Goal: Feedback & Contribution: Submit feedback/report problem

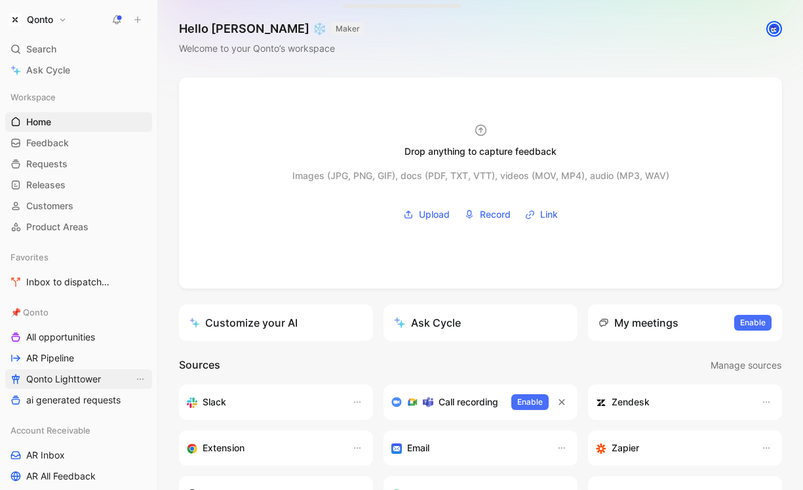
click at [58, 381] on span "Qonto Lighttower" at bounding box center [63, 378] width 75 height 13
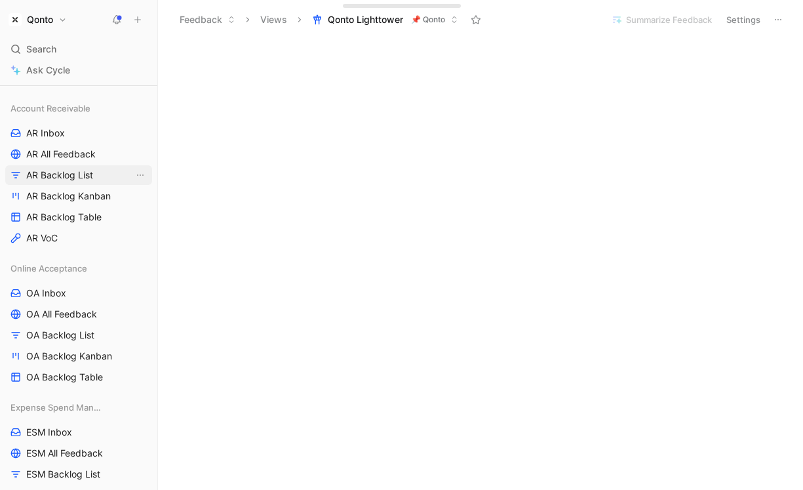
scroll to position [494, 0]
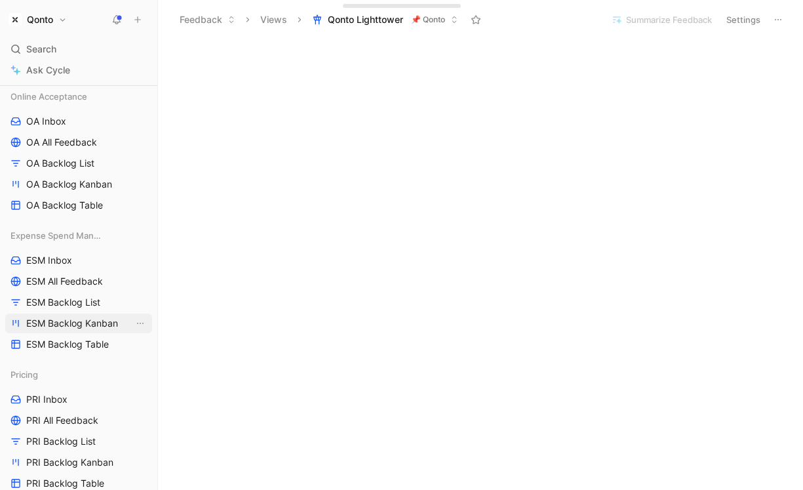
click at [66, 316] on link "ESM Backlog Kanban" at bounding box center [78, 323] width 147 height 20
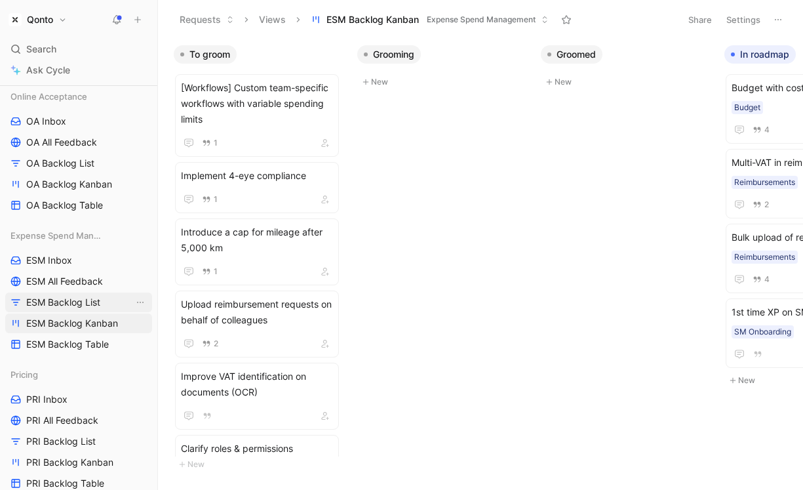
click at [68, 302] on span "ESM Backlog List" at bounding box center [63, 302] width 74 height 13
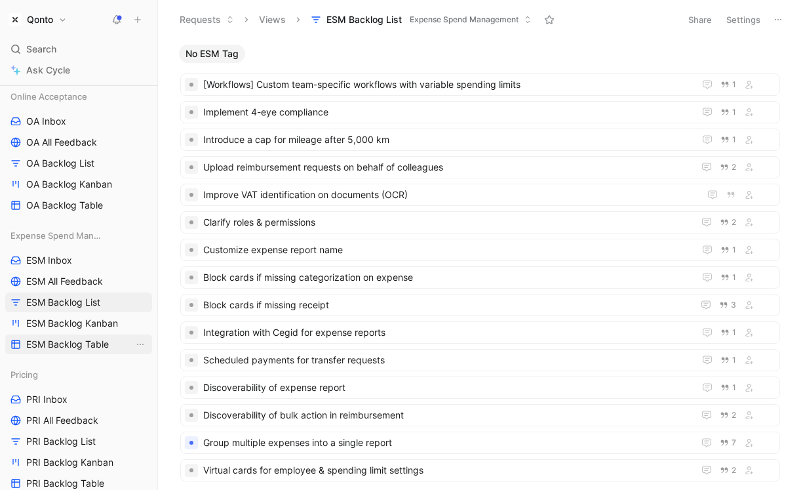
click at [84, 348] on span "ESM Backlog Table" at bounding box center [67, 344] width 83 height 13
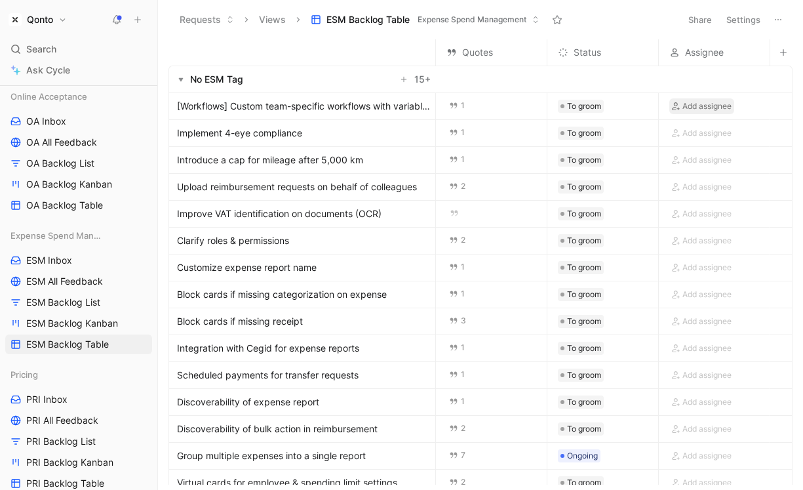
click at [720, 109] on span "Add assignee" at bounding box center [706, 106] width 49 height 13
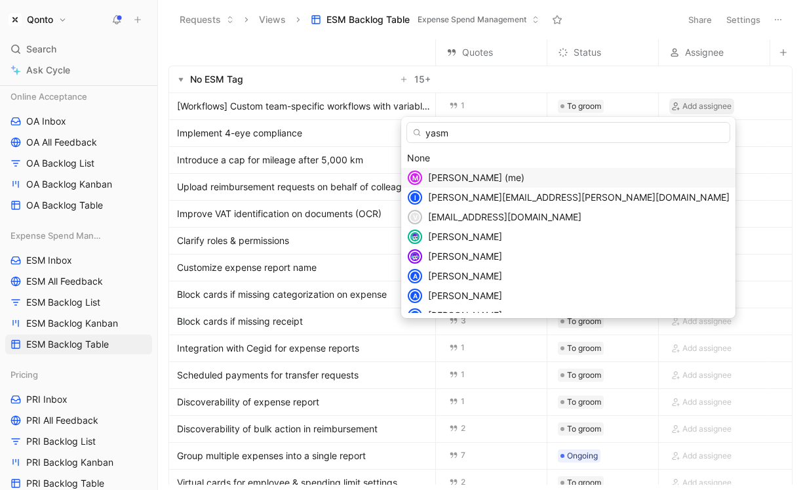
type input "yasmi"
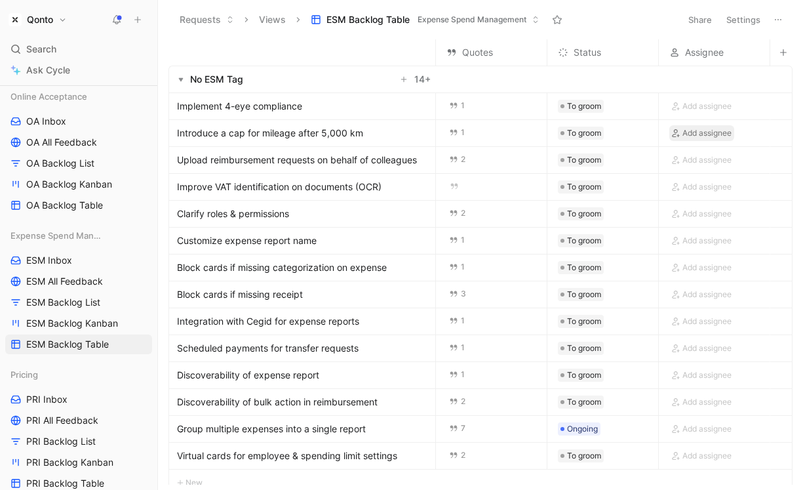
click at [728, 133] on span "Add assignee" at bounding box center [706, 133] width 49 height 13
type input "u"
type input "a"
type input "yasm"
click at [651, 184] on span "ine Bennani" at bounding box center [639, 184] width 74 height 11
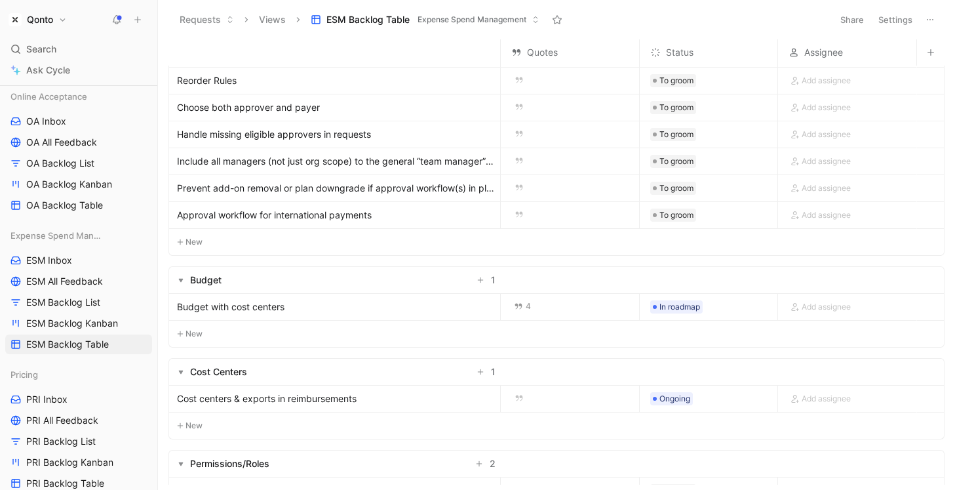
scroll to position [427, 0]
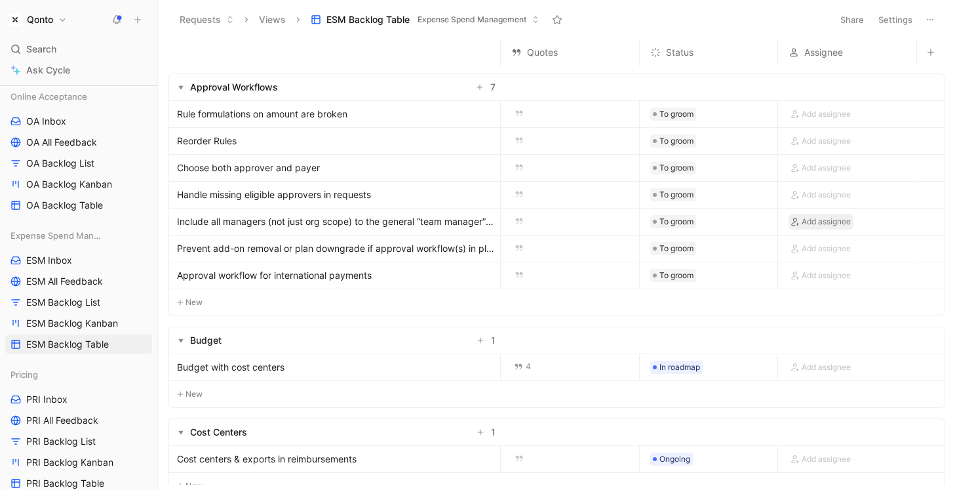
click at [802, 219] on span "Add assignee" at bounding box center [826, 221] width 49 height 13
type input "yasmi"
click at [802, 273] on mark "Yasmi" at bounding box center [828, 272] width 25 height 11
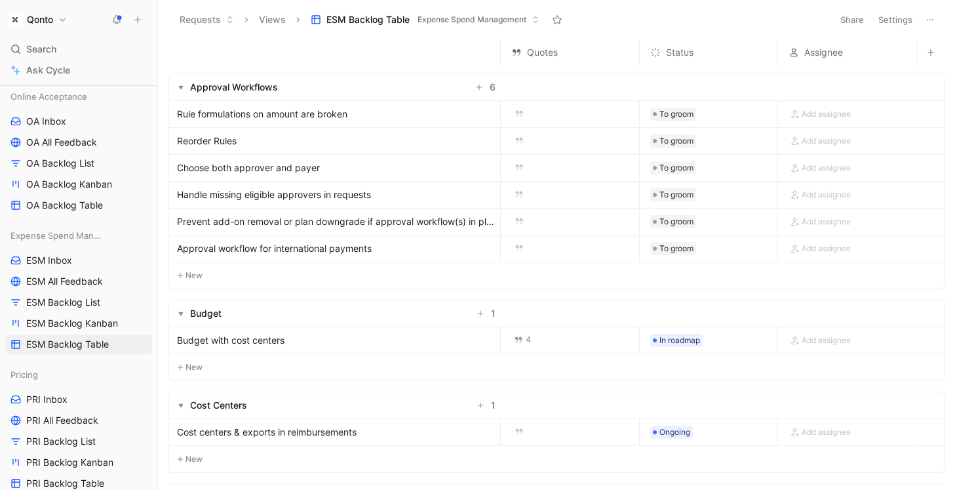
scroll to position [0, 0]
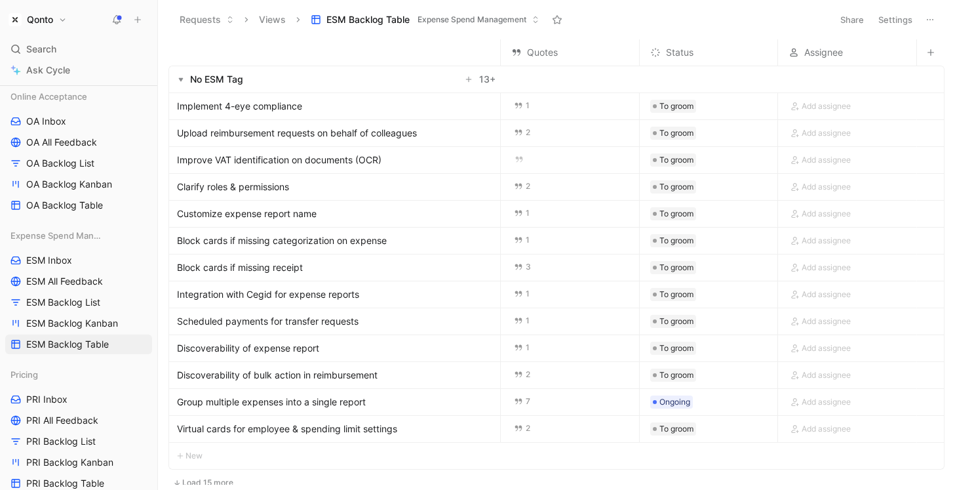
click at [802, 16] on button "Settings" at bounding box center [895, 19] width 46 height 18
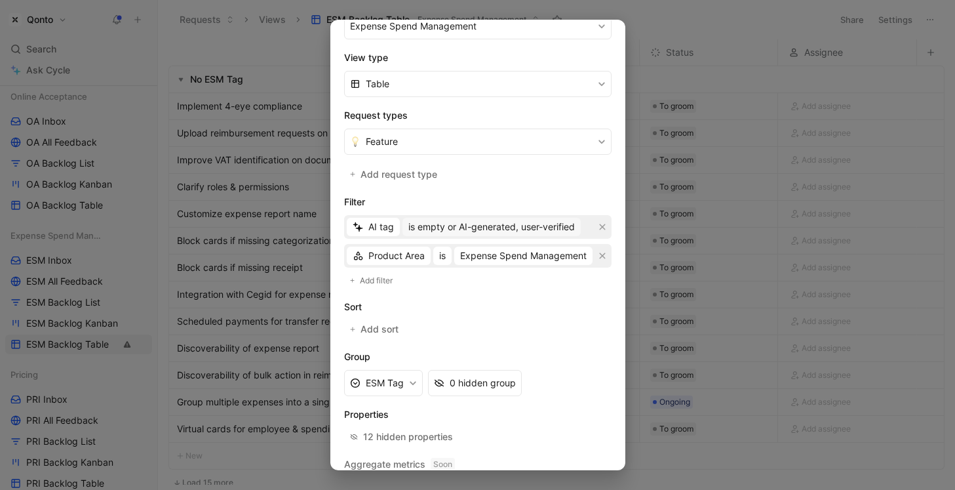
scroll to position [226, 0]
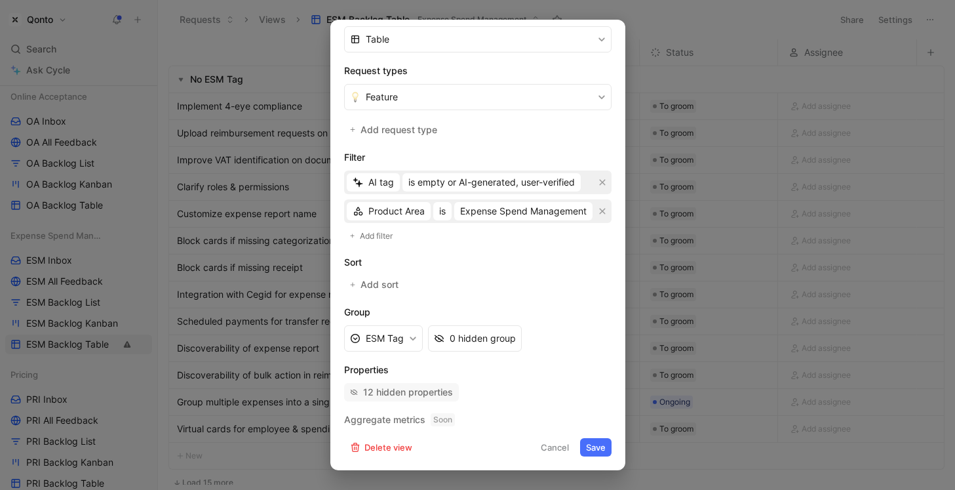
click at [429, 385] on div "12 hidden properties" at bounding box center [408, 392] width 90 height 16
click at [539, 450] on button "Cancel" at bounding box center [555, 447] width 40 height 18
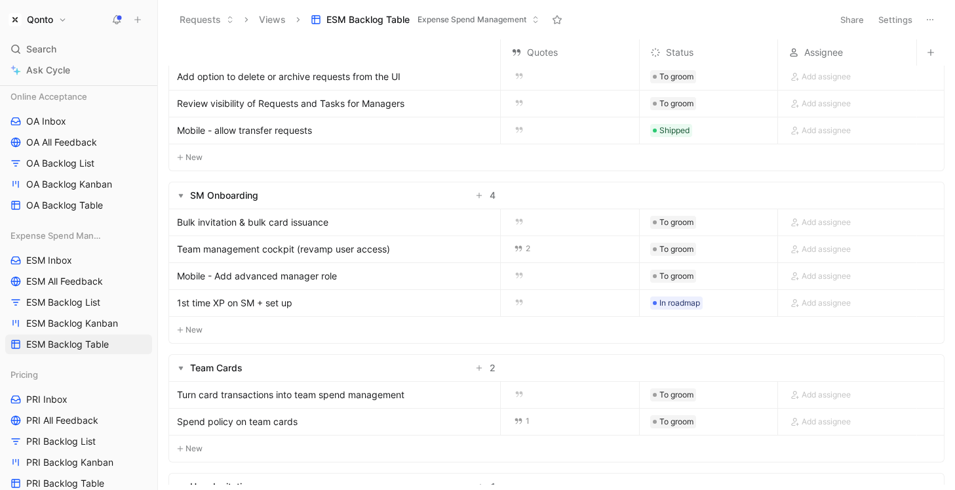
scroll to position [1589, 0]
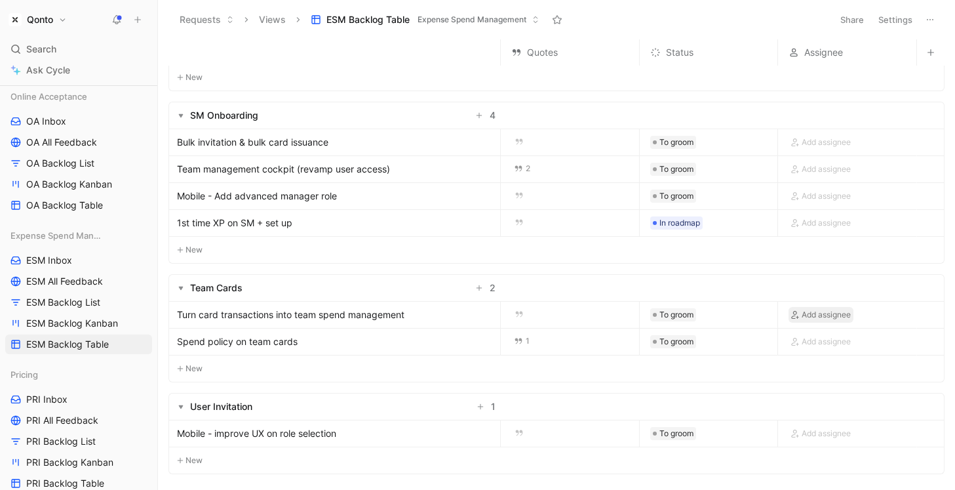
click at [802, 315] on span "Add assignee" at bounding box center [826, 314] width 49 height 13
type input "yasm"
click at [802, 374] on div "Yasm ine Bennani" at bounding box center [891, 367] width 150 height 16
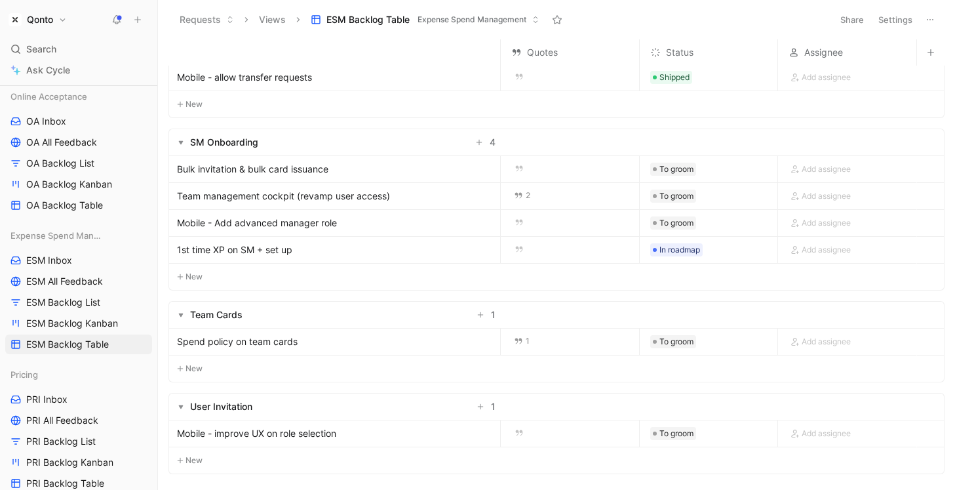
scroll to position [1562, 0]
click at [802, 346] on span "Add assignee" at bounding box center [826, 341] width 49 height 13
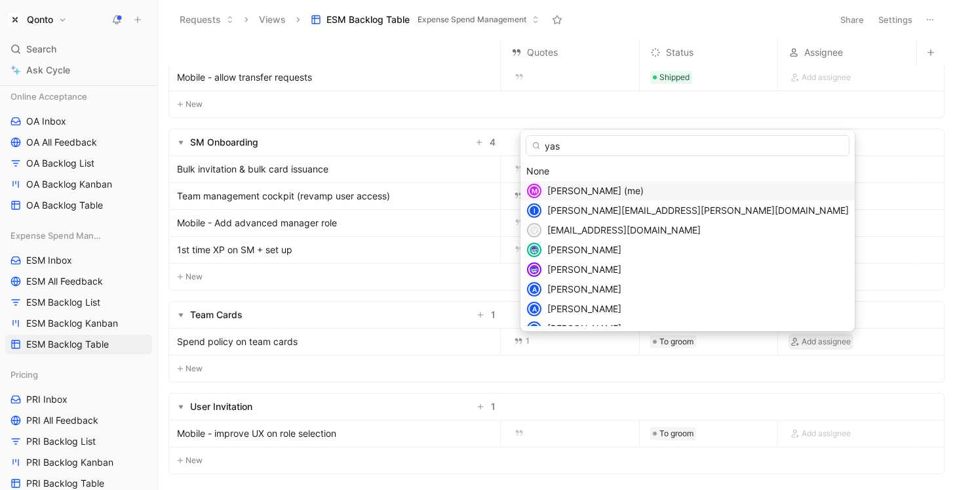
type input "yasm"
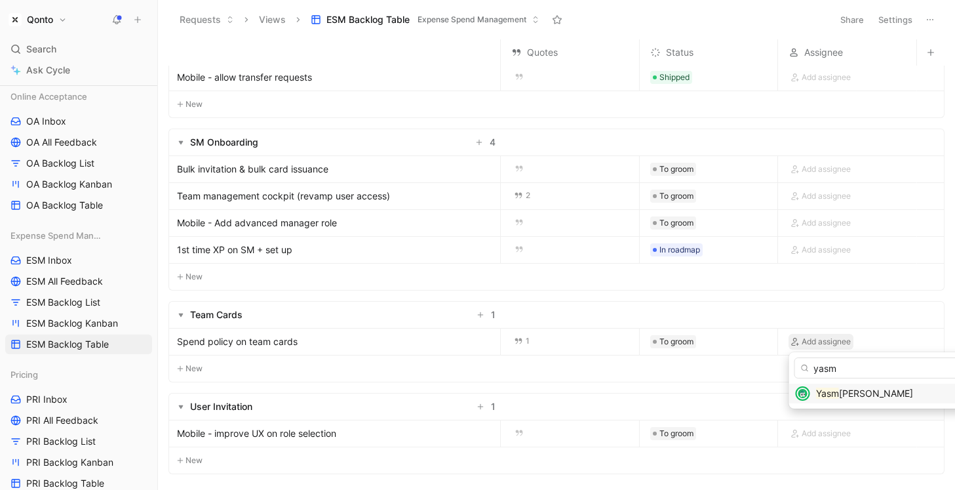
click at [802, 390] on mark "Yasm" at bounding box center [827, 392] width 23 height 11
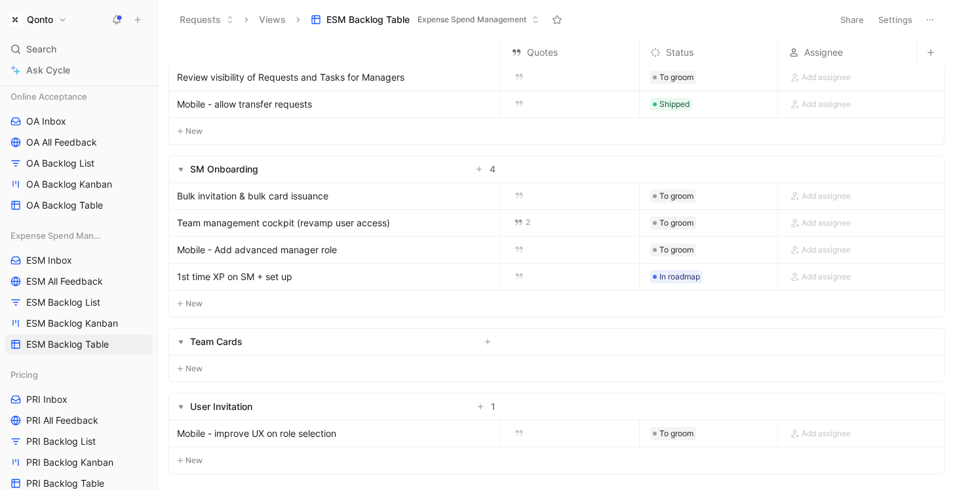
scroll to position [1535, 0]
click at [98, 353] on link "ESM Backlog Table" at bounding box center [78, 344] width 147 height 20
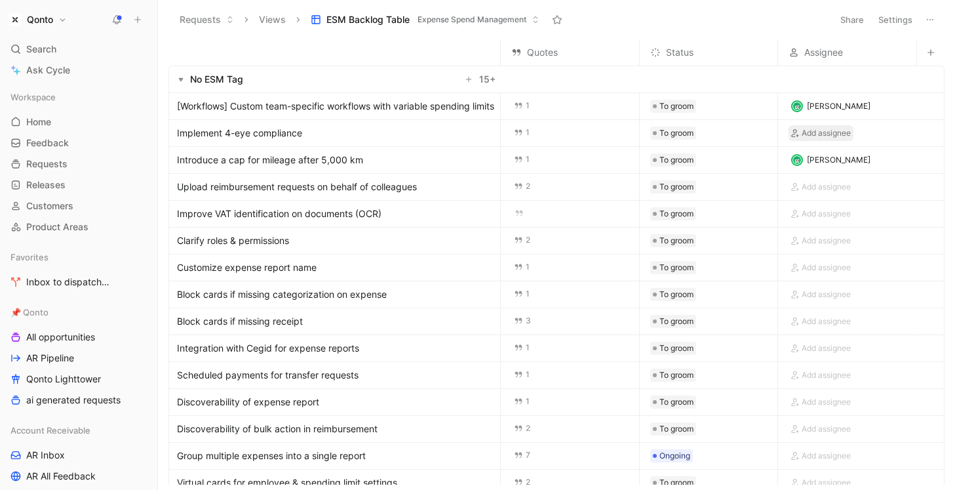
click at [823, 134] on span "Add assignee" at bounding box center [826, 133] width 49 height 13
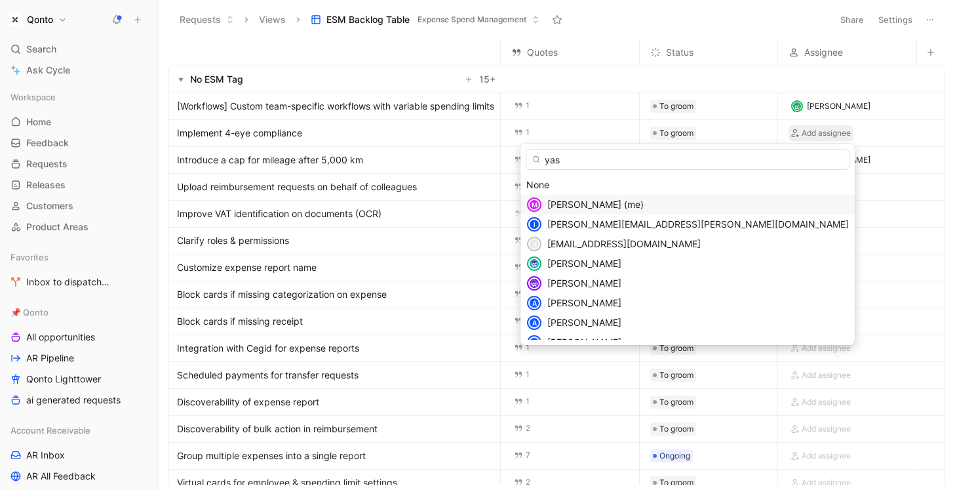
type input "yasm"
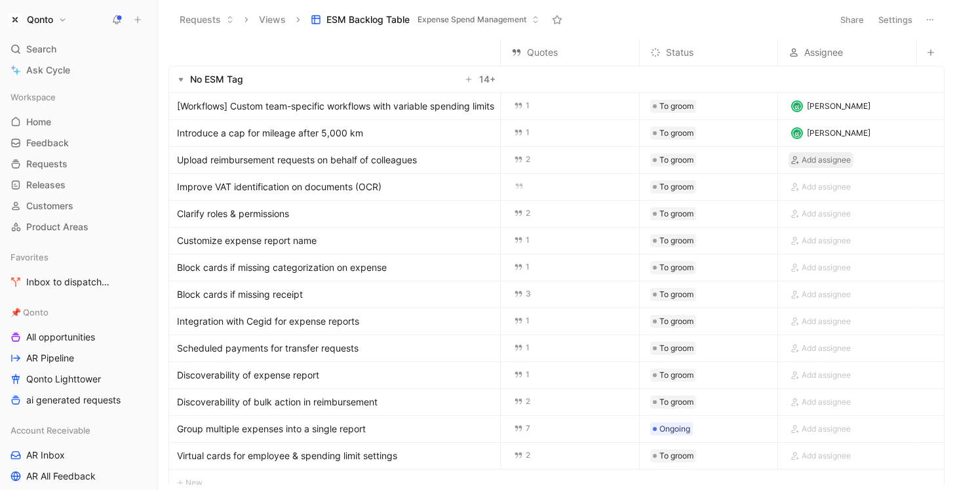
click at [823, 164] on span "Add assignee" at bounding box center [826, 159] width 49 height 13
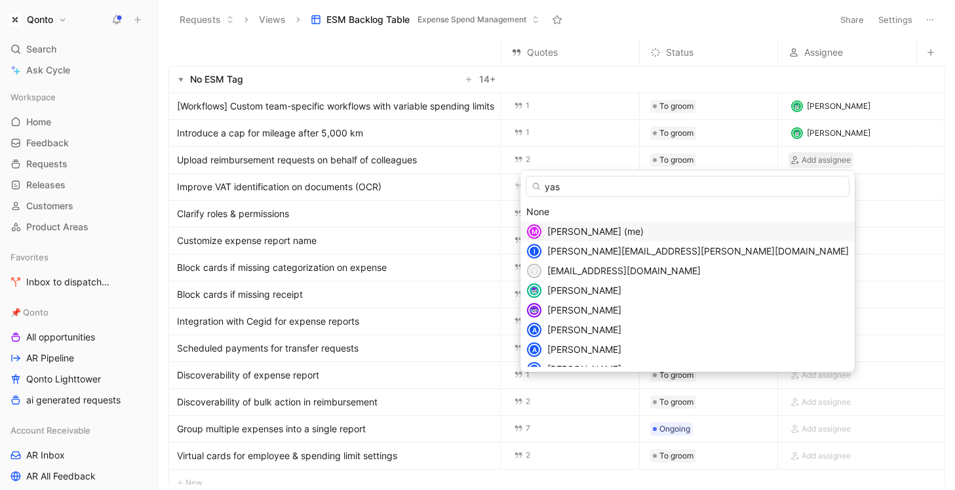
type input "yasm"
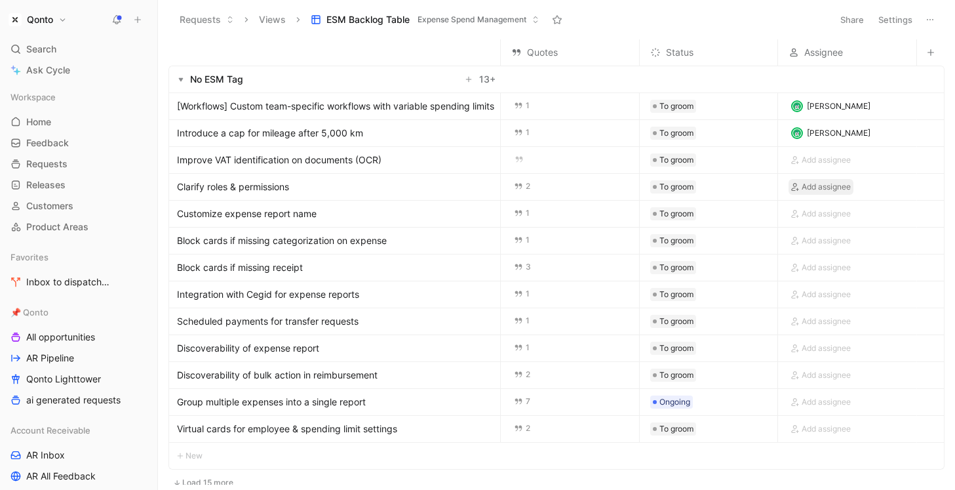
click at [816, 186] on span "Add assignee" at bounding box center [826, 186] width 49 height 13
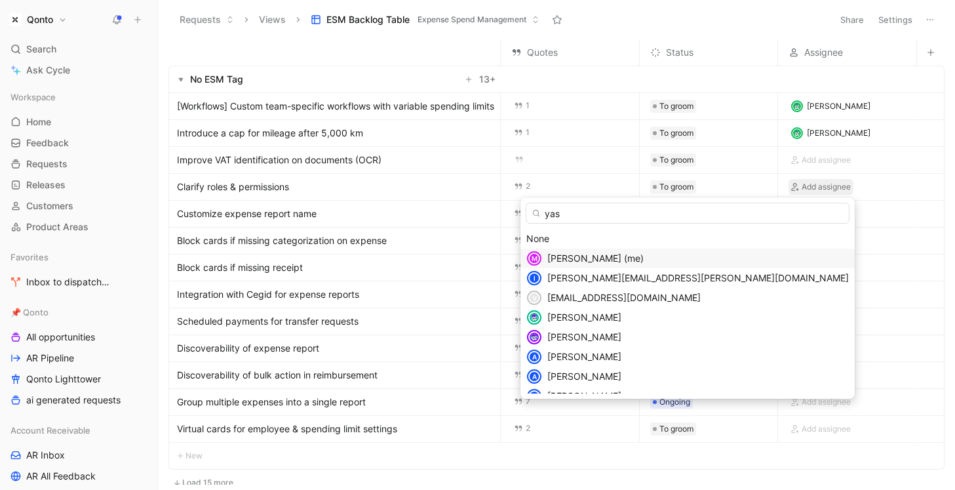
type input "yasm"
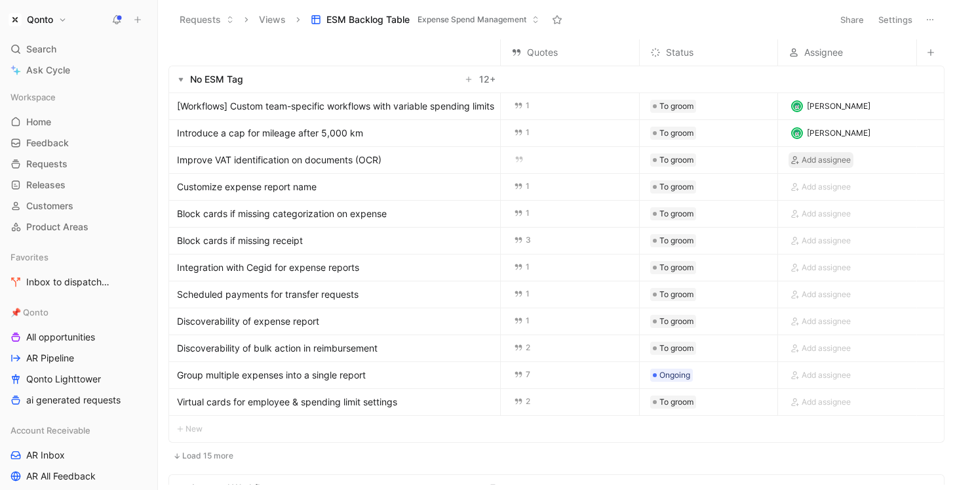
click at [816, 161] on span "Add assignee" at bounding box center [826, 159] width 49 height 13
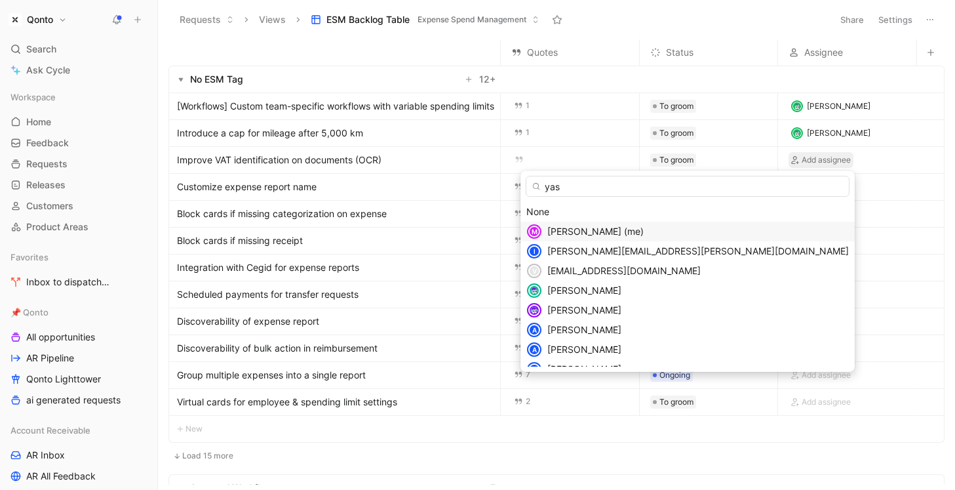
type input "yasm"
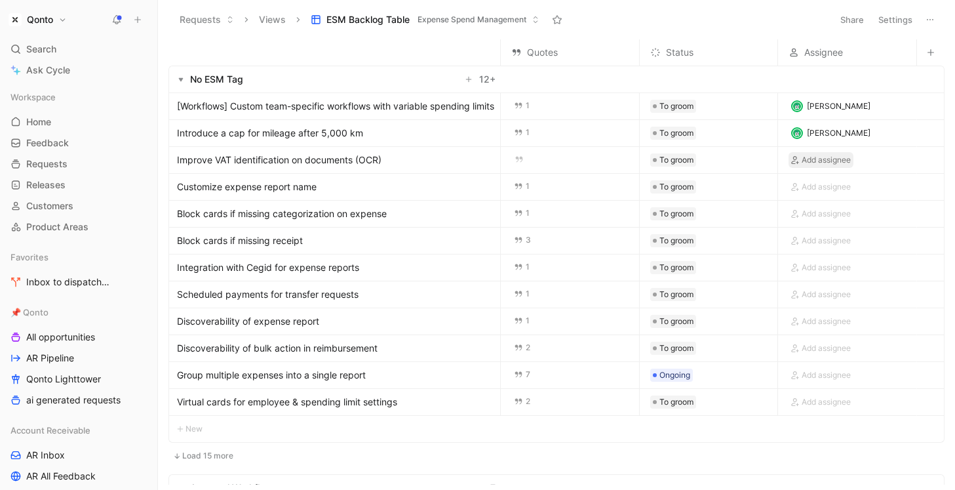
click at [817, 160] on span "Add assignee" at bounding box center [826, 159] width 49 height 13
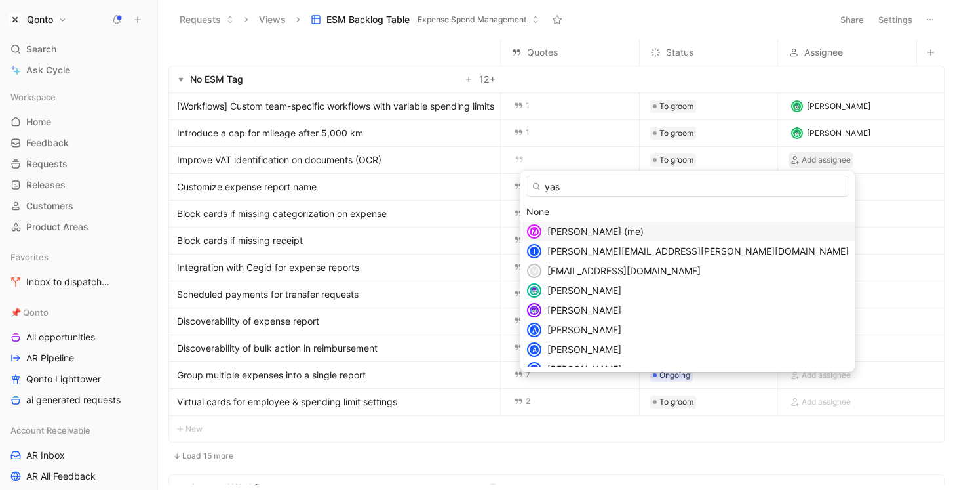
type input "yasm"
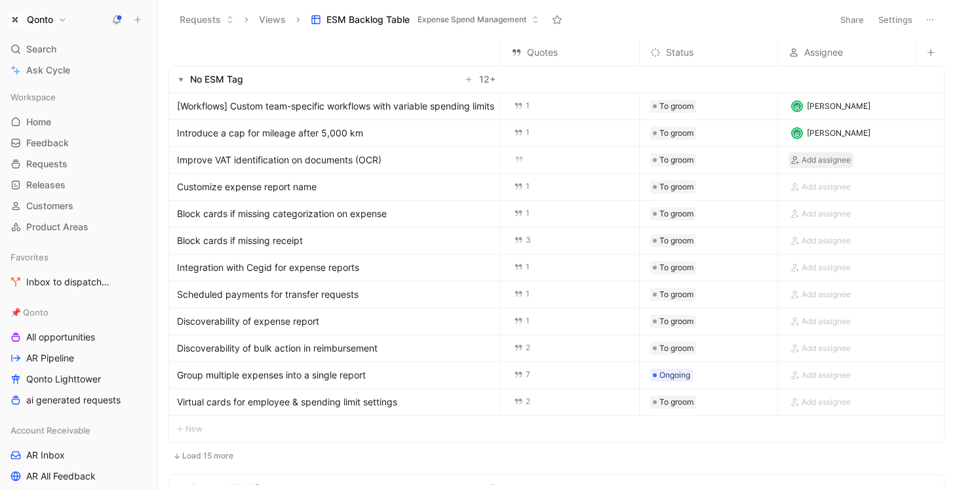
click at [817, 163] on span "Add assignee" at bounding box center [826, 159] width 49 height 13
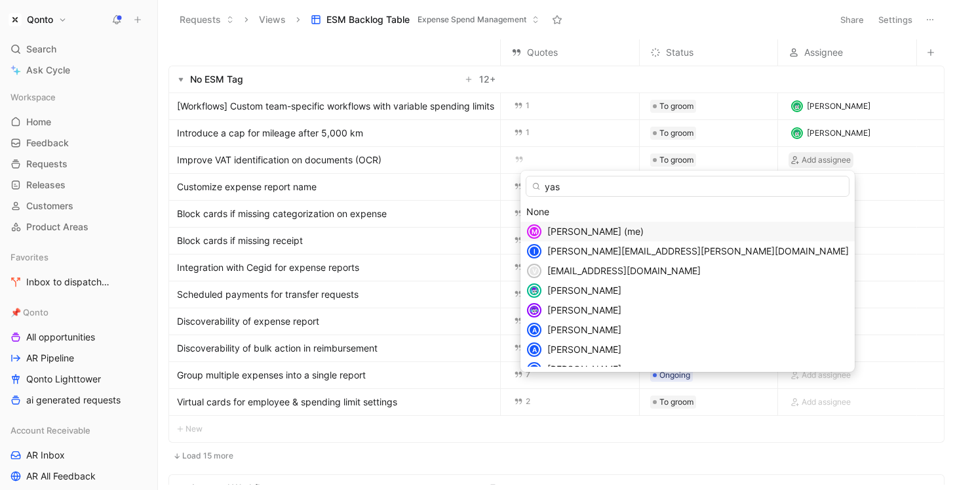
type input "yasm"
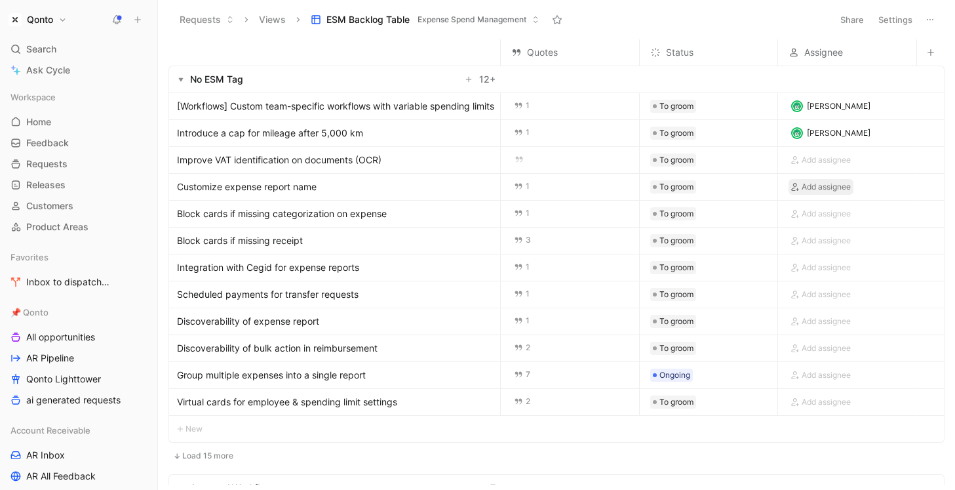
click at [826, 183] on span "Add assignee" at bounding box center [826, 186] width 49 height 13
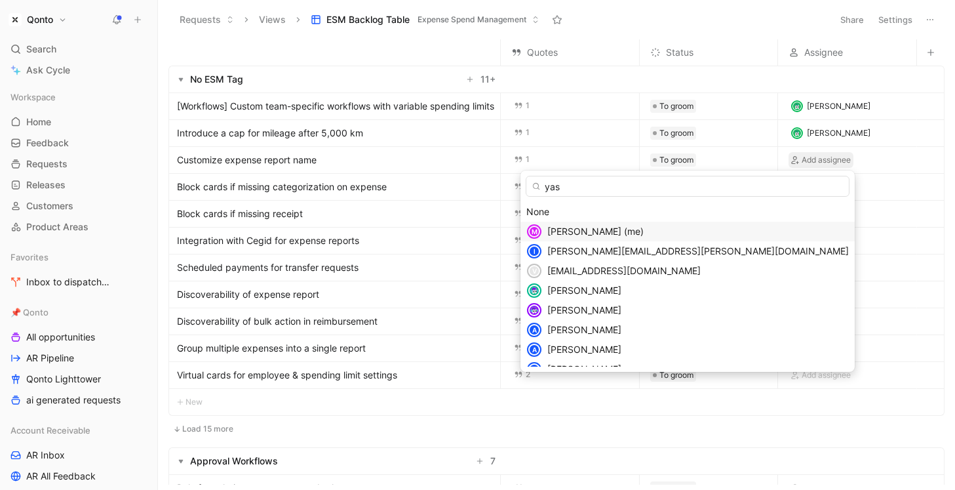
type input "yasm"
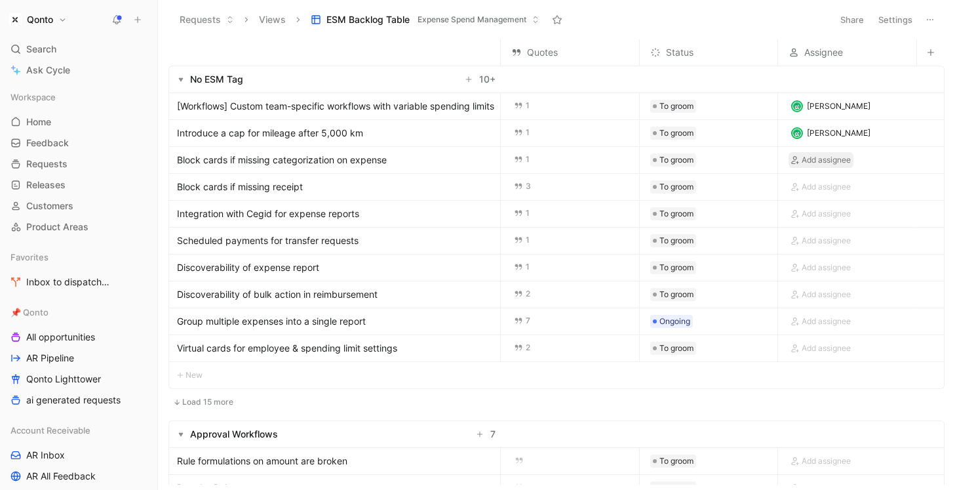
click at [824, 161] on span "Add assignee" at bounding box center [826, 159] width 49 height 13
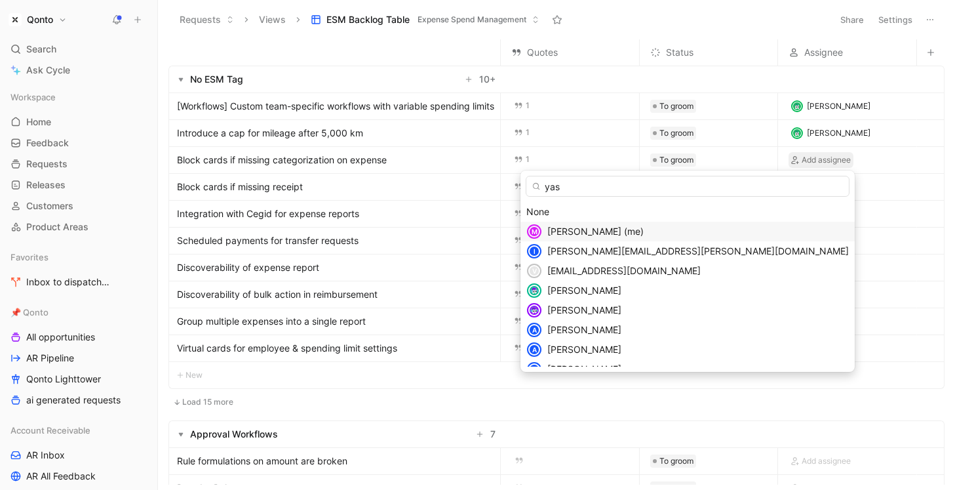
type input "yasm"
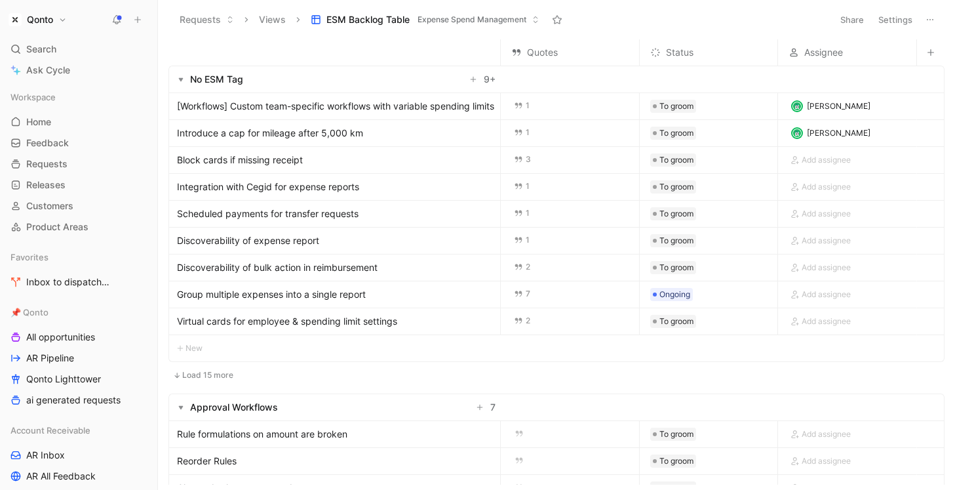
click at [811, 177] on div "Add assignee" at bounding box center [847, 187] width 138 height 26
click at [811, 183] on span "Add assignee" at bounding box center [826, 186] width 49 height 13
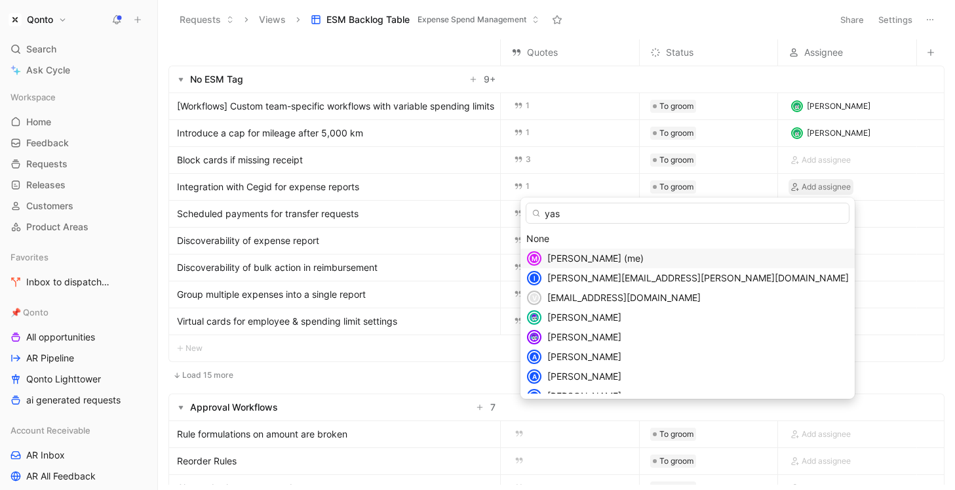
type input "yasm"
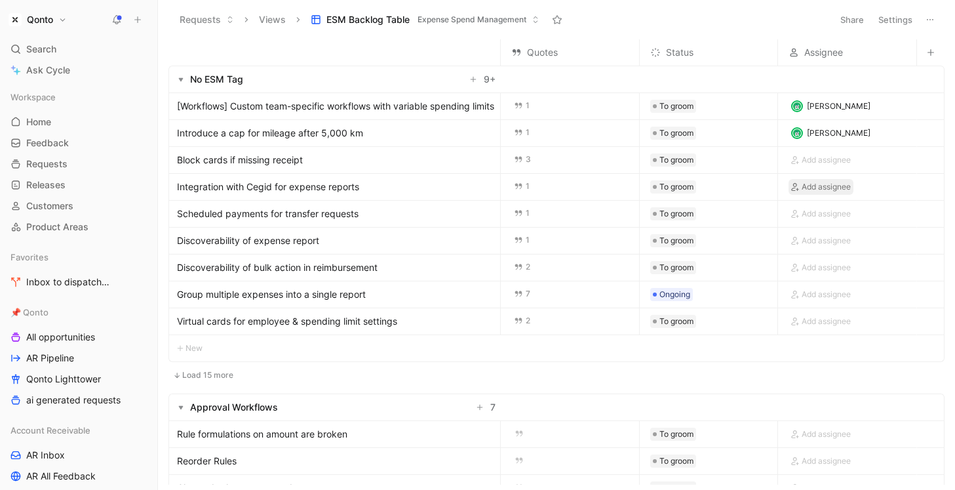
click at [818, 183] on span "Add assignee" at bounding box center [826, 186] width 49 height 13
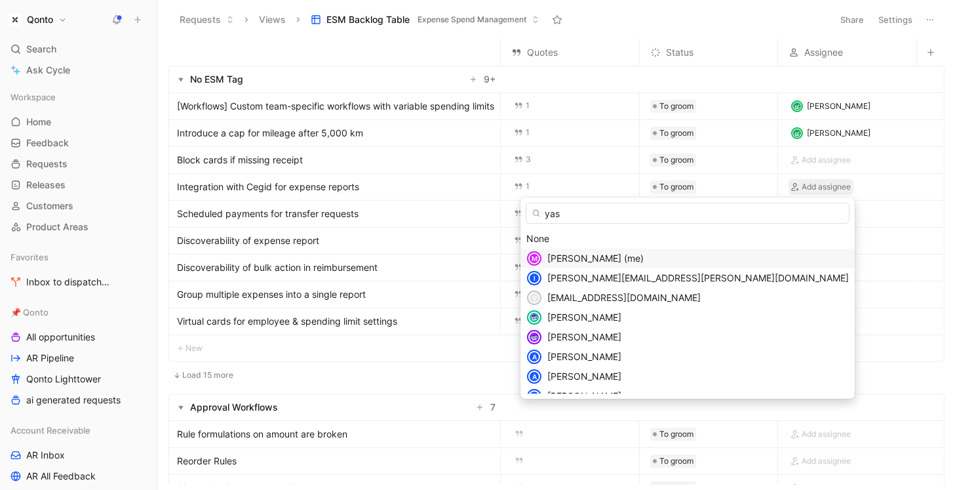
type input "yasm"
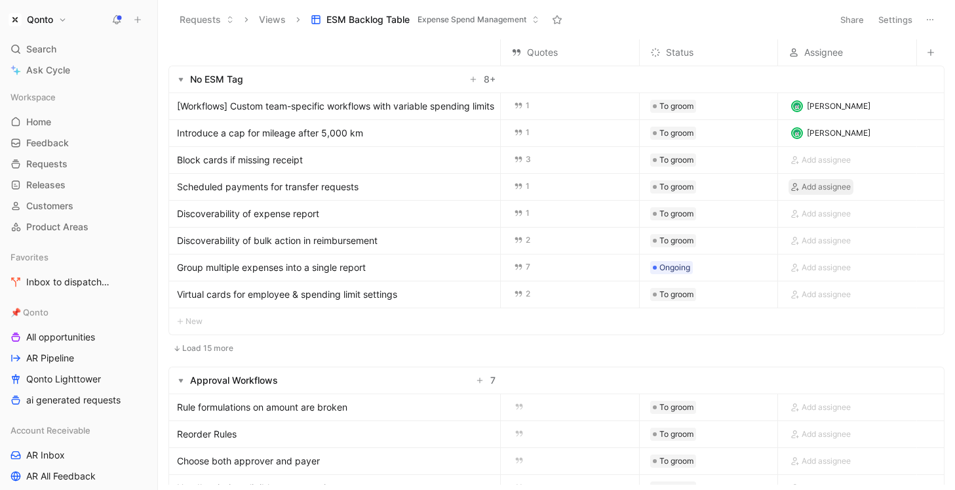
click at [813, 184] on span "Add assignee" at bounding box center [826, 186] width 49 height 13
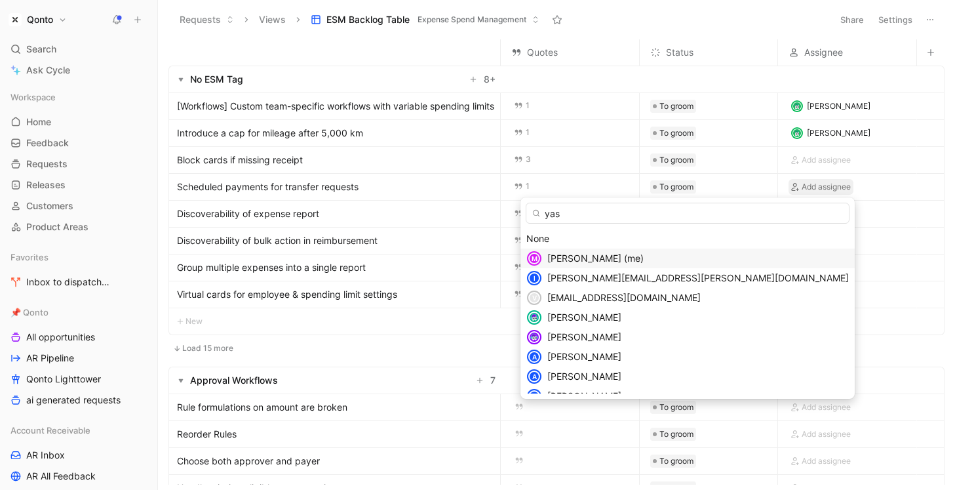
type input "yasm"
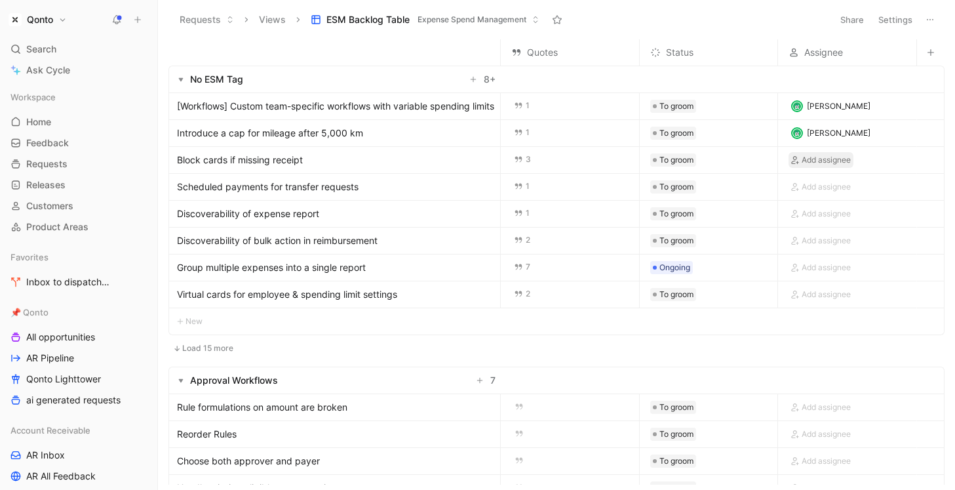
click at [815, 159] on span "Add assignee" at bounding box center [826, 159] width 49 height 13
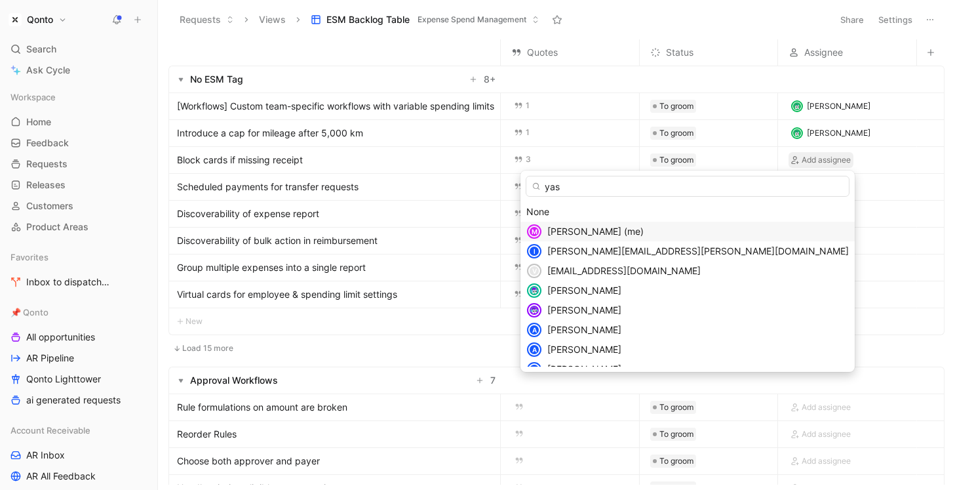
type input "yasm"
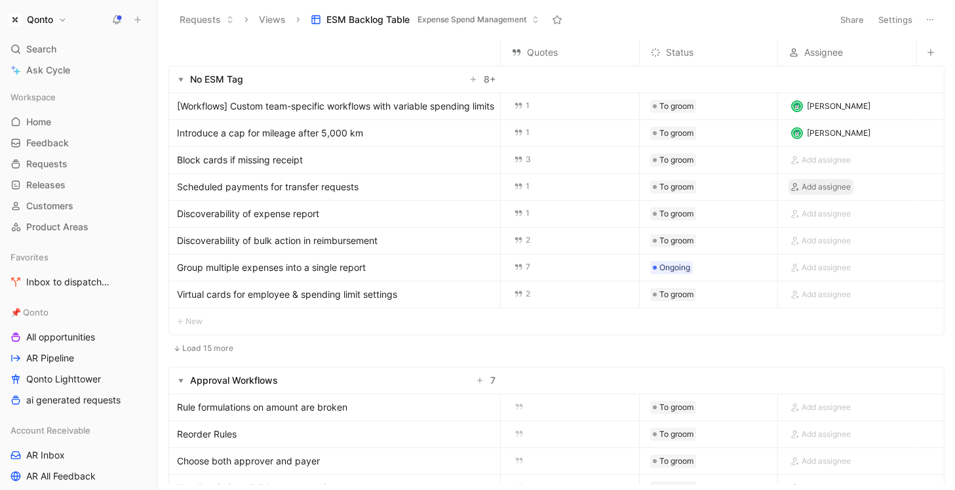
click at [827, 185] on span "Add assignee" at bounding box center [826, 186] width 49 height 13
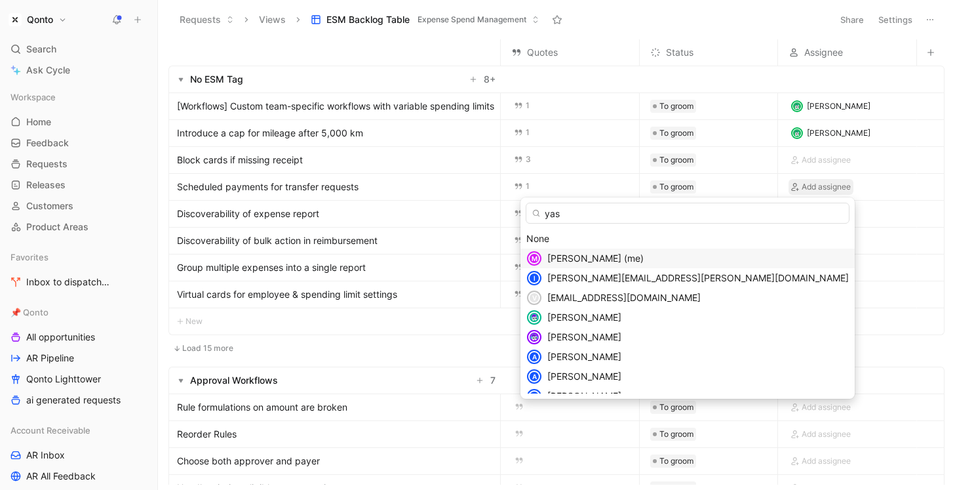
type input "yasm"
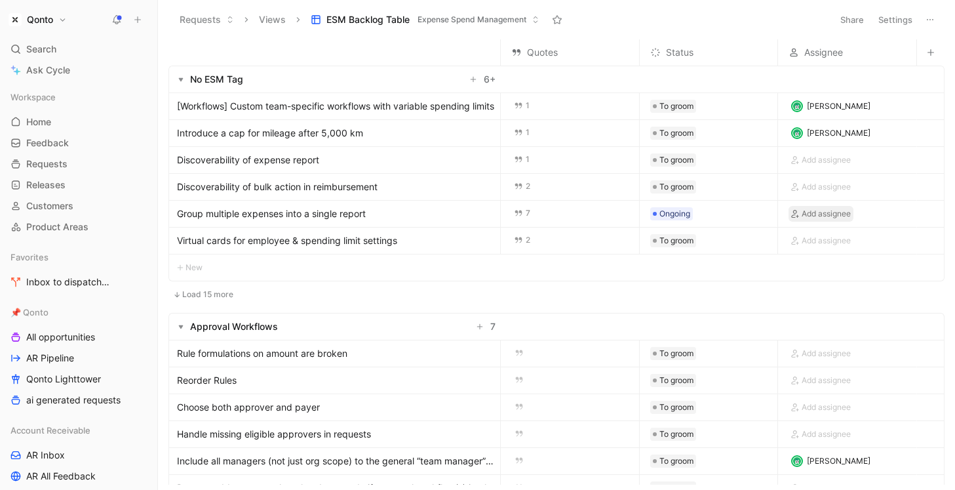
click at [826, 214] on span "Add assignee" at bounding box center [826, 213] width 49 height 13
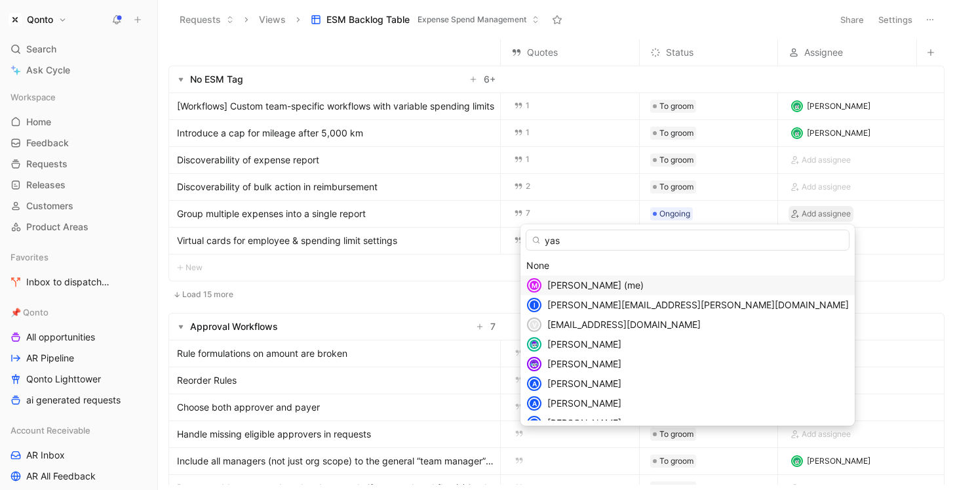
type input "yasm"
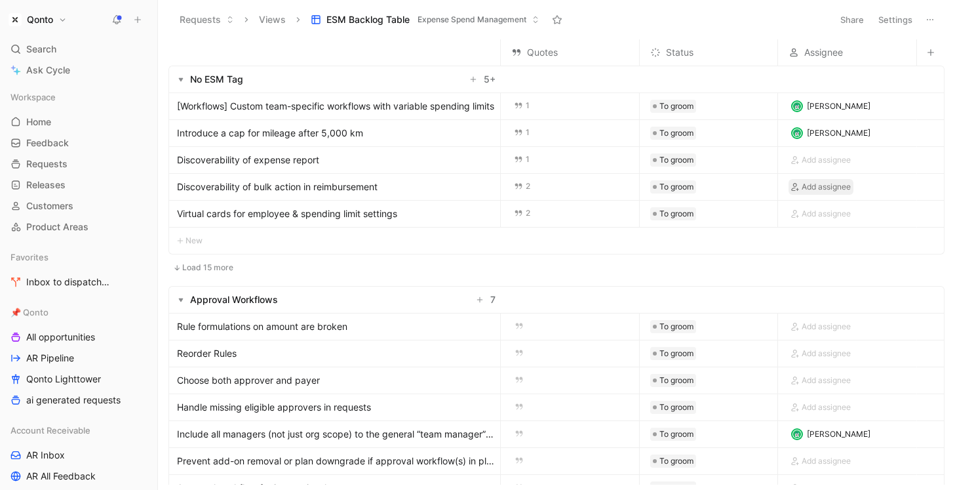
click at [821, 189] on span "Add assignee" at bounding box center [826, 186] width 49 height 13
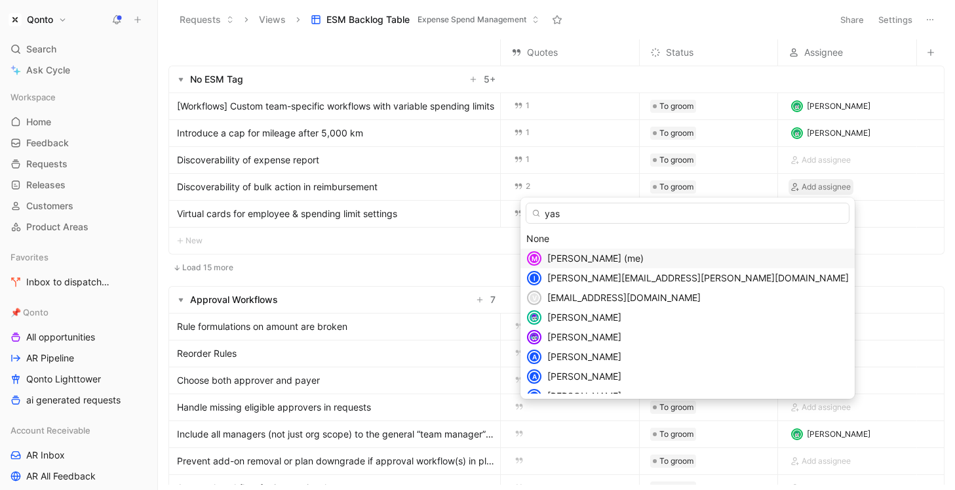
type input "yasm"
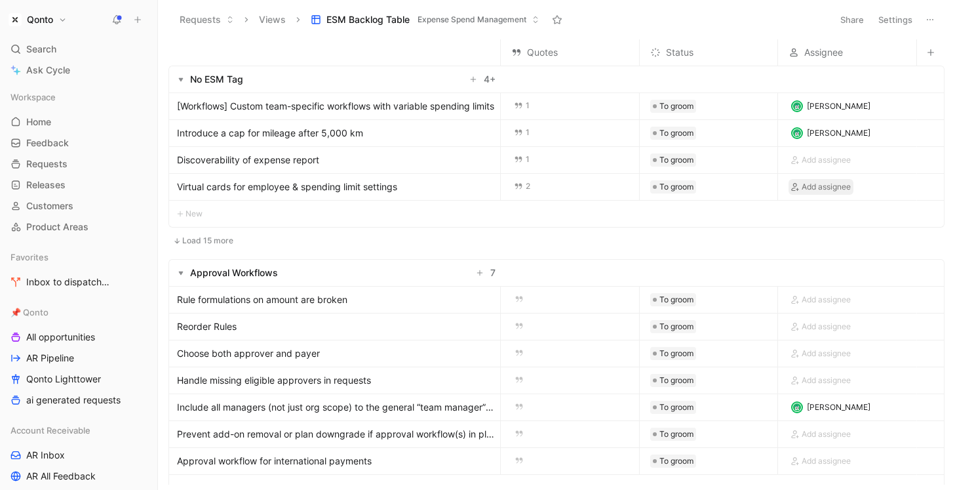
click at [817, 187] on span "Add assignee" at bounding box center [826, 186] width 49 height 13
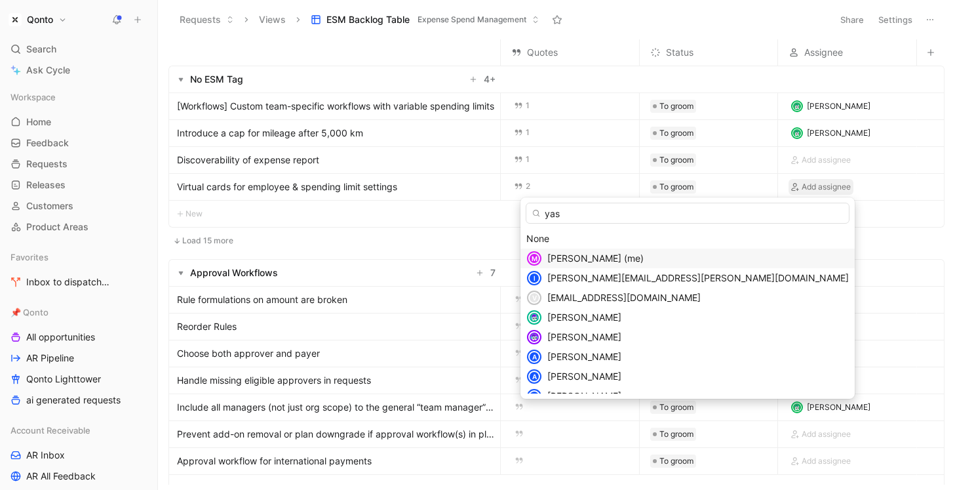
type input "yasm"
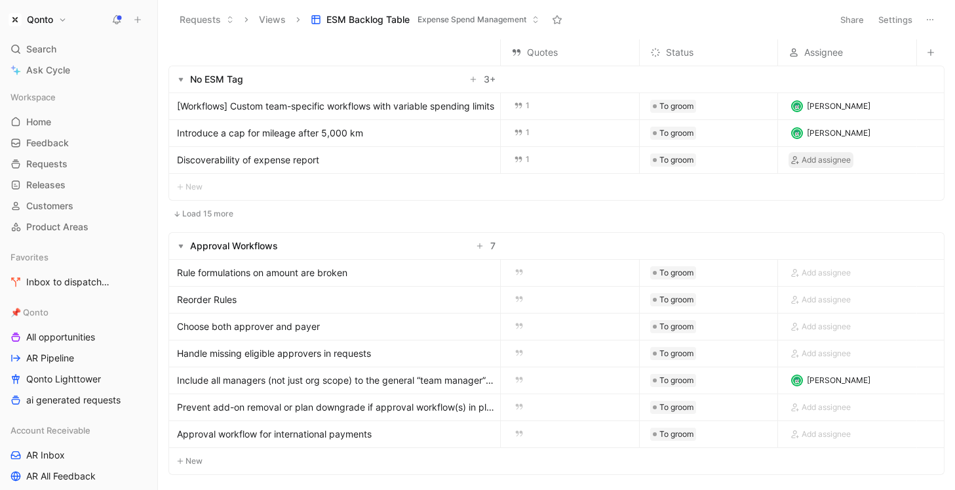
click at [823, 163] on span "Add assignee" at bounding box center [826, 159] width 49 height 13
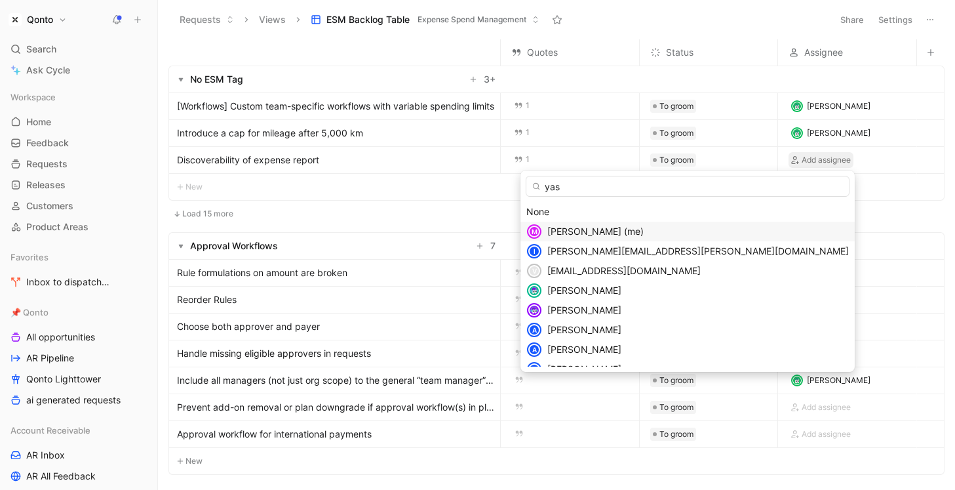
type input "yasm"
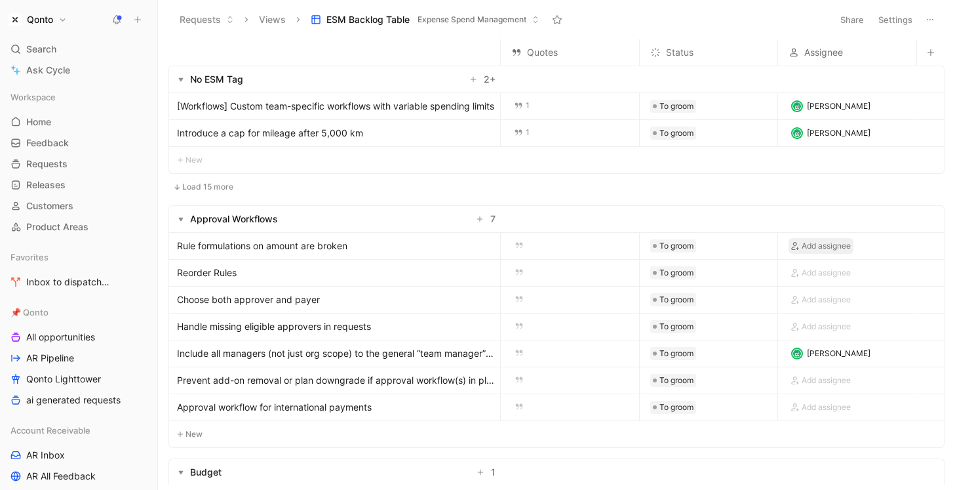
click at [817, 250] on span "Add assignee" at bounding box center [826, 245] width 49 height 13
type input "yasm"
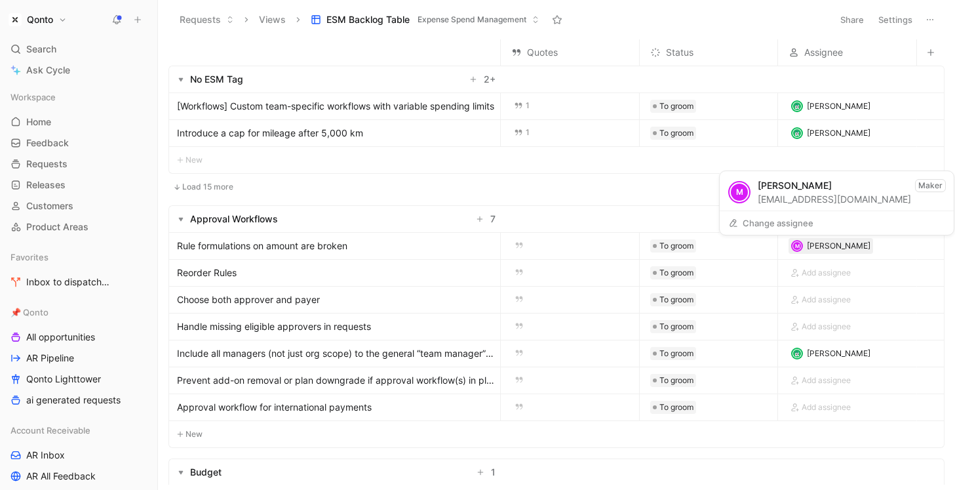
click at [818, 253] on div "M Mario Liverini" at bounding box center [831, 246] width 85 height 16
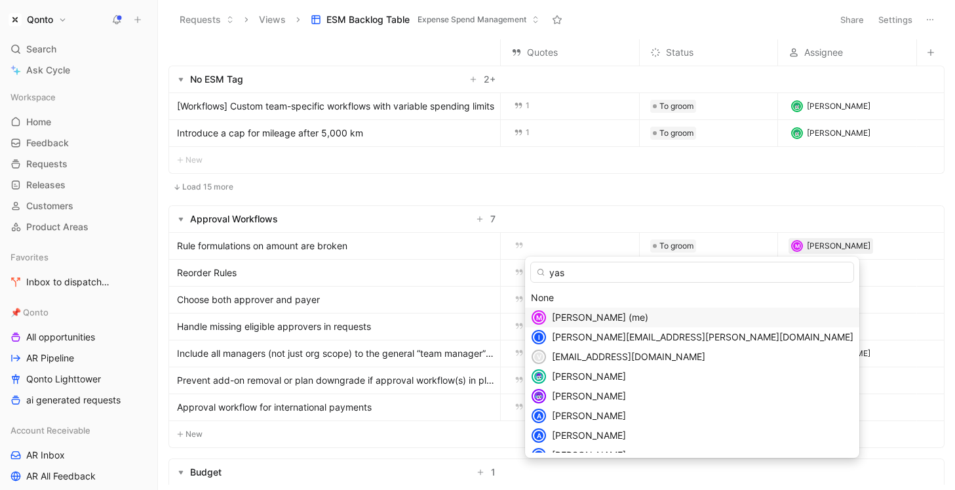
type input "yasm"
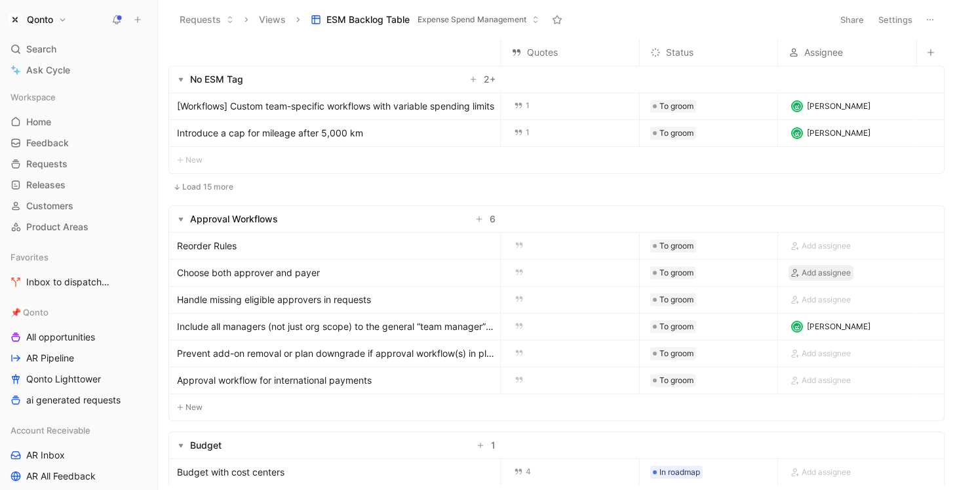
click at [840, 276] on span "Add assignee" at bounding box center [826, 272] width 49 height 13
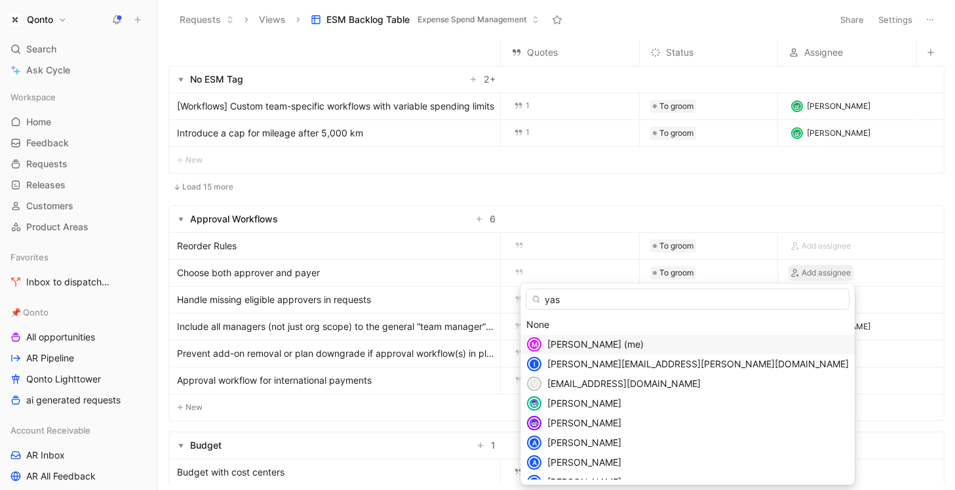
type input "yasm"
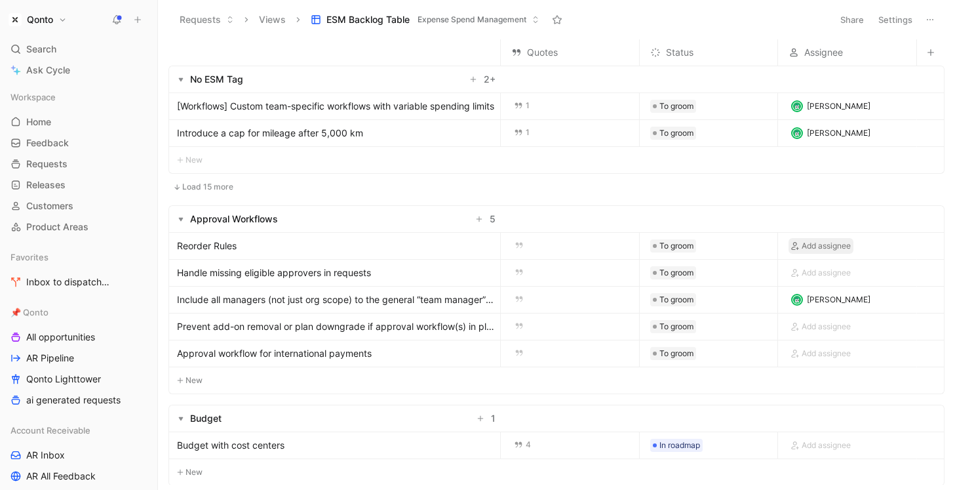
click at [808, 253] on button "Add assignee" at bounding box center [821, 246] width 65 height 16
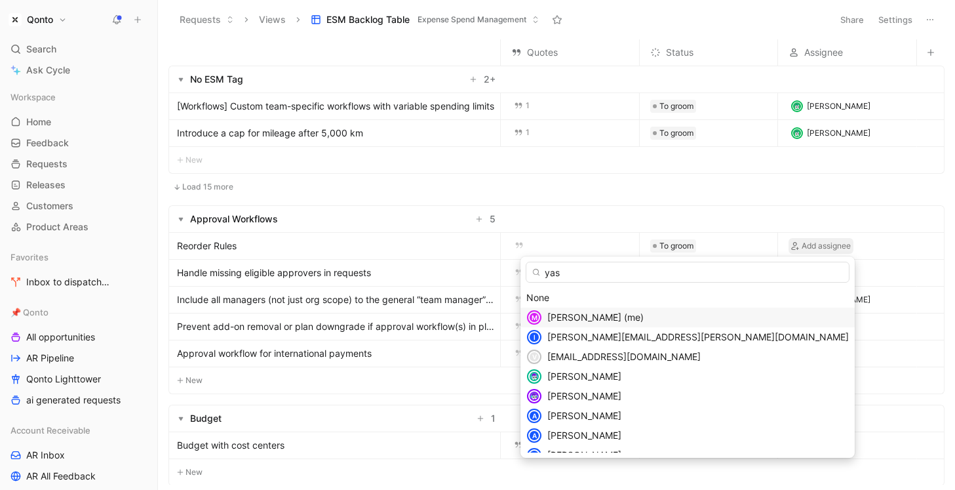
type input "yasm"
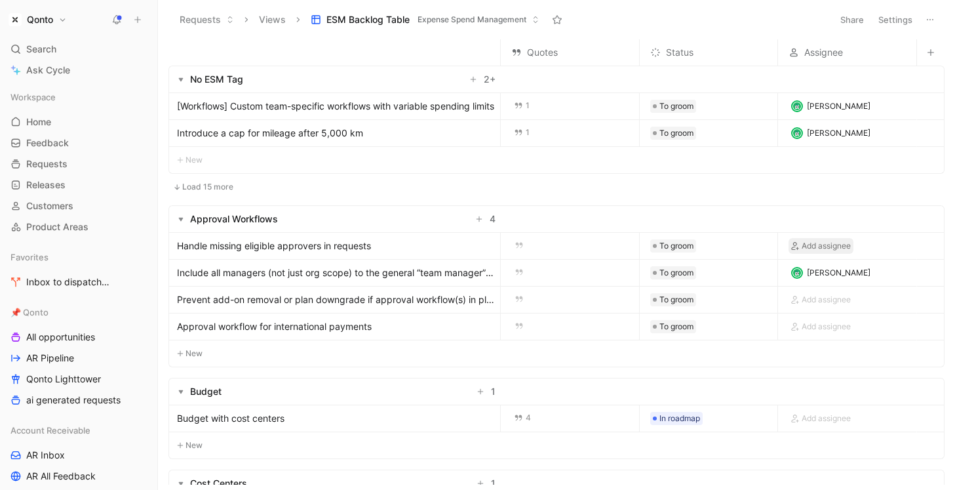
click at [812, 241] on span "Add assignee" at bounding box center [826, 245] width 49 height 13
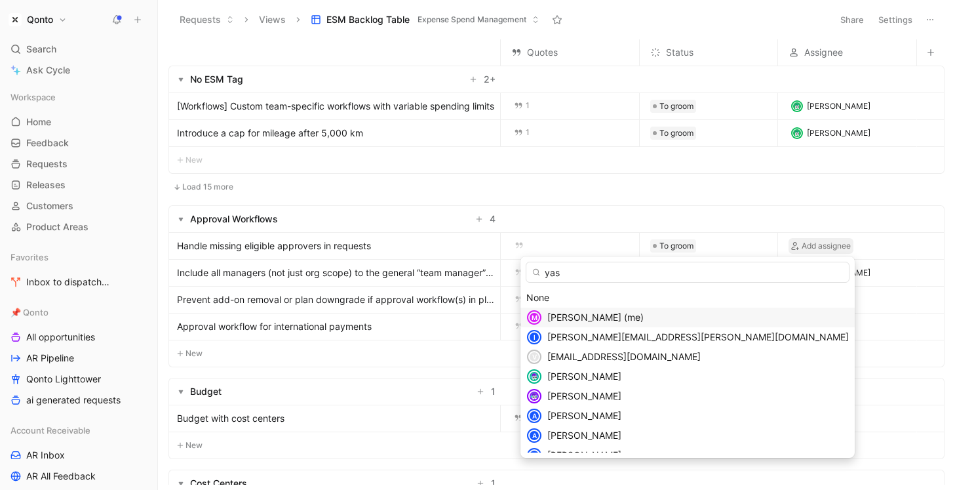
type input "yasm"
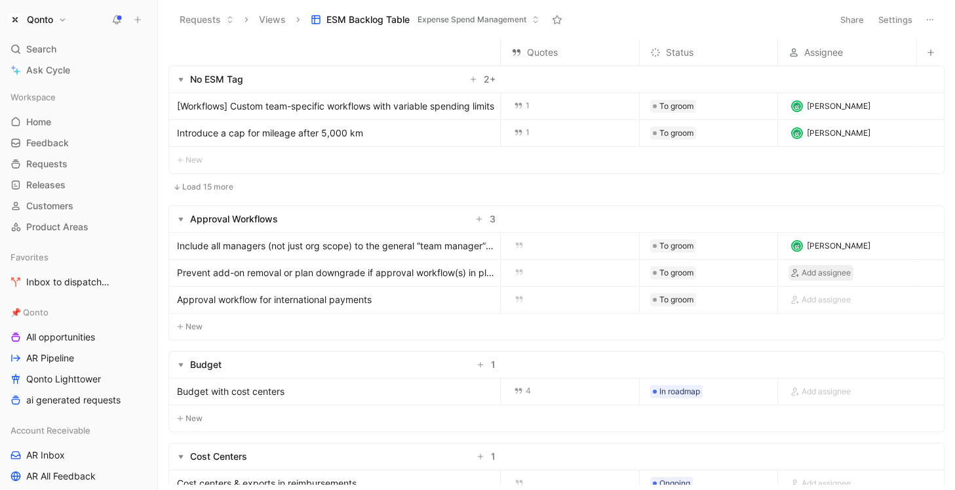
click at [834, 277] on span "Add assignee" at bounding box center [826, 272] width 49 height 13
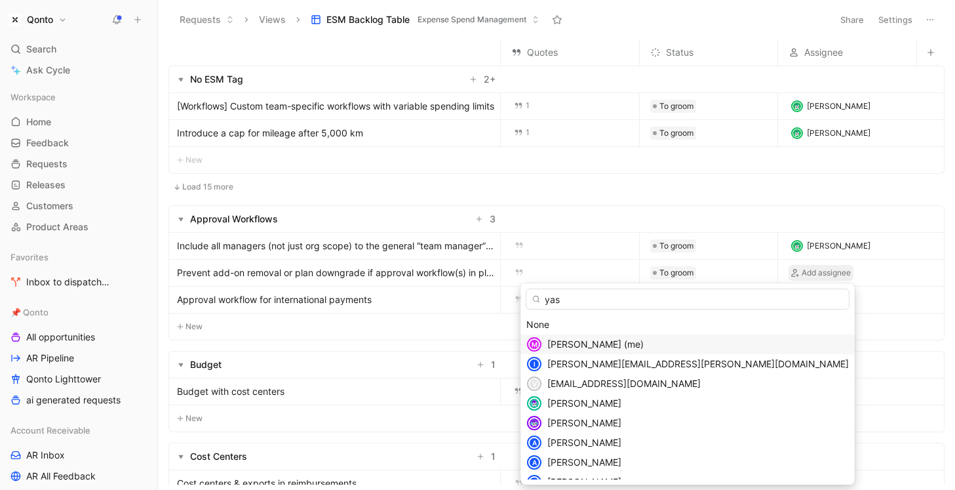
type input "yasm"
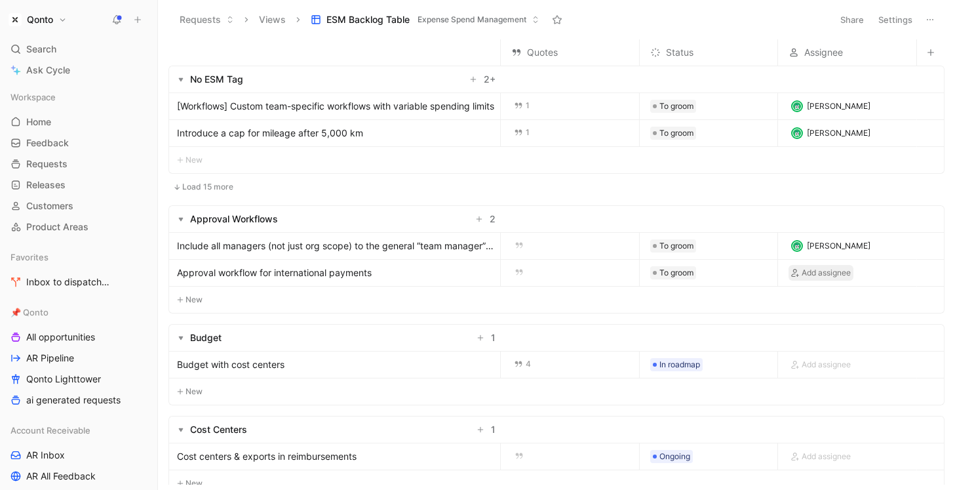
click at [823, 273] on span "Add assignee" at bounding box center [826, 272] width 49 height 13
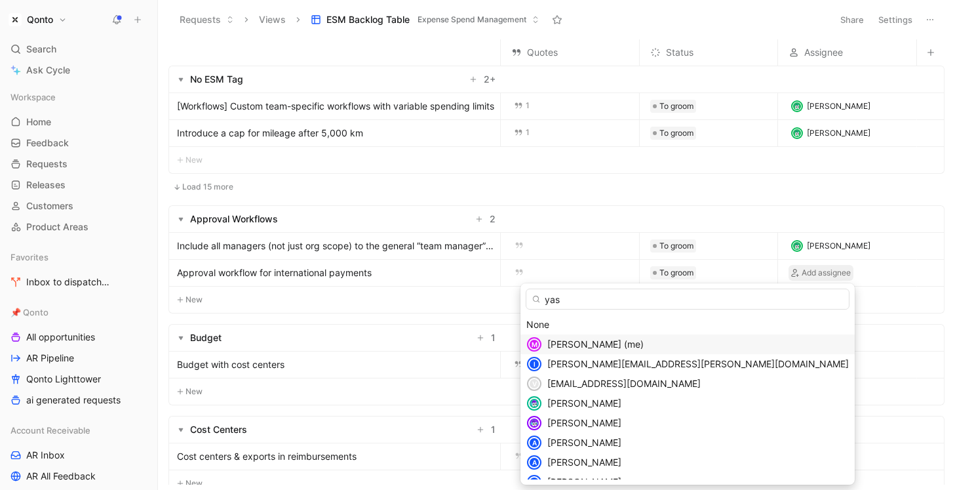
type input "yasm"
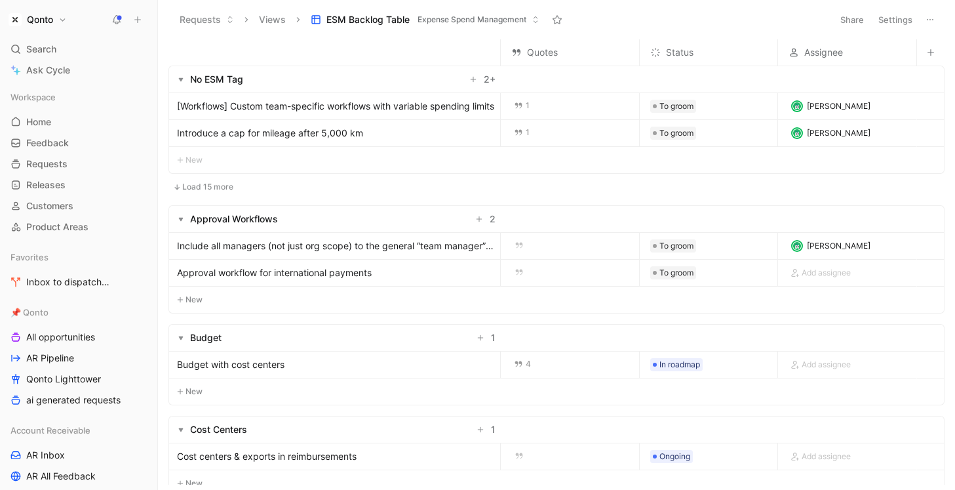
click at [829, 335] on td at bounding box center [723, 338] width 444 height 28
click at [829, 359] on span "Add assignee" at bounding box center [826, 364] width 49 height 13
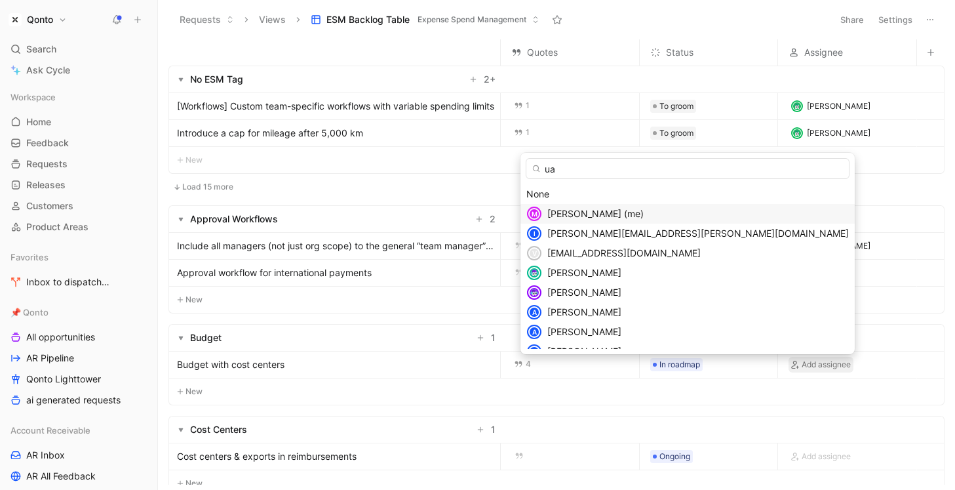
type input "u"
type input "yasm"
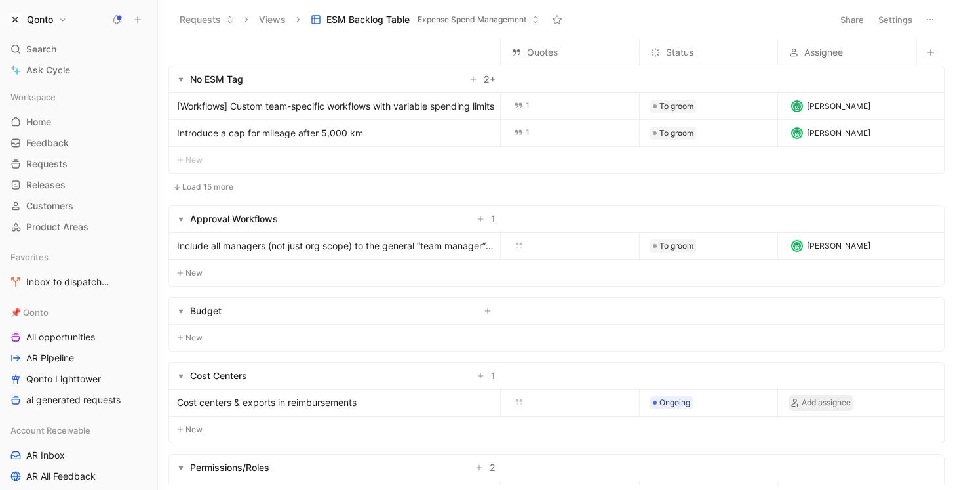
click at [821, 405] on span "Add assignee" at bounding box center [826, 402] width 49 height 13
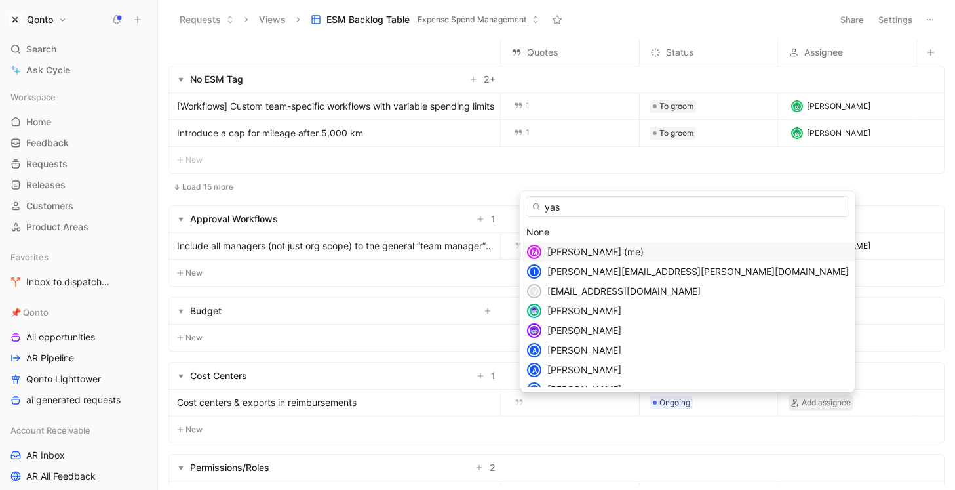
type input "yasm"
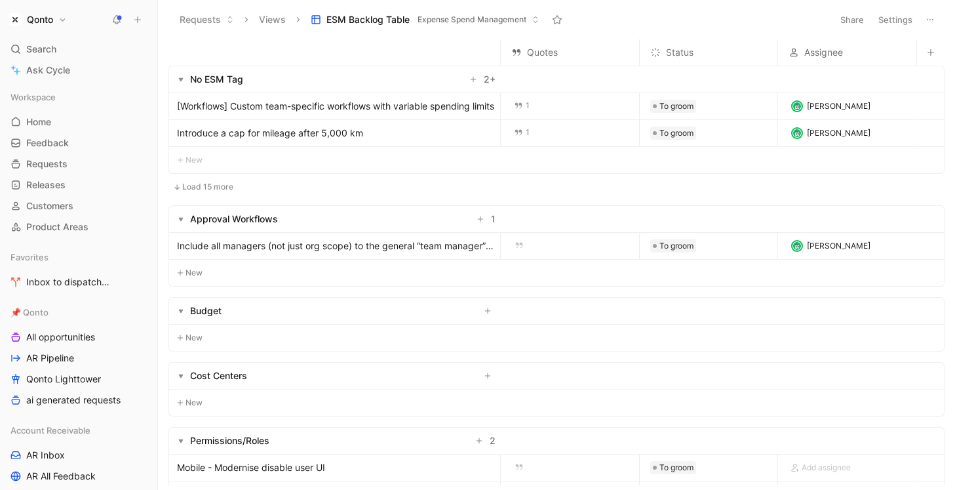
scroll to position [236, 0]
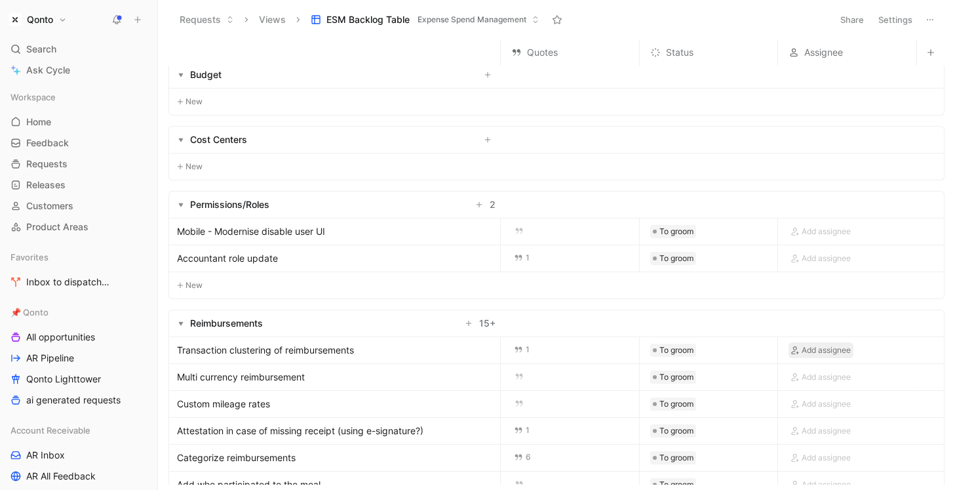
click at [828, 345] on span "Add assignee" at bounding box center [826, 349] width 49 height 13
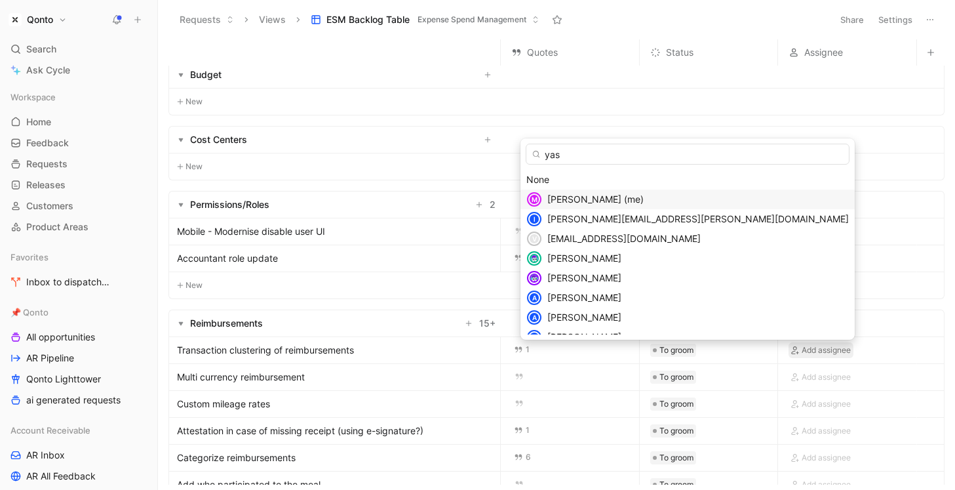
type input "yasm"
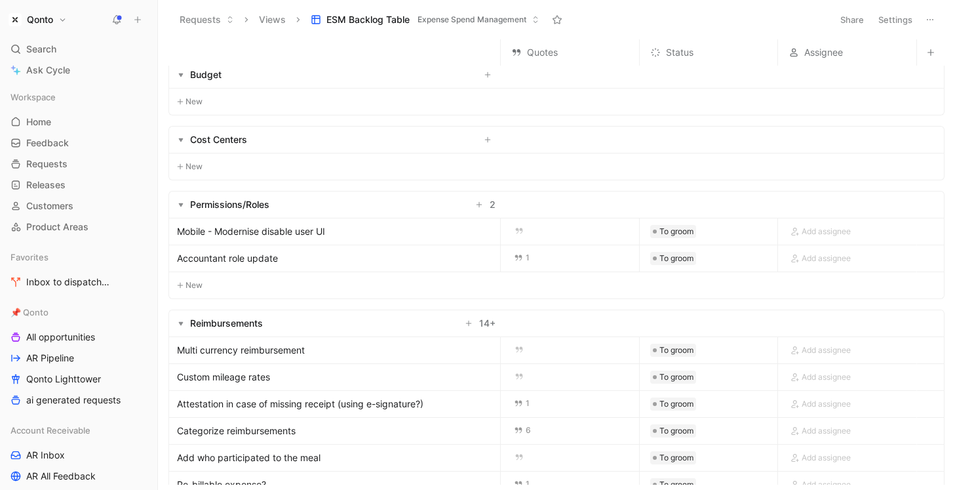
click at [834, 246] on div "Add assignee" at bounding box center [847, 258] width 138 height 26
click at [832, 249] on div "Add assignee" at bounding box center [847, 258] width 138 height 26
click at [829, 252] on span "Add assignee" at bounding box center [826, 258] width 49 height 13
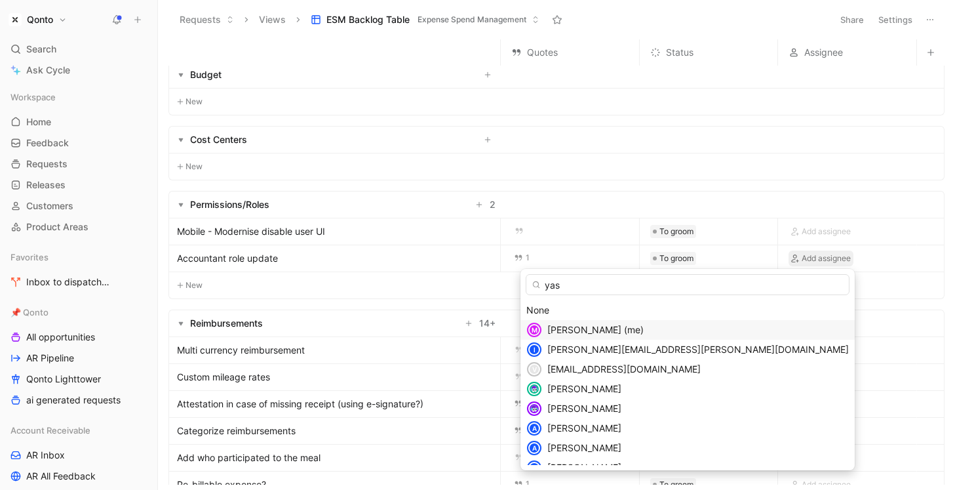
type input "yasm"
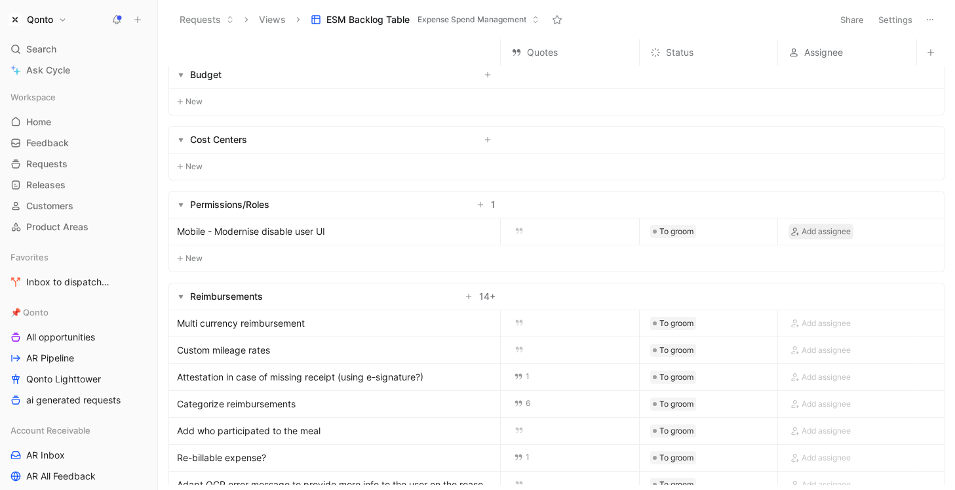
click at [826, 227] on span "Add assignee" at bounding box center [826, 231] width 49 height 13
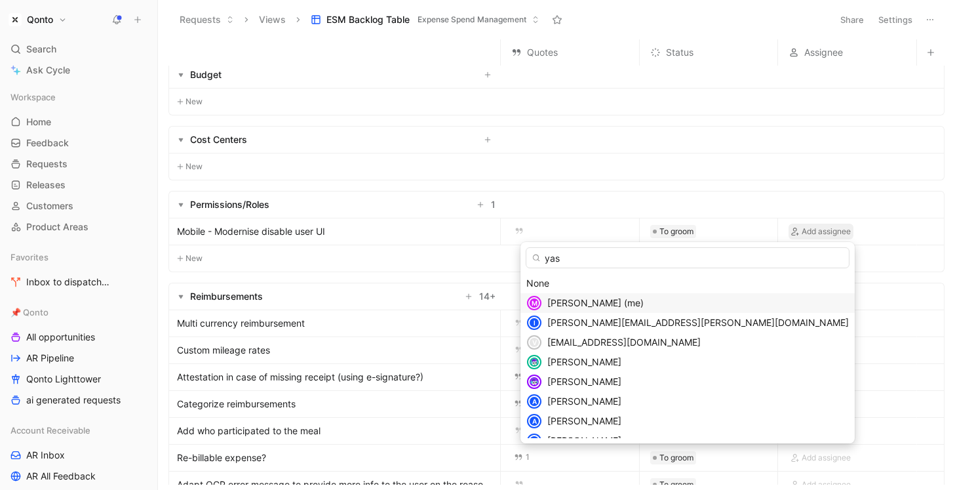
type input "yasm"
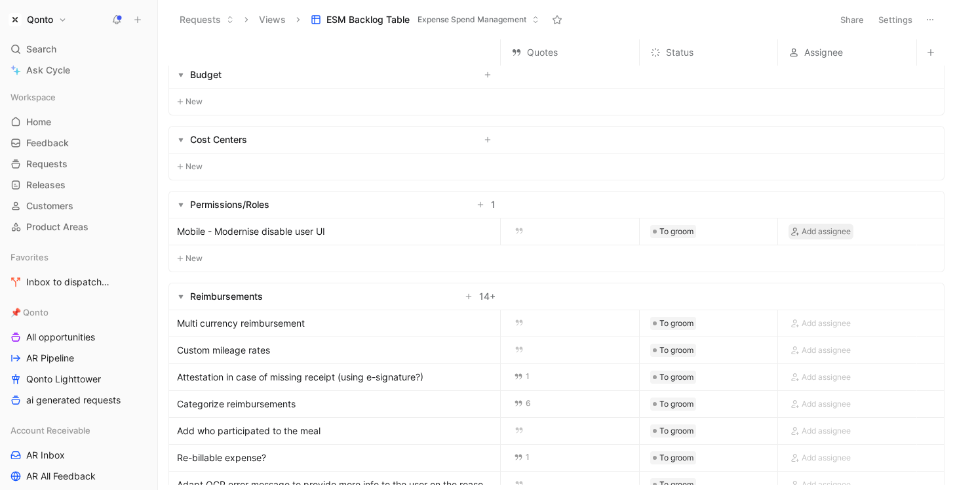
click at [825, 226] on span "Add assignee" at bounding box center [826, 231] width 49 height 13
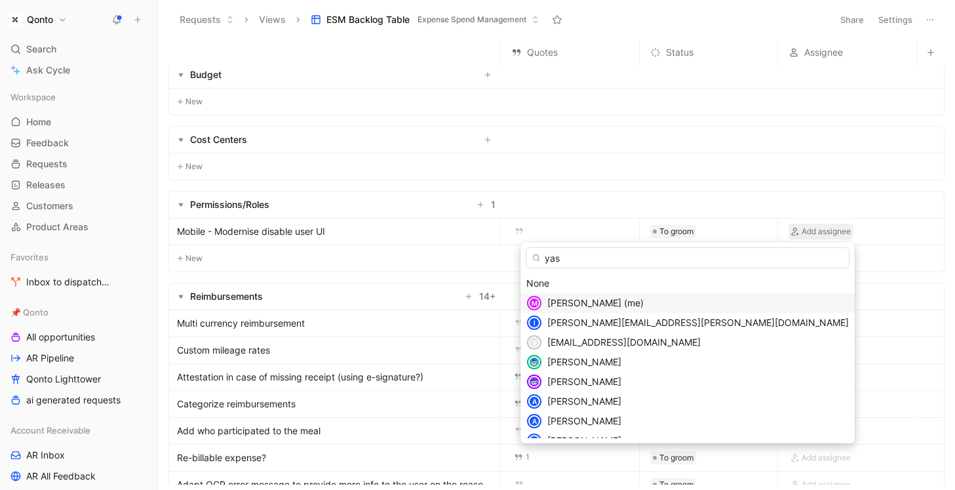
type input "yasm"
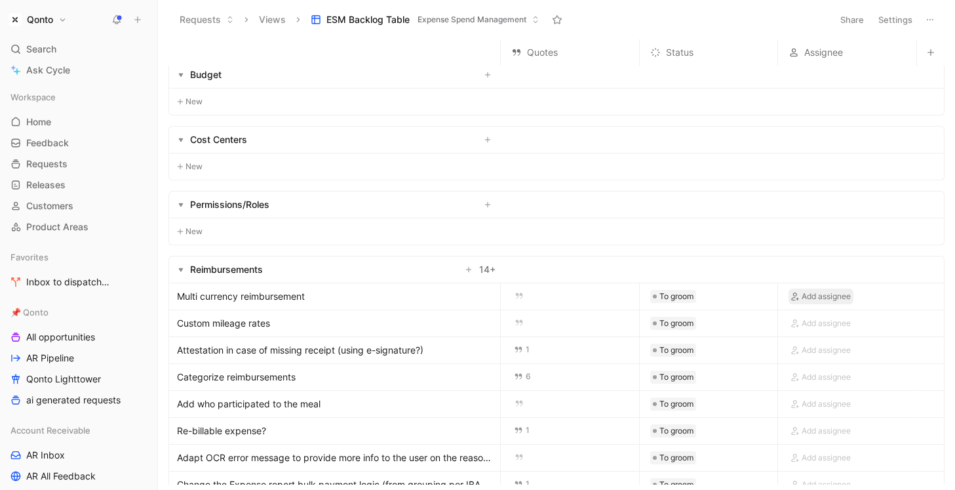
click at [822, 300] on span "Add assignee" at bounding box center [826, 296] width 49 height 13
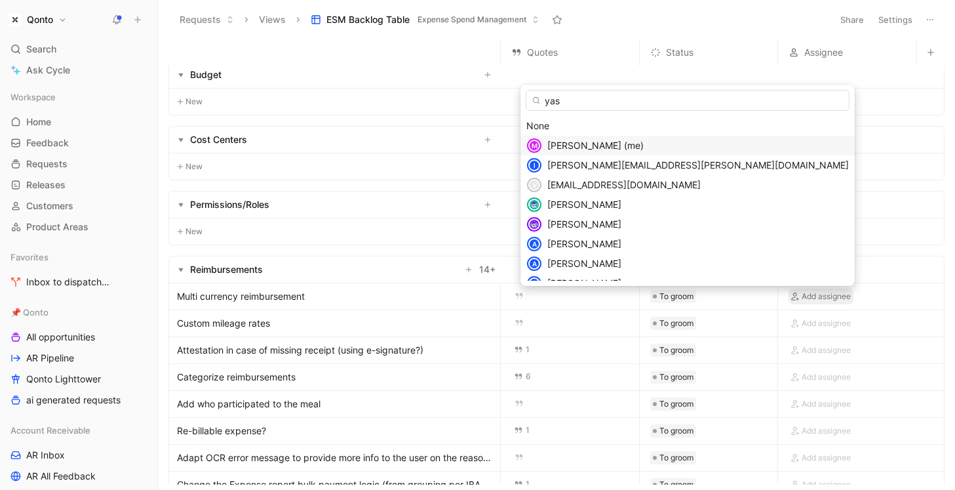
type input "yasm"
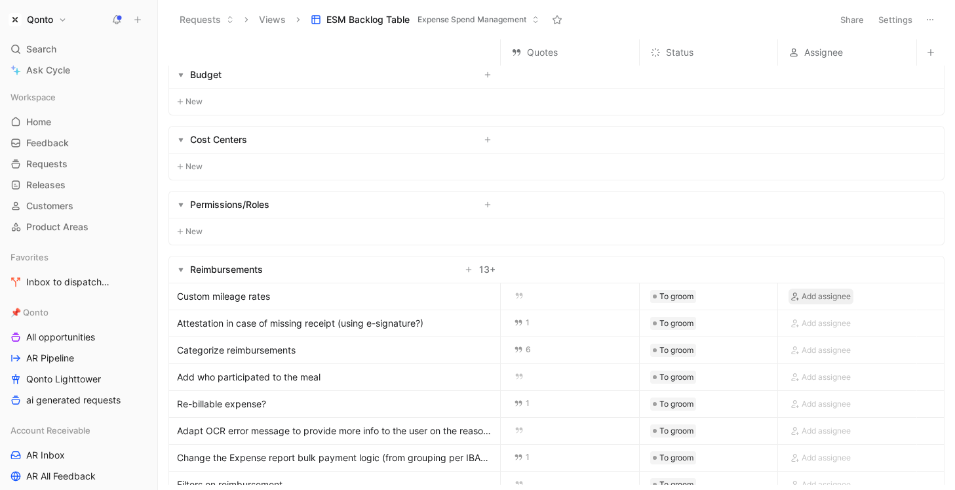
click at [821, 294] on span "Add assignee" at bounding box center [826, 296] width 49 height 13
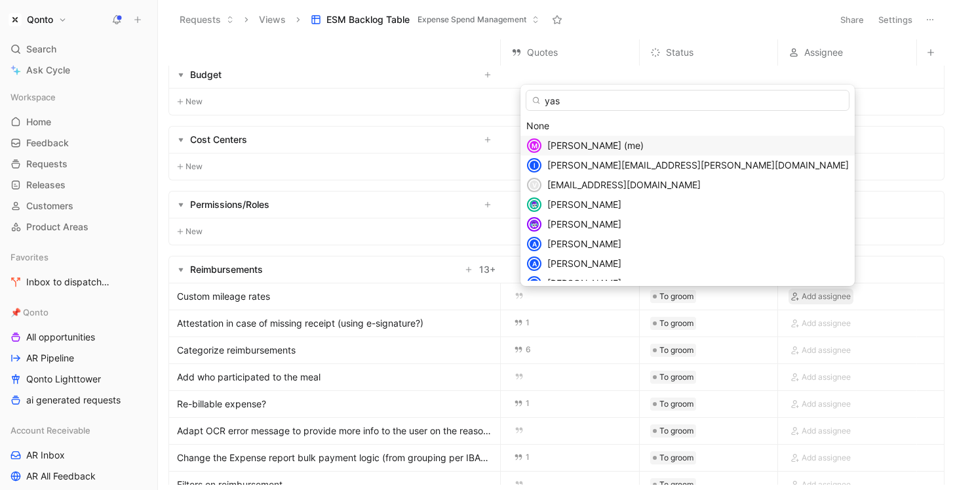
type input "yasm"
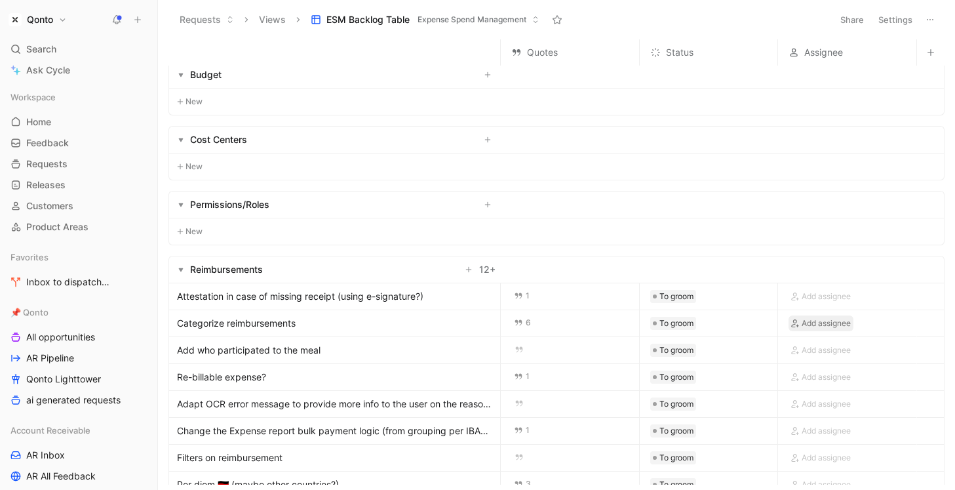
click at [831, 316] on button "Add assignee" at bounding box center [821, 323] width 65 height 16
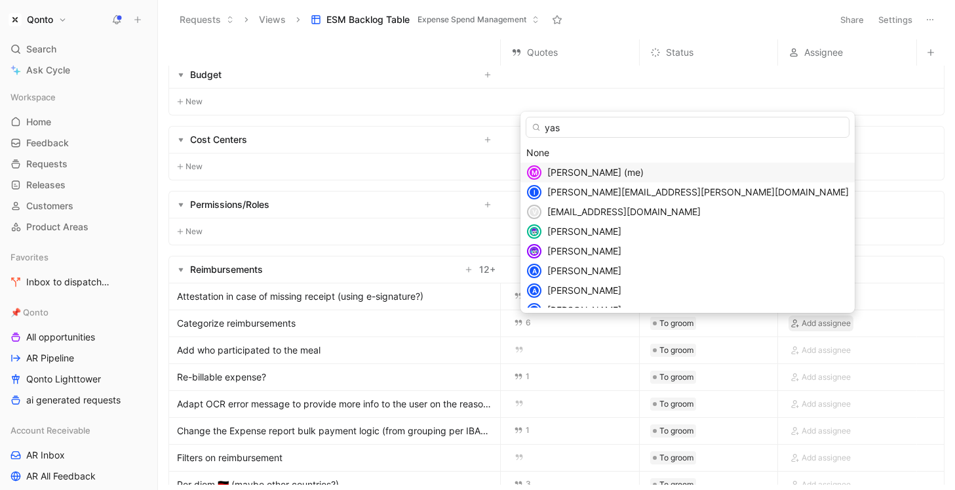
type input "yasm"
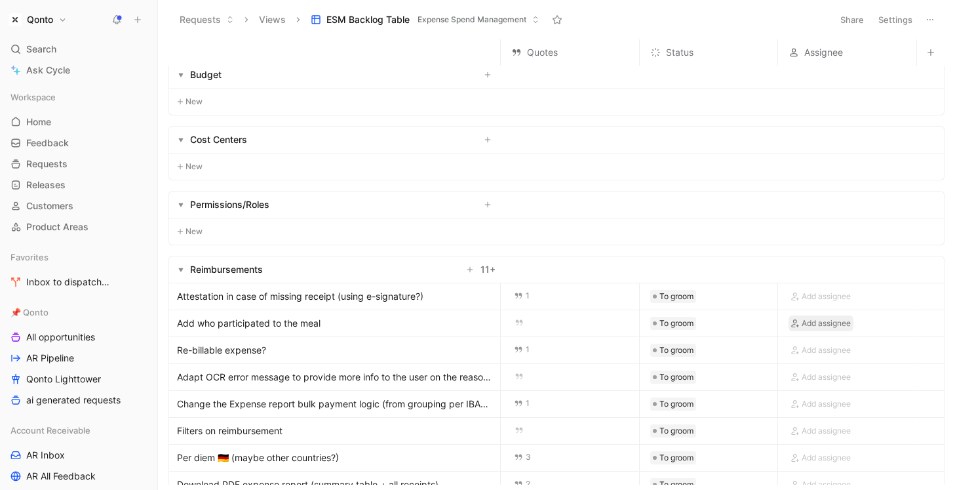
click at [832, 324] on span "Add assignee" at bounding box center [826, 323] width 49 height 13
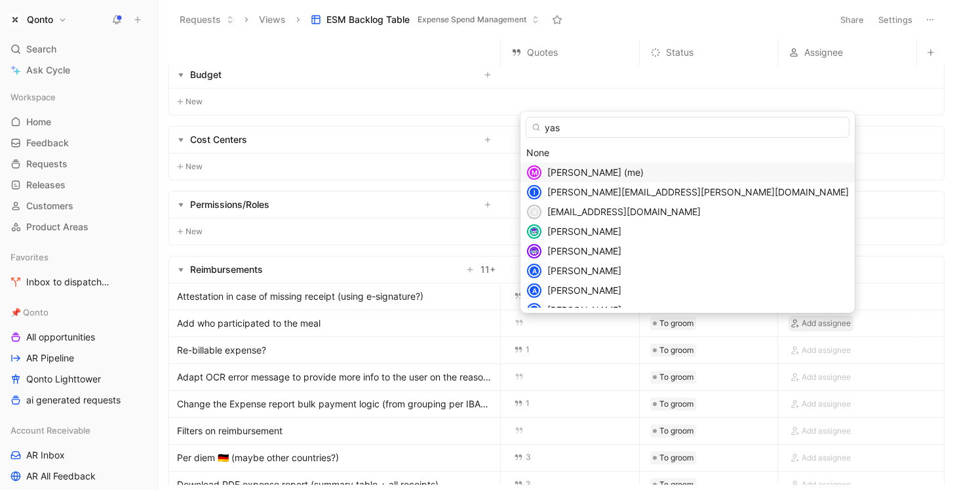
type input "yasm"
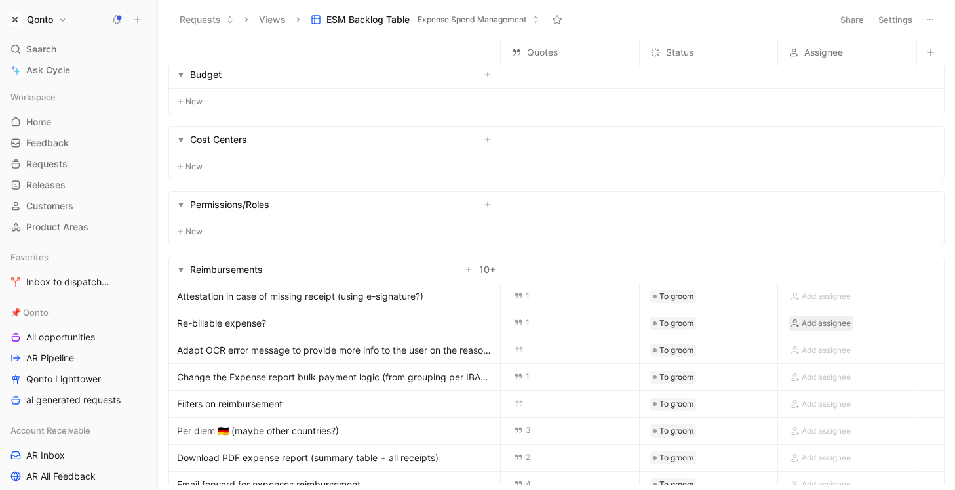
click at [833, 326] on span "Add assignee" at bounding box center [826, 323] width 49 height 13
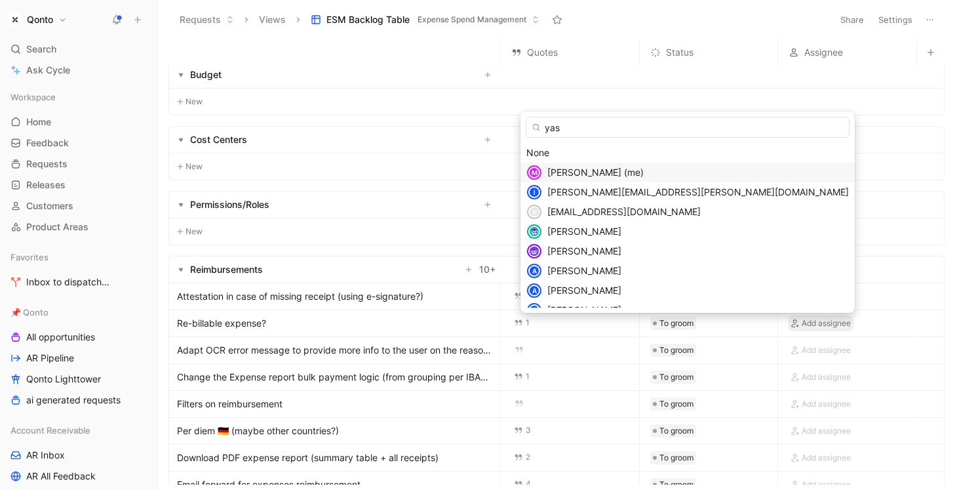
type input "yasm"
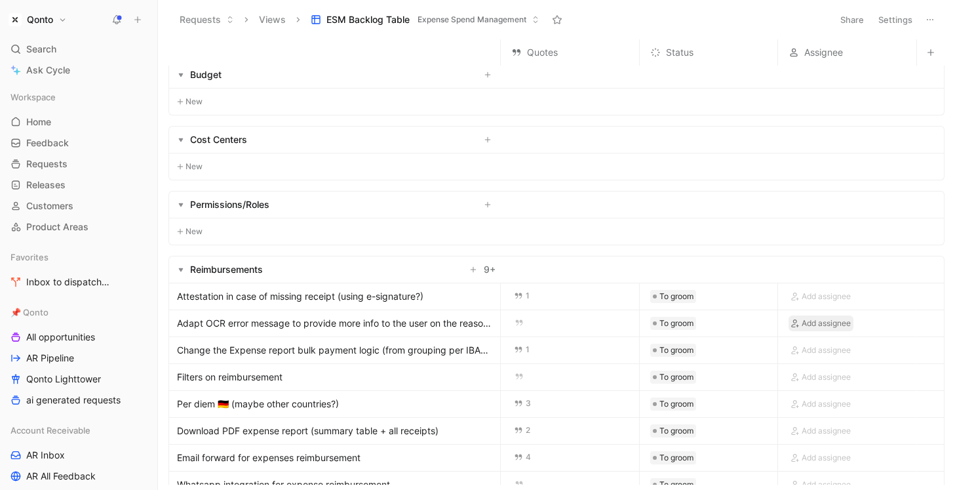
click at [841, 317] on span "Add assignee" at bounding box center [826, 323] width 49 height 13
type input "yasm"
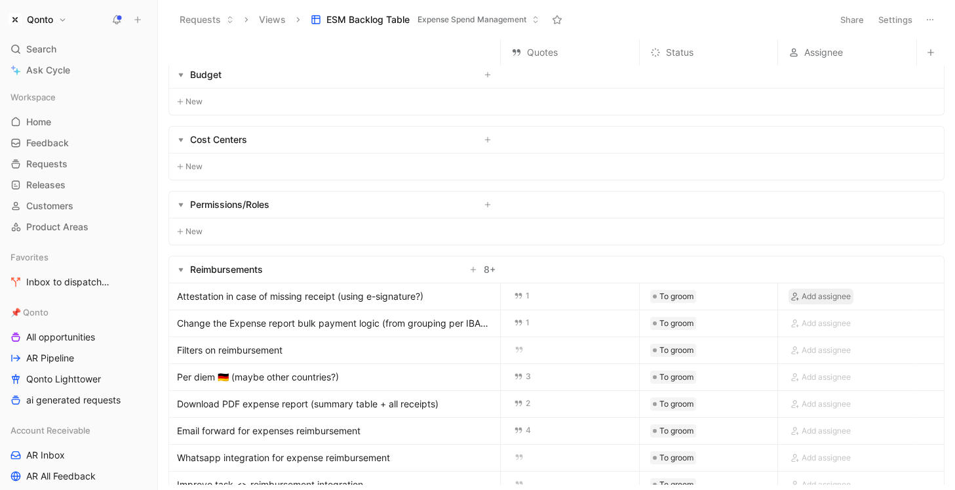
click at [836, 296] on span "Add assignee" at bounding box center [826, 296] width 49 height 13
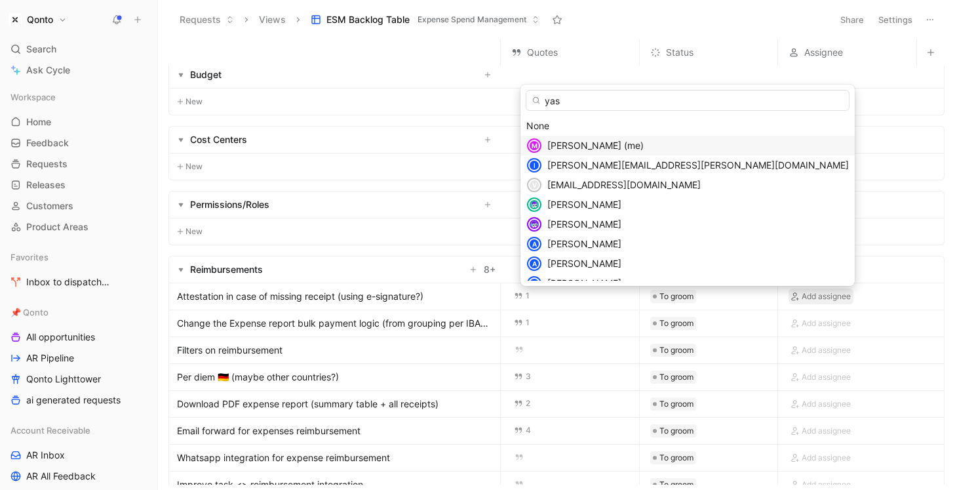
type input "yasm"
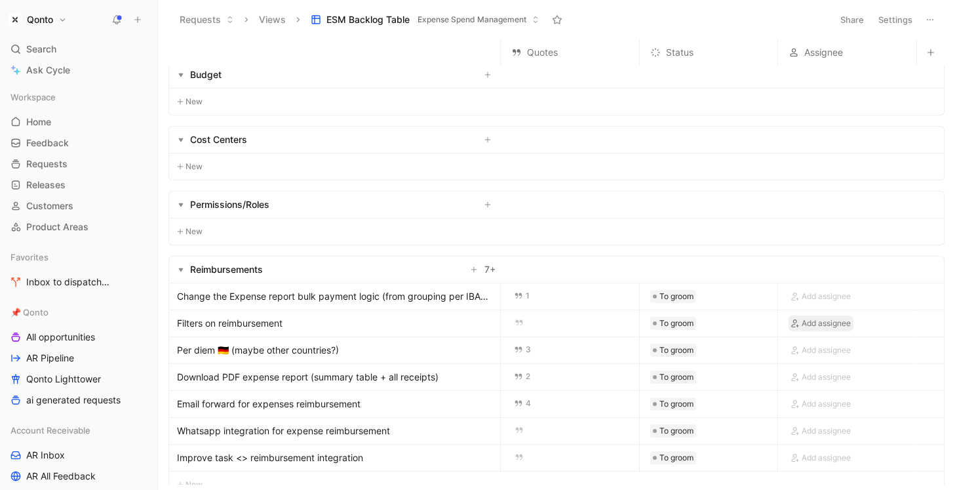
click at [829, 321] on span "Add assignee" at bounding box center [826, 323] width 49 height 13
type input "yasm"
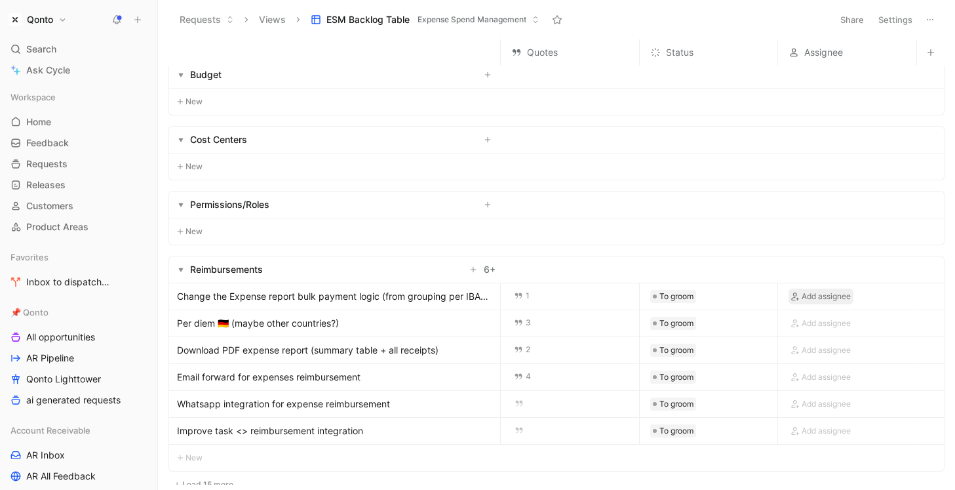
click at [832, 290] on span "Add assignee" at bounding box center [826, 296] width 49 height 13
type input "yasm"
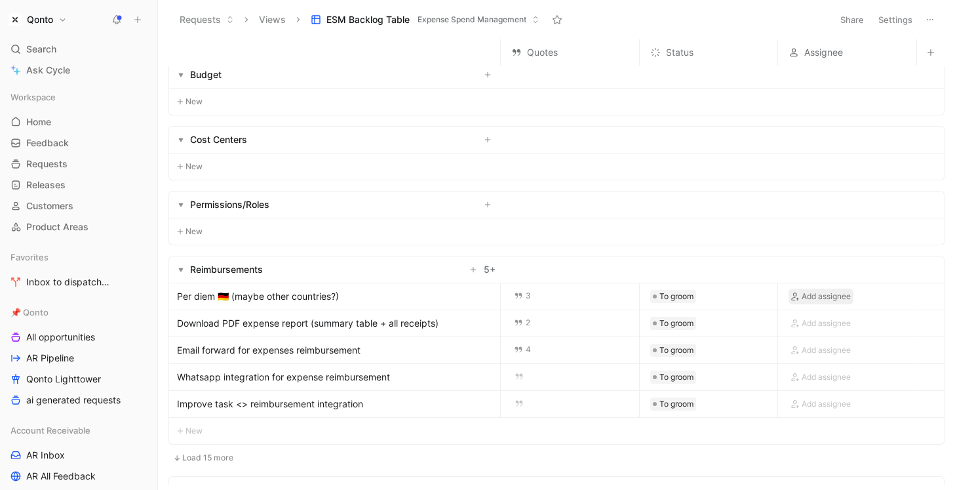
click at [819, 299] on span "Add assignee" at bounding box center [826, 296] width 49 height 13
type input "yasm"
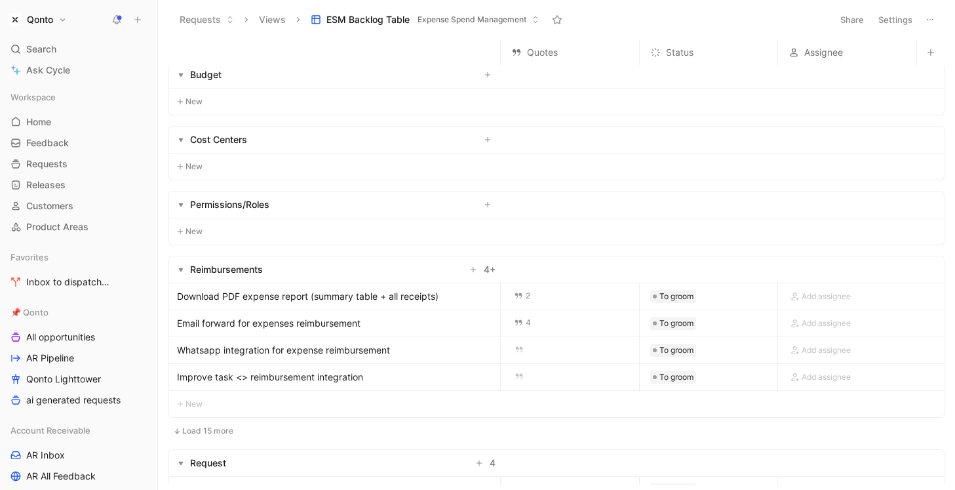
click at [823, 283] on div "Add assignee" at bounding box center [847, 296] width 138 height 26
click at [823, 292] on span "Add assignee" at bounding box center [826, 296] width 49 height 13
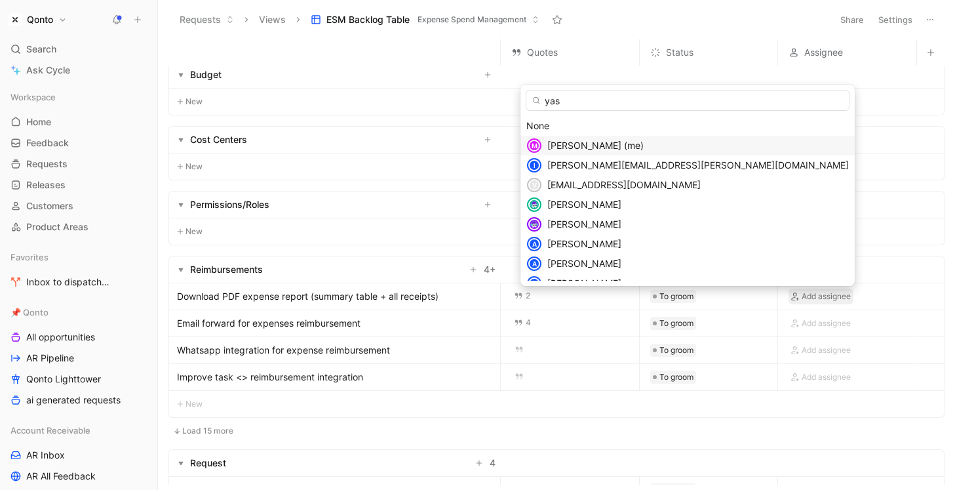
type input "yasm"
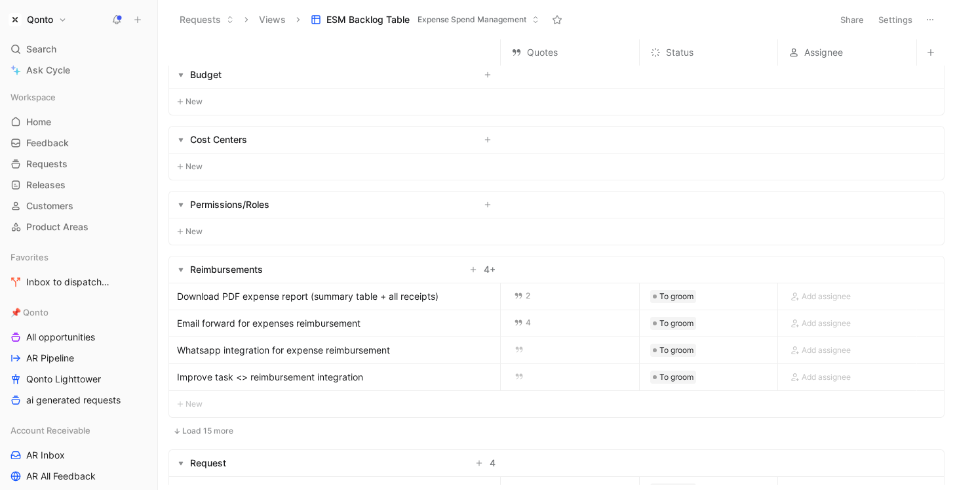
click at [222, 438] on button "Load 15 more" at bounding box center [202, 431] width 69 height 16
click at [823, 300] on span "Add assignee" at bounding box center [826, 296] width 49 height 13
type input "yasm"
click at [830, 317] on span "Add assignee" at bounding box center [826, 323] width 49 height 13
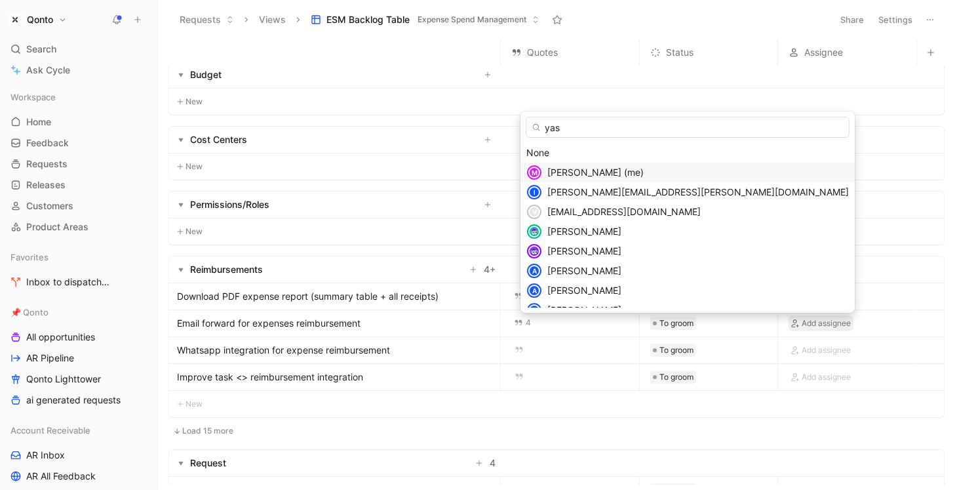
type input "yasm"
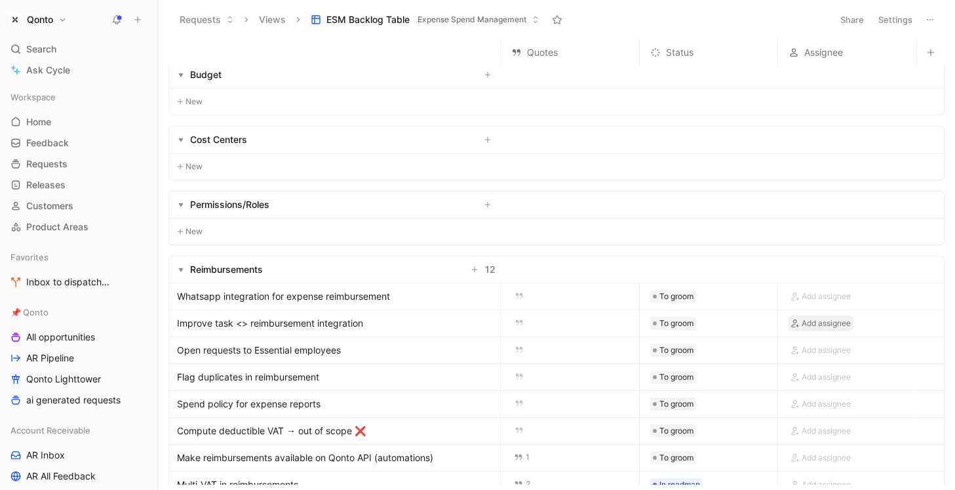
click at [832, 326] on span "Add assignee" at bounding box center [826, 323] width 49 height 13
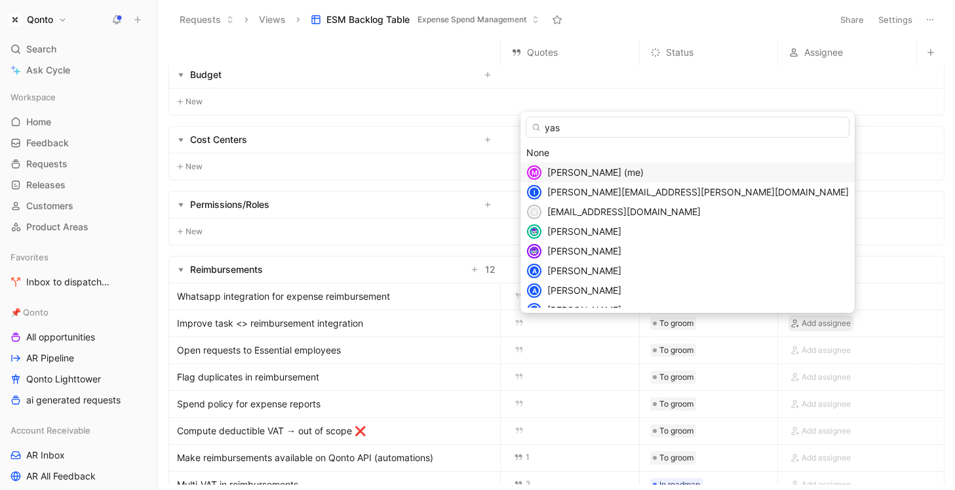
type input "yasm"
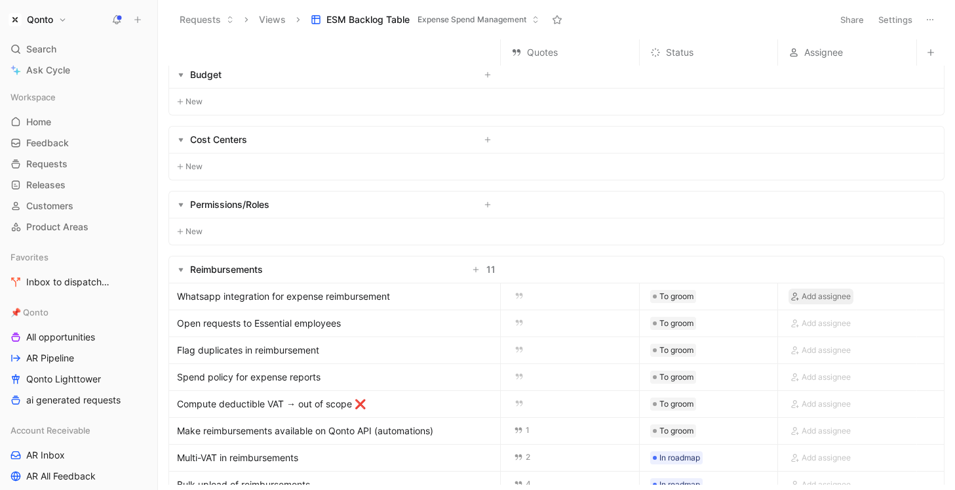
click at [828, 297] on span "Add assignee" at bounding box center [826, 296] width 49 height 13
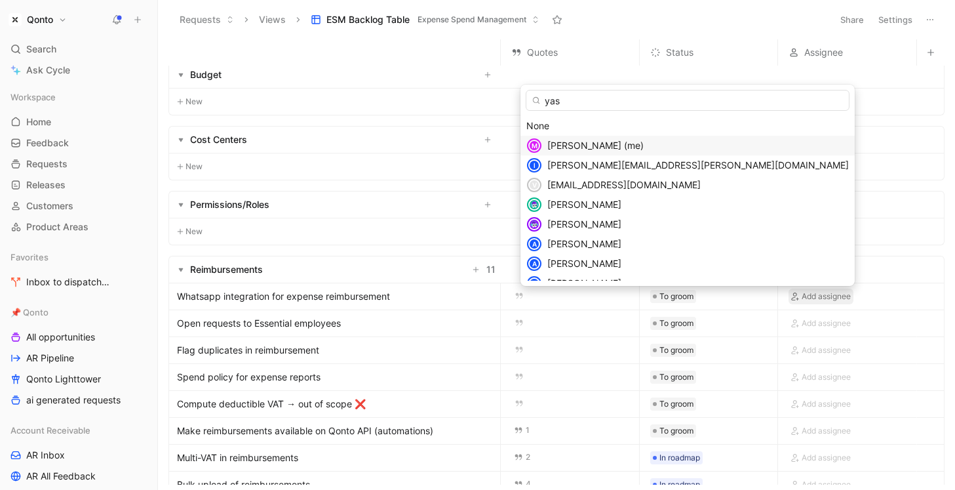
type input "yasm"
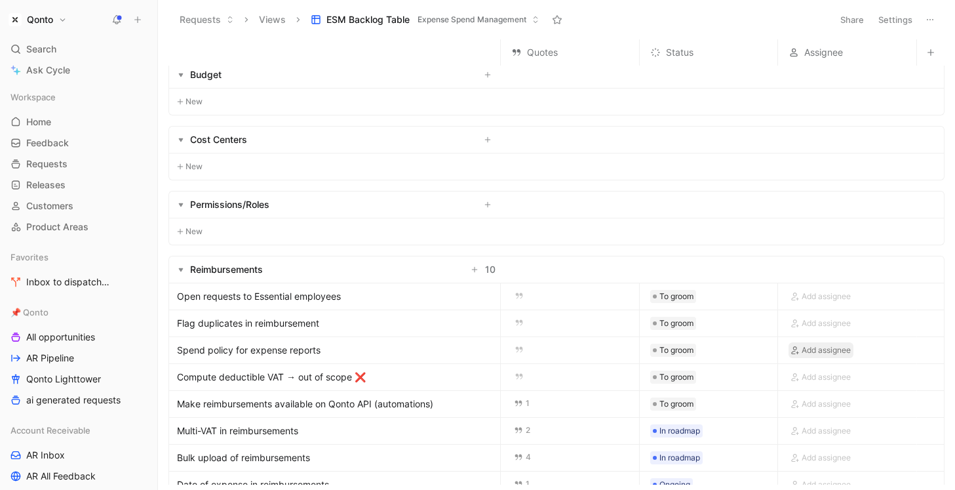
click at [806, 355] on span "Add assignee" at bounding box center [826, 349] width 49 height 13
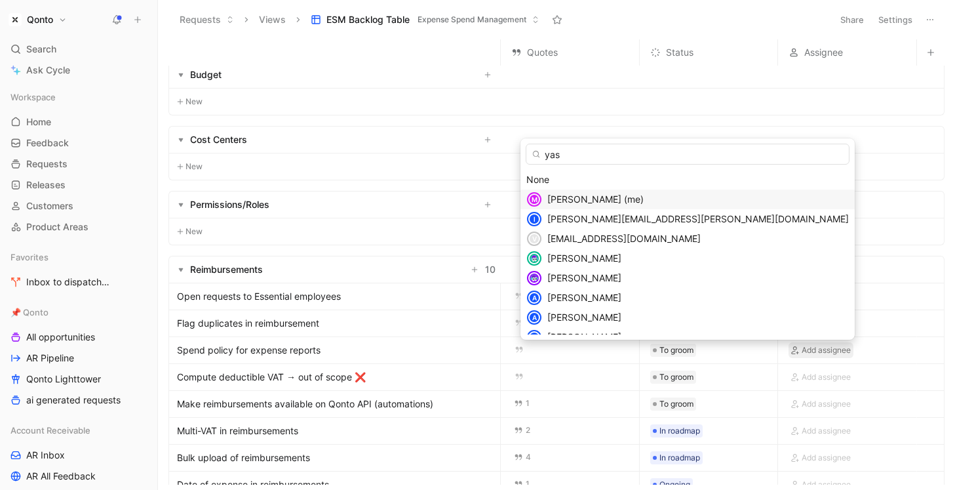
type input "yasm"
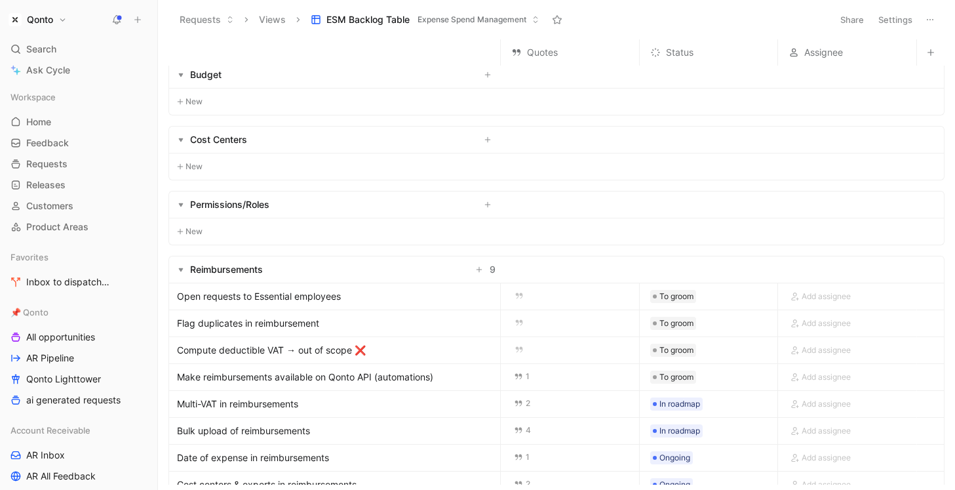
click at [817, 312] on div "Add assignee" at bounding box center [847, 323] width 138 height 26
click at [817, 317] on span "Add assignee" at bounding box center [826, 323] width 49 height 13
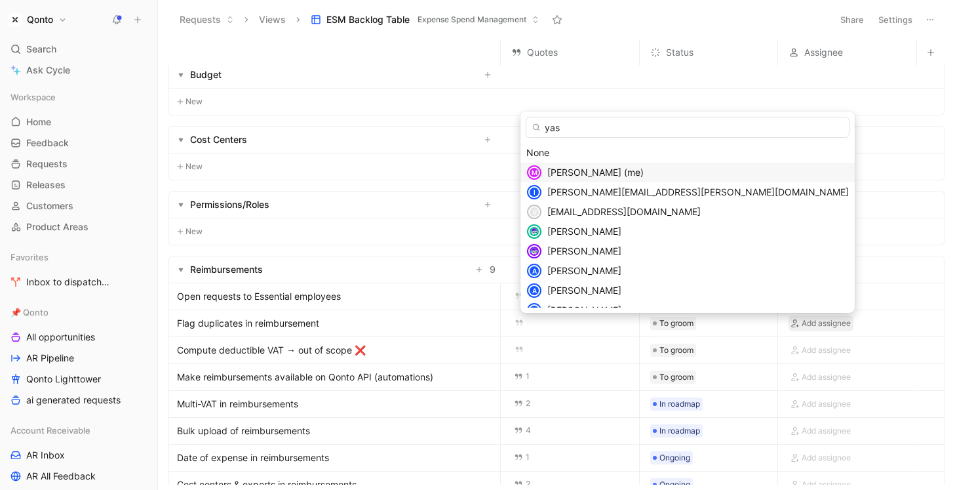
type input "yasm"
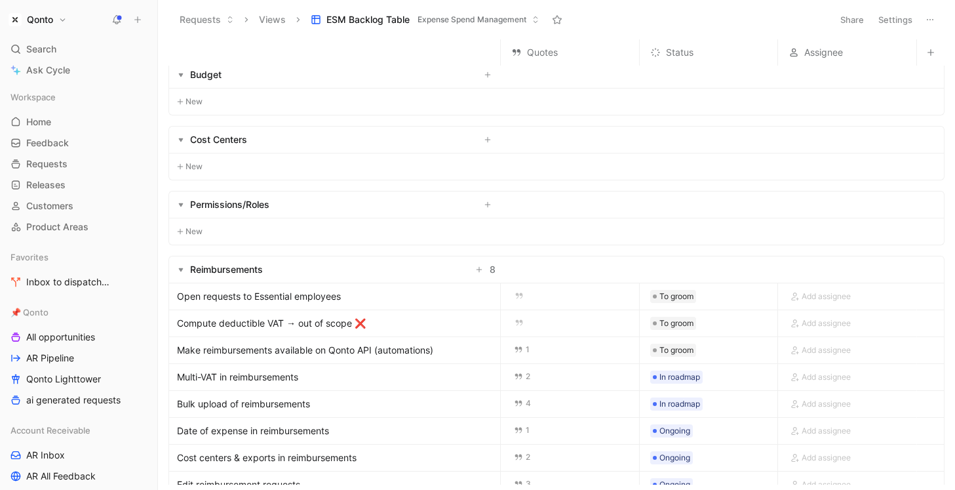
click at [823, 287] on div "Add assignee" at bounding box center [847, 296] width 138 height 26
click at [823, 294] on span "Add assignee" at bounding box center [826, 296] width 49 height 13
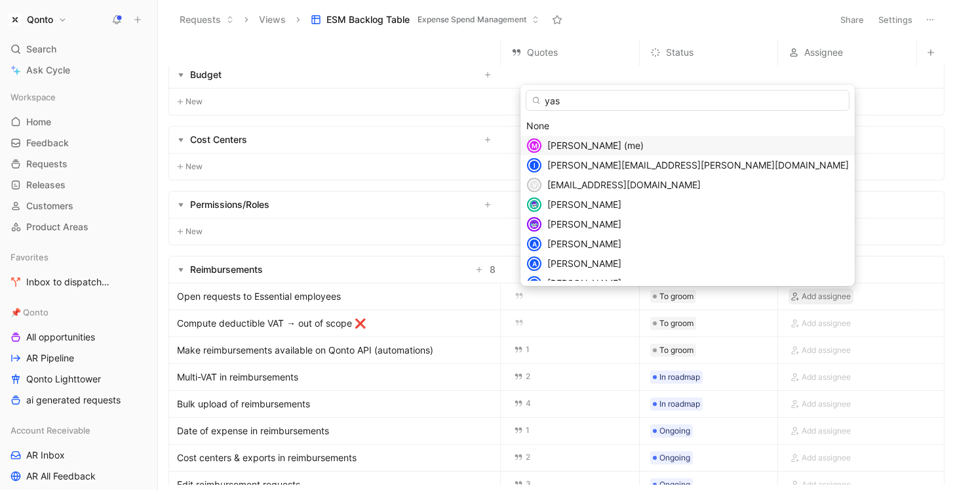
type input "yasm"
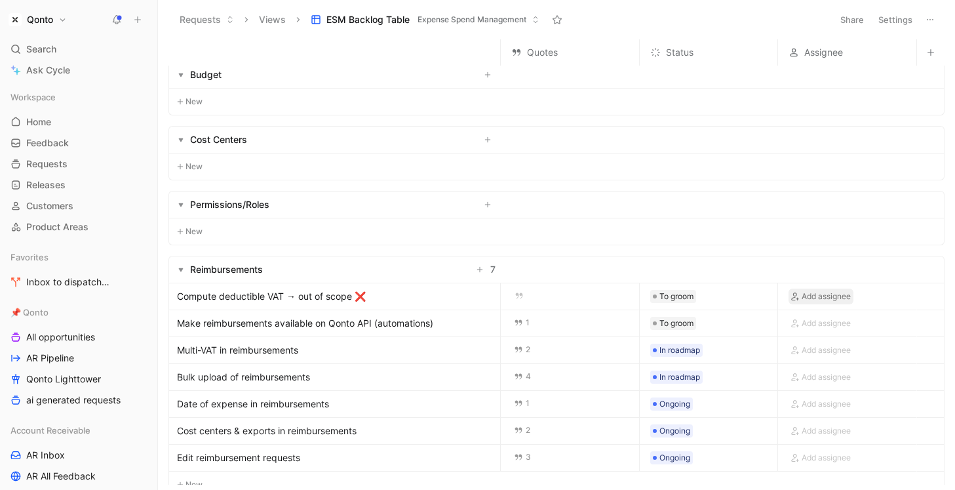
click at [827, 298] on span "Add assignee" at bounding box center [826, 296] width 49 height 13
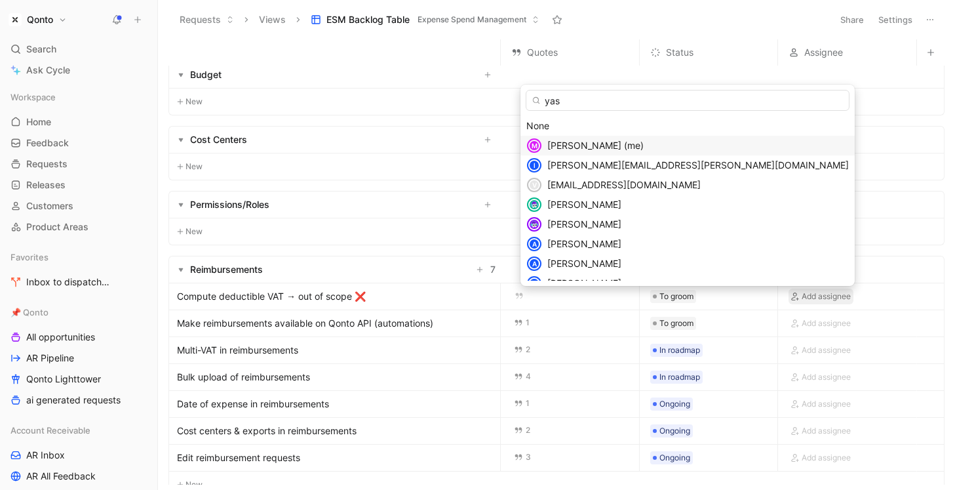
type input "yasm"
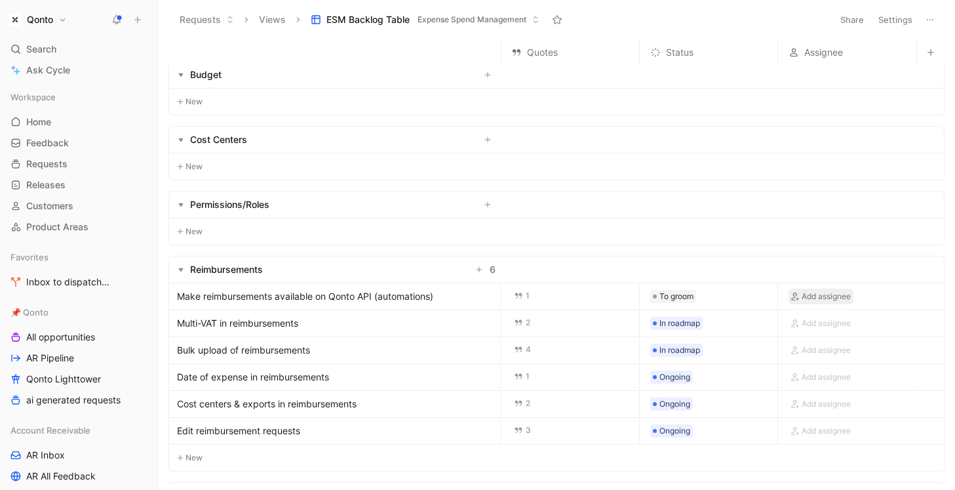
click at [825, 290] on span "Add assignee" at bounding box center [826, 296] width 49 height 13
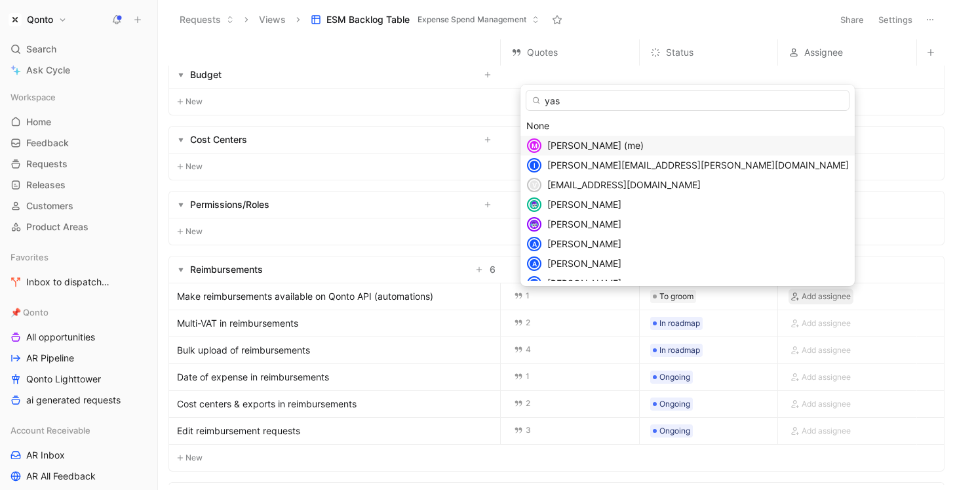
type input "yasm"
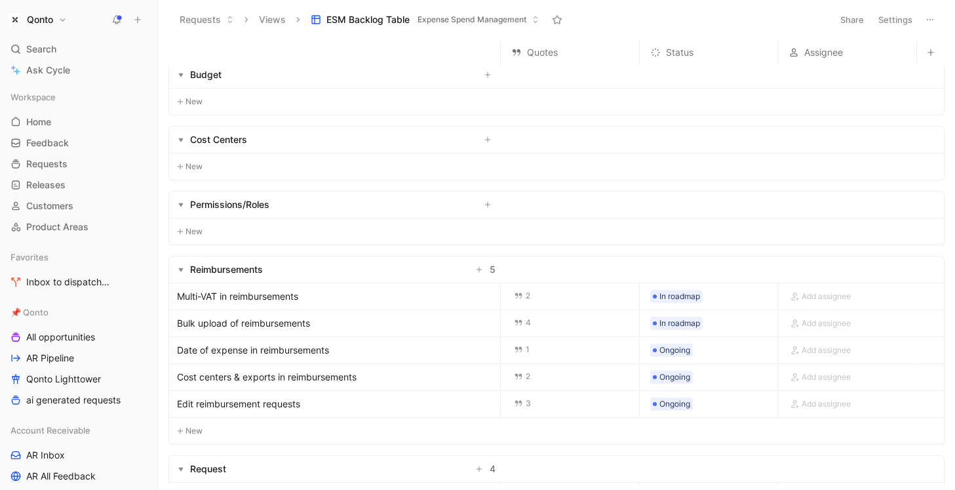
click at [825, 288] on button "Add assignee" at bounding box center [821, 296] width 65 height 16
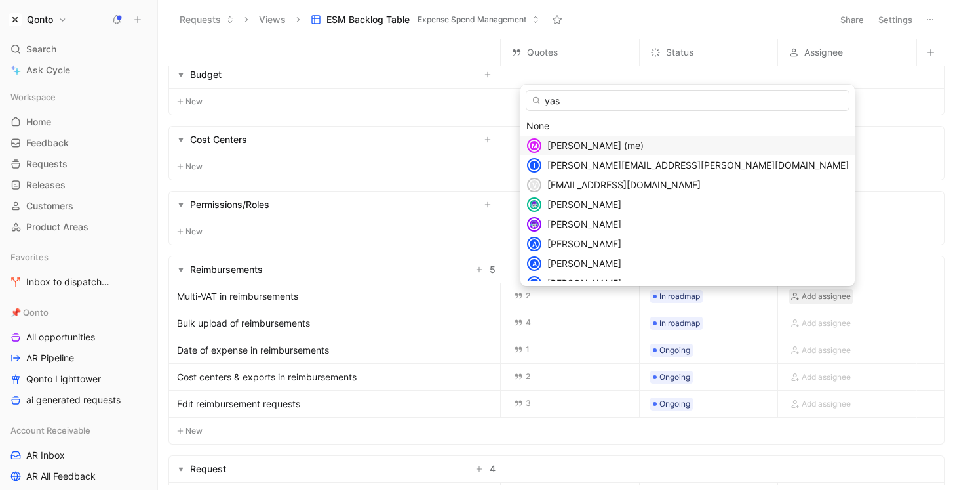
type input "yasm"
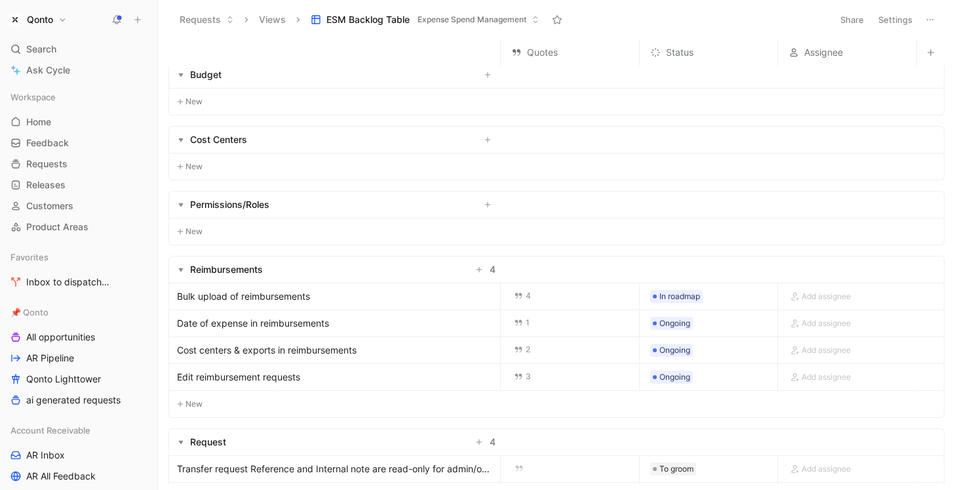
click at [825, 288] on button "Add assignee" at bounding box center [821, 296] width 65 height 16
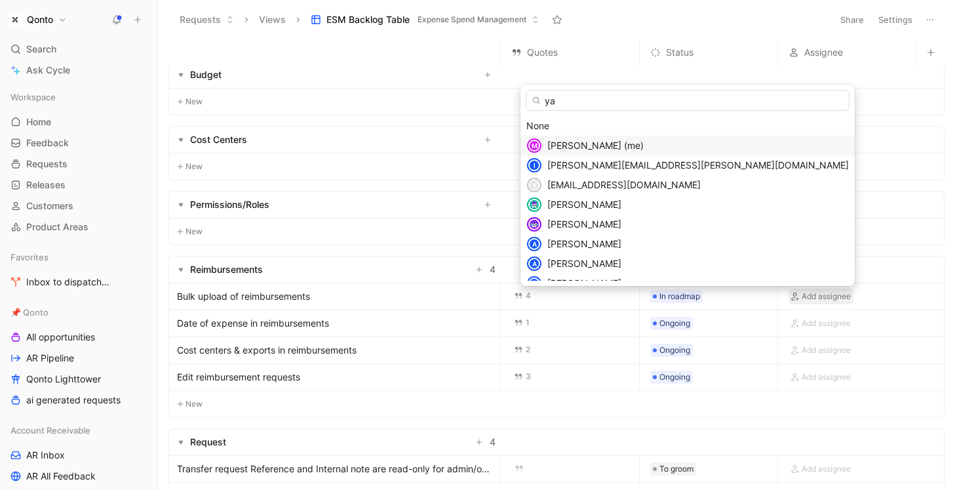
type input "yas"
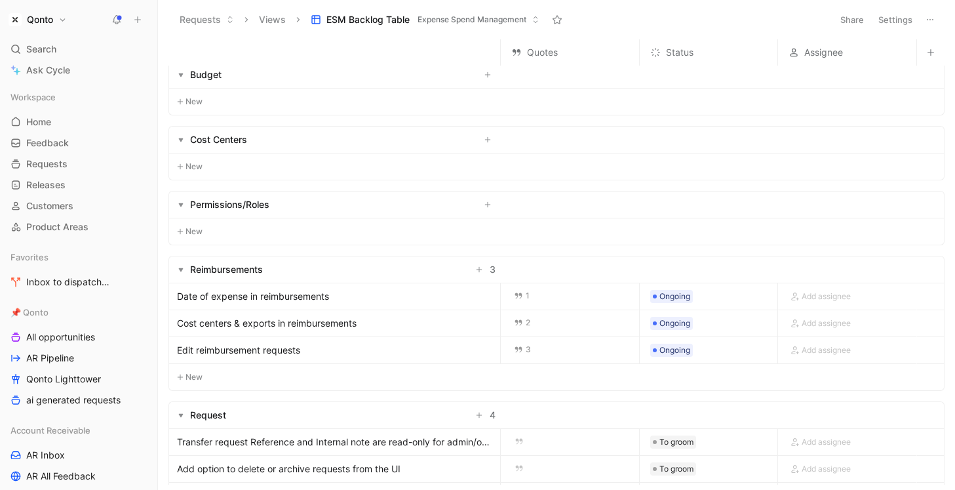
click at [825, 288] on button "Add assignee" at bounding box center [821, 296] width 65 height 16
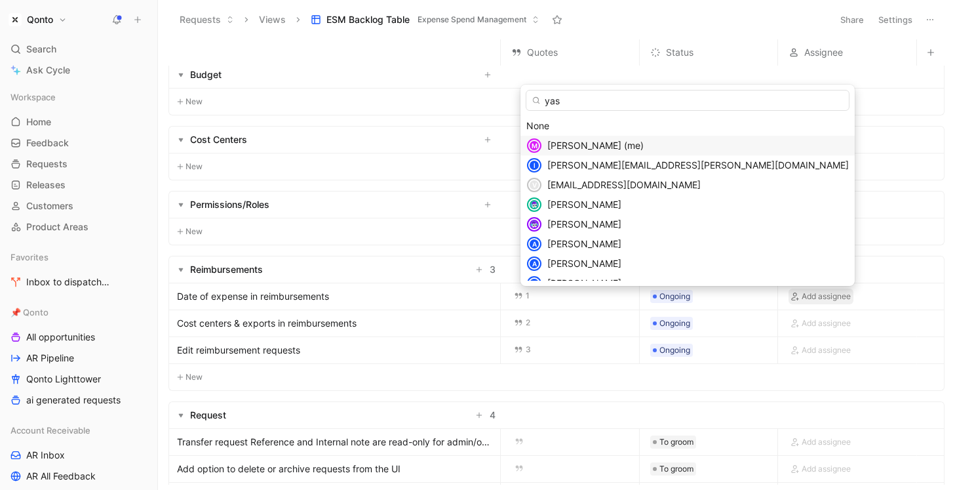
type input "yasm"
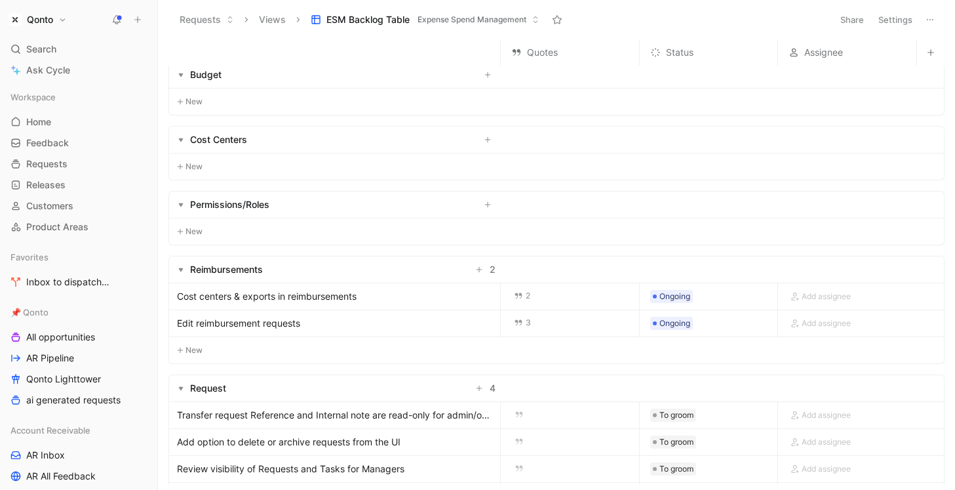
click at [825, 288] on button "Add assignee" at bounding box center [821, 296] width 65 height 16
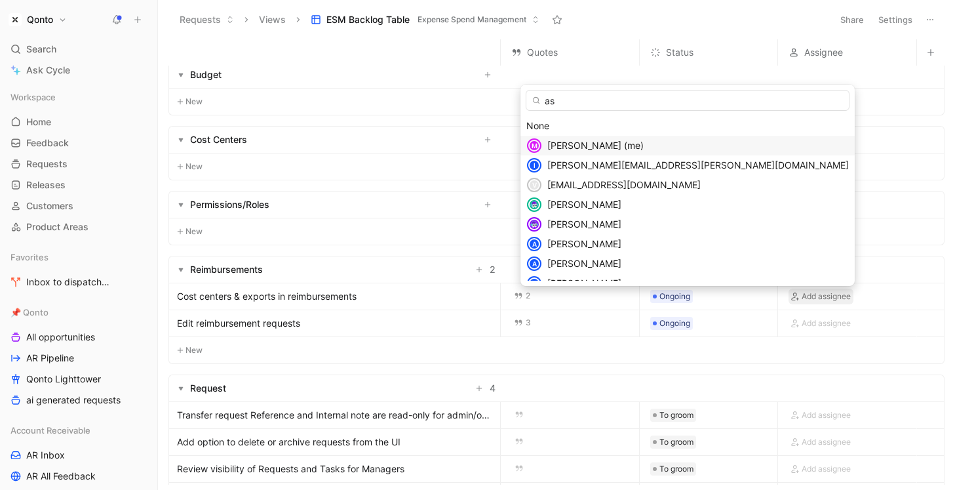
type input "a"
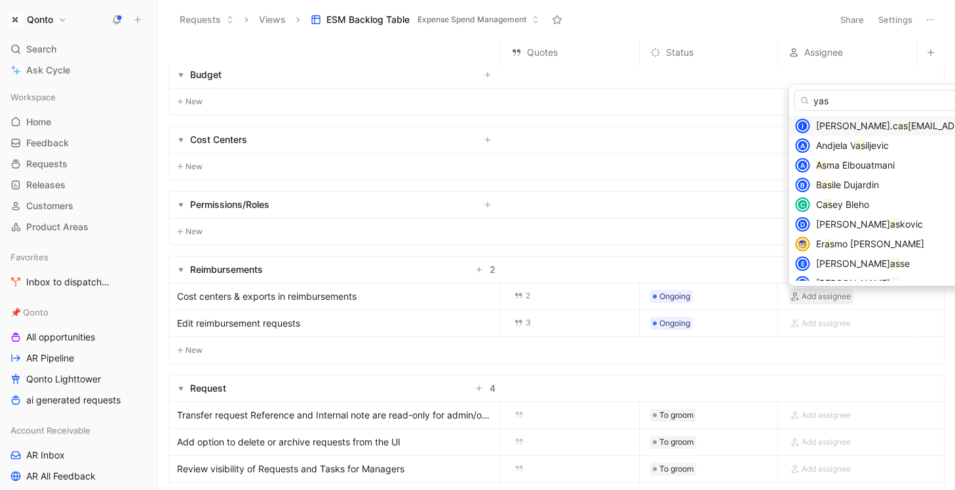
type input "yasm"
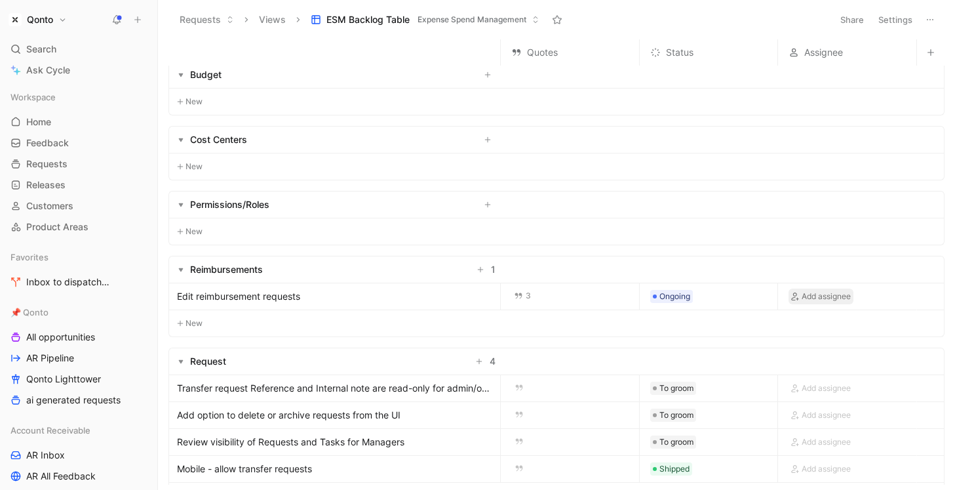
click at [835, 300] on span "Add assignee" at bounding box center [826, 296] width 49 height 13
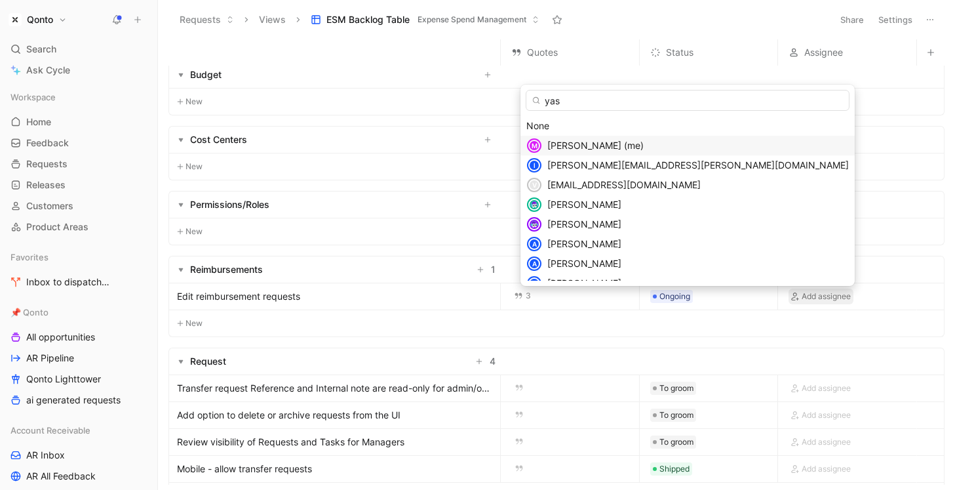
type input "yasm"
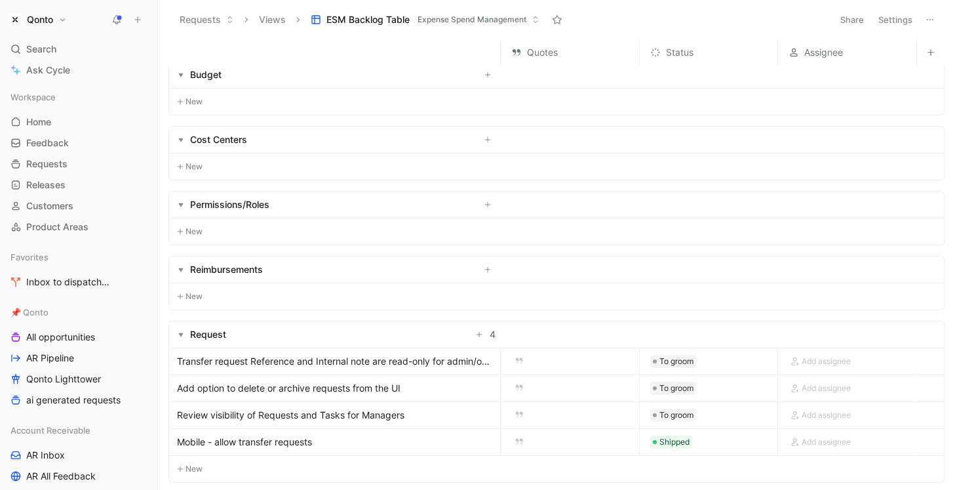
scroll to position [318, 0]
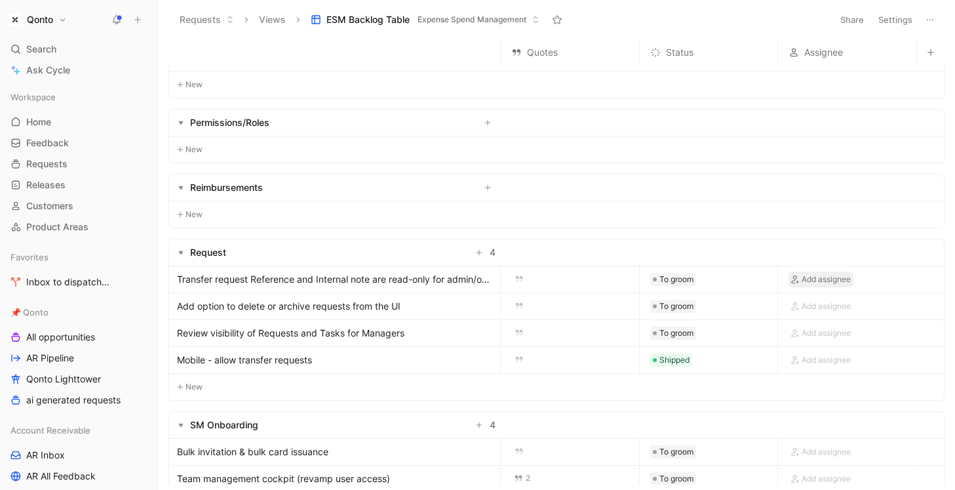
click at [834, 276] on span "Add assignee" at bounding box center [826, 279] width 49 height 13
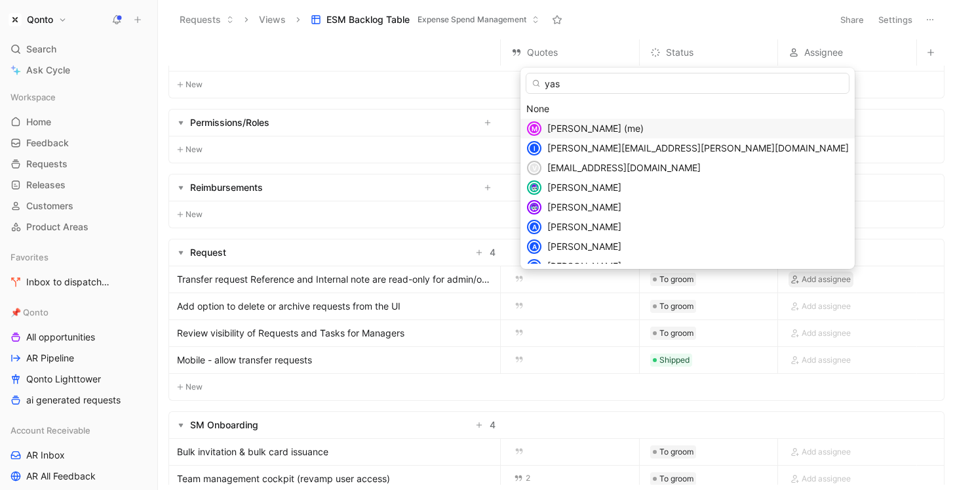
type input "yasm"
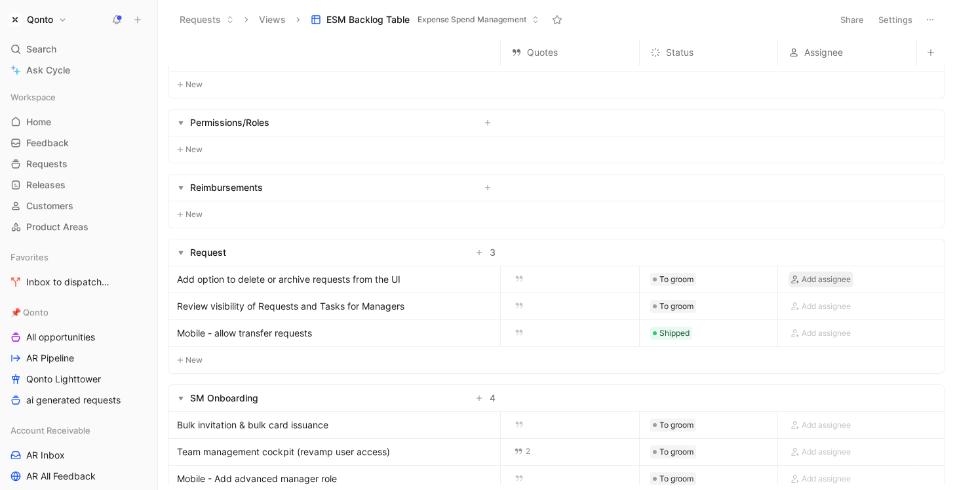
click at [836, 279] on span "Add assignee" at bounding box center [826, 279] width 49 height 13
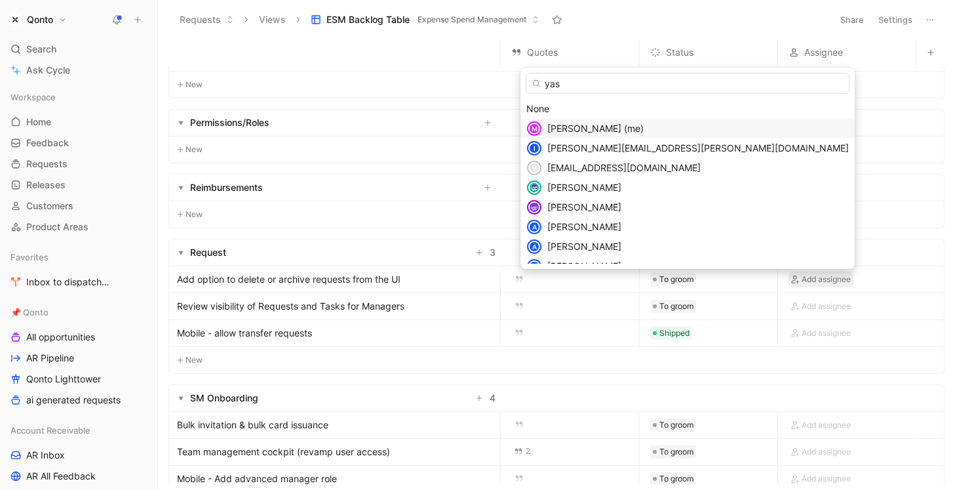
type input "yasm"
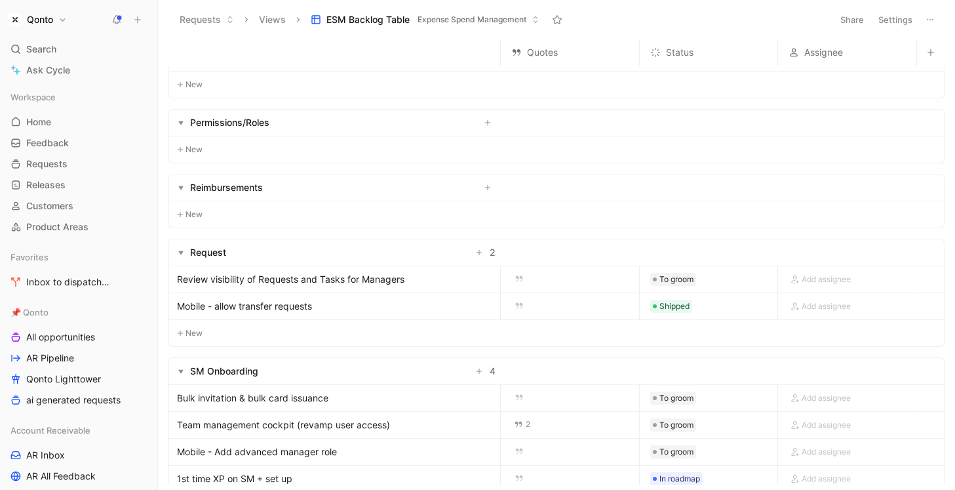
click at [836, 268] on div "Add assignee" at bounding box center [847, 279] width 138 height 26
click at [829, 278] on span "Add assignee" at bounding box center [826, 279] width 49 height 13
type input "yasm"
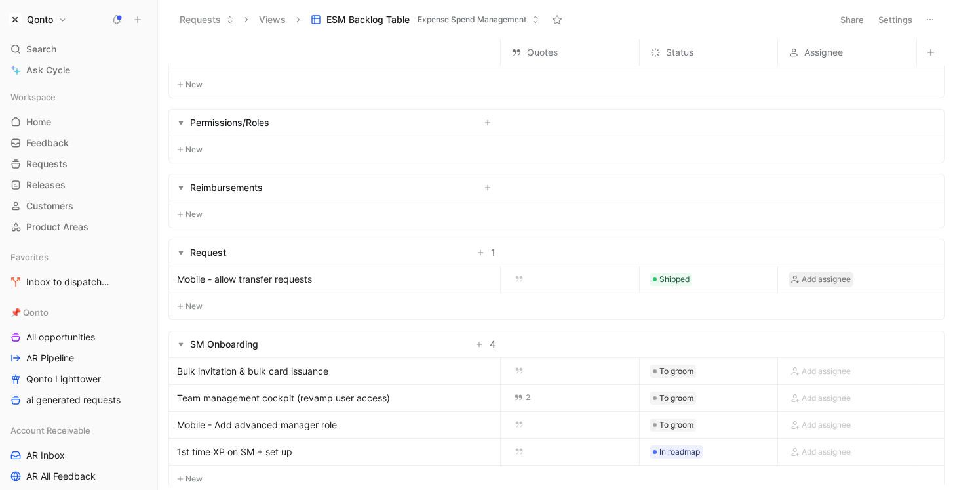
click at [826, 281] on span "Add assignee" at bounding box center [826, 279] width 49 height 13
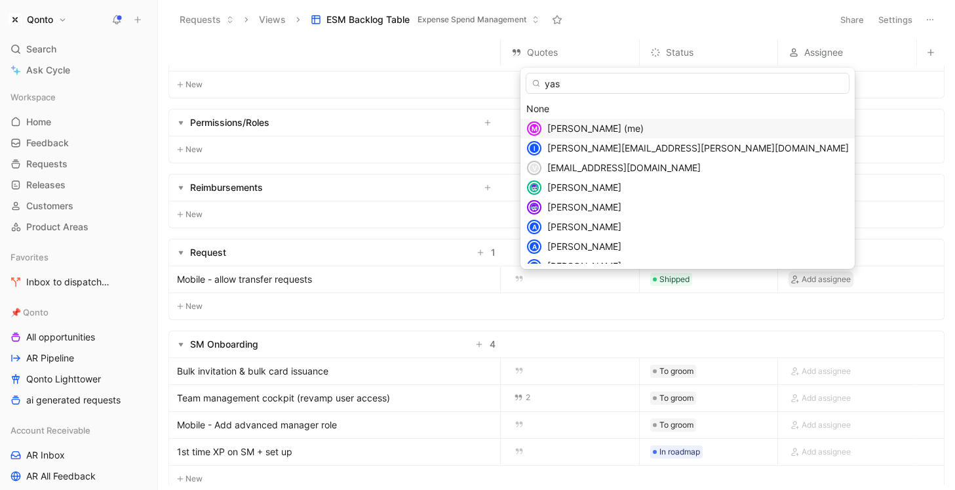
type input "yasm"
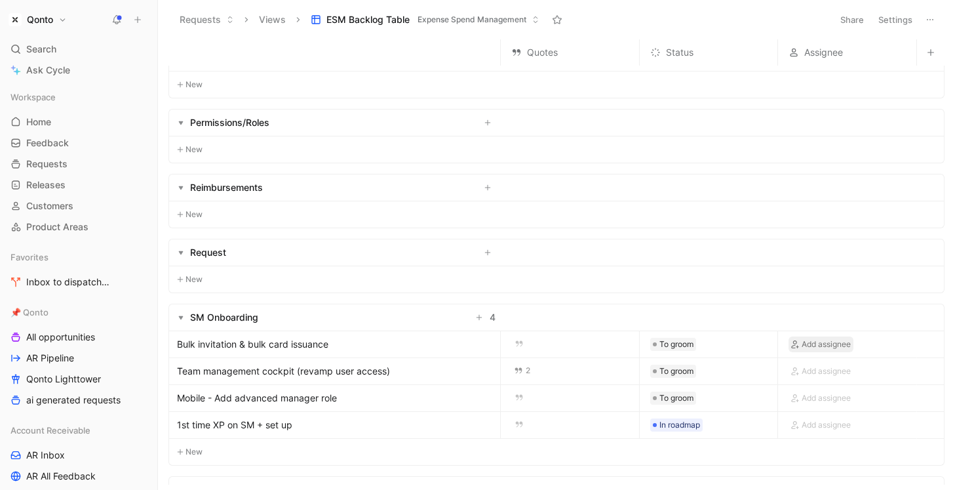
click at [818, 343] on span "Add assignee" at bounding box center [826, 344] width 49 height 13
type input "yasm"
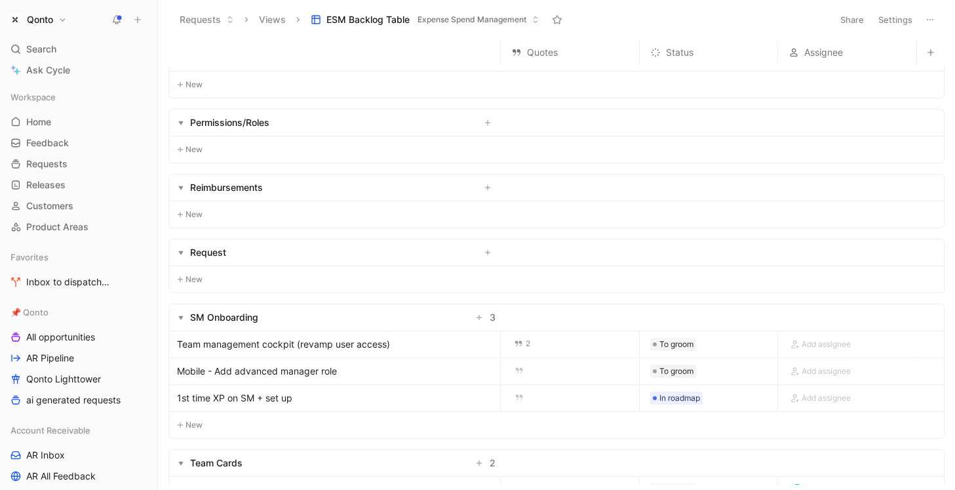
click at [817, 342] on span "Add assignee" at bounding box center [826, 344] width 49 height 13
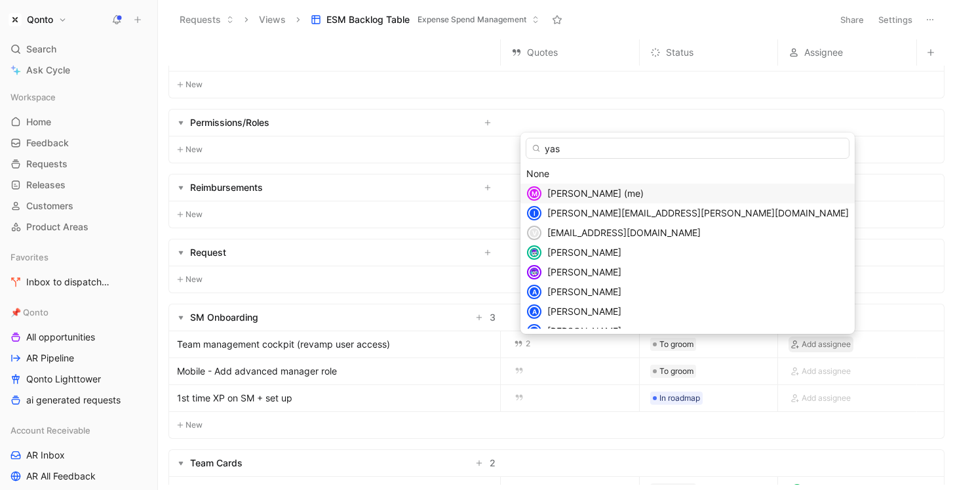
type input "yasm"
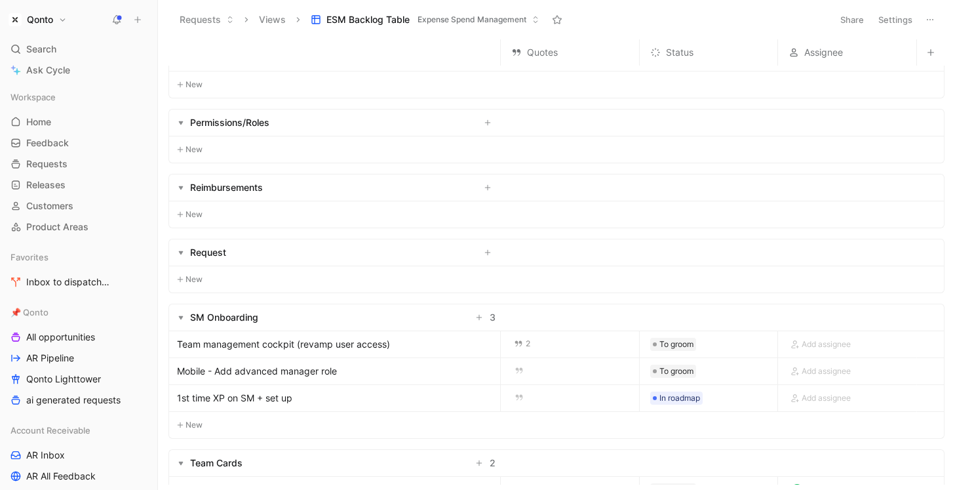
click at [817, 342] on span "Add assignee" at bounding box center [826, 344] width 49 height 13
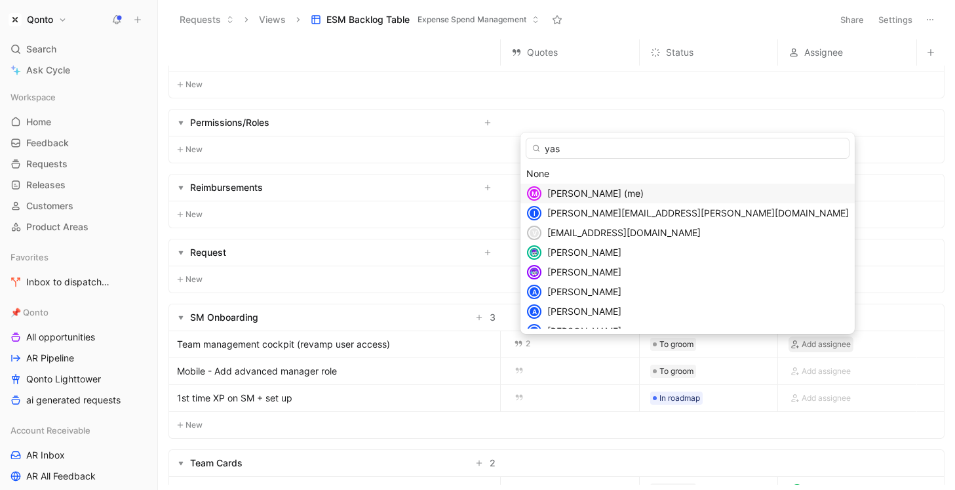
type input "yasm"
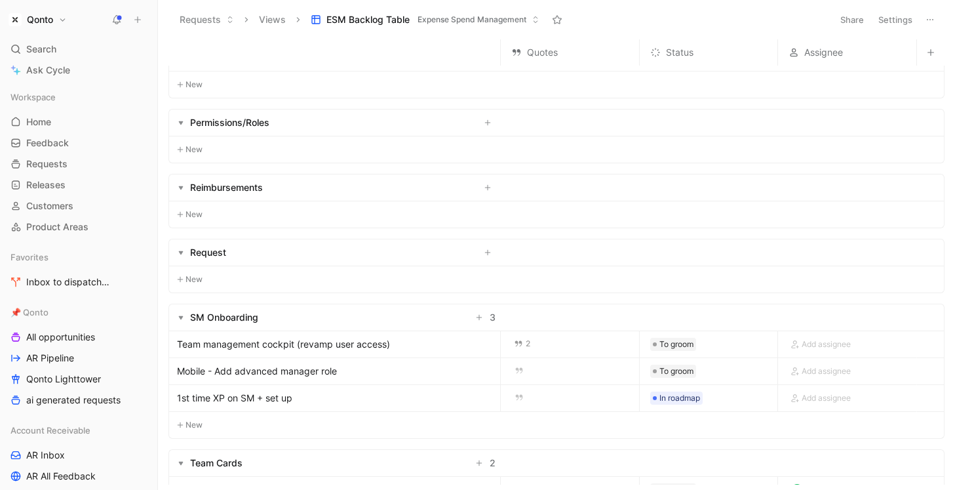
click at [817, 342] on span "Add assignee" at bounding box center [826, 344] width 49 height 13
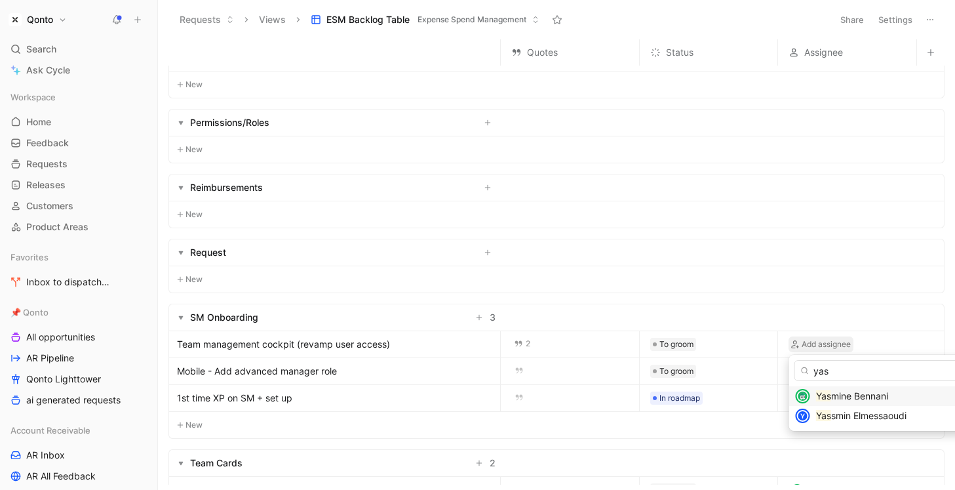
type input "yasm"
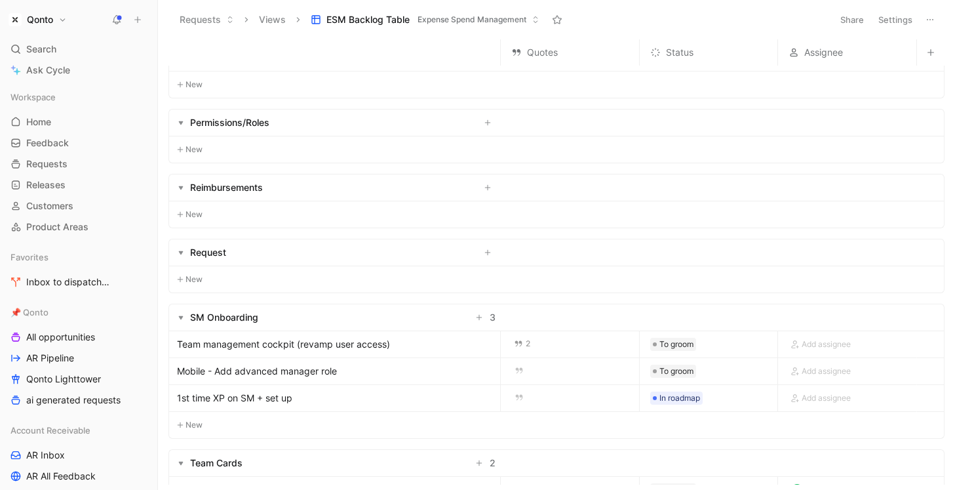
click at [817, 342] on span "Add assignee" at bounding box center [826, 344] width 49 height 13
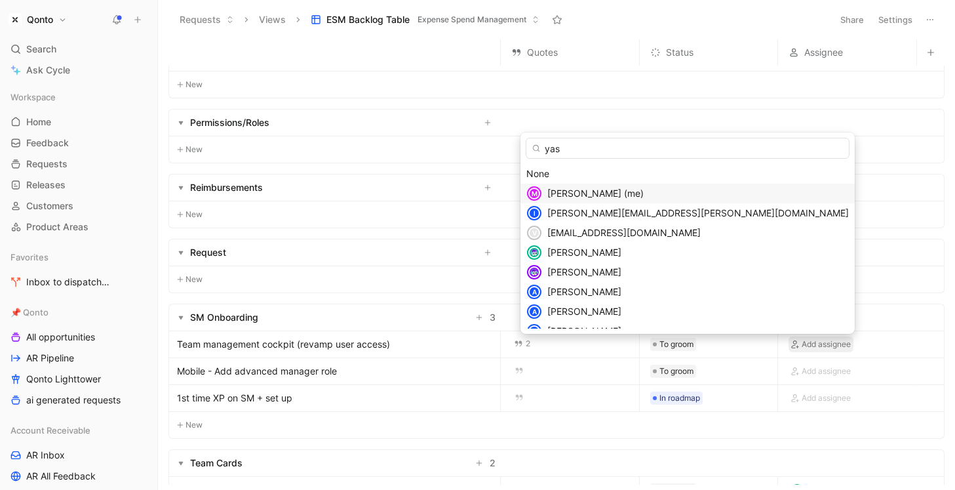
type input "yasm"
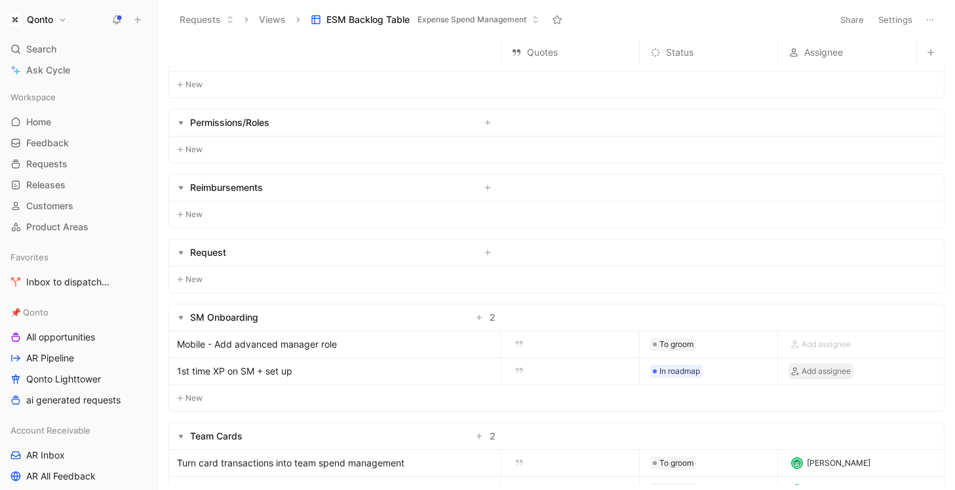
click at [813, 374] on span "Add assignee" at bounding box center [826, 370] width 49 height 13
type input "yasm"
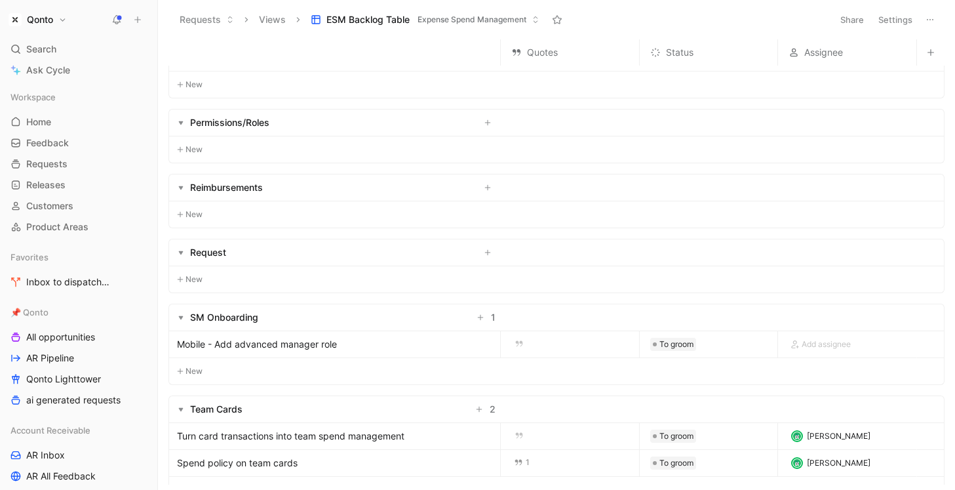
click at [819, 354] on div "Add assignee" at bounding box center [847, 344] width 138 height 26
click at [822, 342] on span "Add assignee" at bounding box center [826, 344] width 49 height 13
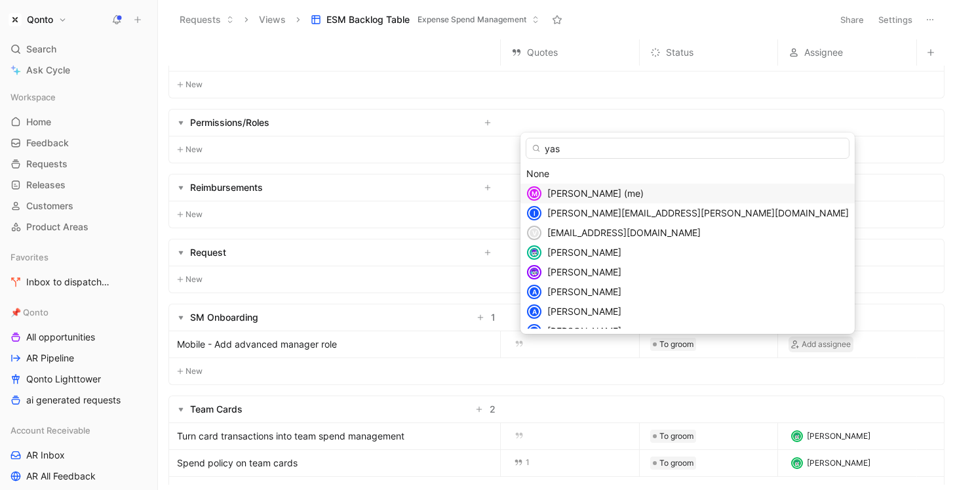
type input "yasm"
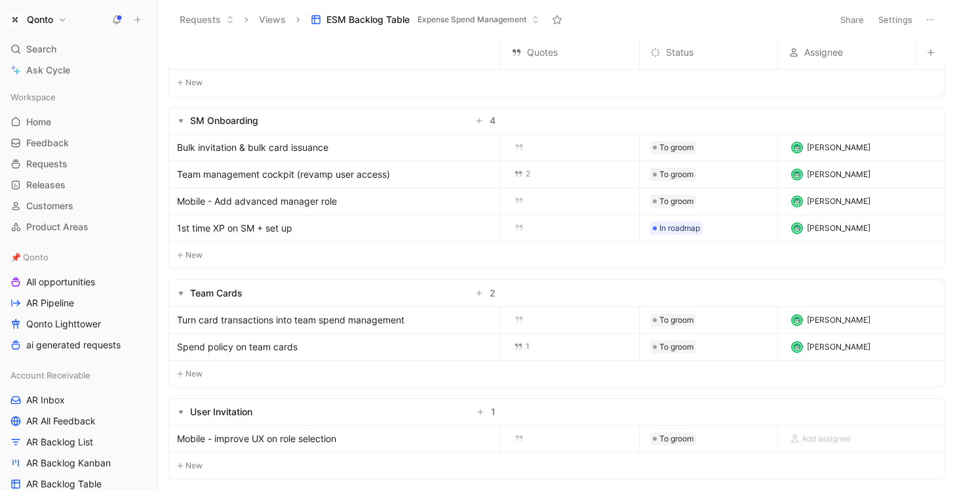
scroll to position [1669, 0]
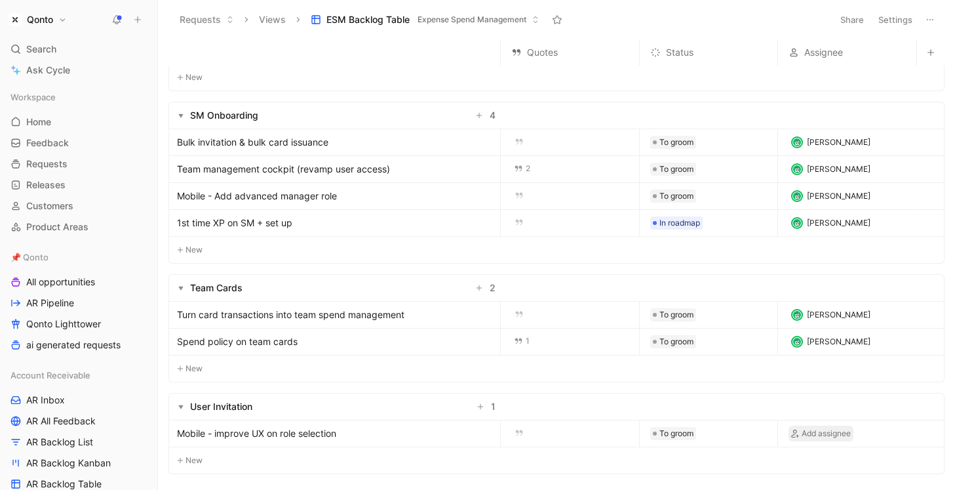
click at [813, 431] on span "Add assignee" at bounding box center [826, 433] width 49 height 13
type input "yasm"
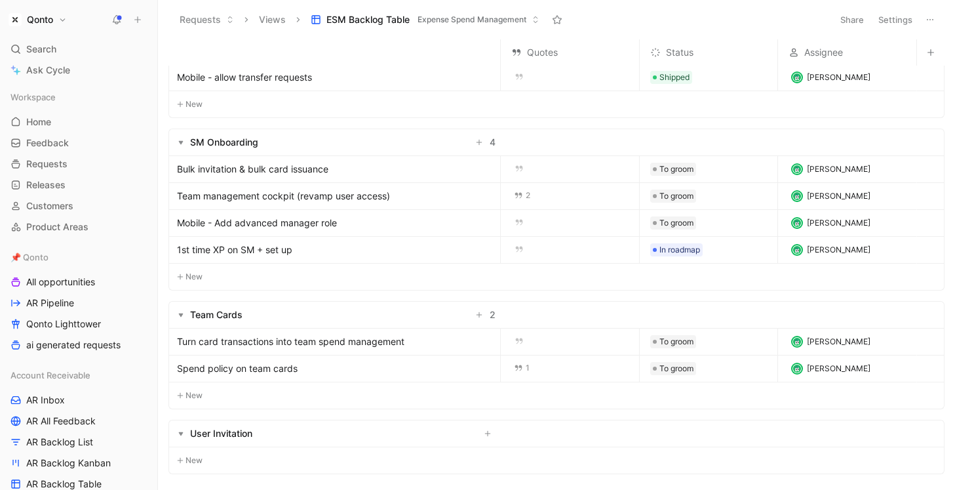
scroll to position [1643, 0]
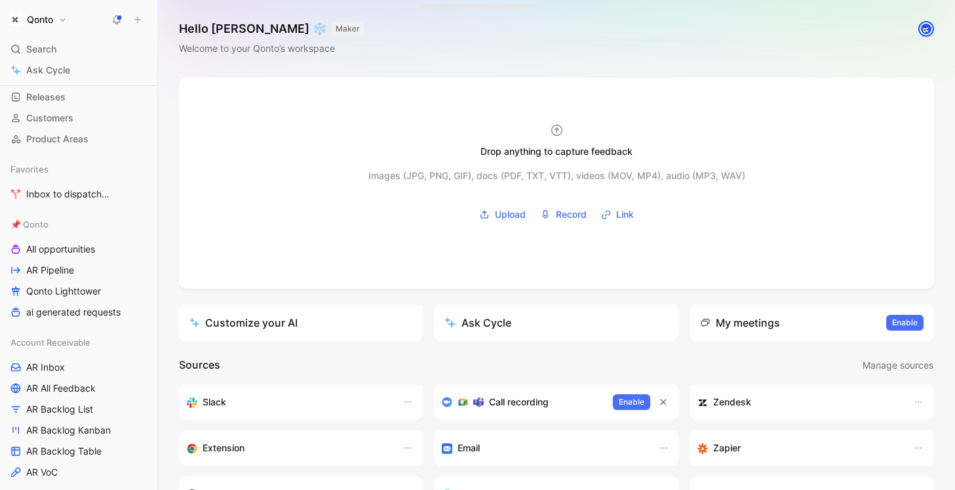
click at [53, 24] on h1 "Qonto" at bounding box center [40, 20] width 26 height 12
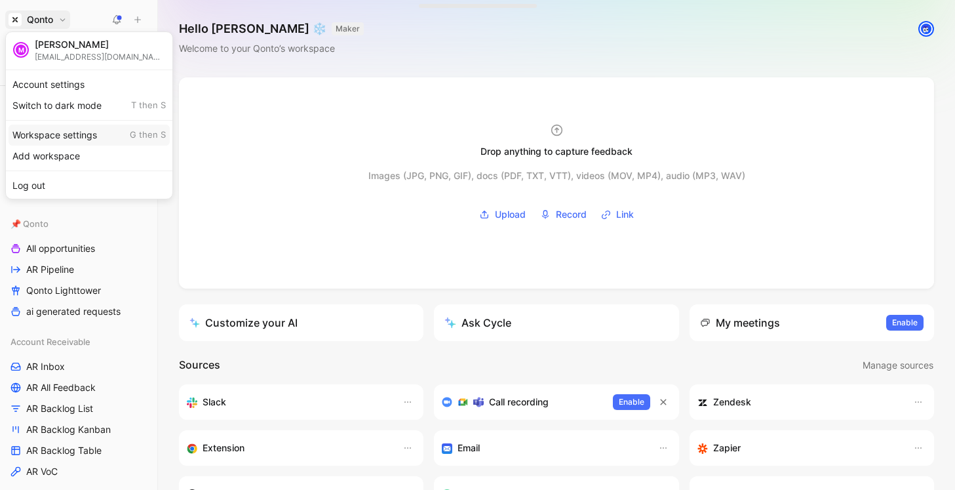
click at [76, 138] on div "Workspace settings G then S" at bounding box center [89, 135] width 161 height 21
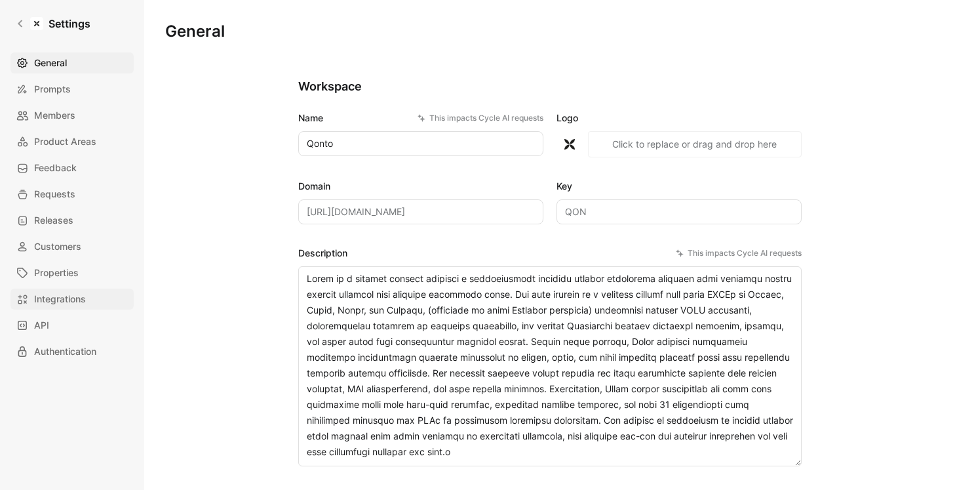
click at [83, 293] on span "Integrations" at bounding box center [60, 299] width 52 height 16
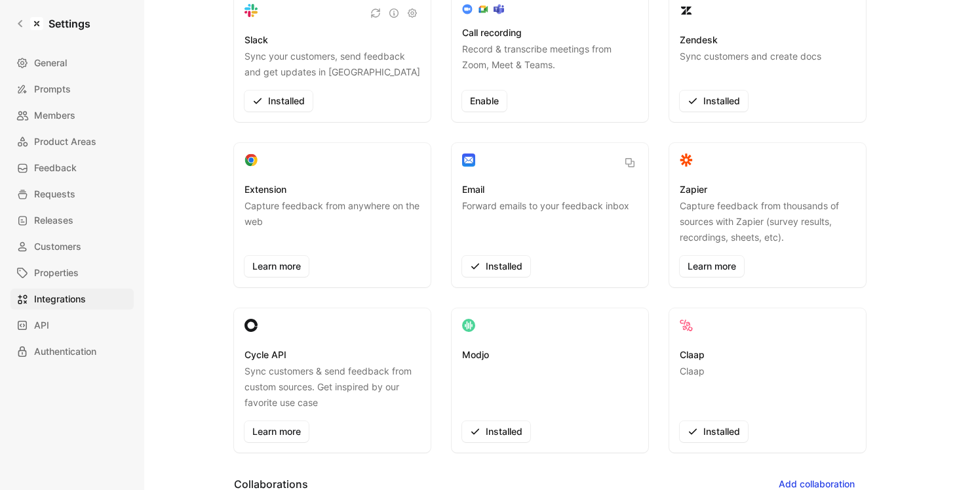
scroll to position [7, 0]
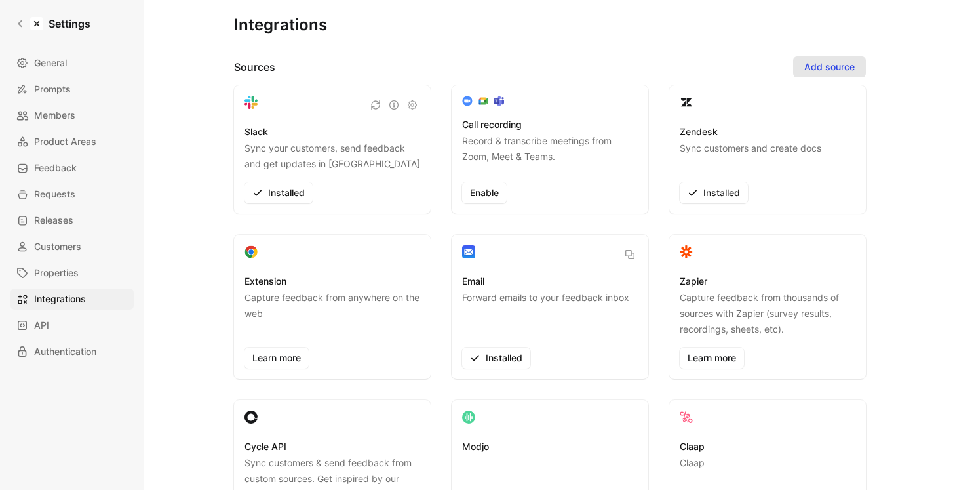
click at [835, 64] on span "Add source" at bounding box center [829, 67] width 50 height 16
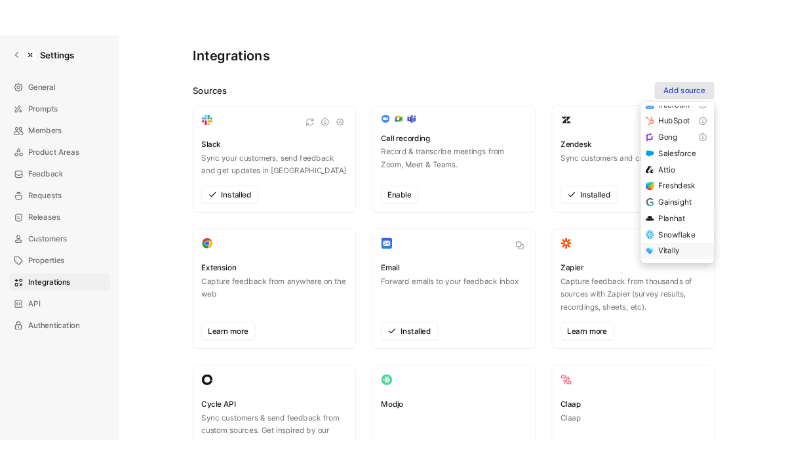
scroll to position [0, 0]
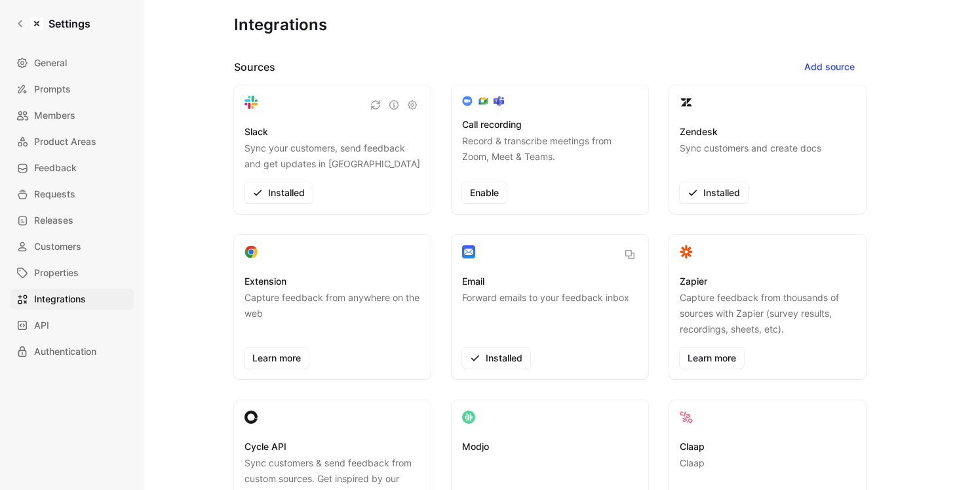
click at [722, 200] on div "Slack Sync your customers, send feedback and get updates in Slack Installed Cal…" at bounding box center [550, 314] width 632 height 459
click at [11, 25] on link "Settings" at bounding box center [52, 23] width 85 height 26
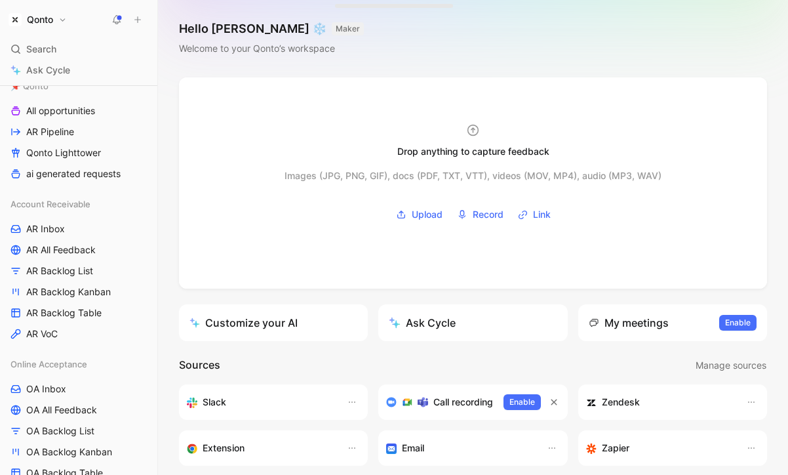
scroll to position [228, 0]
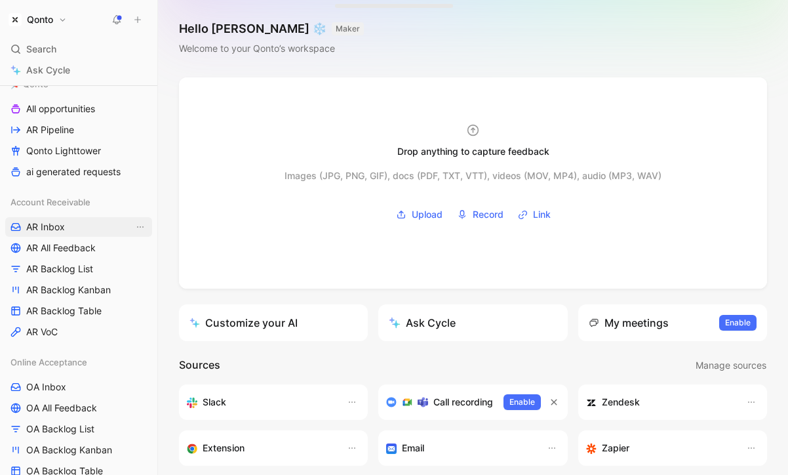
click at [84, 226] on link "AR Inbox" at bounding box center [78, 227] width 147 height 20
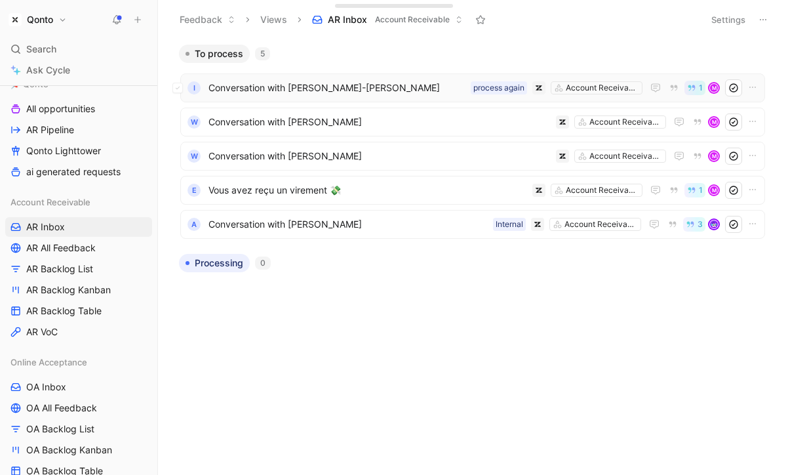
click at [271, 92] on span "Conversation with [PERSON_NAME]-[PERSON_NAME]" at bounding box center [336, 88] width 257 height 16
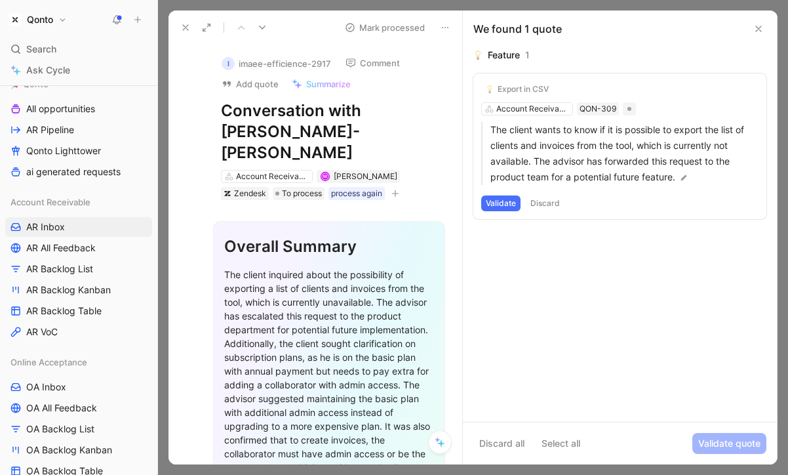
click at [185, 29] on icon at bounding box center [185, 27] width 10 height 10
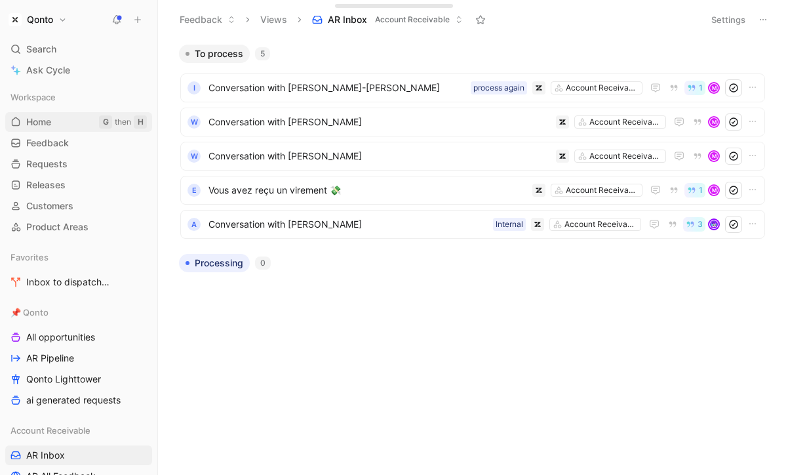
click at [45, 121] on span "Home" at bounding box center [38, 121] width 25 height 13
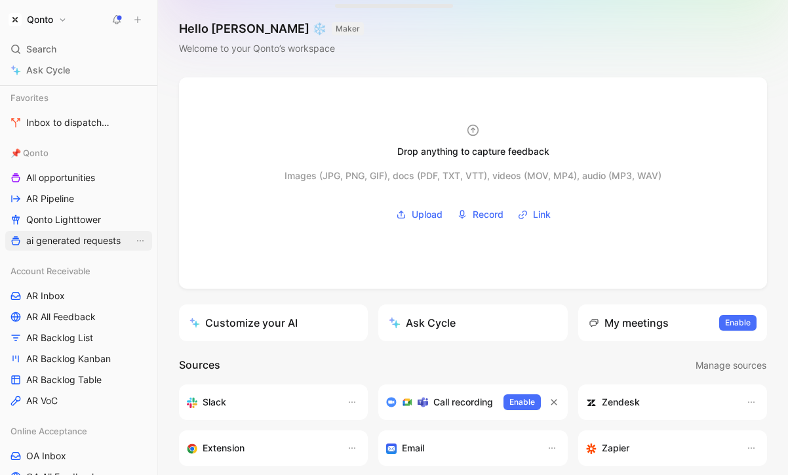
scroll to position [186, 0]
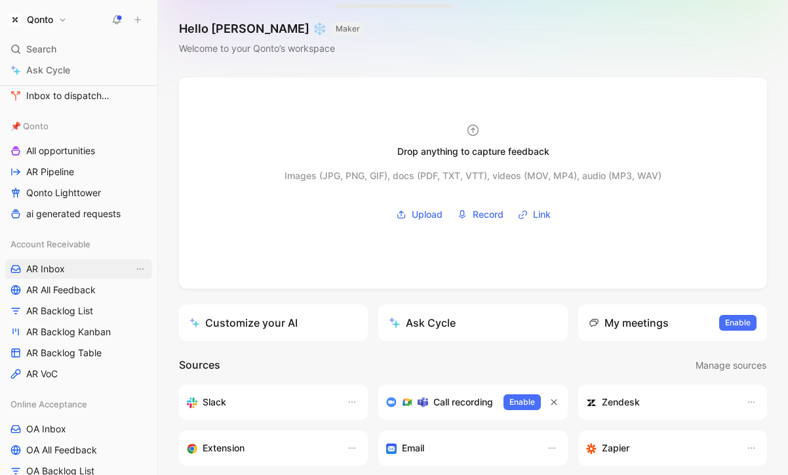
click at [101, 269] on link "AR Inbox" at bounding box center [78, 269] width 147 height 20
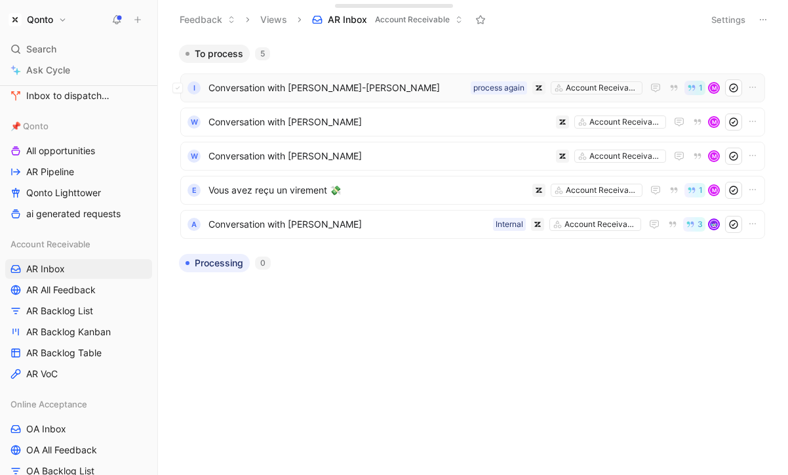
click at [320, 91] on span "Conversation with [PERSON_NAME]-[PERSON_NAME]" at bounding box center [336, 88] width 257 height 16
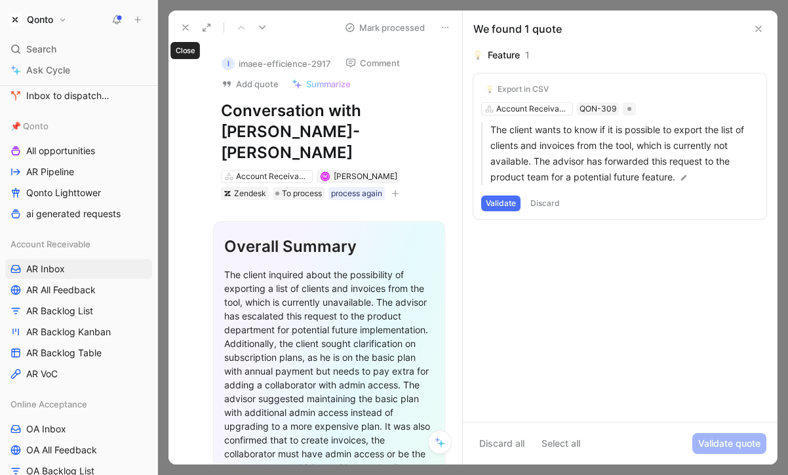
click at [178, 24] on button at bounding box center [185, 27] width 18 height 18
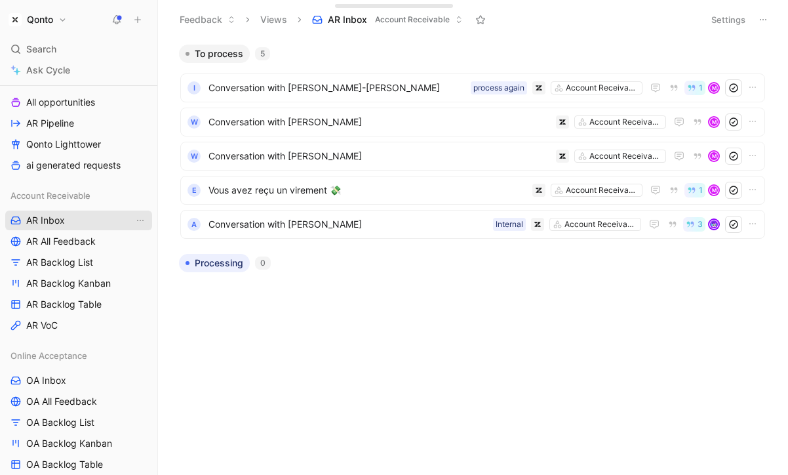
scroll to position [244, 0]
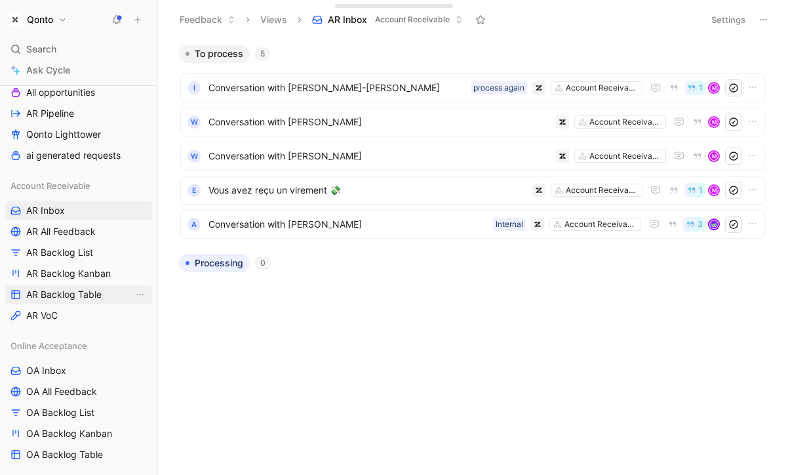
click at [64, 298] on span "AR Backlog Table" at bounding box center [63, 294] width 75 height 13
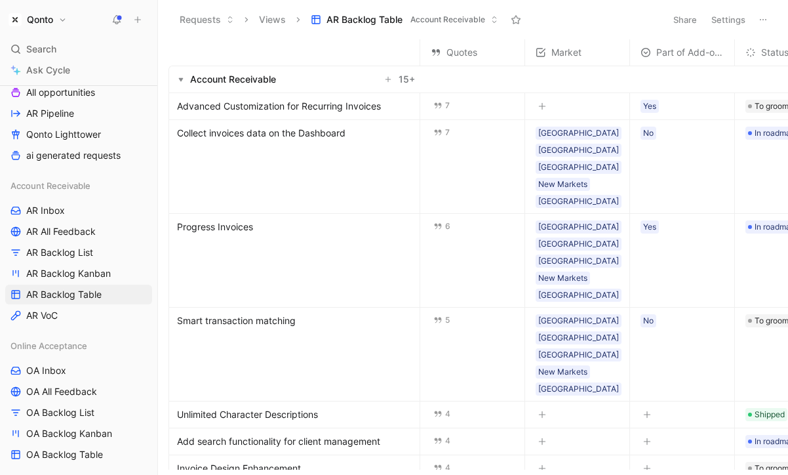
click at [360, 107] on span "Advanced Customization for Recurring Invoices" at bounding box center [279, 106] width 204 height 16
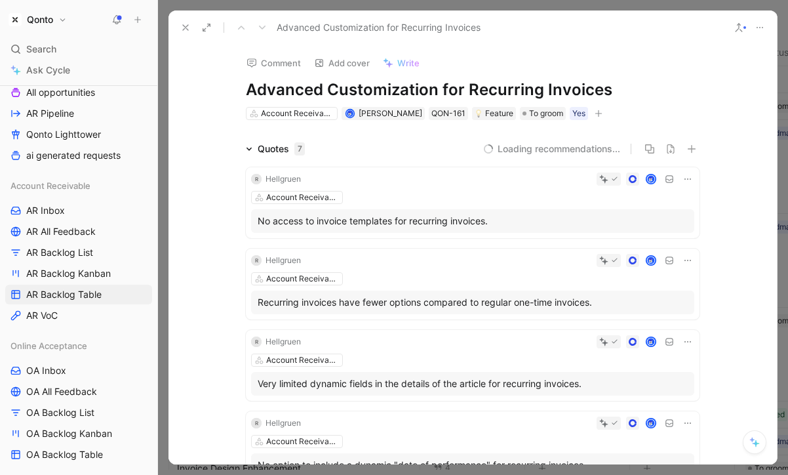
click at [248, 146] on icon at bounding box center [249, 149] width 7 height 7
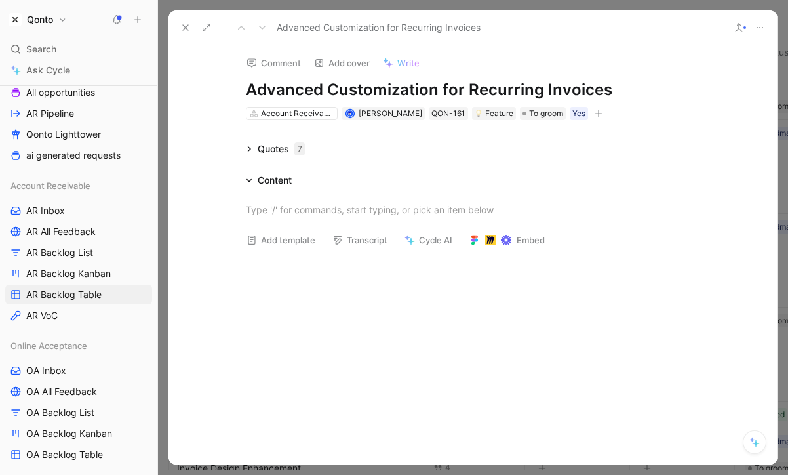
click at [244, 149] on div "Quotes 7" at bounding box center [275, 149] width 69 height 16
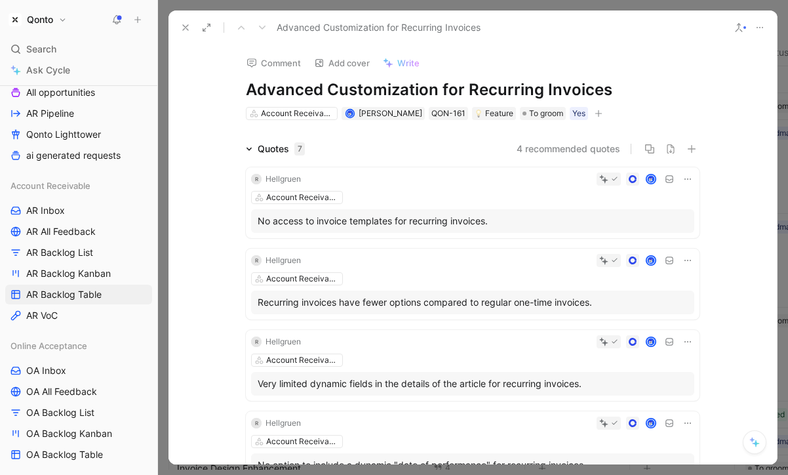
click at [185, 26] on use at bounding box center [185, 27] width 5 height 5
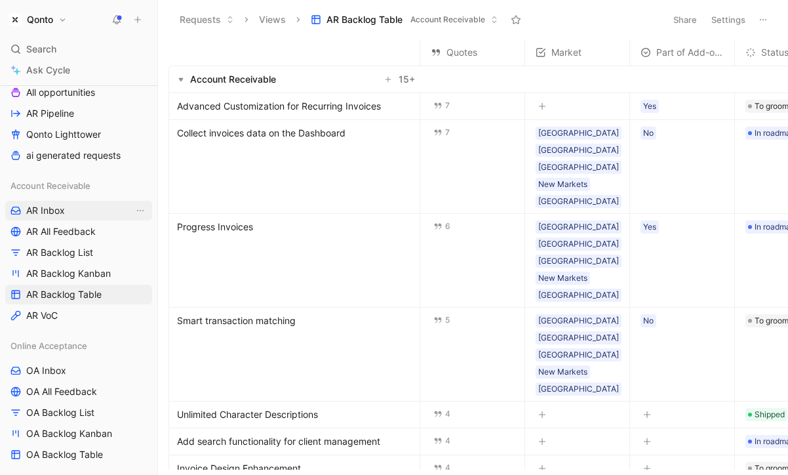
click at [77, 204] on link "AR Inbox" at bounding box center [78, 211] width 147 height 20
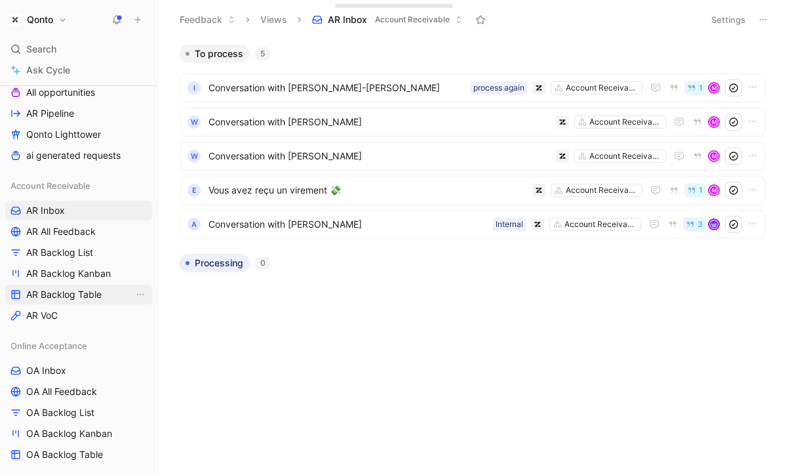
click at [102, 297] on link "AR Backlog Table" at bounding box center [78, 294] width 147 height 20
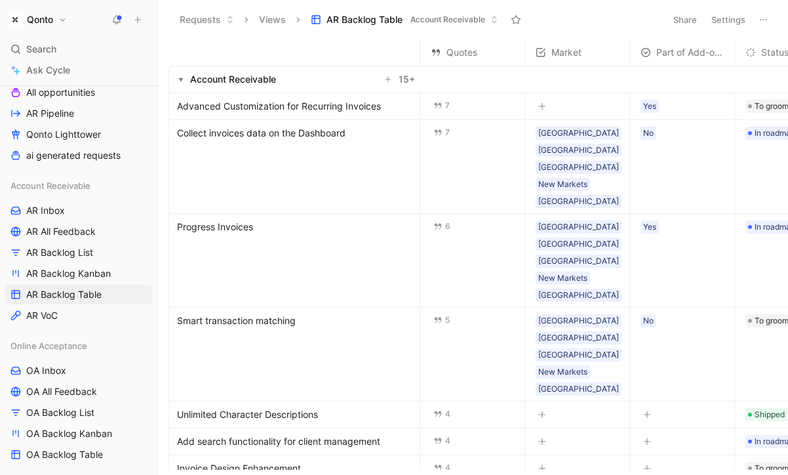
click at [295, 136] on span "Collect invoices data on the Dashboard" at bounding box center [261, 133] width 168 height 16
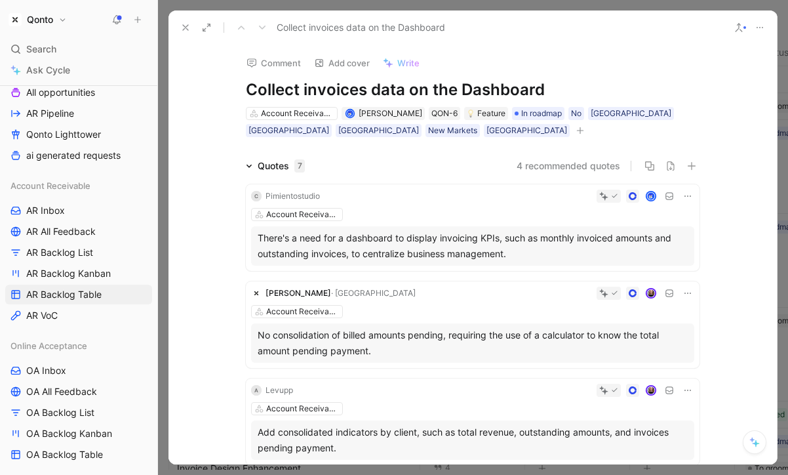
click at [753, 449] on button at bounding box center [755, 442] width 24 height 24
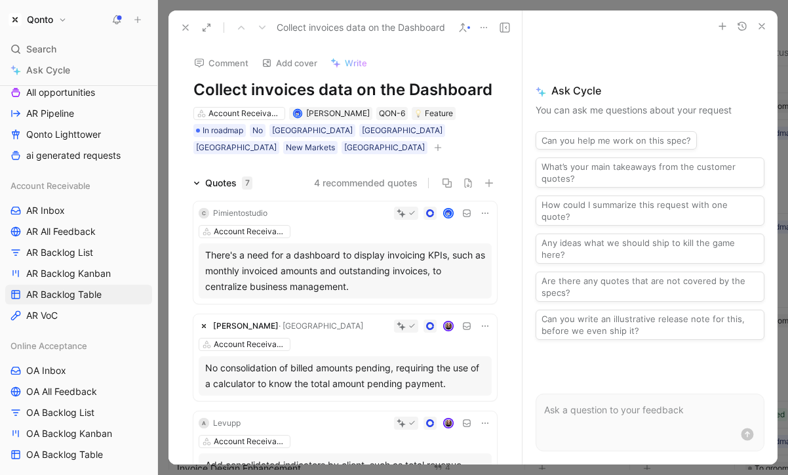
click at [180, 35] on button at bounding box center [185, 27] width 18 height 18
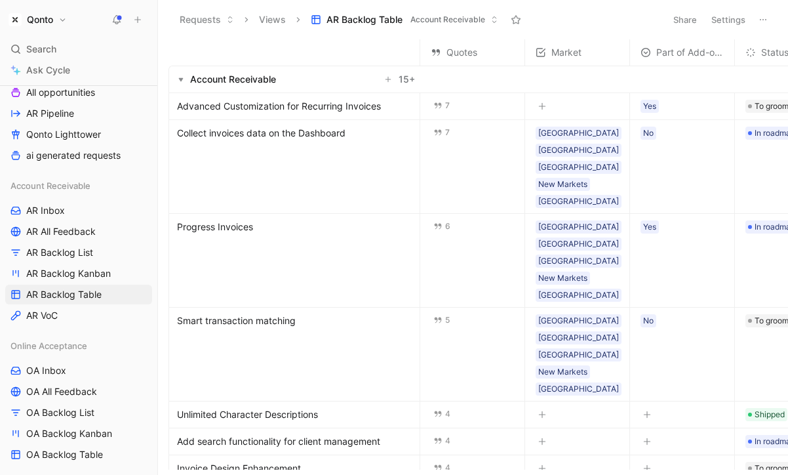
click at [303, 131] on span "Collect invoices data on the Dashboard" at bounding box center [261, 133] width 168 height 16
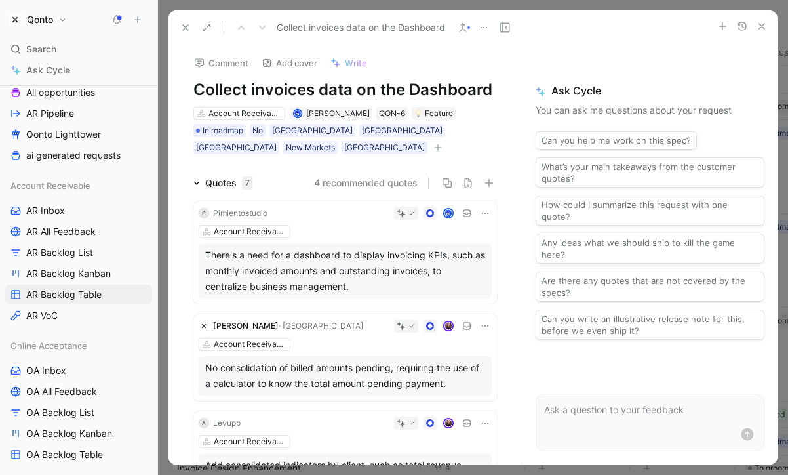
click at [185, 26] on icon at bounding box center [185, 27] width 10 height 10
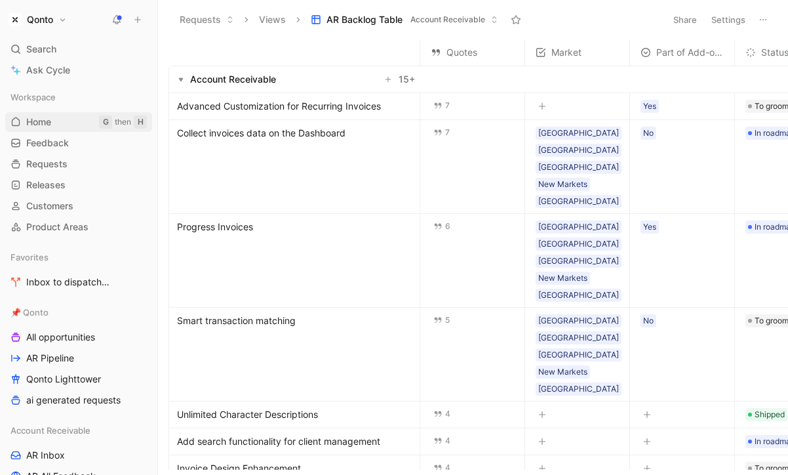
click at [89, 118] on link "Home G then H" at bounding box center [78, 122] width 147 height 20
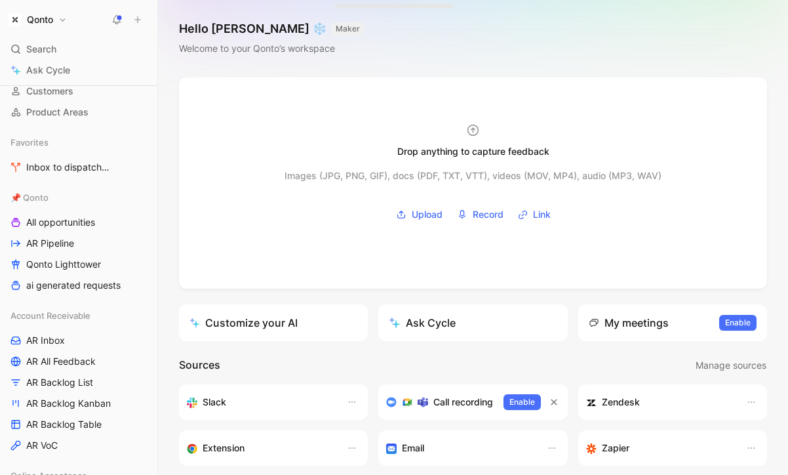
scroll to position [142, 0]
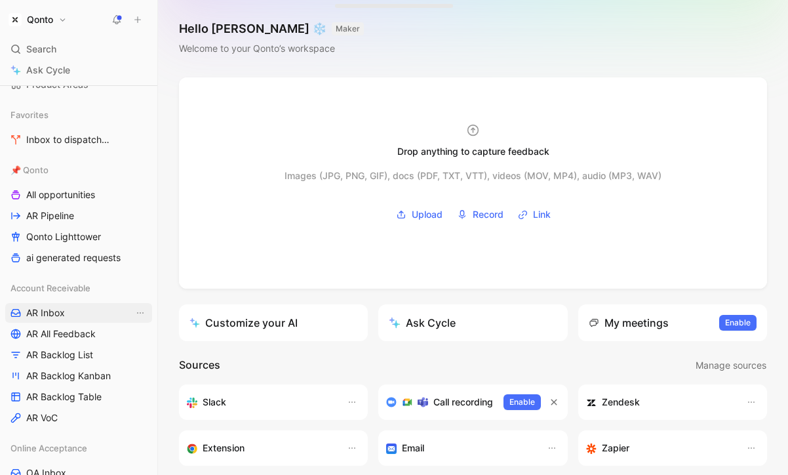
click at [67, 313] on link "AR Inbox" at bounding box center [78, 313] width 147 height 20
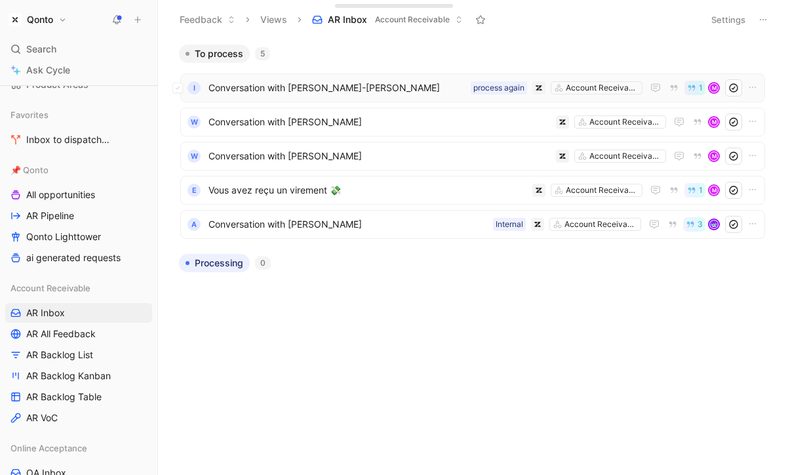
click at [404, 84] on span "Conversation with Cédric Jean-Michel Creton" at bounding box center [336, 88] width 257 height 16
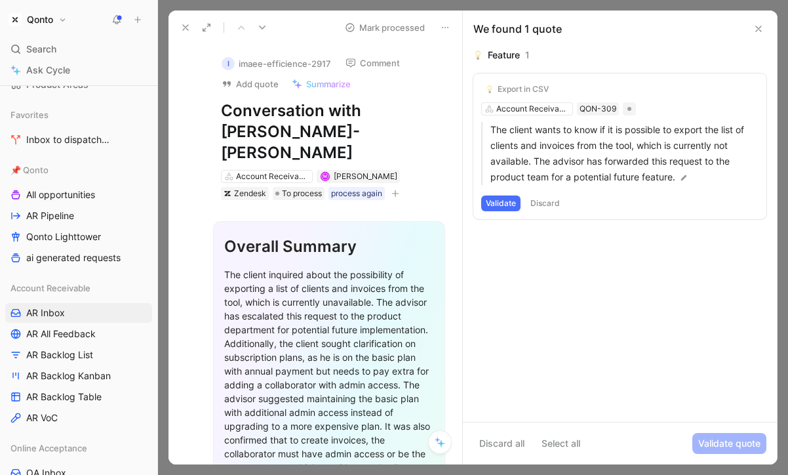
click at [184, 28] on use at bounding box center [185, 27] width 5 height 5
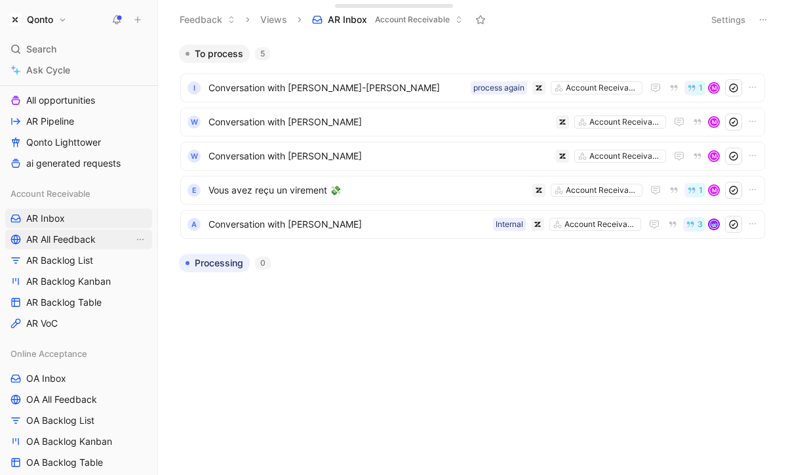
scroll to position [254, 0]
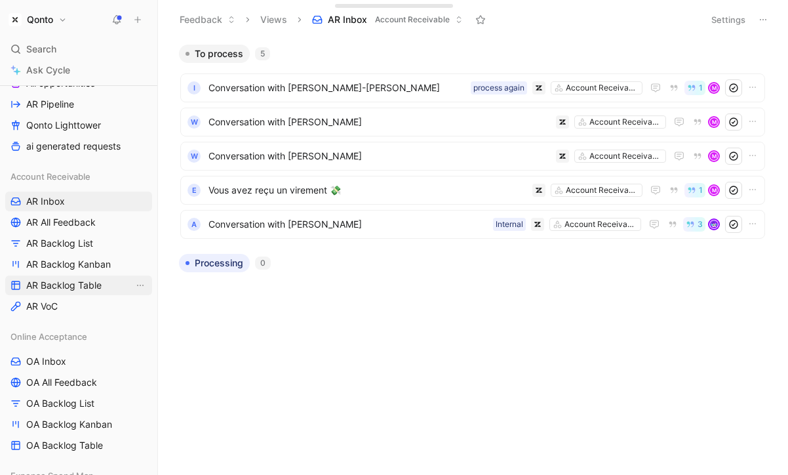
click at [87, 286] on span "AR Backlog Table" at bounding box center [63, 285] width 75 height 13
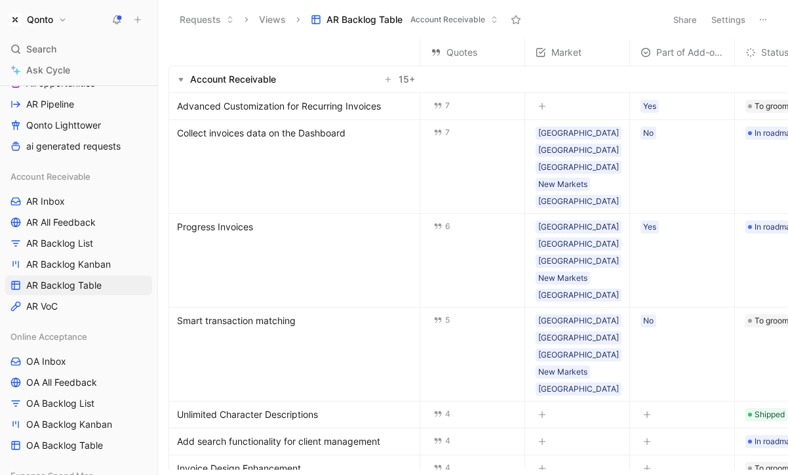
click at [321, 134] on span "Collect invoices data on the Dashboard" at bounding box center [261, 133] width 168 height 16
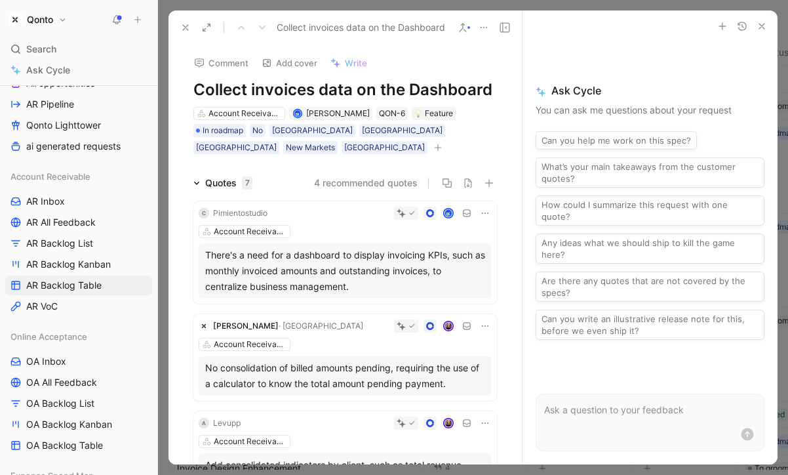
click at [761, 28] on icon "button" at bounding box center [761, 26] width 10 height 10
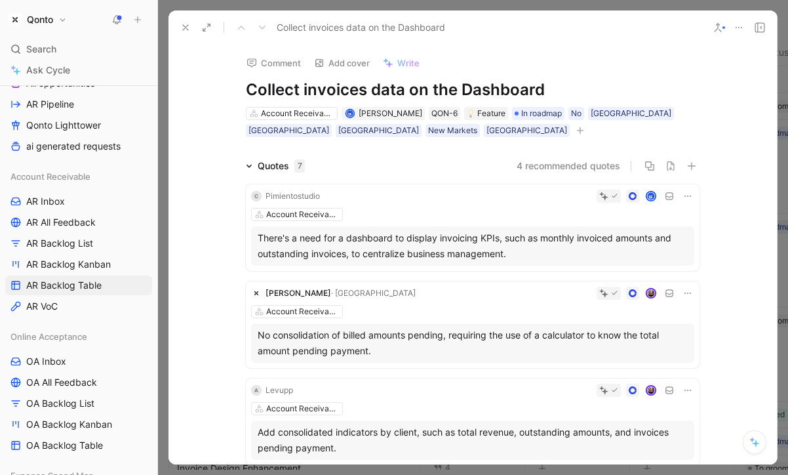
click at [761, 442] on button at bounding box center [755, 442] width 24 height 24
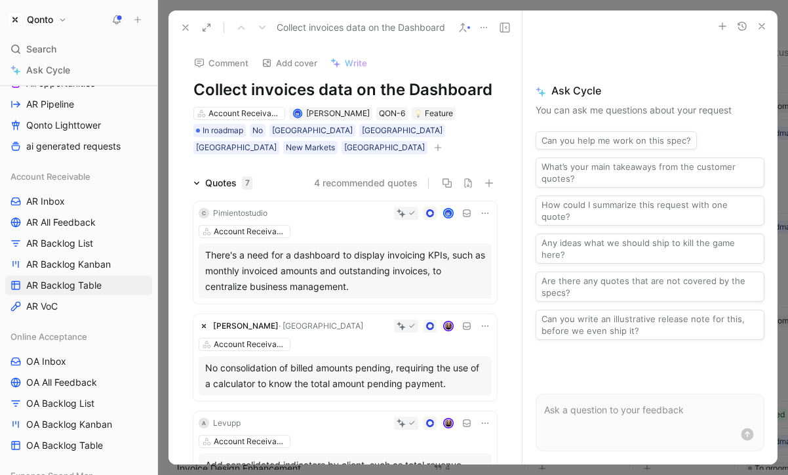
click at [190, 17] on div "Collect invoices data on the Dashboard" at bounding box center [311, 27] width 273 height 21
click at [187, 23] on icon at bounding box center [185, 27] width 10 height 10
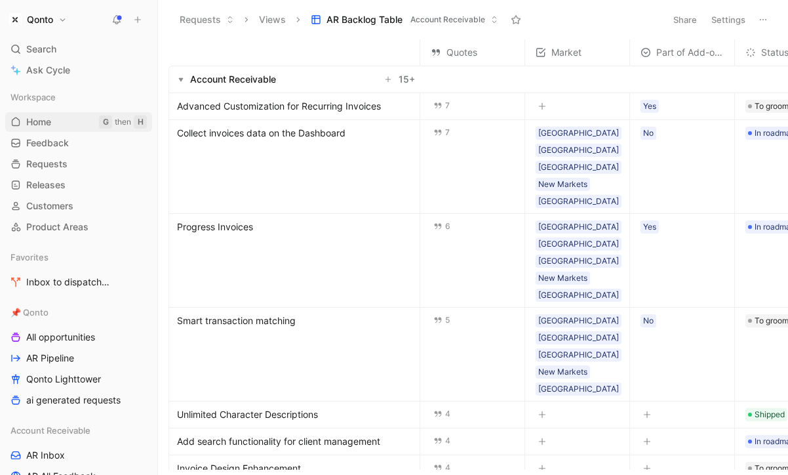
click at [54, 121] on link "Home G then H" at bounding box center [78, 122] width 147 height 20
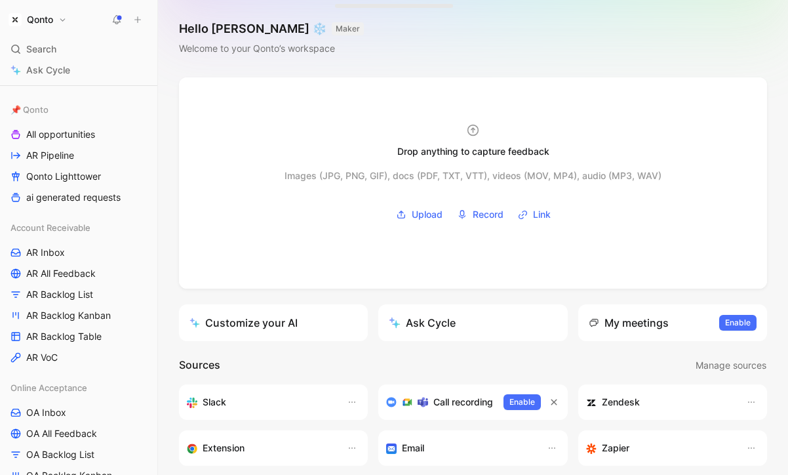
scroll to position [220, 0]
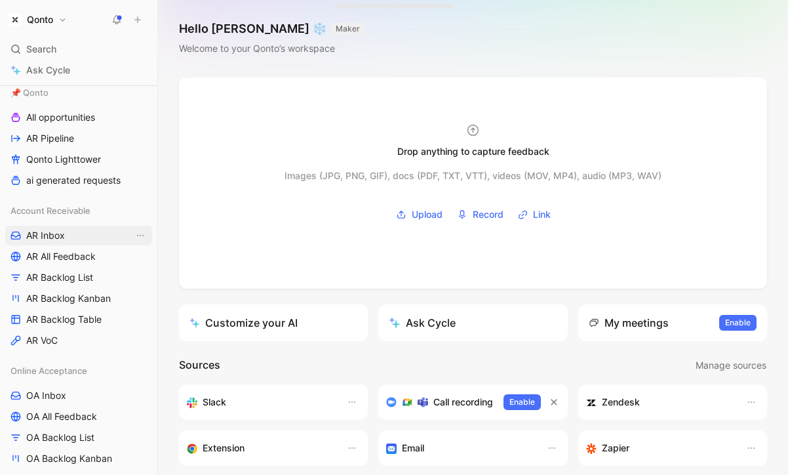
click at [72, 239] on link "AR Inbox" at bounding box center [78, 235] width 147 height 20
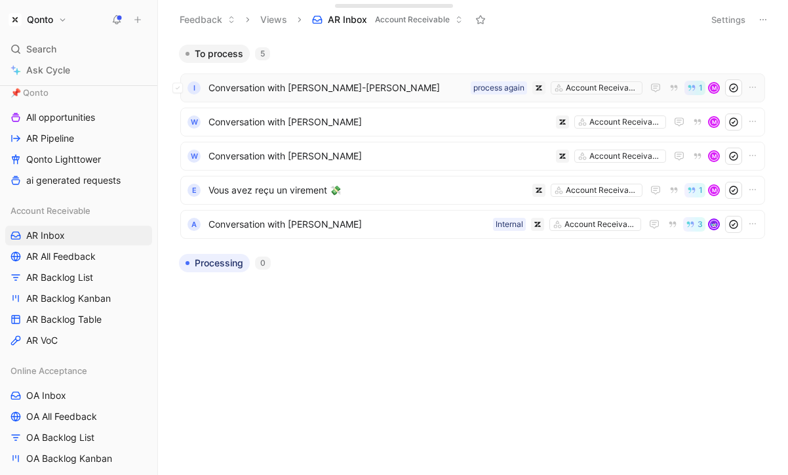
click at [381, 91] on span "Conversation with Cédric Jean-Michel Creton" at bounding box center [336, 88] width 257 height 16
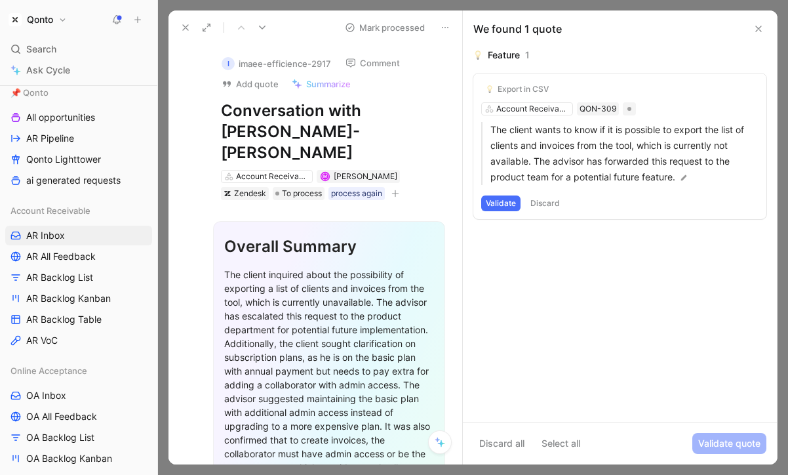
click at [182, 28] on icon at bounding box center [185, 27] width 10 height 10
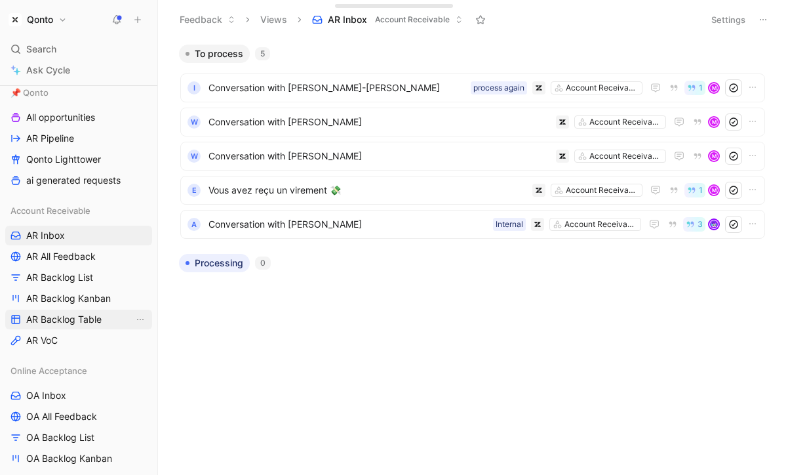
click at [98, 322] on span "AR Backlog Table" at bounding box center [63, 319] width 75 height 13
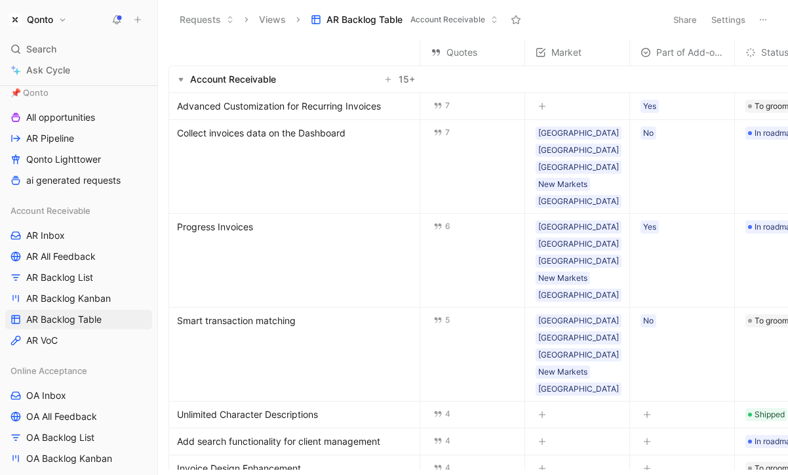
click at [332, 135] on span "Collect invoices data on the Dashboard" at bounding box center [261, 133] width 168 height 16
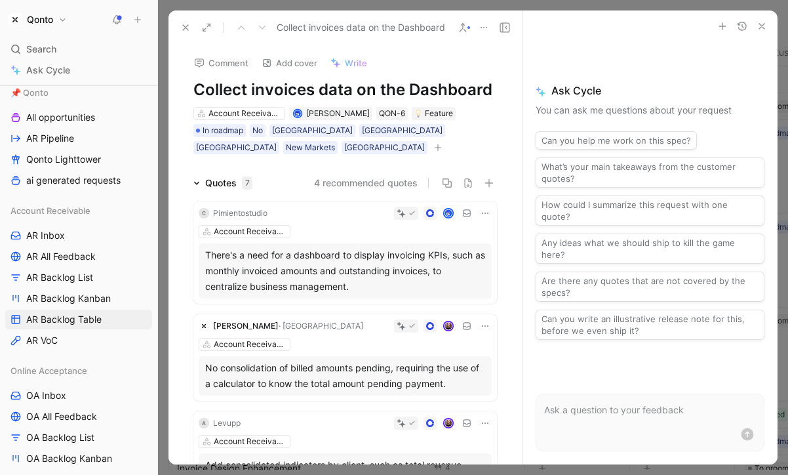
click at [195, 175] on div "Quotes 7" at bounding box center [222, 183] width 69 height 16
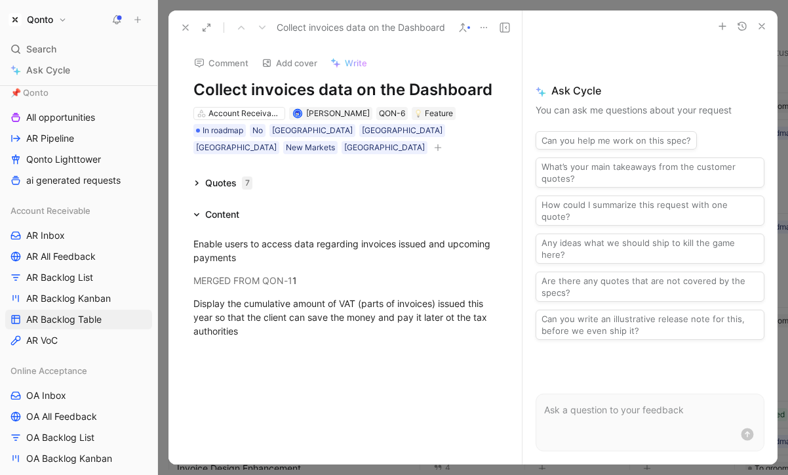
click at [201, 175] on div "Quotes 7" at bounding box center [222, 183] width 69 height 16
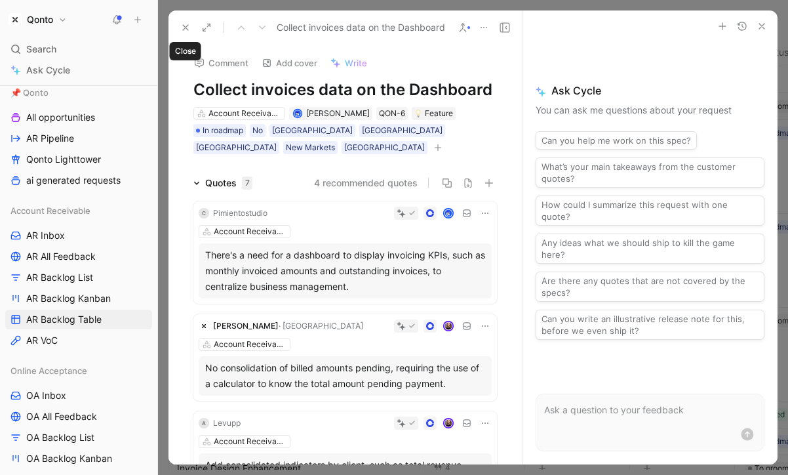
click at [184, 24] on icon at bounding box center [185, 27] width 10 height 10
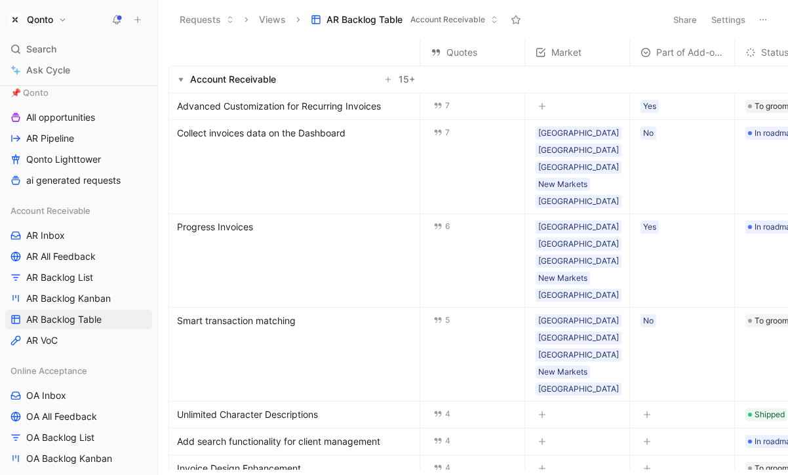
click at [266, 135] on span "Collect invoices data on the Dashboard" at bounding box center [261, 133] width 168 height 16
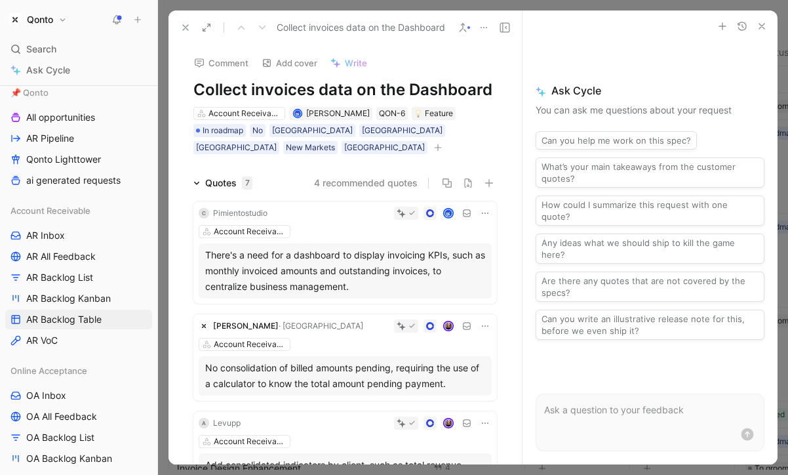
click at [184, 21] on button at bounding box center [185, 27] width 18 height 18
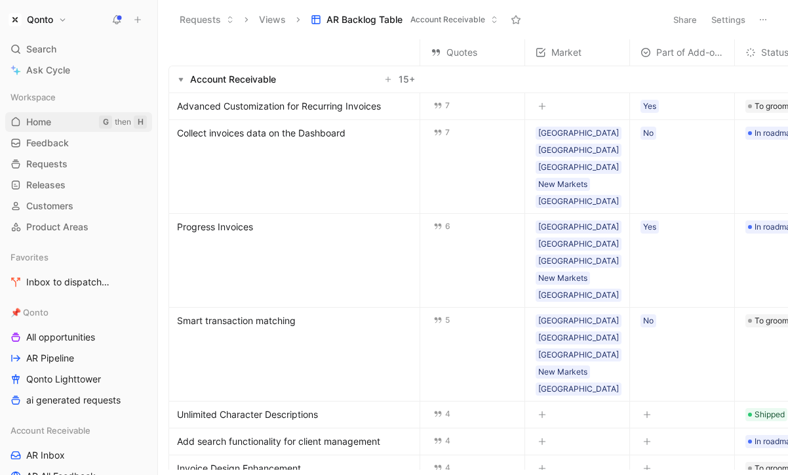
click at [80, 120] on link "Home G then H" at bounding box center [78, 122] width 147 height 20
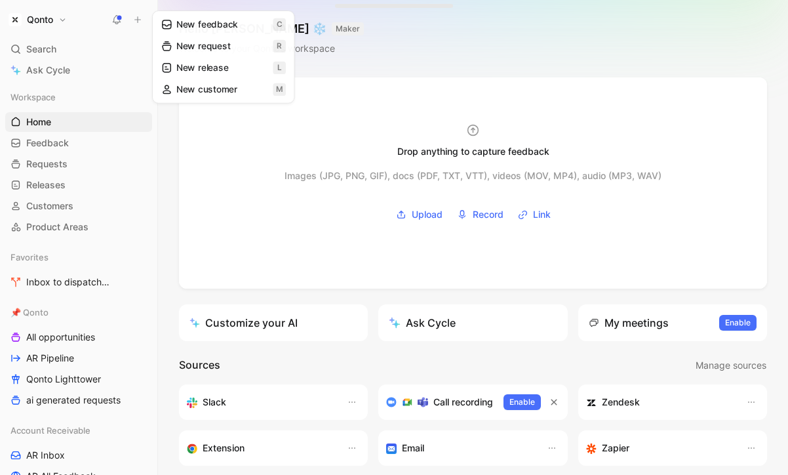
click at [136, 22] on icon at bounding box center [137, 19] width 9 height 9
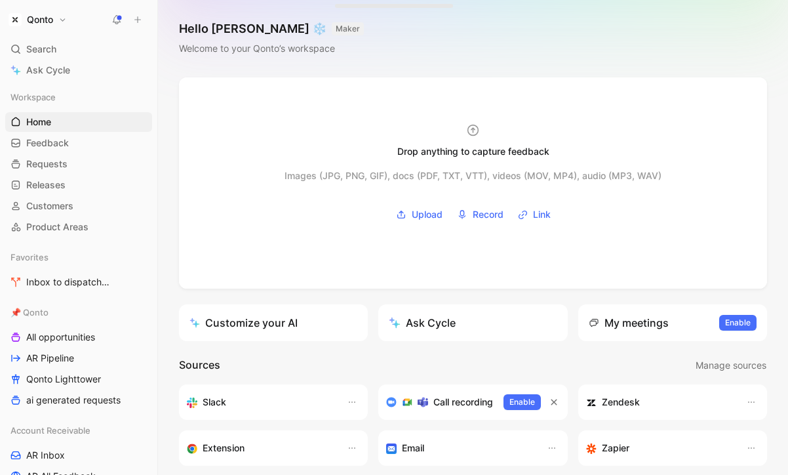
click at [136, 22] on icon at bounding box center [137, 19] width 9 height 9
click at [43, 207] on span "Customers" at bounding box center [49, 205] width 47 height 13
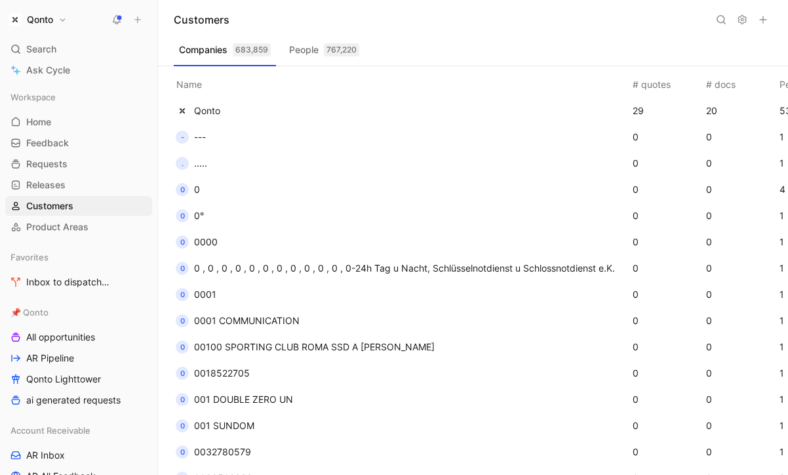
scroll to position [226, 0]
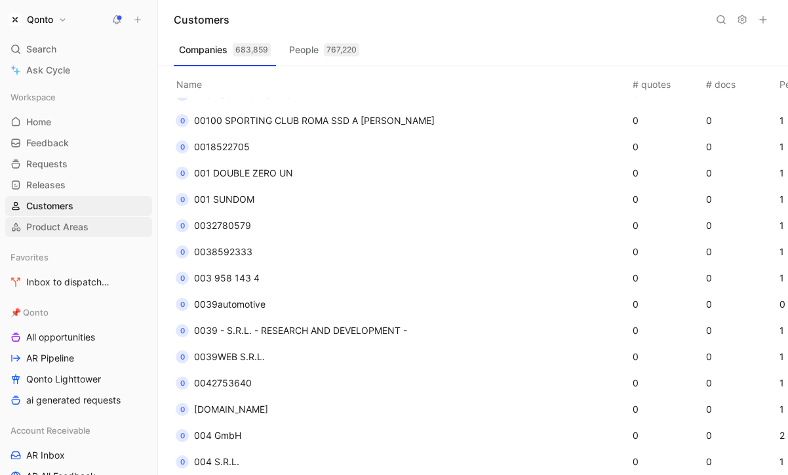
click at [79, 230] on span "Product Areas" at bounding box center [57, 226] width 62 height 13
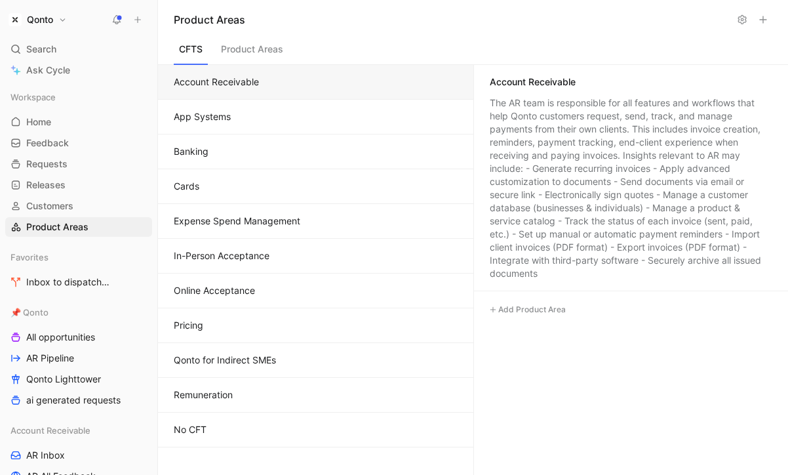
click at [243, 51] on button "Product Areas" at bounding box center [252, 52] width 73 height 25
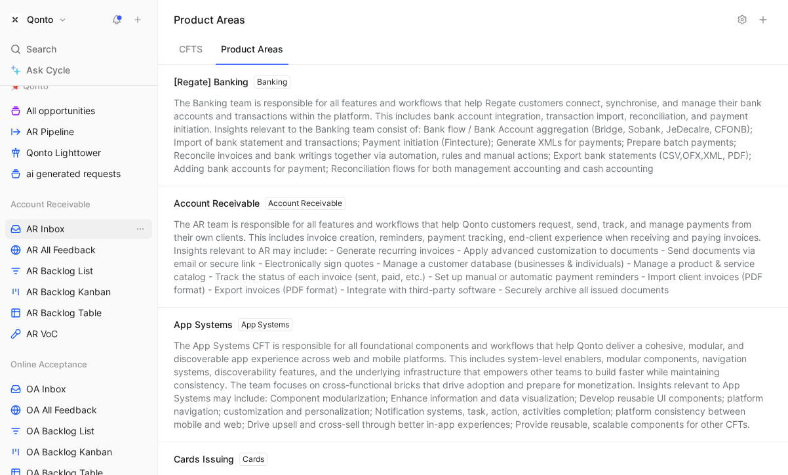
scroll to position [233, 0]
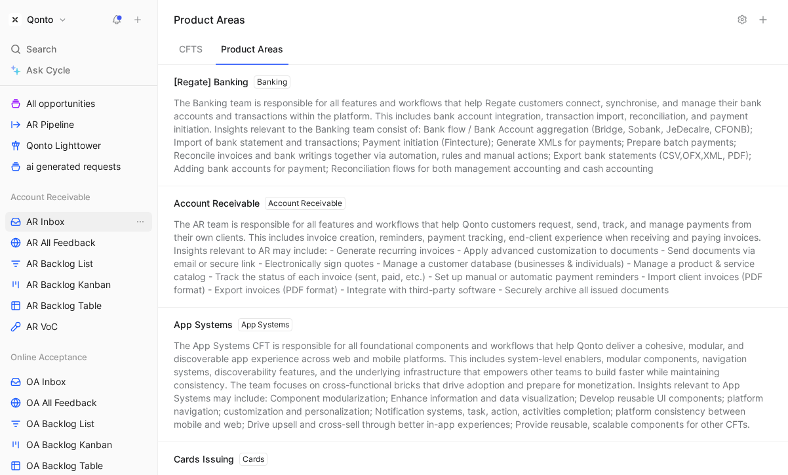
click at [68, 225] on link "AR Inbox" at bounding box center [78, 222] width 147 height 20
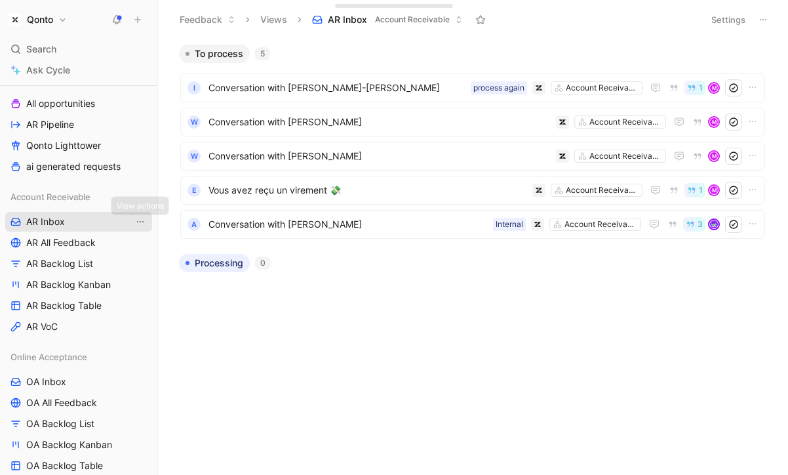
click at [138, 222] on icon "View actions" at bounding box center [140, 221] width 7 height 1
click at [45, 219] on span "AR Inbox" at bounding box center [45, 221] width 39 height 13
click at [43, 243] on span "AR All Feedback" at bounding box center [60, 242] width 69 height 13
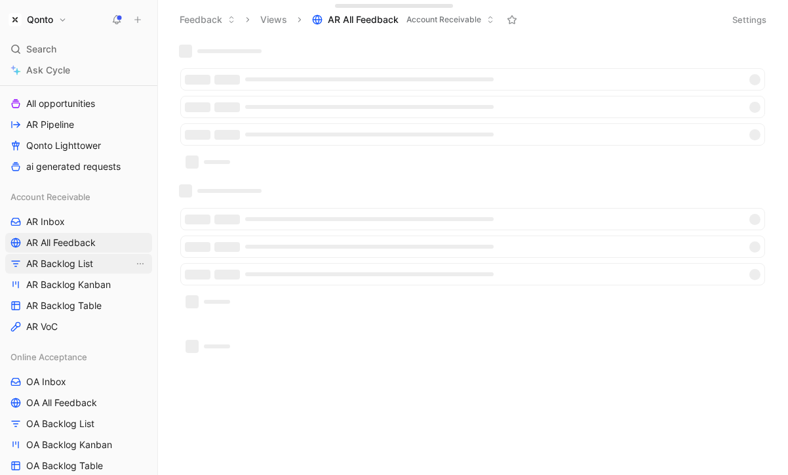
click at [42, 258] on span "AR Backlog List" at bounding box center [59, 263] width 67 height 13
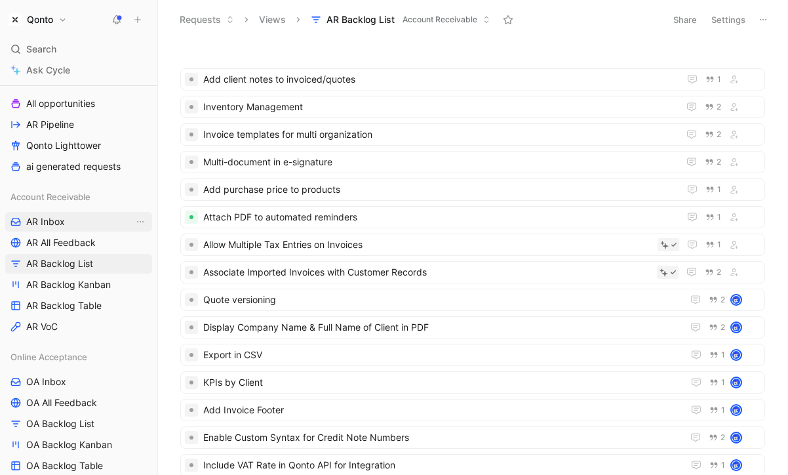
click at [65, 214] on link "AR Inbox" at bounding box center [78, 222] width 147 height 20
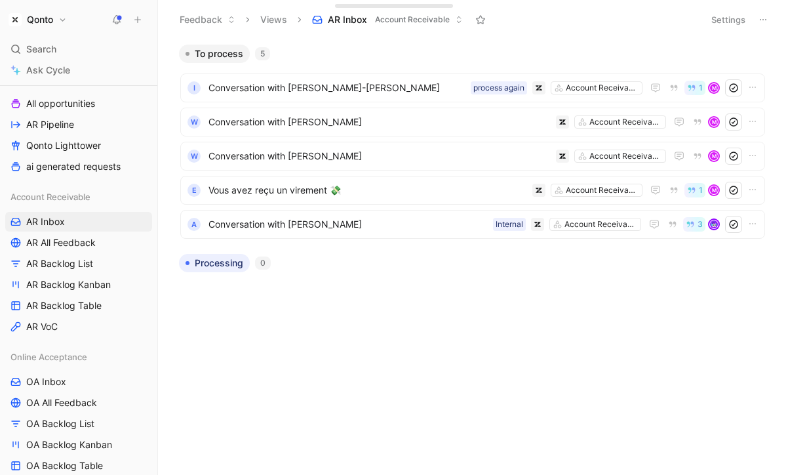
click at [739, 26] on button "Settings" at bounding box center [728, 19] width 46 height 18
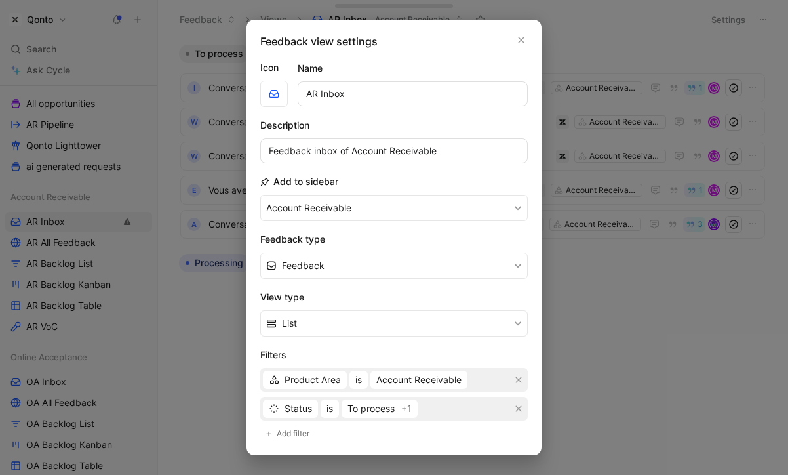
scroll to position [212, 0]
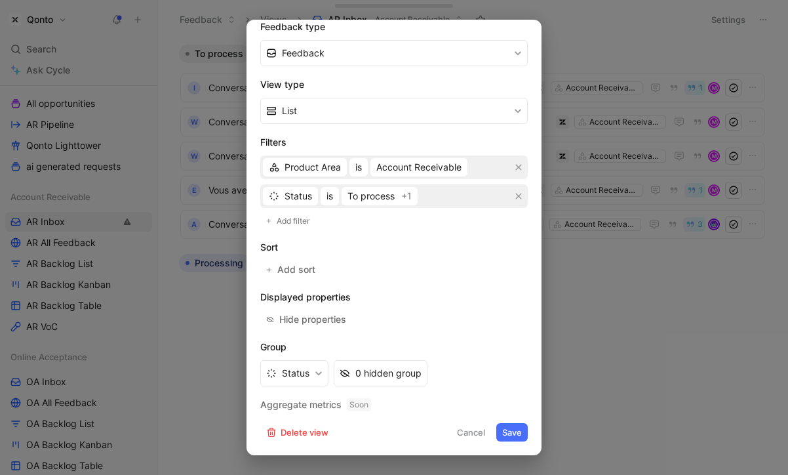
click at [608, 290] on div at bounding box center [394, 237] width 788 height 475
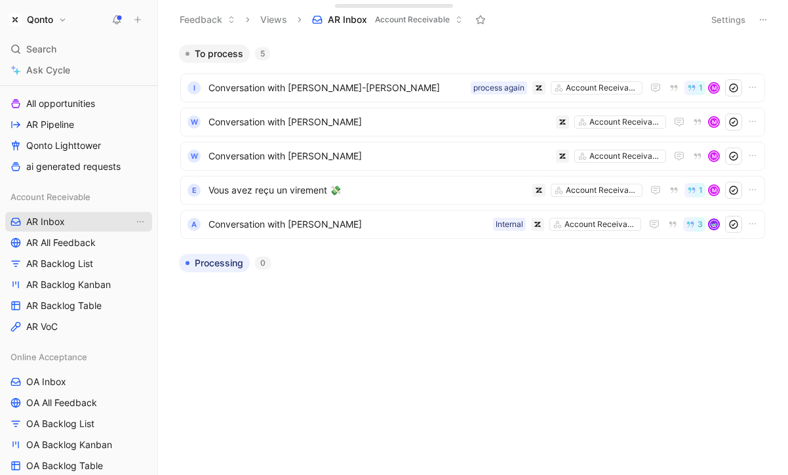
click at [56, 219] on span "AR Inbox" at bounding box center [45, 221] width 39 height 13
click at [69, 238] on span "AR All Feedback" at bounding box center [60, 242] width 69 height 13
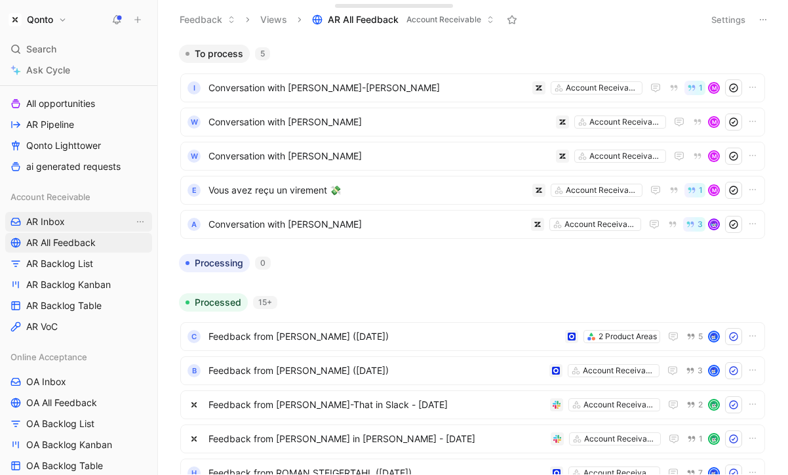
click at [68, 222] on link "AR Inbox" at bounding box center [78, 222] width 147 height 20
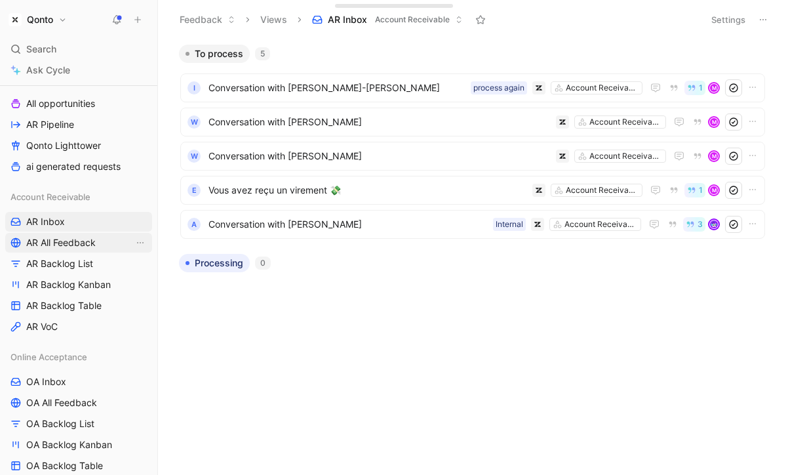
click at [72, 233] on link "AR All Feedback" at bounding box center [78, 243] width 147 height 20
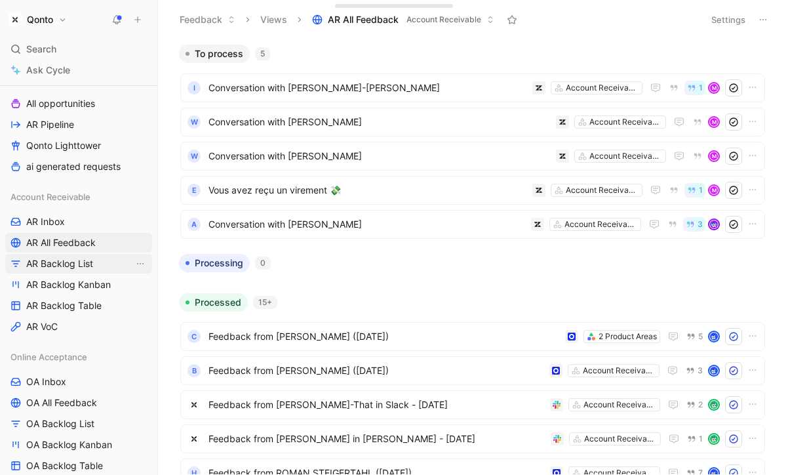
click at [78, 261] on span "AR Backlog List" at bounding box center [59, 263] width 67 height 13
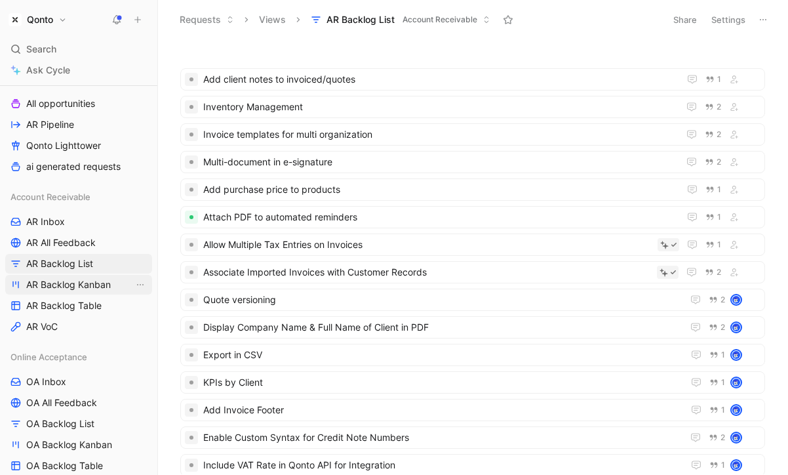
click at [96, 286] on span "AR Backlog Kanban" at bounding box center [68, 284] width 85 height 13
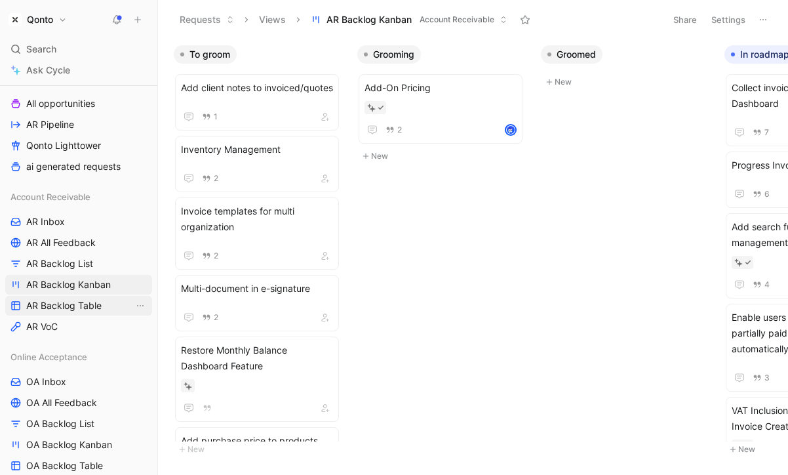
click at [46, 307] on span "AR Backlog Table" at bounding box center [63, 305] width 75 height 13
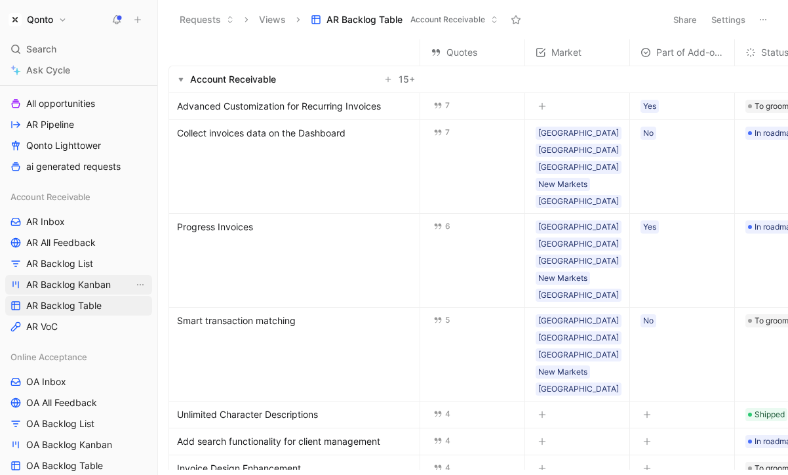
click at [90, 287] on span "AR Backlog Kanban" at bounding box center [68, 284] width 85 height 13
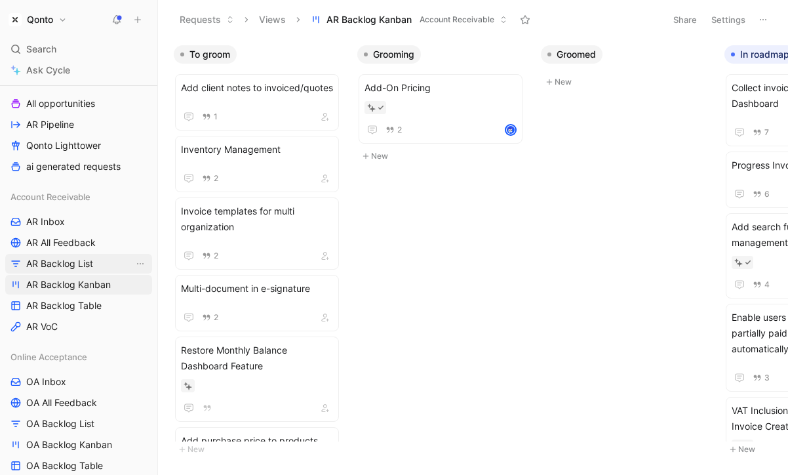
click at [98, 259] on link "AR Backlog List" at bounding box center [78, 264] width 147 height 20
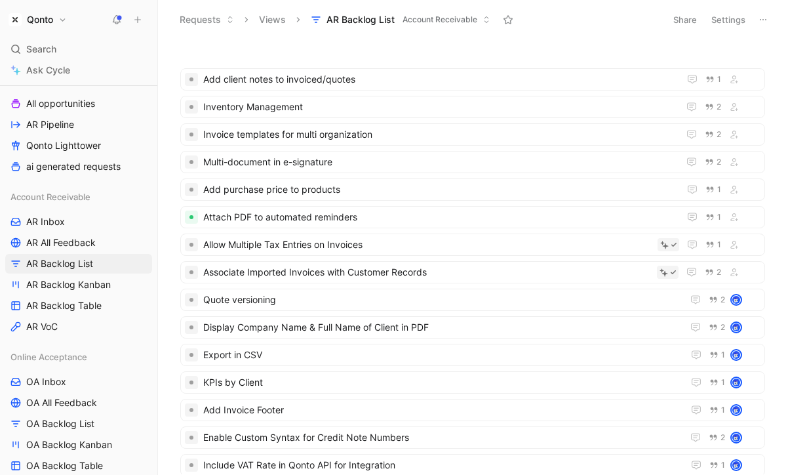
click at [721, 24] on button "Settings" at bounding box center [728, 19] width 46 height 18
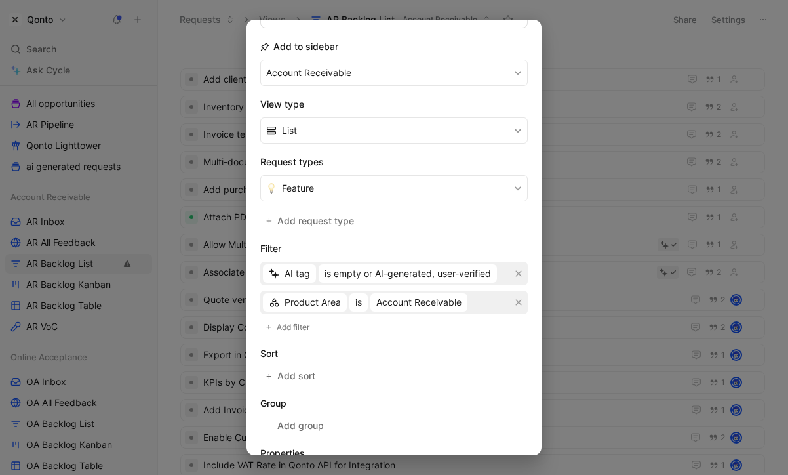
scroll to position [202, 0]
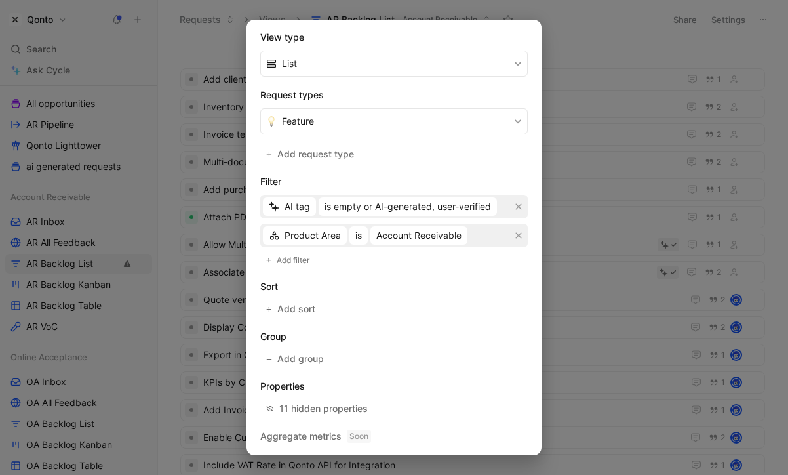
click at [654, 122] on div at bounding box center [394, 237] width 788 height 475
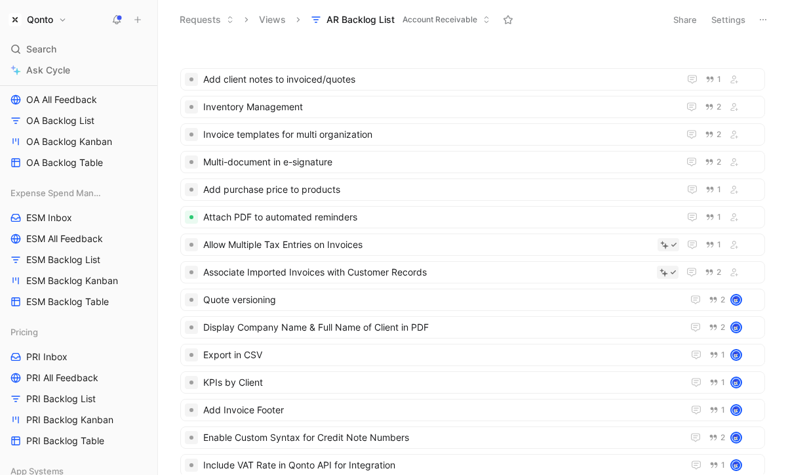
scroll to position [553, 0]
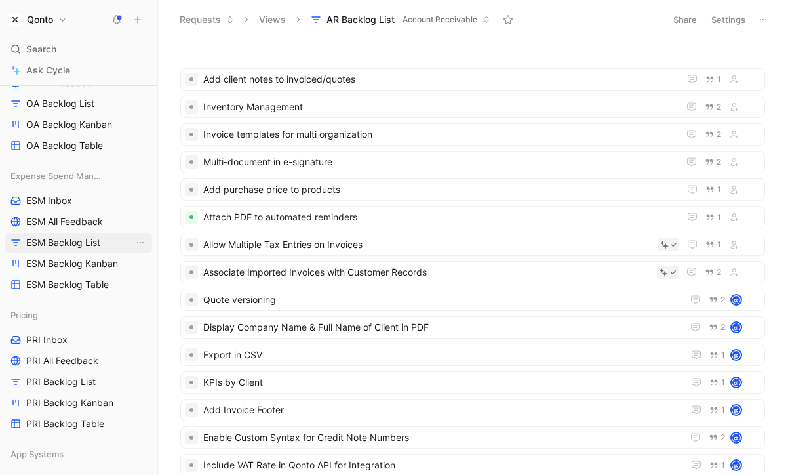
click at [71, 248] on span "ESM Backlog List" at bounding box center [63, 242] width 74 height 13
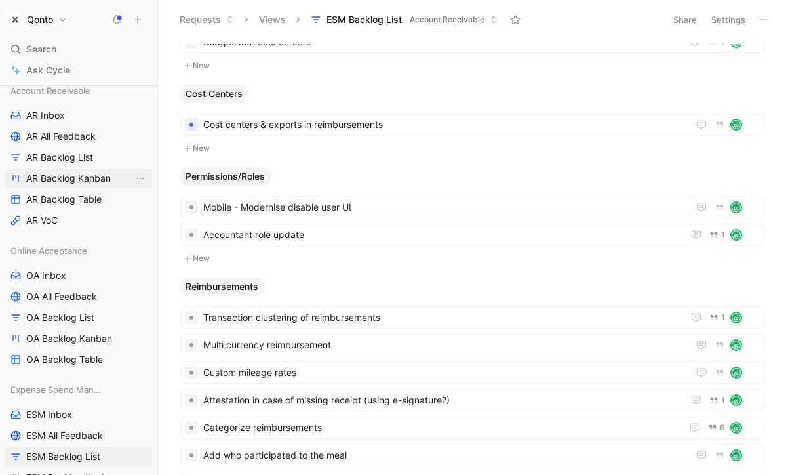
scroll to position [320, 0]
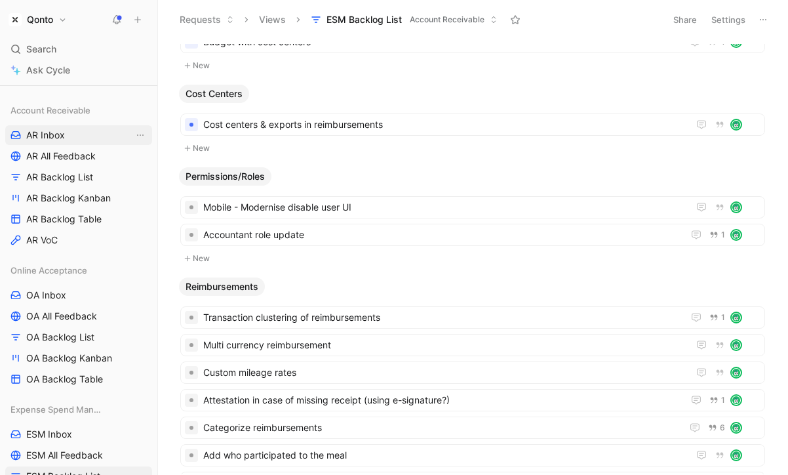
click at [83, 131] on link "AR Inbox" at bounding box center [78, 135] width 147 height 20
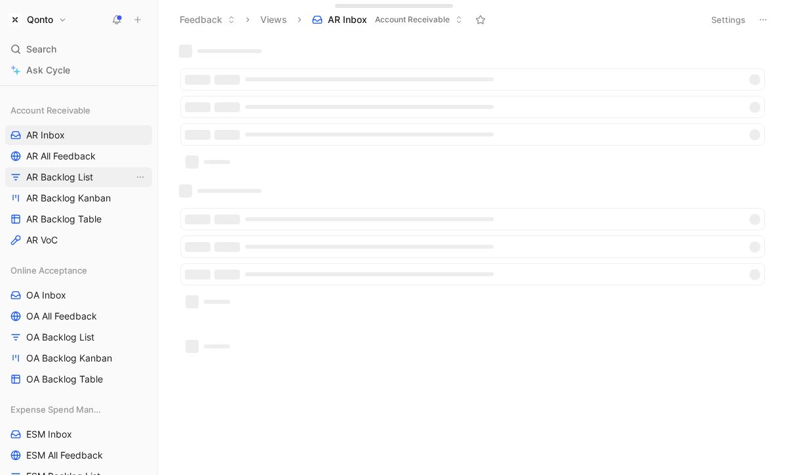
click at [71, 180] on span "AR Backlog List" at bounding box center [59, 176] width 67 height 13
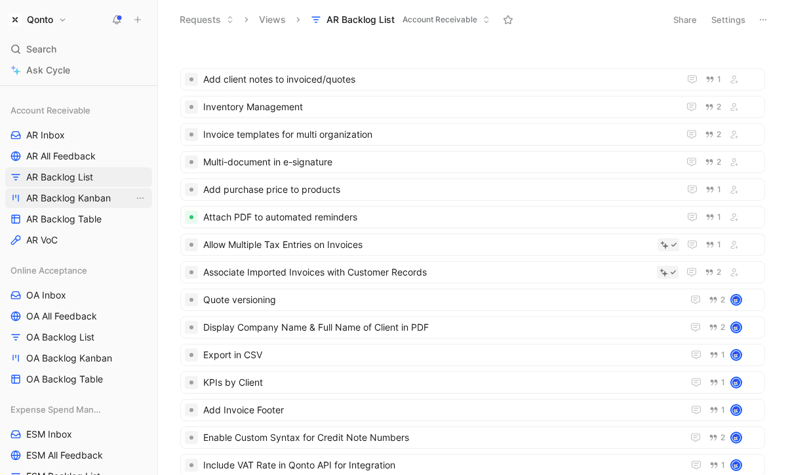
click at [90, 206] on link "AR Backlog Kanban" at bounding box center [78, 198] width 147 height 20
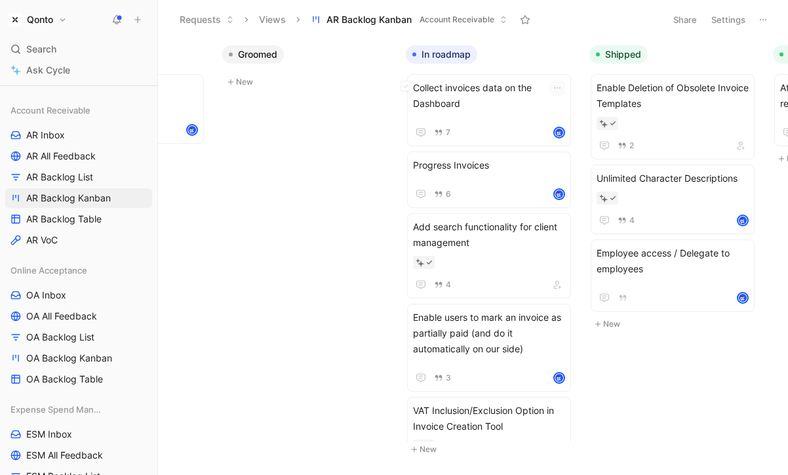
scroll to position [0, 369]
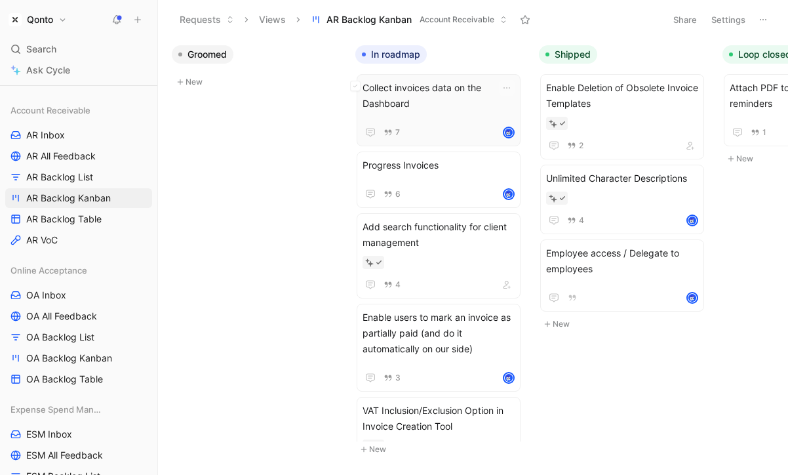
click at [425, 92] on span "Collect invoices data on the Dashboard" at bounding box center [438, 95] width 152 height 31
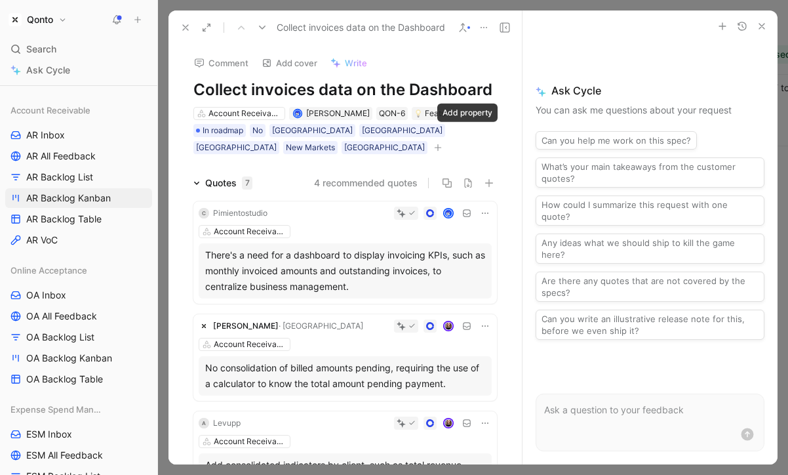
click at [442, 144] on icon "button" at bounding box center [438, 148] width 8 height 8
click at [180, 28] on icon at bounding box center [185, 27] width 10 height 10
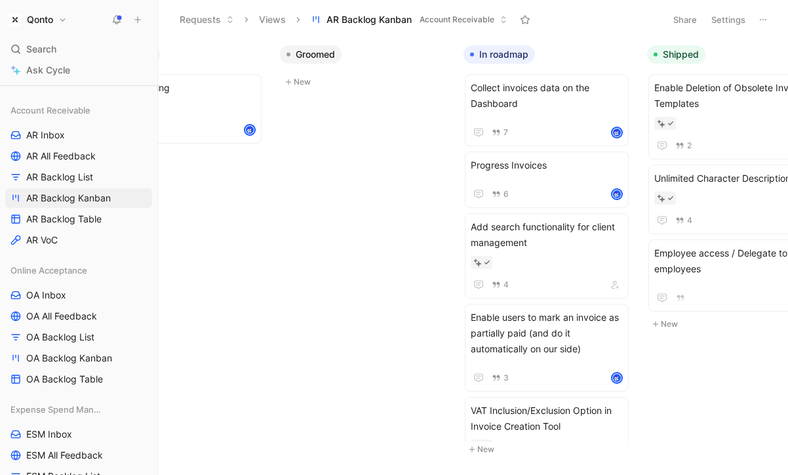
scroll to position [0, 269]
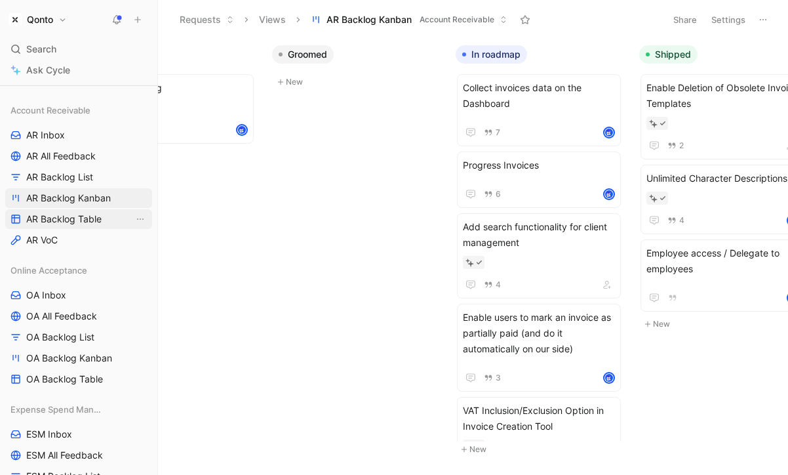
click at [104, 216] on link "AR Backlog Table" at bounding box center [78, 219] width 147 height 20
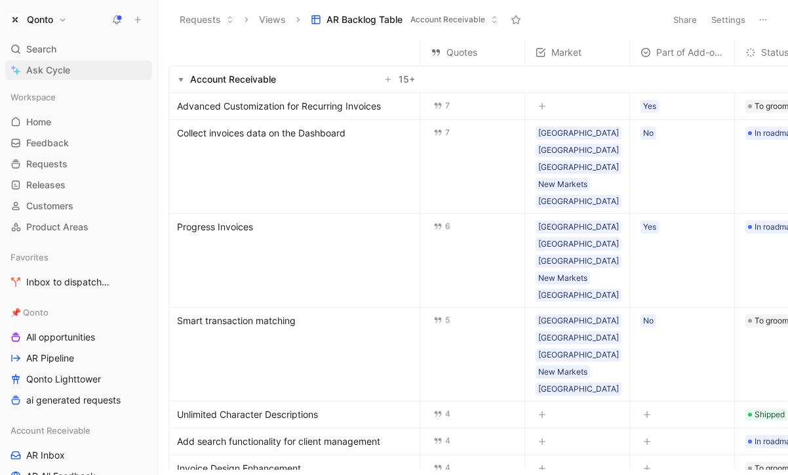
click at [101, 74] on link "Ask Cycle" at bounding box center [78, 70] width 147 height 20
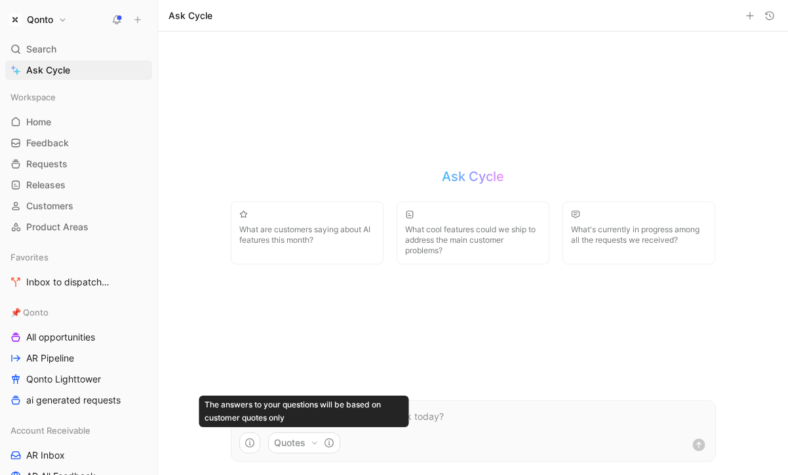
click at [302, 450] on button "Quotes" at bounding box center [304, 442] width 72 height 21
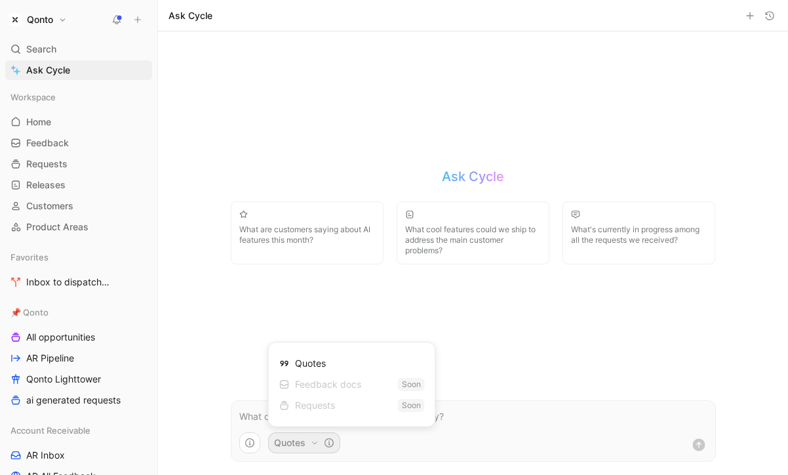
click at [257, 328] on html "Qonto Search ⌘ K Ask Cycle Workspace Home G then H Feedback G then F Requests G…" at bounding box center [394, 237] width 788 height 475
click at [340, 417] on p at bounding box center [473, 416] width 468 height 16
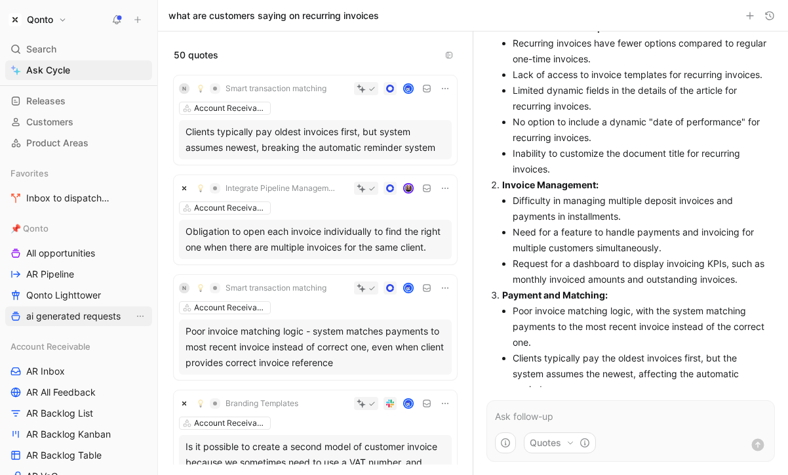
scroll to position [143, 0]
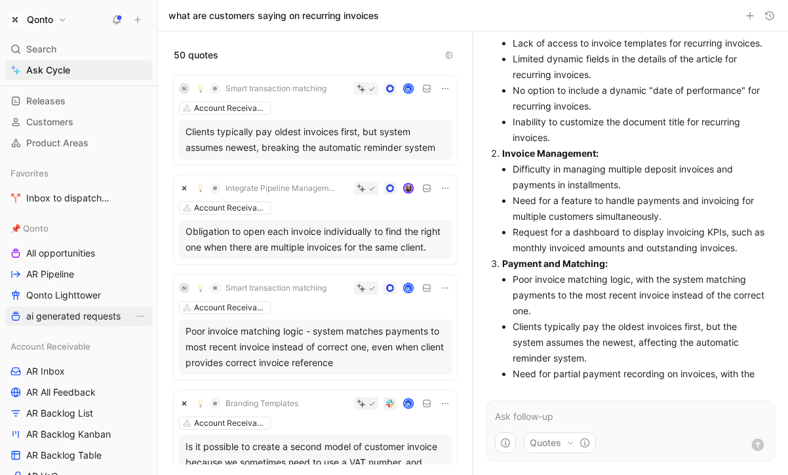
click at [66, 315] on span "ai generated requests" at bounding box center [73, 315] width 94 height 13
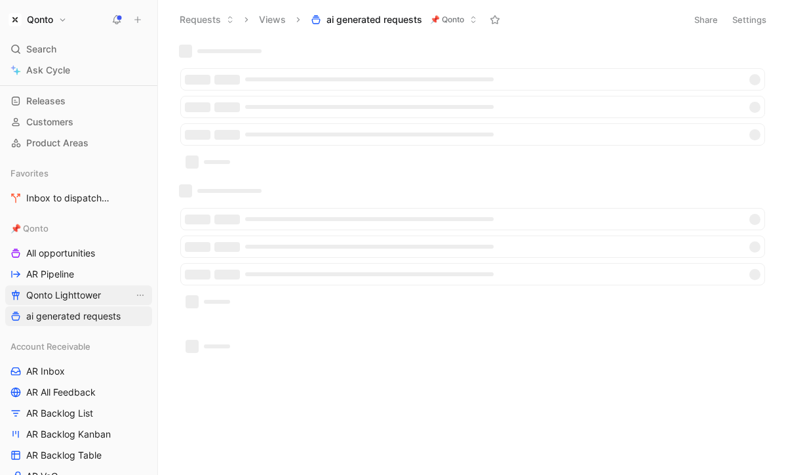
click at [74, 292] on span "Qonto Lighttower" at bounding box center [63, 294] width 75 height 13
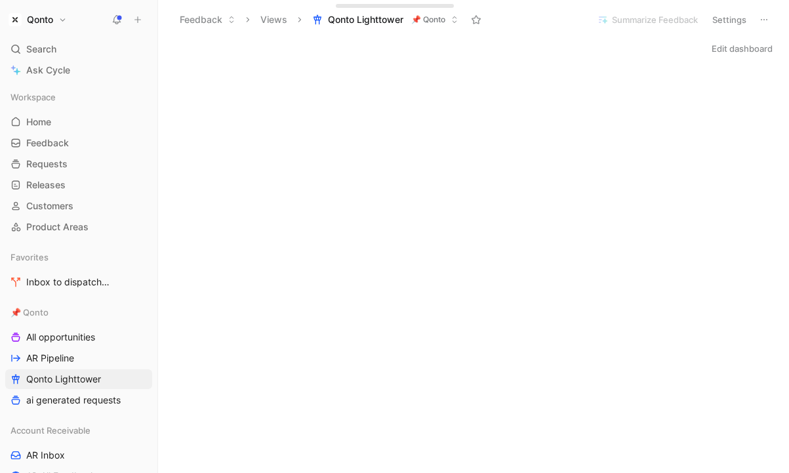
click at [730, 54] on button "Edit dashboard" at bounding box center [741, 48] width 73 height 18
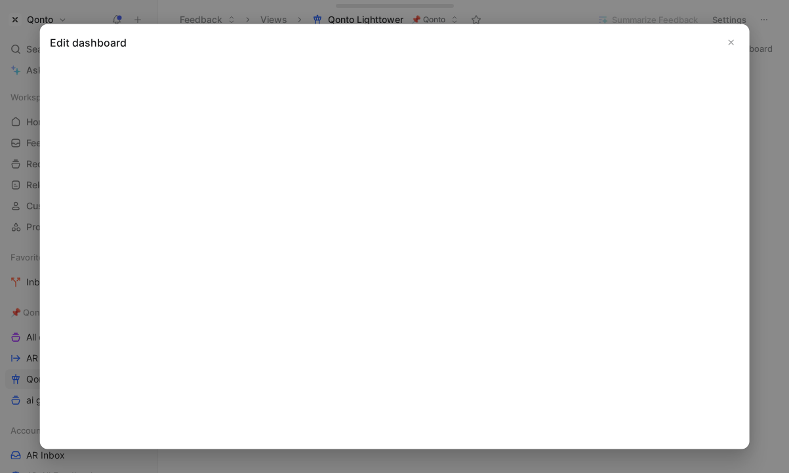
click at [730, 44] on icon "Close" at bounding box center [730, 41] width 9 height 9
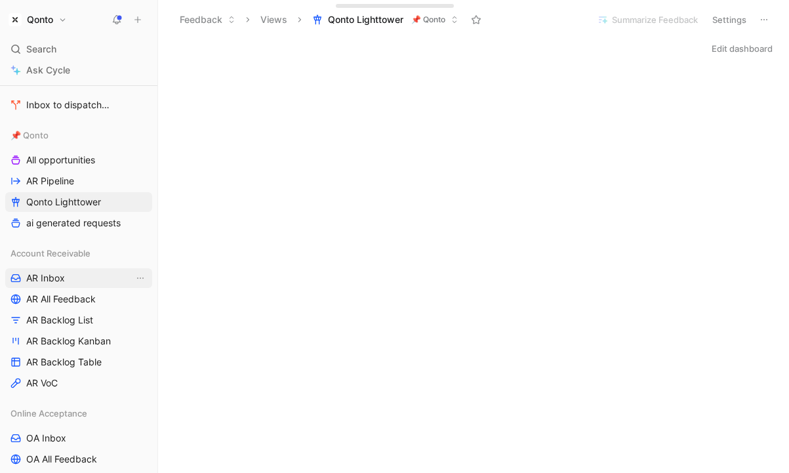
click at [63, 278] on span "AR Inbox" at bounding box center [45, 277] width 39 height 13
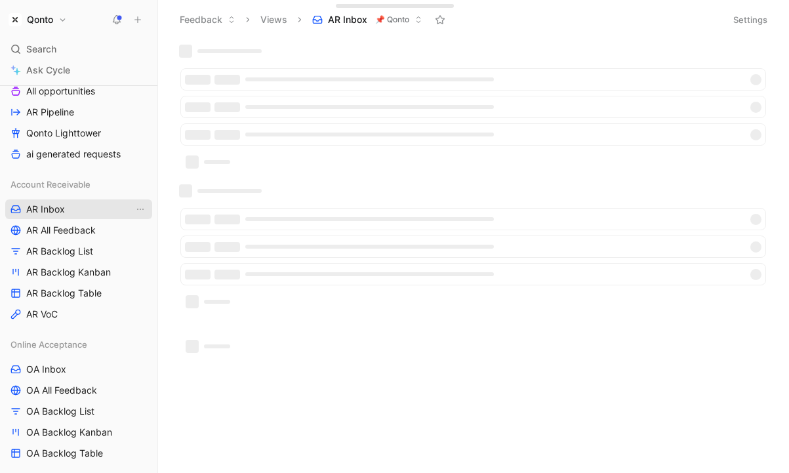
scroll to position [247, 0]
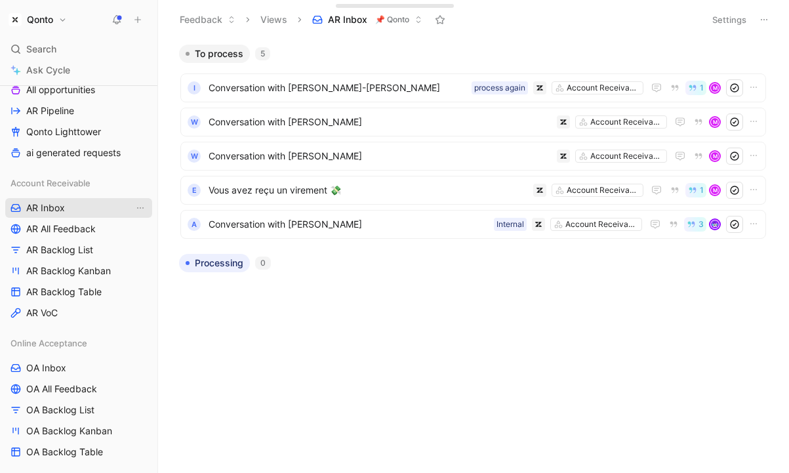
click at [58, 212] on span "AR Inbox" at bounding box center [45, 207] width 39 height 13
click at [87, 286] on span "AR Backlog Table" at bounding box center [63, 291] width 75 height 13
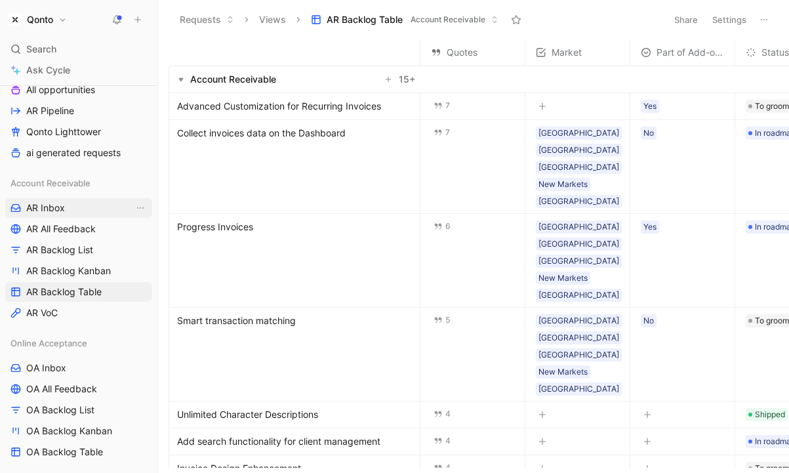
click at [68, 214] on link "AR Inbox" at bounding box center [78, 208] width 147 height 20
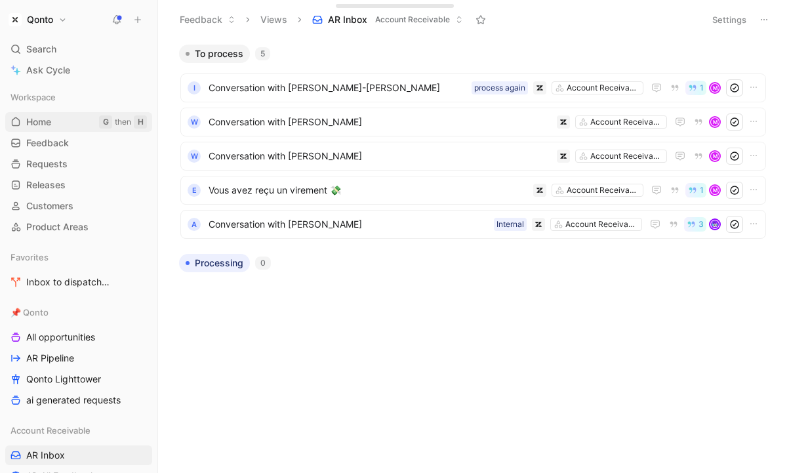
click at [81, 125] on link "Home G then H" at bounding box center [78, 122] width 147 height 20
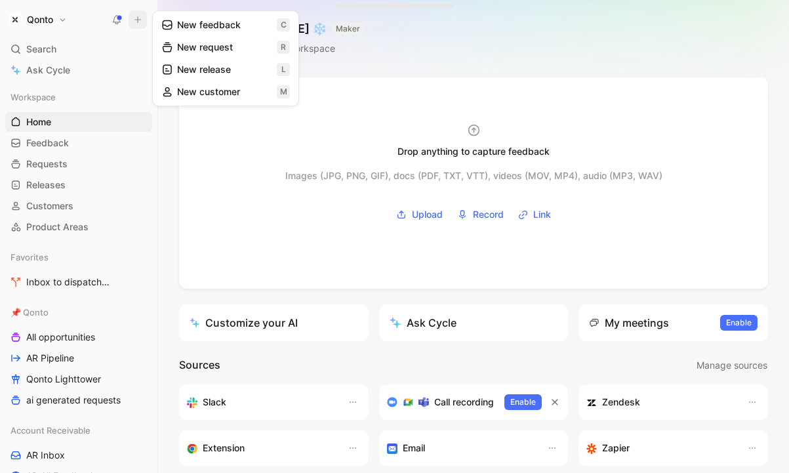
click at [256, 23] on button "New feedback c" at bounding box center [225, 25] width 140 height 22
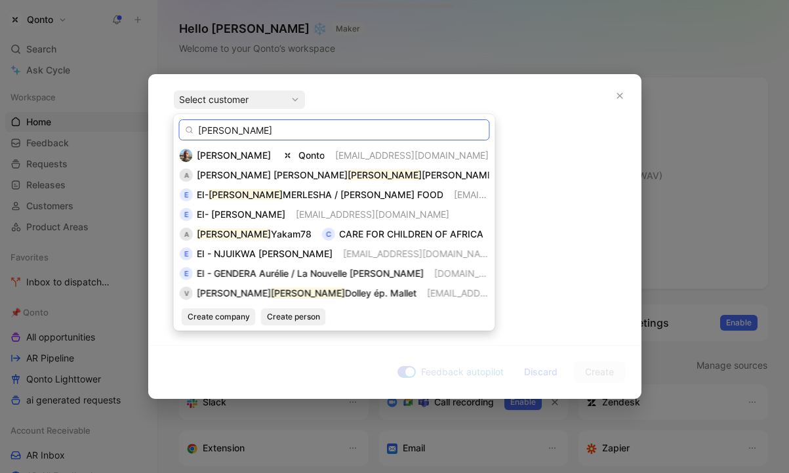
click at [273, 135] on input "[PERSON_NAME]" at bounding box center [334, 129] width 311 height 21
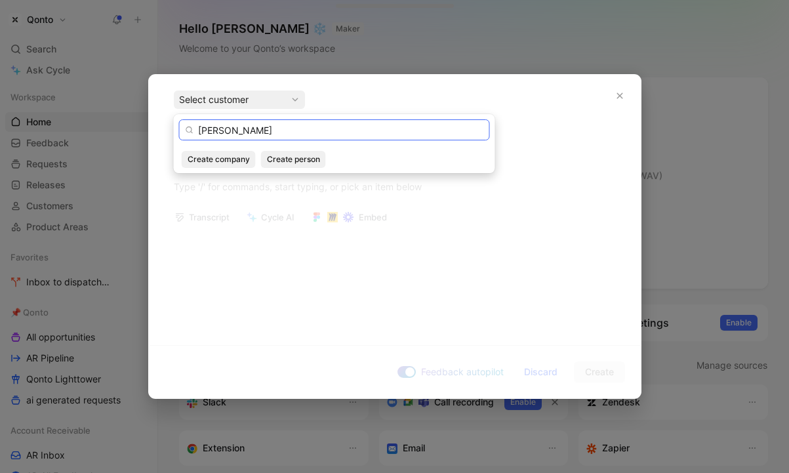
click at [238, 129] on input "[PERSON_NAME]" at bounding box center [334, 129] width 311 height 21
click at [258, 130] on input "[PERSON_NAME].[PERSON_NAME]" at bounding box center [334, 129] width 311 height 21
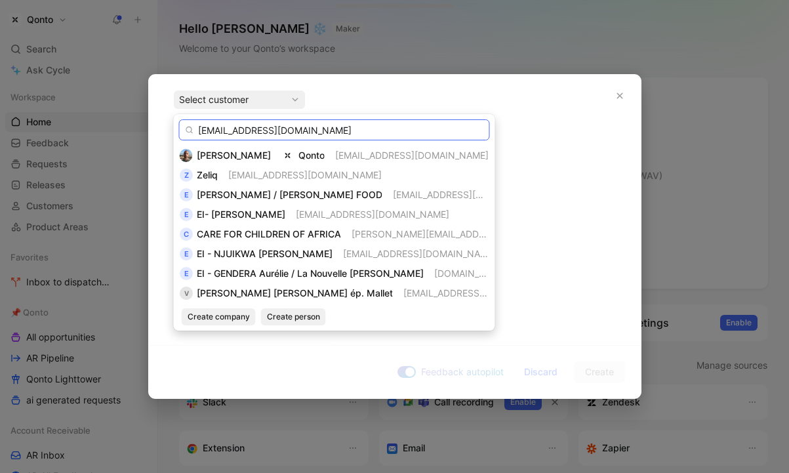
click at [282, 134] on input "[EMAIL_ADDRESS][DOMAIN_NAME]" at bounding box center [334, 129] width 311 height 21
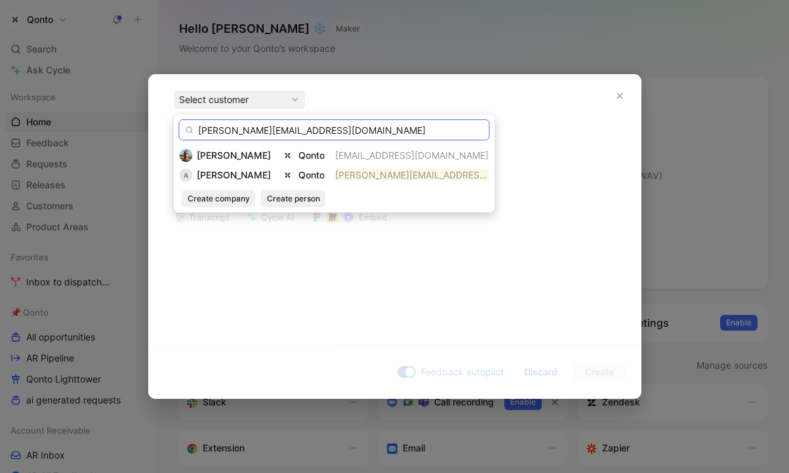
click at [332, 136] on input "[PERSON_NAME][EMAIL_ADDRESS][DOMAIN_NAME]" at bounding box center [334, 129] width 311 height 21
type input "[PERSON_NAME][EMAIL_ADDRESS][DOMAIN_NAME]"
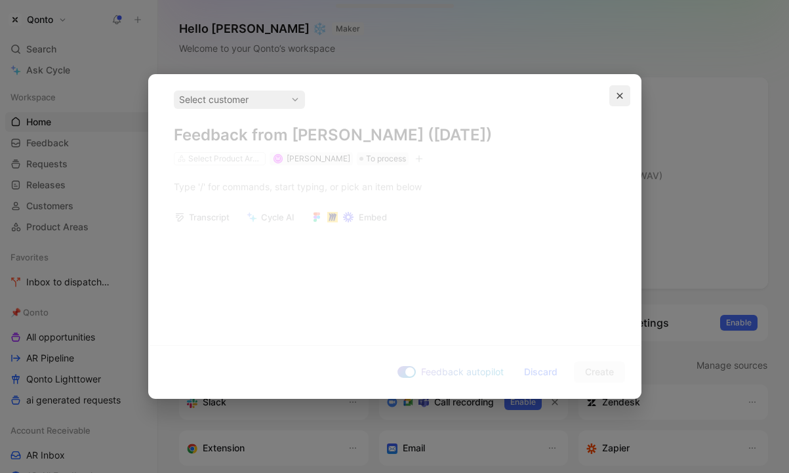
click at [619, 90] on button "button" at bounding box center [619, 95] width 21 height 21
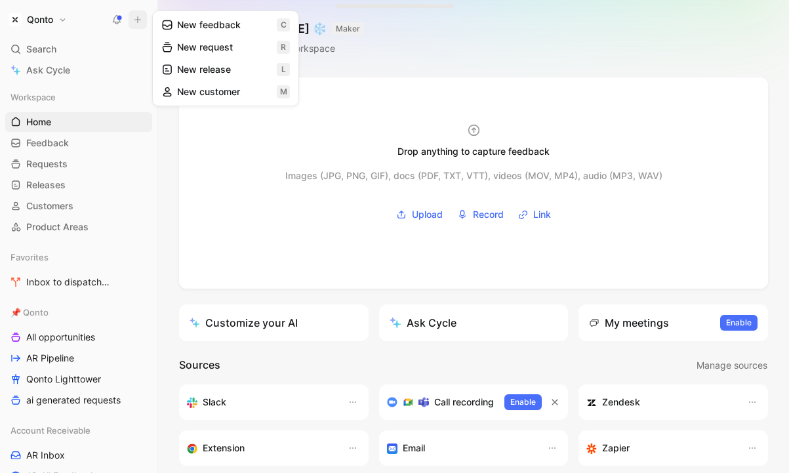
click at [189, 28] on button "New feedback c" at bounding box center [225, 25] width 140 height 22
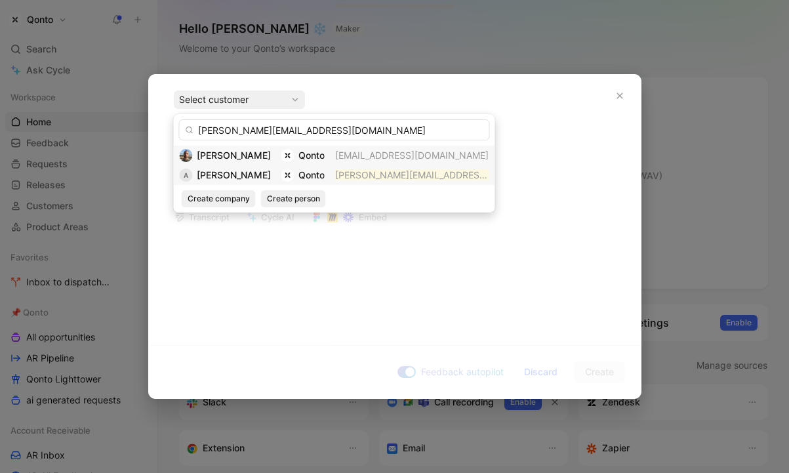
type input "[PERSON_NAME][EMAIL_ADDRESS][DOMAIN_NAME]"
click at [282, 173] on div "A [PERSON_NAME] Qonto [PERSON_NAME][EMAIL_ADDRESS][DOMAIN_NAME]" at bounding box center [334, 175] width 309 height 16
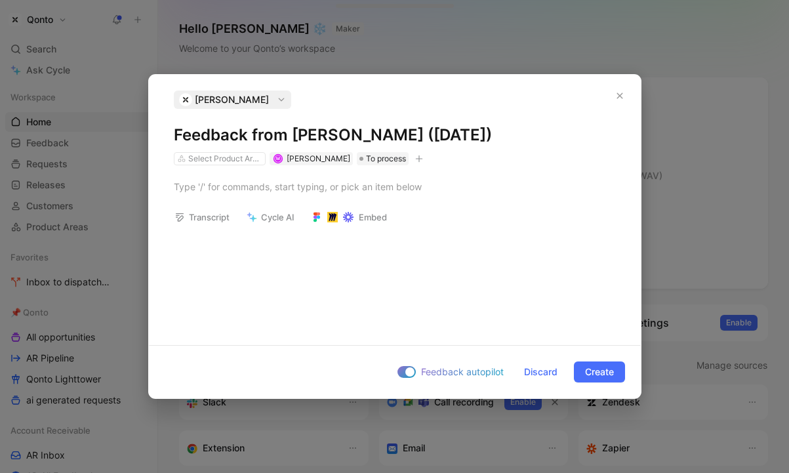
click at [205, 133] on h1 "Feedback from [PERSON_NAME] ([DATE])" at bounding box center [395, 135] width 442 height 21
drag, startPoint x: 205, startPoint y: 133, endPoint x: 562, endPoint y: 134, distance: 357.2
click at [562, 134] on h1 "Feedback from [PERSON_NAME] ([DATE])" at bounding box center [395, 135] width 442 height 21
click at [557, 133] on h1 "Feedback from [PERSON_NAME] ([DATE])" at bounding box center [395, 135] width 442 height 21
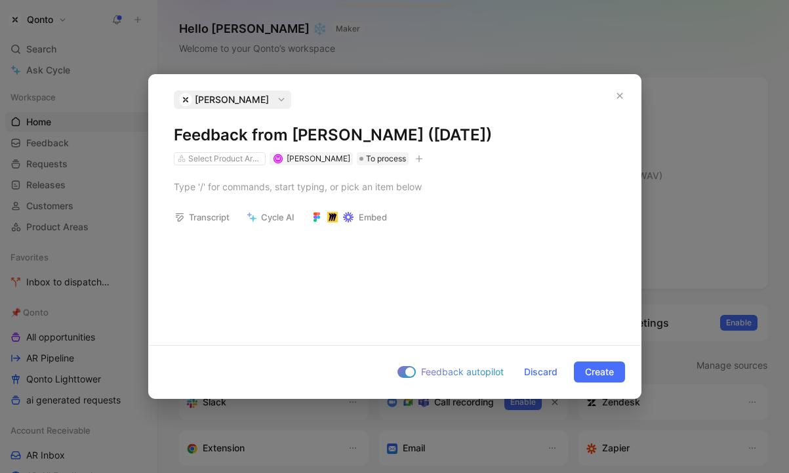
drag, startPoint x: 557, startPoint y: 133, endPoint x: 165, endPoint y: 130, distance: 392.6
click at [165, 130] on div "[PERSON_NAME] Feedback from [PERSON_NAME] ([DATE]) Select Product Areas M [PERS…" at bounding box center [395, 127] width 492 height 75
click at [235, 130] on h1 "Feedback from Albertine Lecointe (Sep 01, 2025)" at bounding box center [395, 135] width 442 height 21
click at [248, 134] on h1 "Feedback from Albertine Lecointe (Sep 01, 2025)" at bounding box center [395, 135] width 442 height 21
drag, startPoint x: 248, startPoint y: 134, endPoint x: 429, endPoint y: 134, distance: 180.9
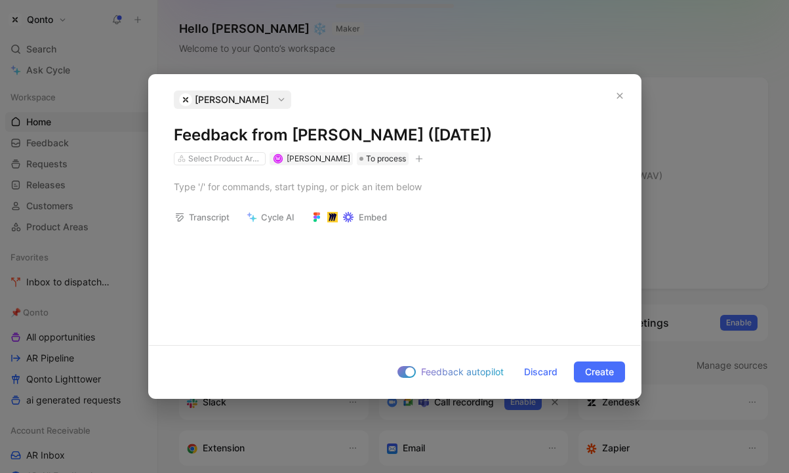
click at [429, 134] on h1 "Feedback from Albertine Lecointe (Sep 01, 2025)" at bounding box center [395, 135] width 442 height 21
click at [416, 136] on h1 "Feedback from Albertine Lecointe (Sep 01, 2025)" at bounding box center [395, 135] width 442 height 21
click at [465, 136] on h1 "Feedback from Albertine Lecointe (Sep 01, 2025)" at bounding box center [395, 135] width 442 height 21
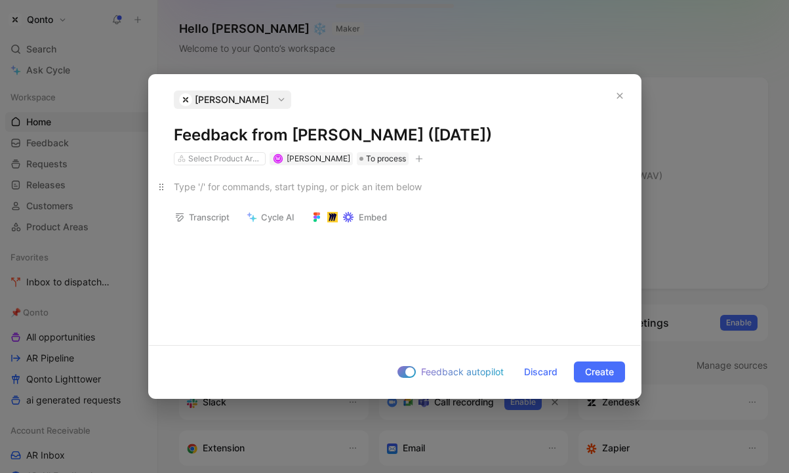
click at [273, 184] on div at bounding box center [395, 187] width 442 height 14
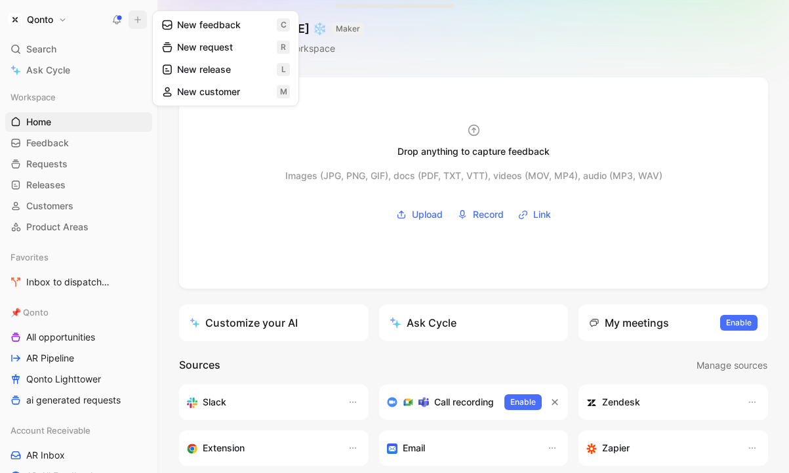
click at [180, 29] on button "New feedback c" at bounding box center [225, 25] width 140 height 22
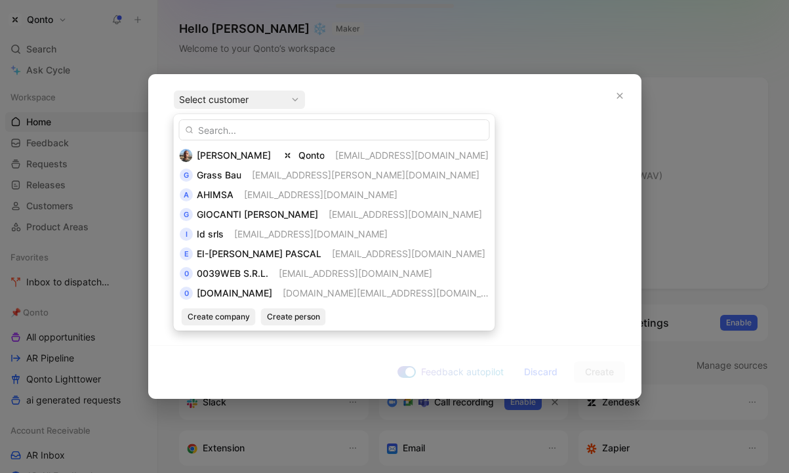
type input "albertine@qonto.com"
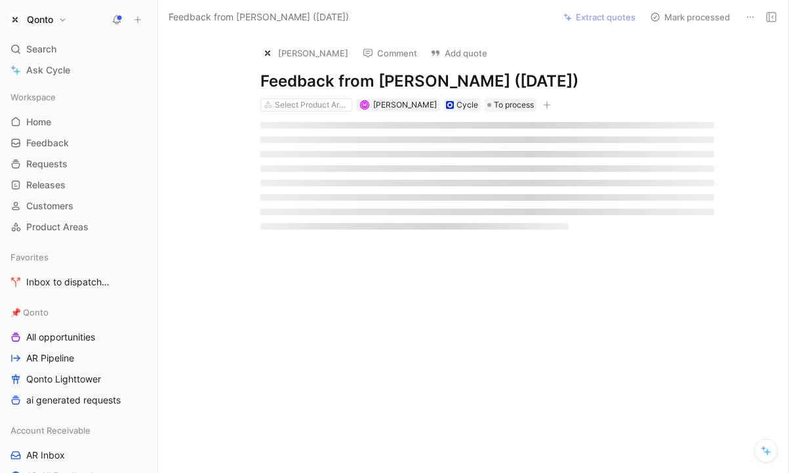
click at [273, 172] on div at bounding box center [394, 283] width 490 height 235
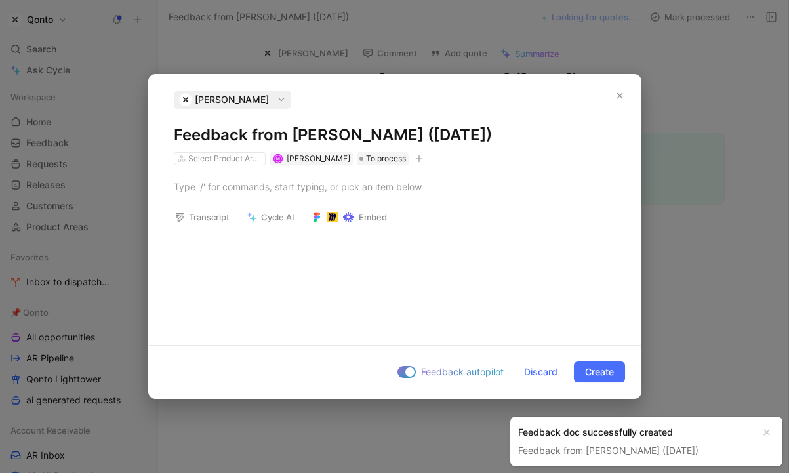
click at [571, 456] on div "Feedback from Albertine Lecointe (Sep 01, 2025)" at bounding box center [635, 450] width 235 height 16
click at [571, 450] on link "Feedback from Albertine Lecointe (Sep 01, 2025)" at bounding box center [608, 449] width 180 height 11
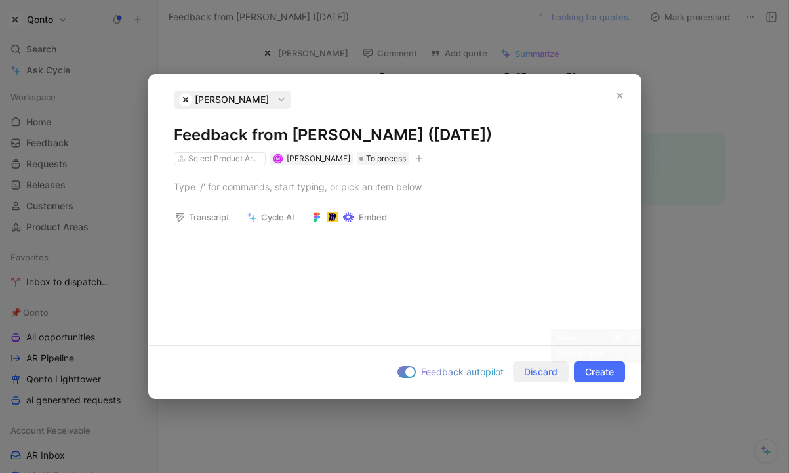
click at [552, 374] on span "Discard" at bounding box center [540, 372] width 33 height 16
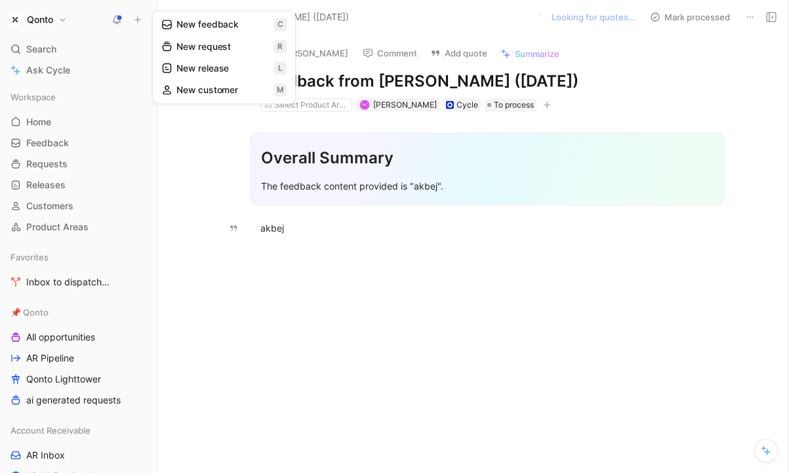
click at [343, 253] on div at bounding box center [486, 320] width 602 height 142
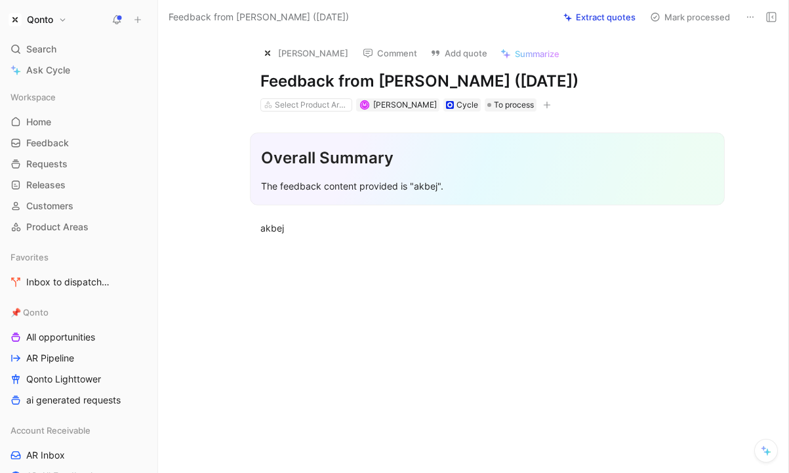
click at [750, 13] on icon at bounding box center [750, 17] width 10 height 10
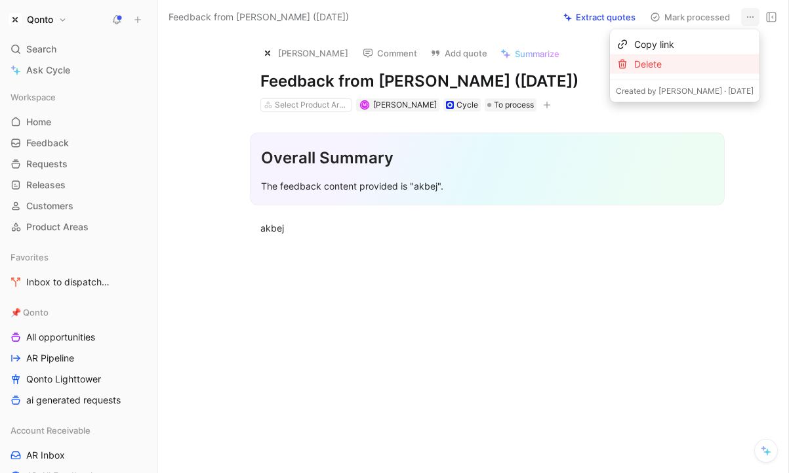
click at [693, 68] on div "Delete" at bounding box center [693, 64] width 119 height 16
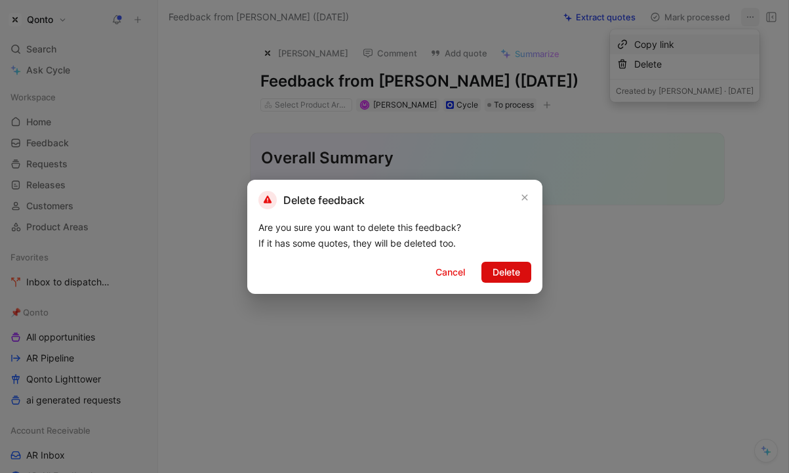
click at [495, 264] on span "Delete" at bounding box center [506, 272] width 28 height 16
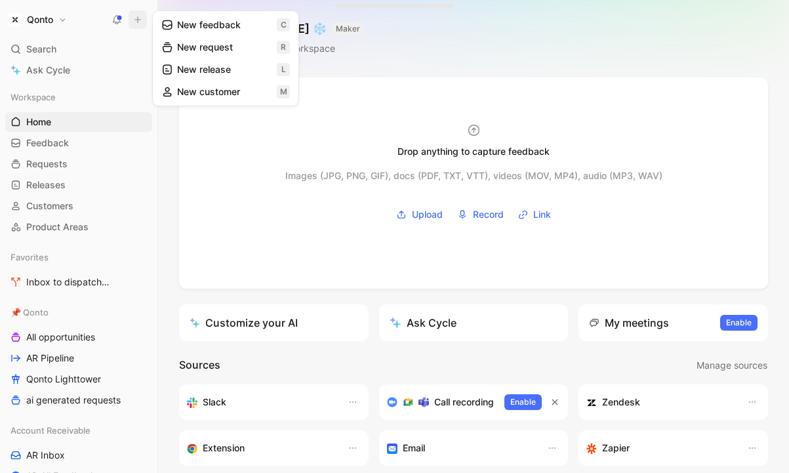
click at [168, 28] on icon at bounding box center [167, 25] width 12 height 12
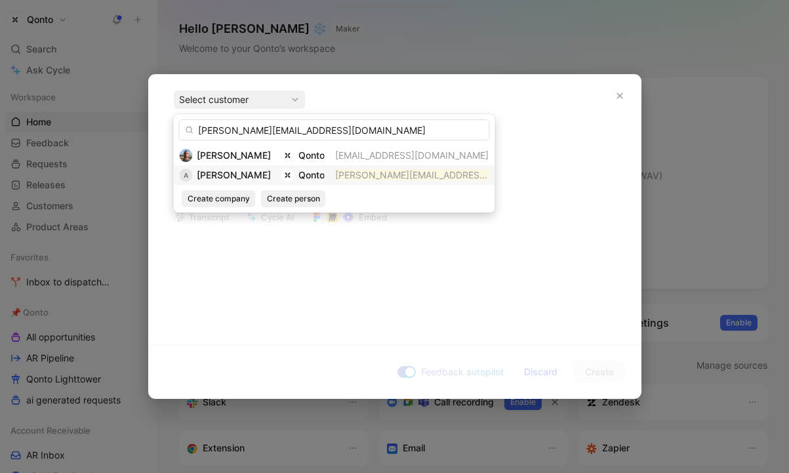
type input "albertine@qonto.com"
click at [262, 176] on span "Albertine Lecointe" at bounding box center [234, 174] width 74 height 11
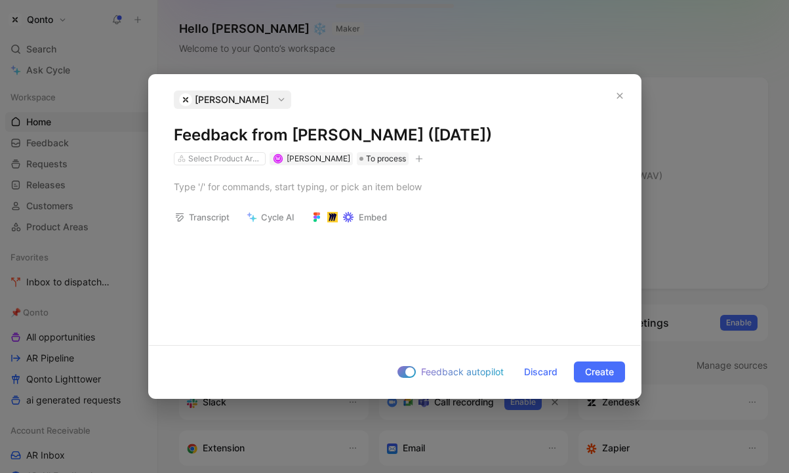
click at [222, 140] on h1 "Feedback from Albertine Lecointe (Sep 01, 2025)" at bounding box center [395, 135] width 442 height 21
drag, startPoint x: 216, startPoint y: 142, endPoint x: 332, endPoint y: 141, distance: 116.0
click at [332, 141] on h1 "Feedback from Albertine Lecointe (Sep 01, 2025)" at bounding box center [395, 135] width 442 height 21
click at [231, 191] on div at bounding box center [395, 187] width 442 height 14
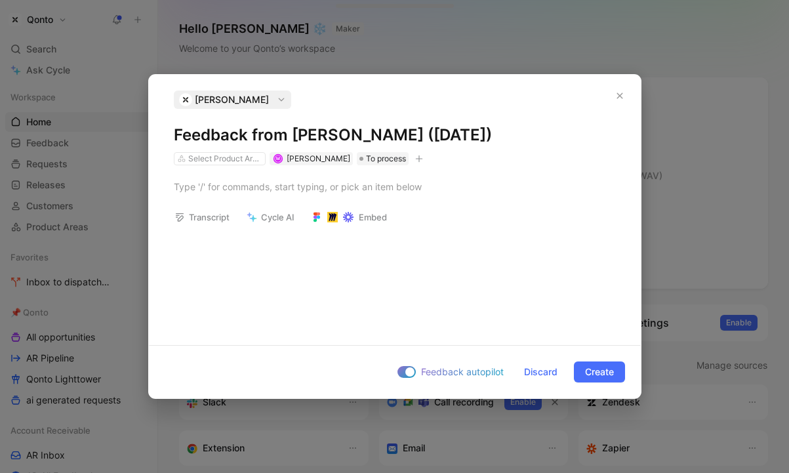
click at [252, 174] on div at bounding box center [395, 186] width 492 height 43
click at [210, 157] on div "Select Product Areas" at bounding box center [224, 158] width 73 height 13
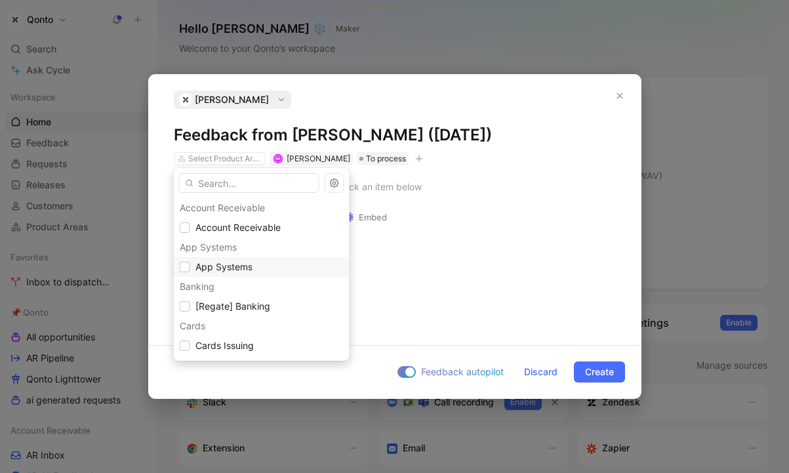
click at [244, 268] on span "App Systems" at bounding box center [223, 266] width 57 height 11
click at [244, 221] on span "Account Receivable" at bounding box center [237, 228] width 85 height 16
click at [244, 273] on span "App Systems" at bounding box center [223, 267] width 57 height 16
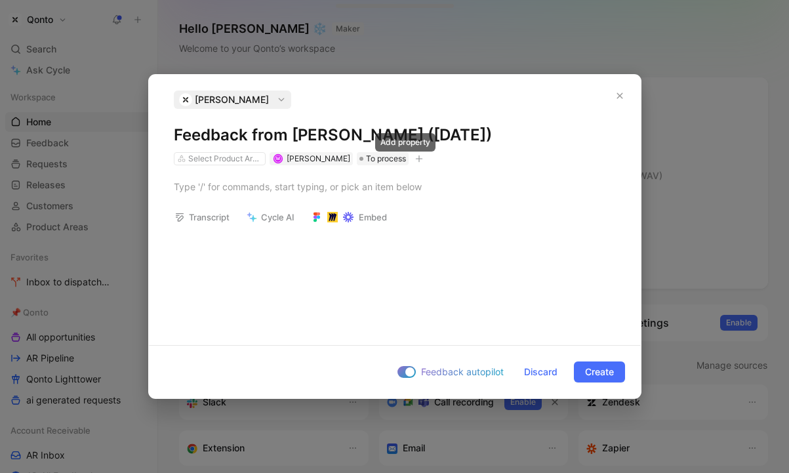
click at [418, 161] on icon "button" at bounding box center [418, 158] width 1 height 7
click at [617, 97] on icon "button" at bounding box center [619, 96] width 8 height 8
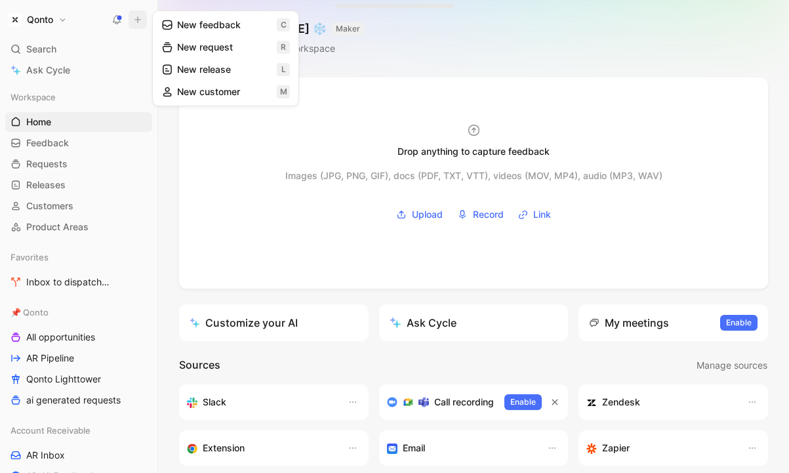
click at [178, 24] on button "New feedback c" at bounding box center [225, 25] width 140 height 22
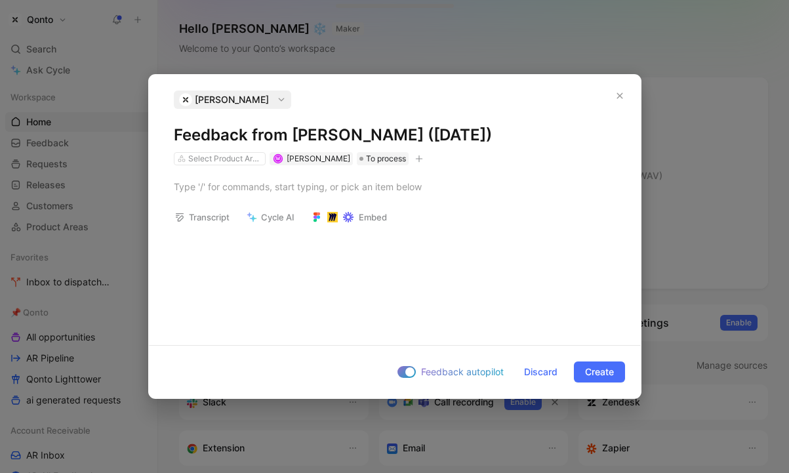
click at [232, 104] on span "Albertine Lecointe" at bounding box center [232, 100] width 74 height 16
click at [293, 201] on div at bounding box center [395, 186] width 492 height 43
click at [617, 96] on icon "button" at bounding box center [619, 96] width 6 height 6
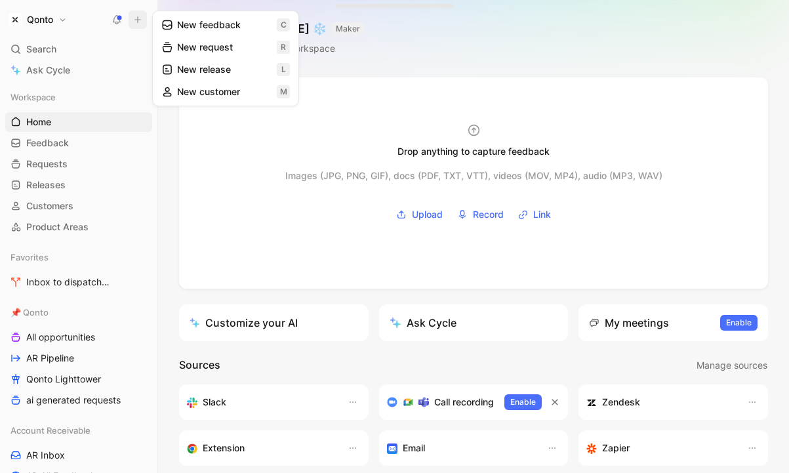
click at [185, 29] on button "New feedback c" at bounding box center [225, 25] width 140 height 22
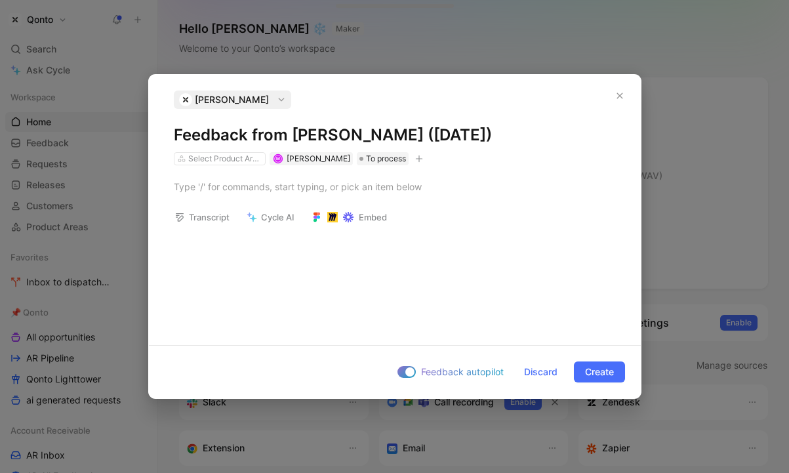
click at [365, 129] on h1 "Feedback from Albertine Lecointe (Sep 01, 2025)" at bounding box center [395, 135] width 442 height 21
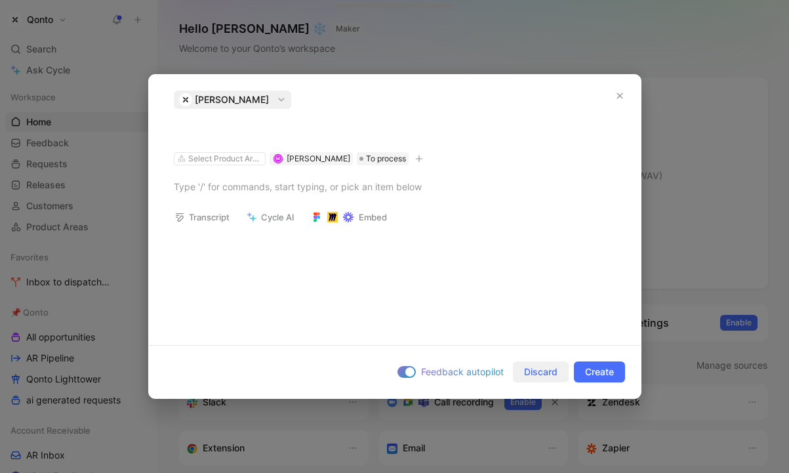
click at [543, 373] on span "Discard" at bounding box center [540, 372] width 33 height 16
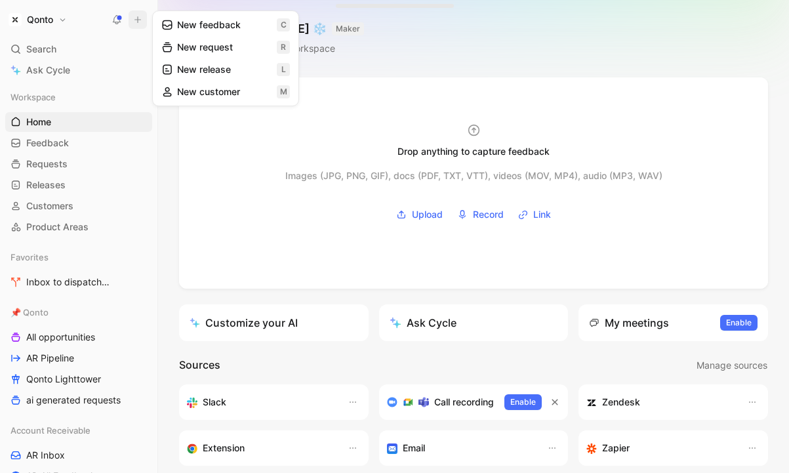
click at [165, 28] on icon at bounding box center [167, 25] width 12 height 12
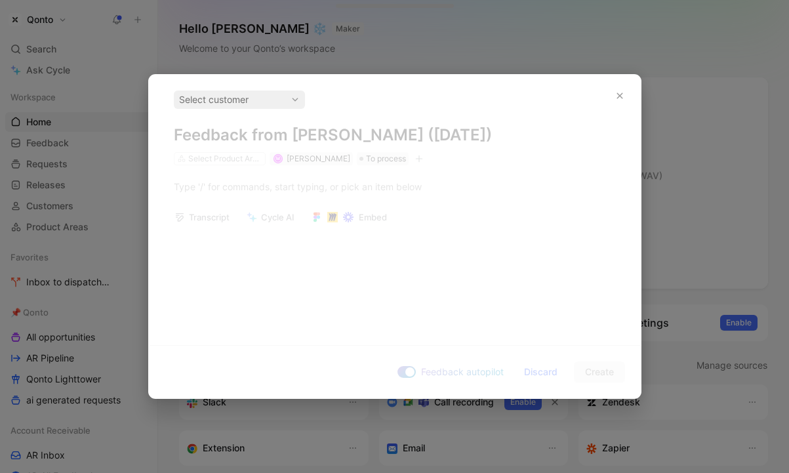
click at [330, 64] on div at bounding box center [394, 236] width 789 height 473
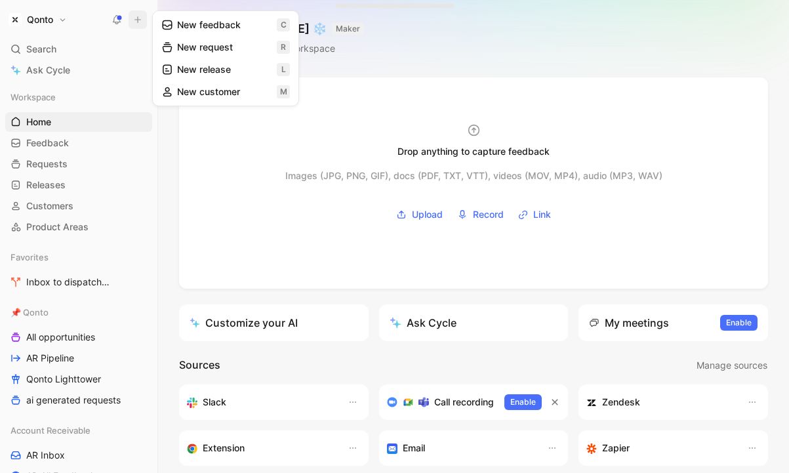
click at [176, 24] on button "New feedback c" at bounding box center [225, 25] width 140 height 22
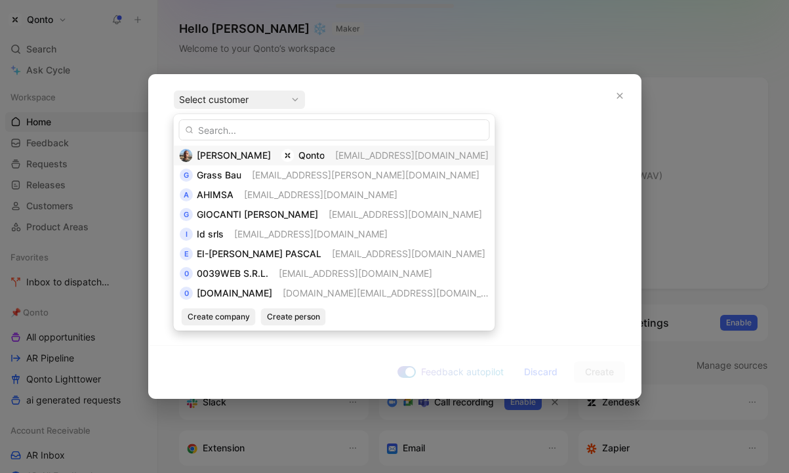
type input "https://www.loom.com/share/670c4f3e64b64ee681d5c9b05cad1350"
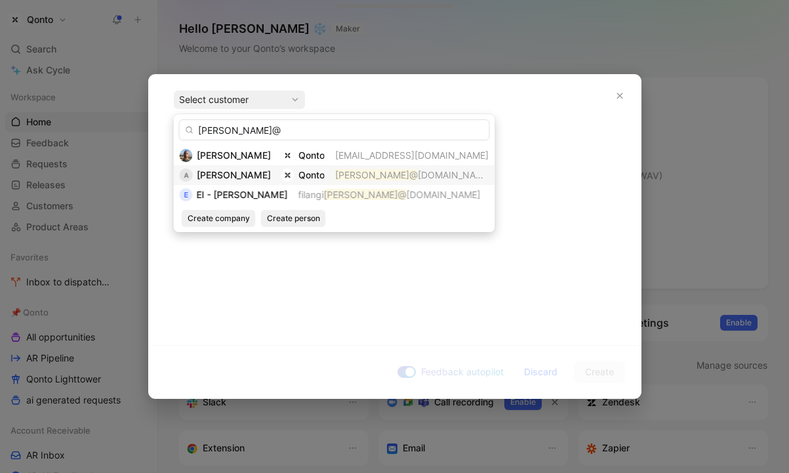
type input "albertine@"
click at [294, 175] on img at bounding box center [287, 174] width 13 height 13
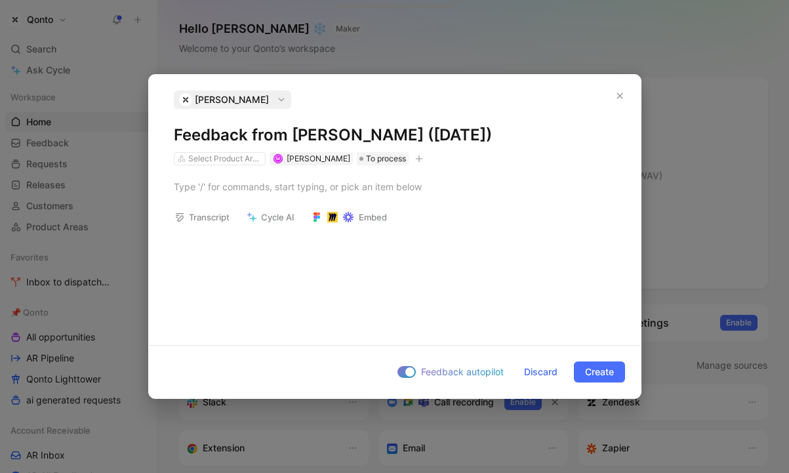
click at [194, 134] on h1 "Feedback from Albertine Lecointe (Sep 01, 2025)" at bounding box center [395, 135] width 442 height 21
drag, startPoint x: 199, startPoint y: 134, endPoint x: 393, endPoint y: 152, distance: 194.9
click at [393, 152] on div "Albertine Lecointe Feedback from Albertine Lecointe (Sep 01, 2025) Select Produ…" at bounding box center [395, 127] width 442 height 75
click at [409, 136] on h1 "Feedback from Albertine Lecointe (Sep 01, 2025)" at bounding box center [395, 135] width 442 height 21
click at [322, 187] on div at bounding box center [395, 187] width 442 height 14
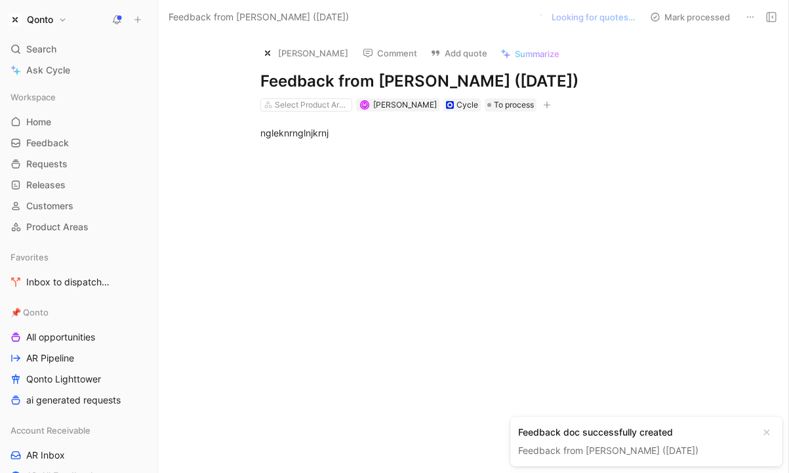
click at [698, 444] on link "Feedback from Albertine Lecointe (Sep 01, 2025)" at bounding box center [608, 449] width 180 height 11
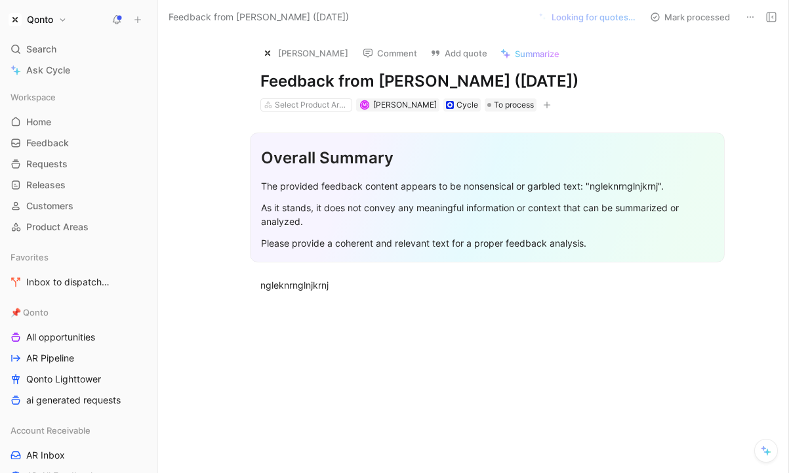
click at [752, 16] on use at bounding box center [750, 16] width 7 height 1
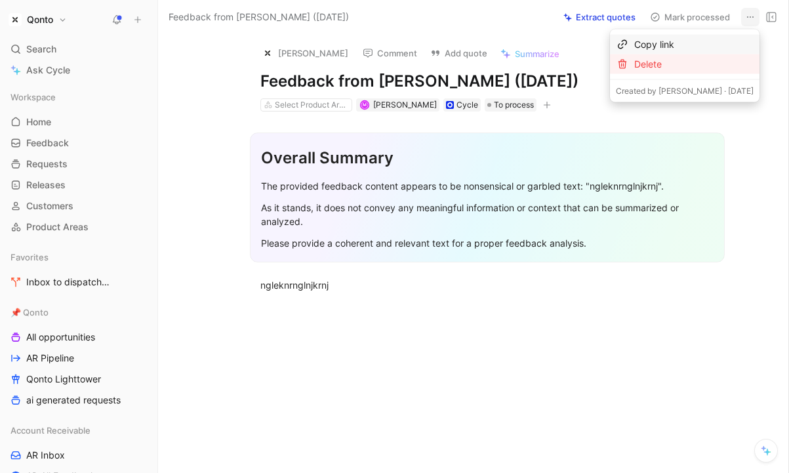
click at [694, 68] on div "Delete" at bounding box center [693, 64] width 119 height 16
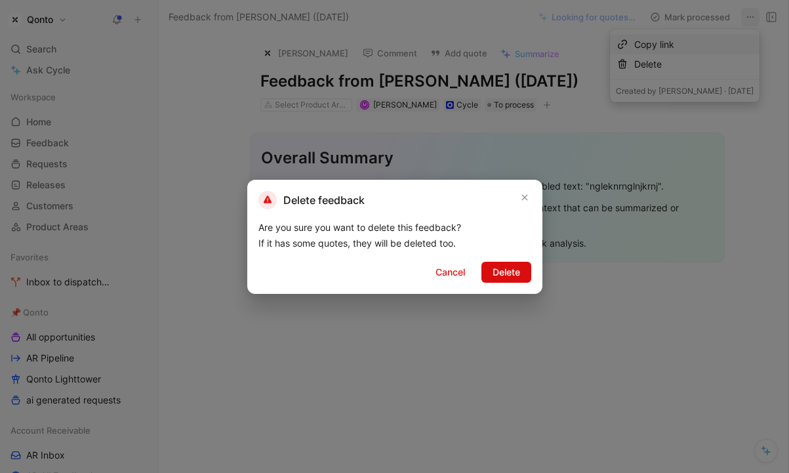
click at [510, 277] on span "Delete" at bounding box center [506, 272] width 28 height 16
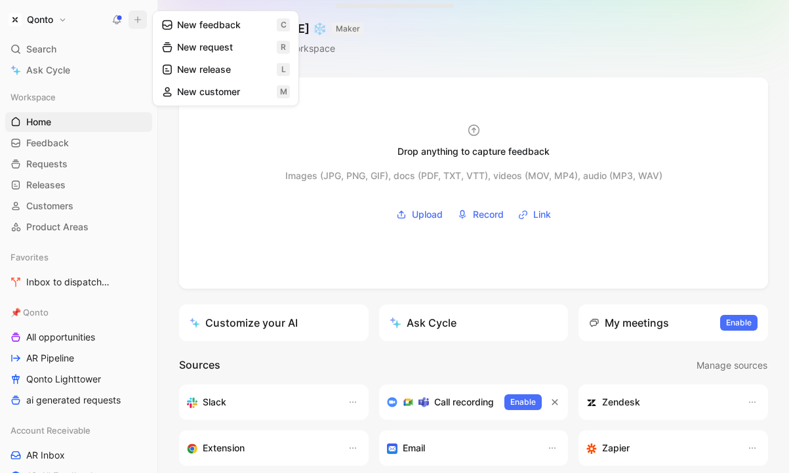
click at [185, 26] on button "New feedback c" at bounding box center [225, 25] width 140 height 22
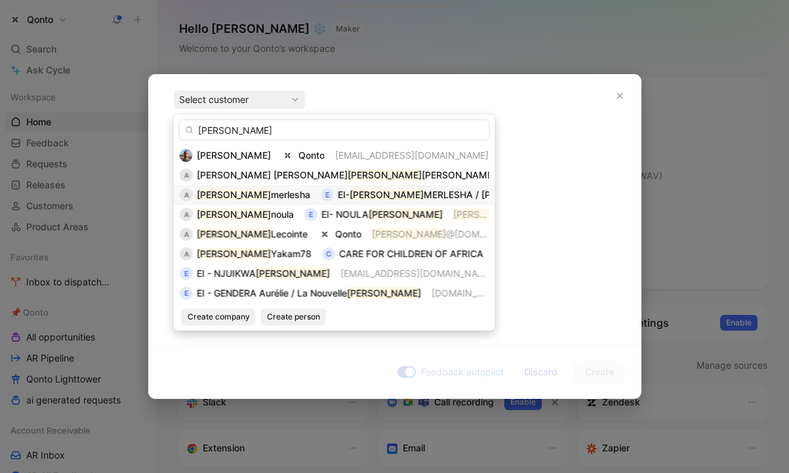
type input "albertine"
click at [229, 194] on mark "Albertine" at bounding box center [234, 194] width 74 height 11
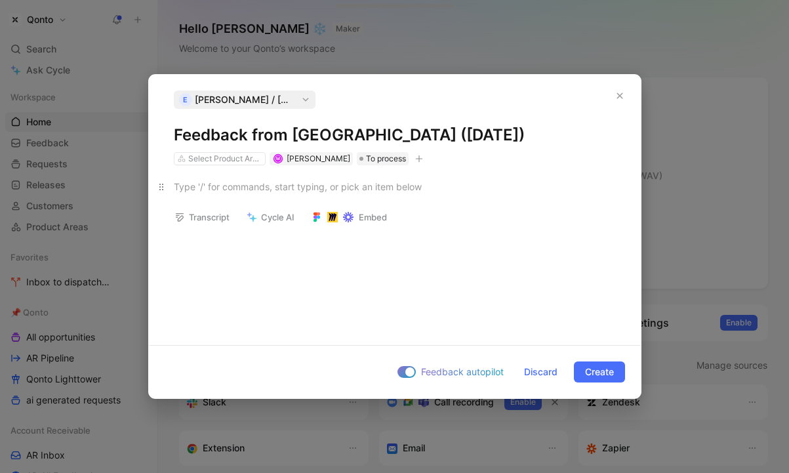
click at [267, 191] on div at bounding box center [395, 187] width 442 height 14
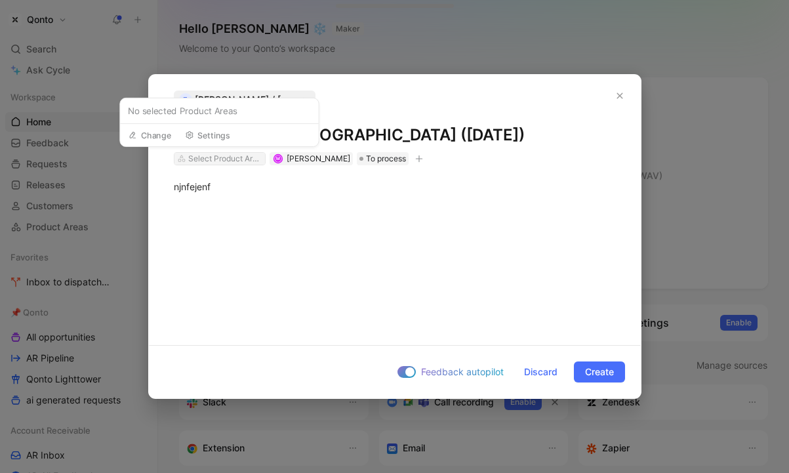
click at [235, 160] on div "Select Product Areas" at bounding box center [224, 158] width 73 height 13
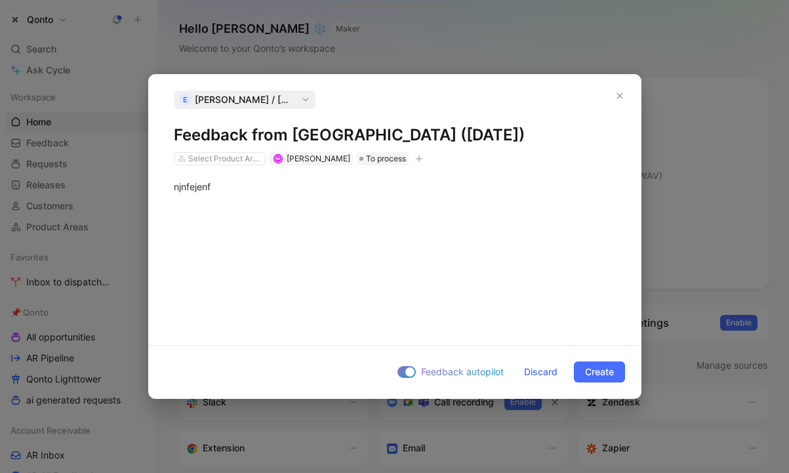
click at [224, 152] on div "Select Product Areas" at bounding box center [220, 158] width 92 height 13
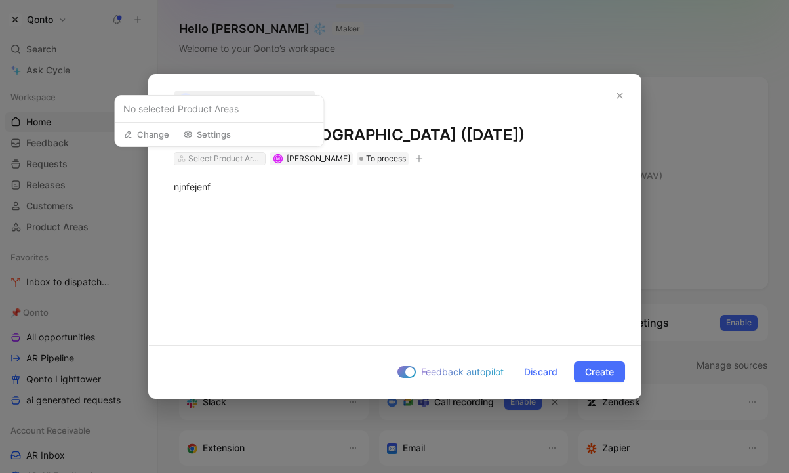
click at [223, 159] on div "Select Product Areas" at bounding box center [224, 158] width 73 height 13
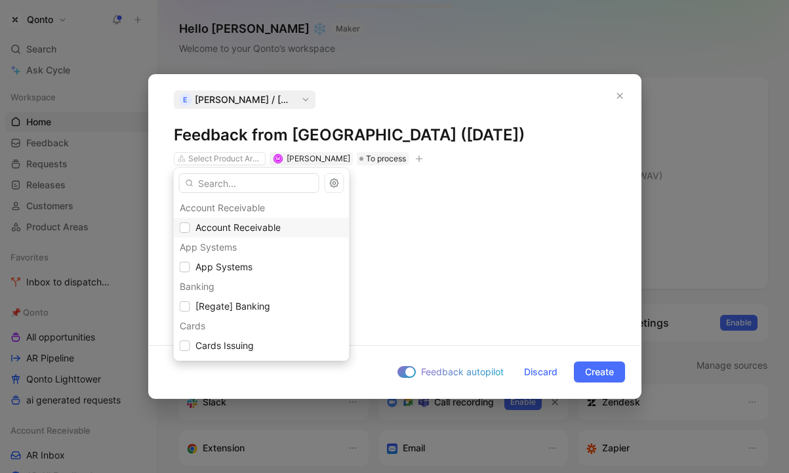
click at [201, 224] on span "Account Receivable" at bounding box center [237, 227] width 85 height 11
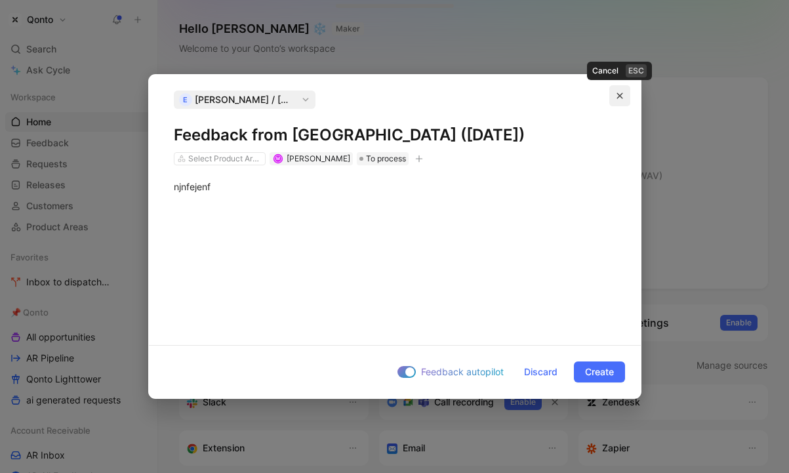
click at [617, 90] on button "button" at bounding box center [619, 95] width 21 height 21
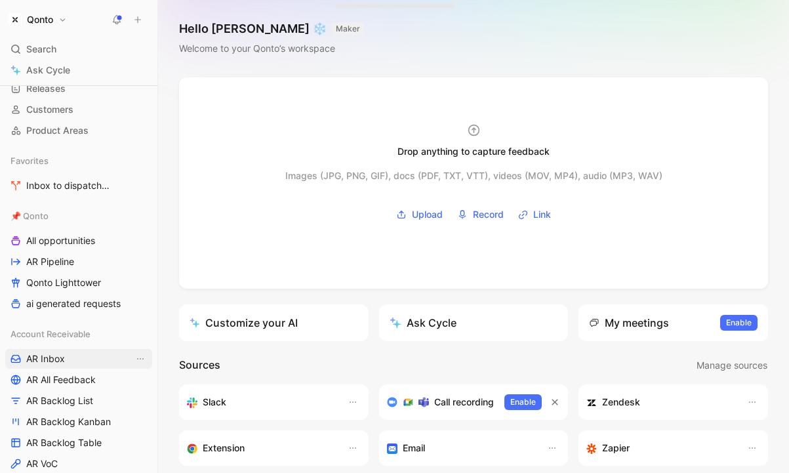
click at [56, 355] on span "AR Inbox" at bounding box center [45, 358] width 39 height 13
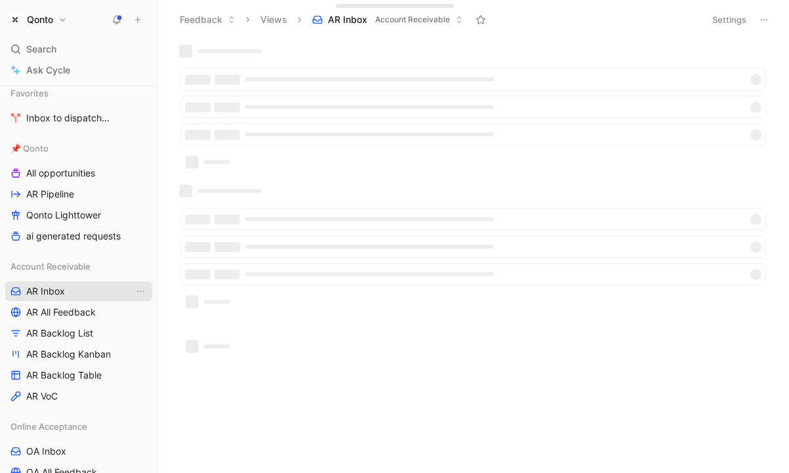
scroll to position [166, 0]
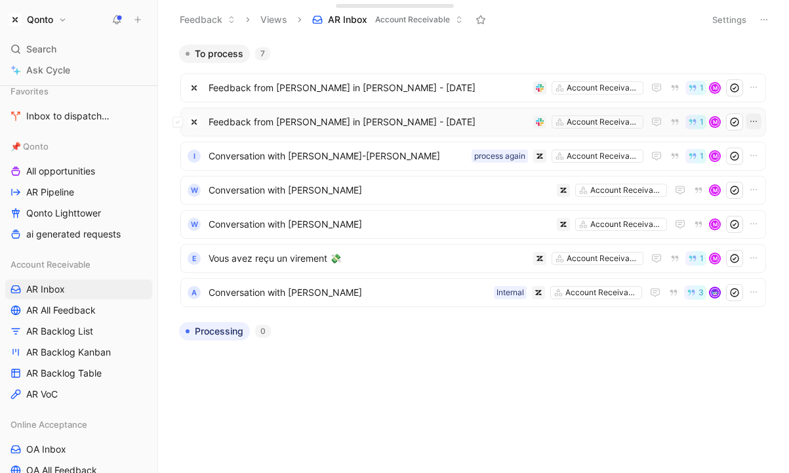
click at [752, 121] on icon "button" at bounding box center [753, 121] width 10 height 10
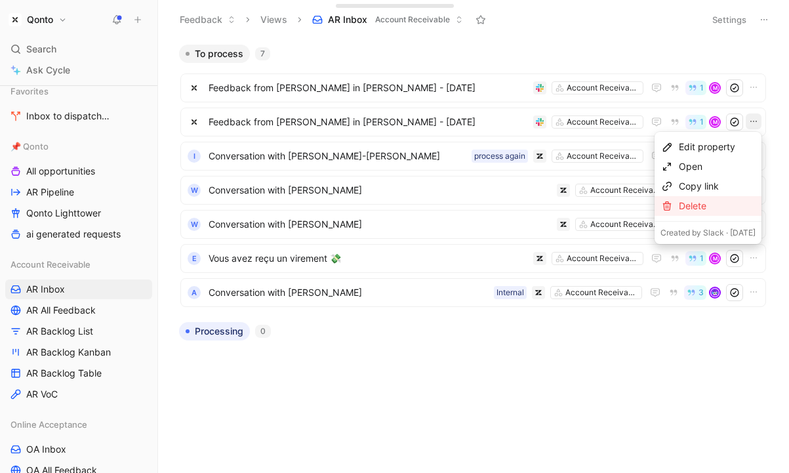
click at [712, 206] on div "Delete" at bounding box center [716, 206] width 77 height 16
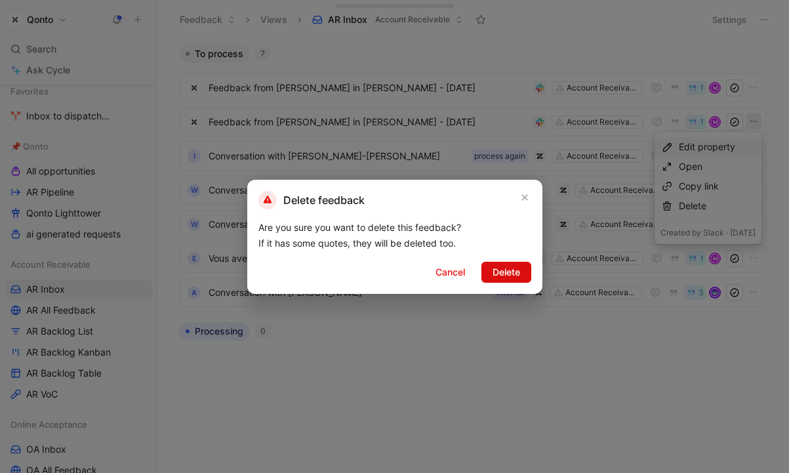
click at [526, 272] on button "Delete" at bounding box center [506, 272] width 50 height 21
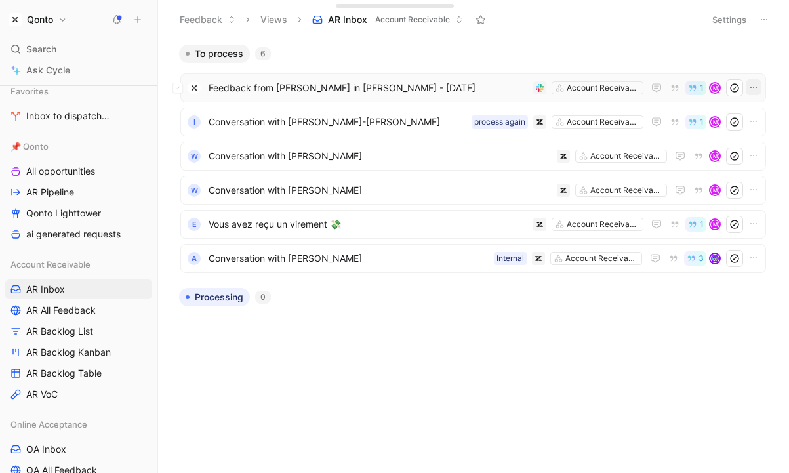
click at [749, 85] on icon "button" at bounding box center [753, 87] width 10 height 10
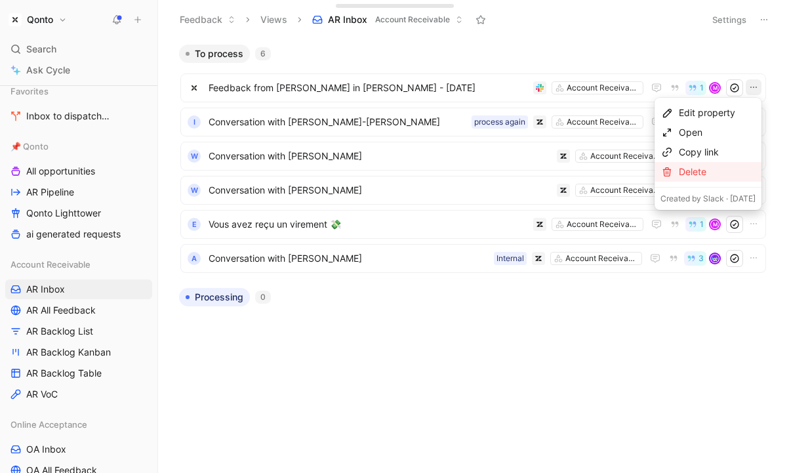
click at [691, 171] on div "Delete" at bounding box center [716, 172] width 77 height 16
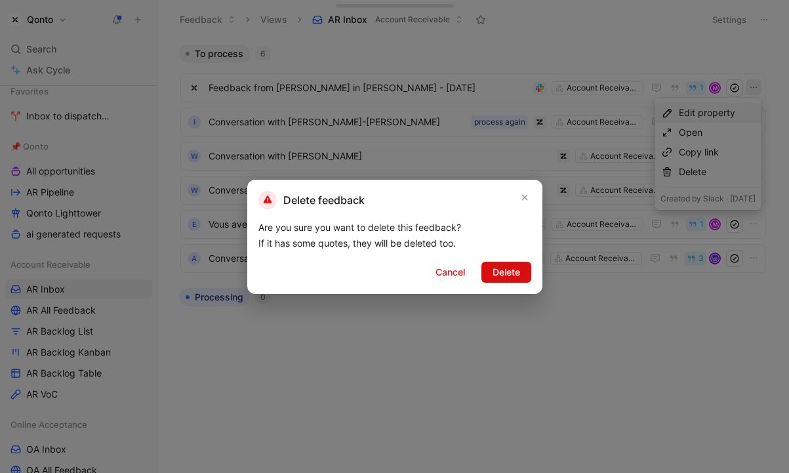
click at [523, 269] on button "Delete" at bounding box center [506, 272] width 50 height 21
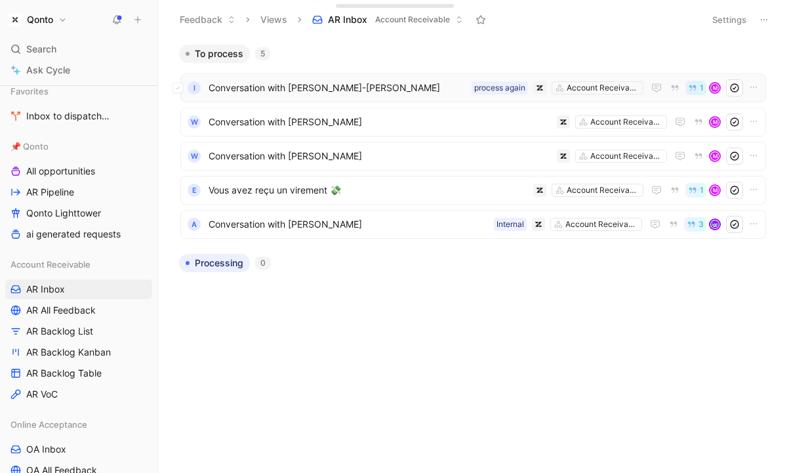
click at [399, 90] on span "Conversation with Cédric Jean-Michel Creton" at bounding box center [337, 88] width 258 height 16
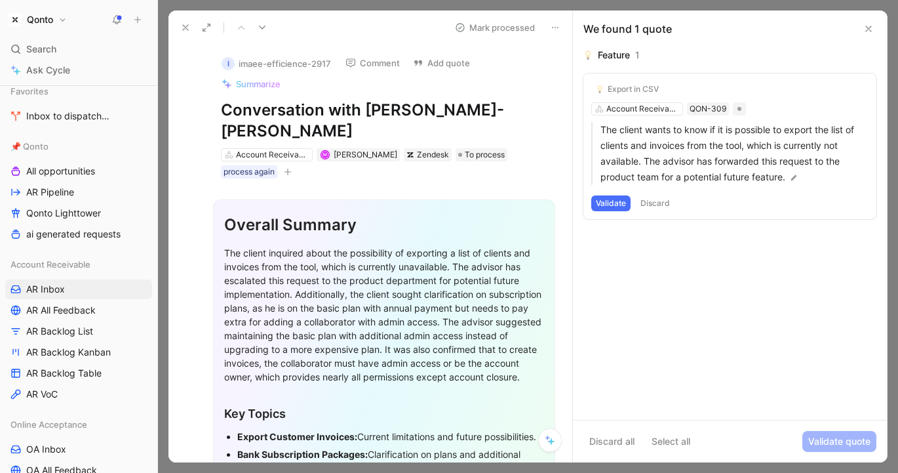
click at [178, 26] on button at bounding box center [185, 27] width 18 height 18
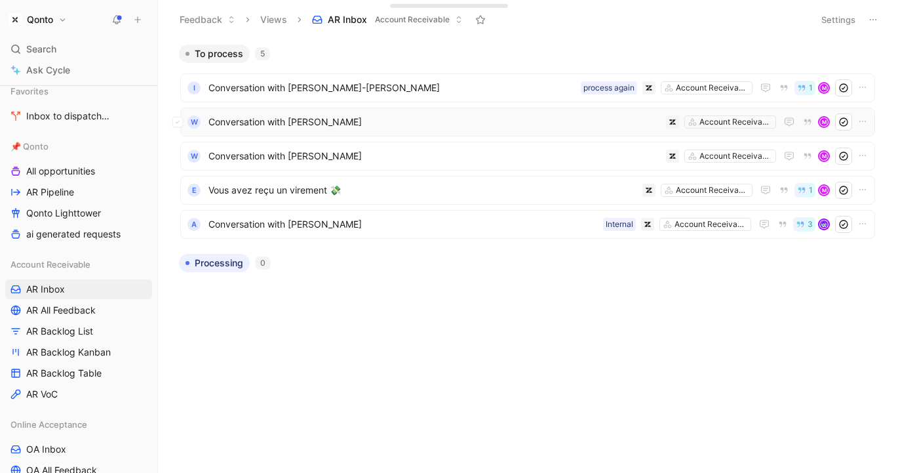
click at [393, 117] on span "Conversation with [PERSON_NAME]" at bounding box center [434, 122] width 452 height 16
click at [357, 151] on span "Conversation with [PERSON_NAME]" at bounding box center [434, 156] width 452 height 16
click at [787, 119] on icon "button" at bounding box center [862, 121] width 10 height 10
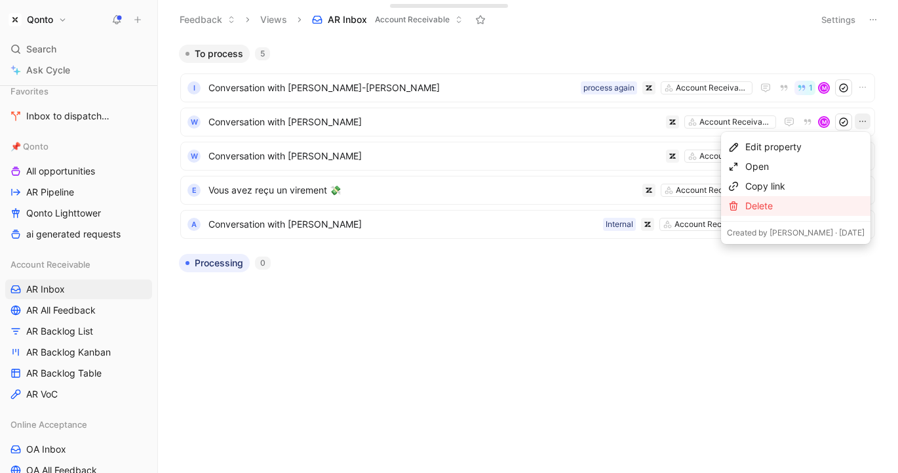
click at [787, 204] on div "Delete" at bounding box center [804, 206] width 119 height 16
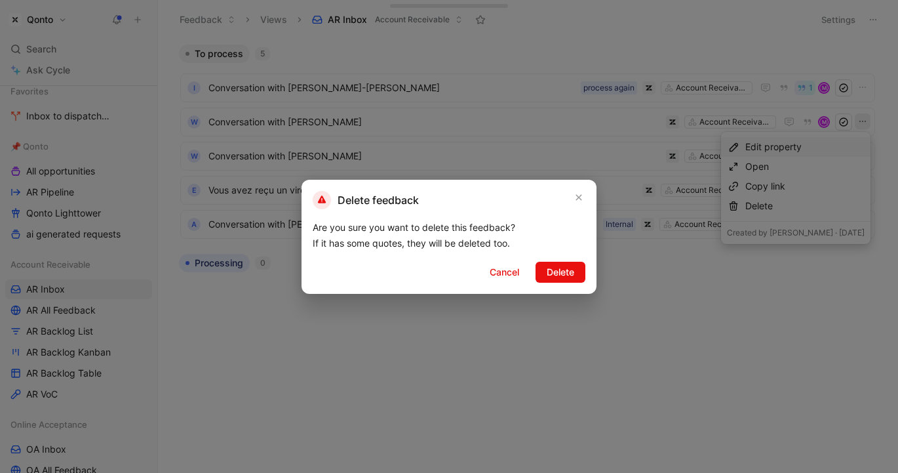
click at [551, 287] on div "Delete feedback Are you sure you want to delete this feedback? If it has some q…" at bounding box center [449, 237] width 295 height 114
click at [552, 271] on span "Delete" at bounding box center [561, 272] width 28 height 16
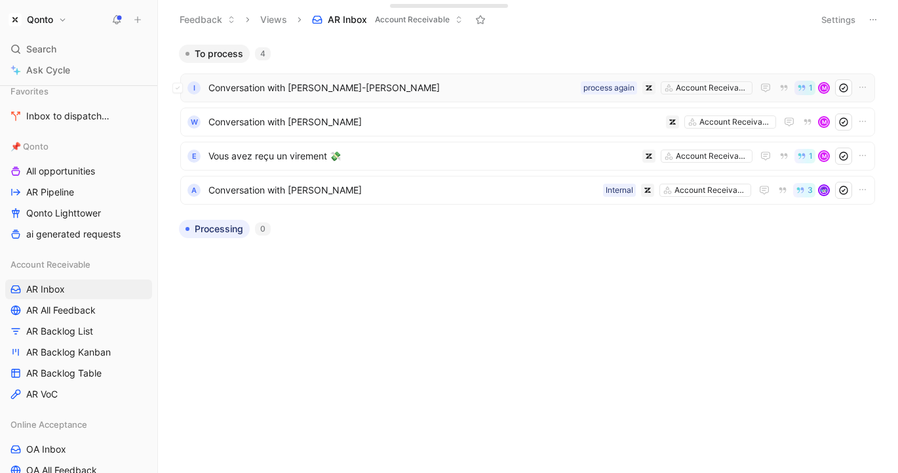
click at [409, 88] on span "Conversation with Cédric Jean-Michel Creton" at bounding box center [391, 88] width 367 height 16
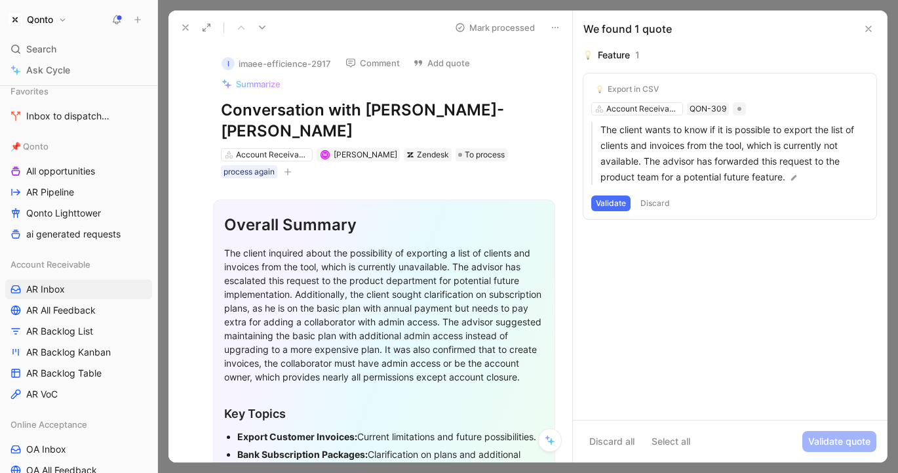
click at [182, 34] on button at bounding box center [185, 27] width 18 height 18
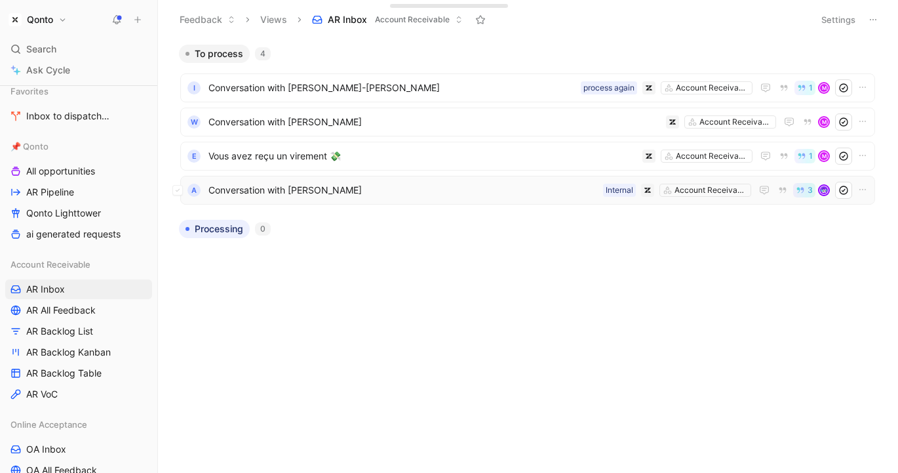
click at [366, 189] on span "Conversation with [PERSON_NAME]" at bounding box center [402, 190] width 389 height 16
click at [500, 83] on span "Conversation with Cédric Jean-Michel Creton" at bounding box center [391, 88] width 367 height 16
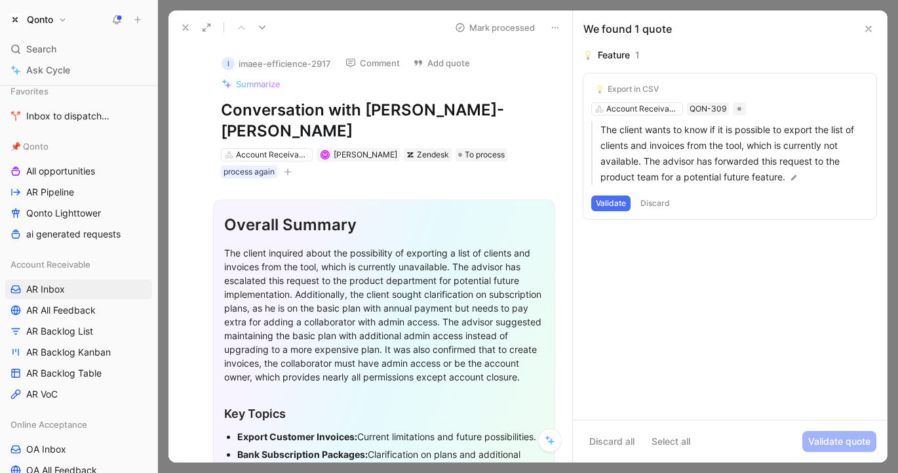
click at [787, 27] on button at bounding box center [869, 29] width 16 height 16
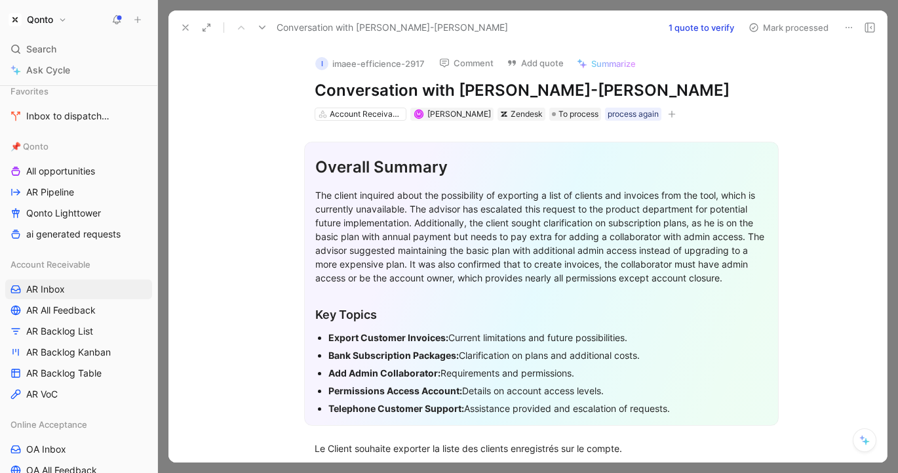
click at [692, 26] on button "1 quote to verify" at bounding box center [701, 27] width 77 height 18
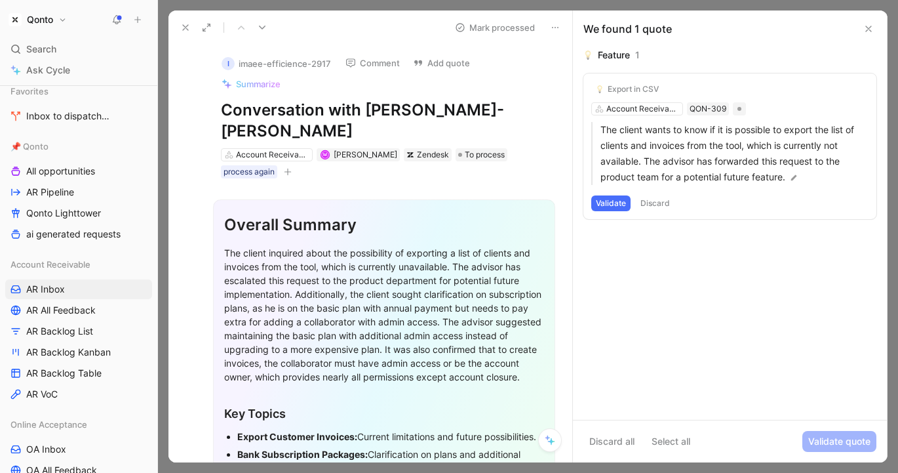
click at [787, 22] on button at bounding box center [869, 29] width 16 height 16
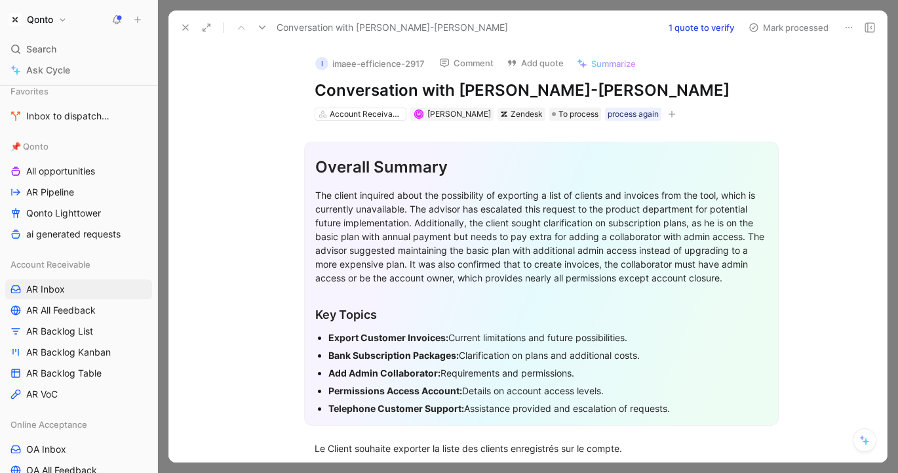
click at [184, 30] on icon at bounding box center [185, 27] width 10 height 10
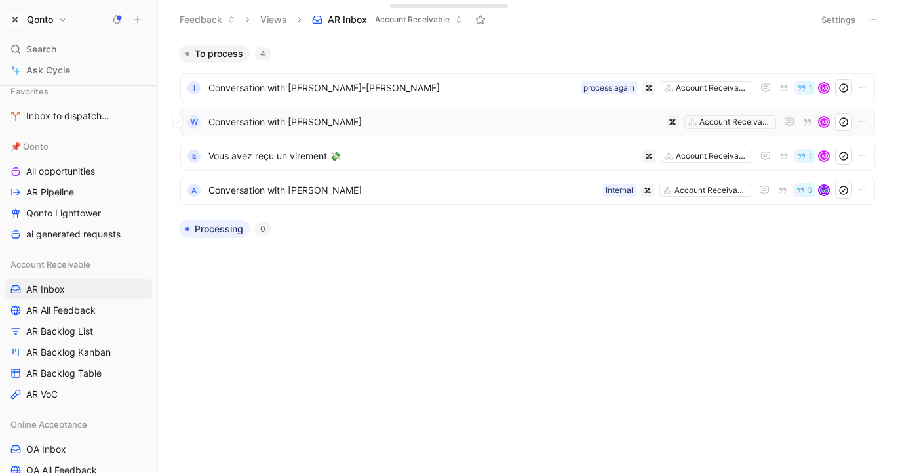
click at [469, 127] on span "Conversation with [PERSON_NAME]" at bounding box center [434, 122] width 452 height 16
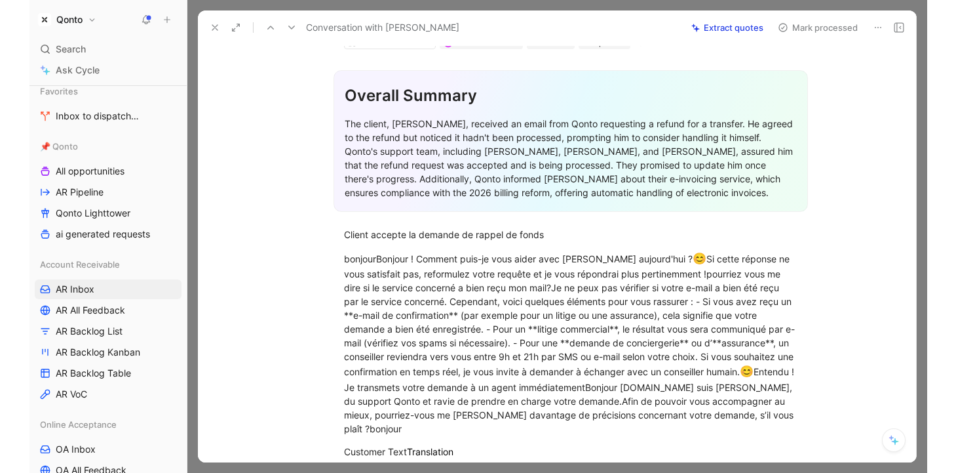
scroll to position [99, 0]
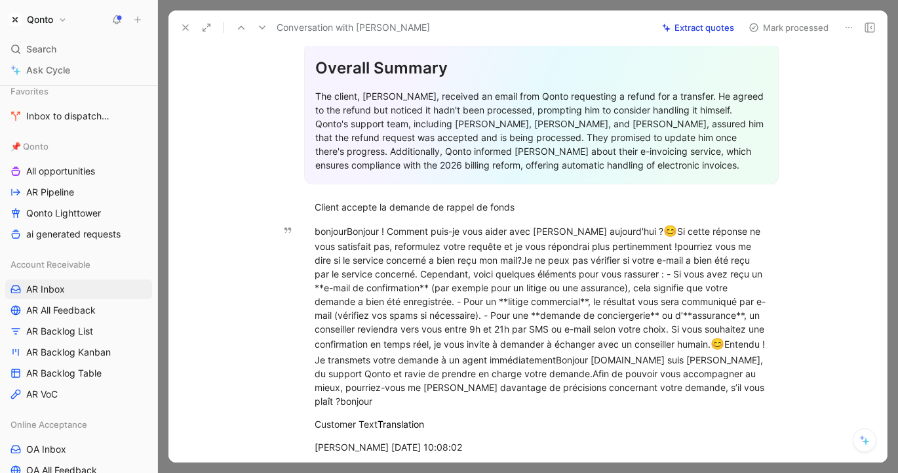
click at [187, 35] on button at bounding box center [185, 27] width 18 height 18
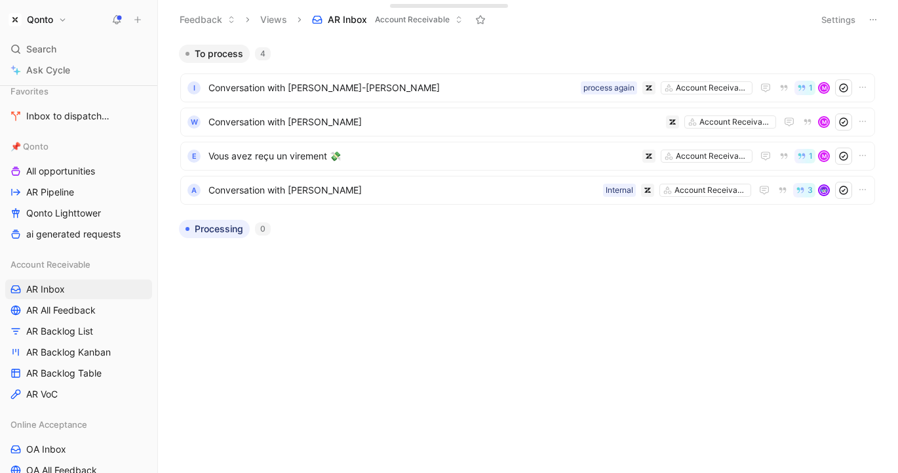
click at [3, 282] on div "Workspace Home G then H Feedback G then F Requests G then R Releases G then L C…" at bounding box center [78, 278] width 157 height 387
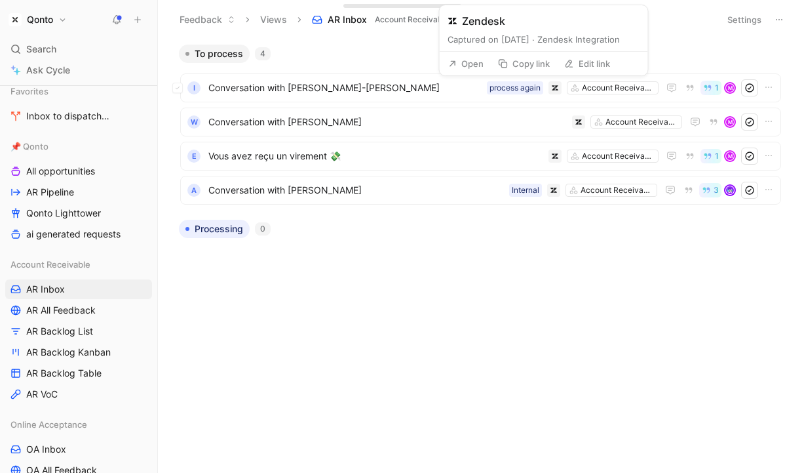
click at [479, 64] on button "Open" at bounding box center [465, 63] width 47 height 18
click at [300, 87] on span "Conversation with [PERSON_NAME]-[PERSON_NAME]" at bounding box center [344, 88] width 273 height 16
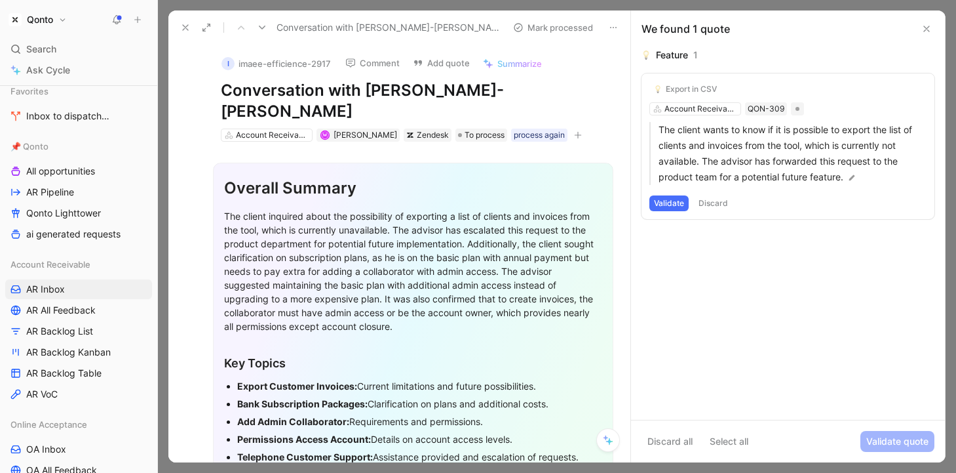
drag, startPoint x: 284, startPoint y: 88, endPoint x: 429, endPoint y: 88, distance: 144.2
click at [429, 88] on h1 "Conversation with [PERSON_NAME]-[PERSON_NAME]" at bounding box center [413, 101] width 385 height 42
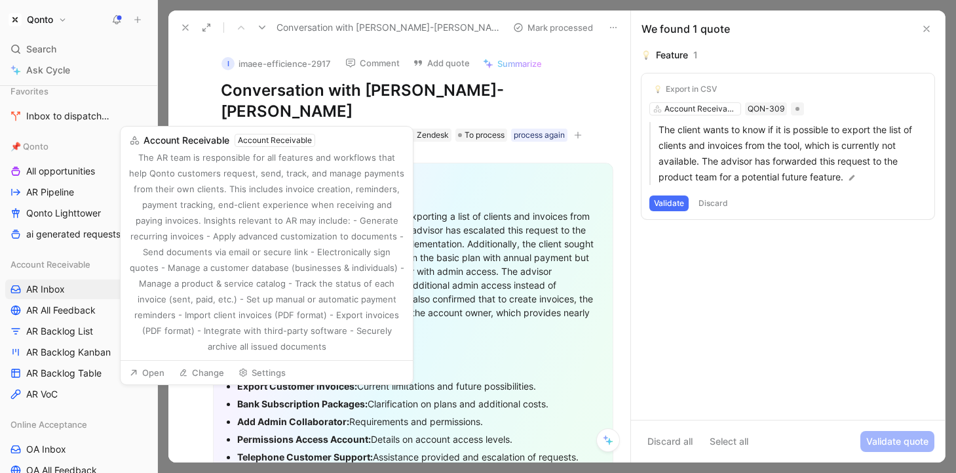
click at [283, 128] on div "Account Receivable" at bounding box center [272, 134] width 73 height 13
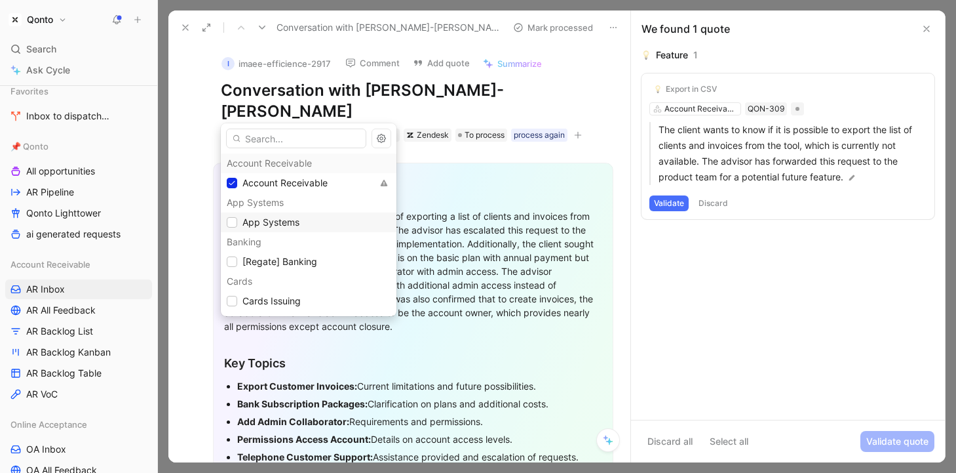
click at [257, 224] on span "App Systems" at bounding box center [271, 221] width 57 height 11
click at [267, 225] on span "App Systems" at bounding box center [271, 221] width 57 height 11
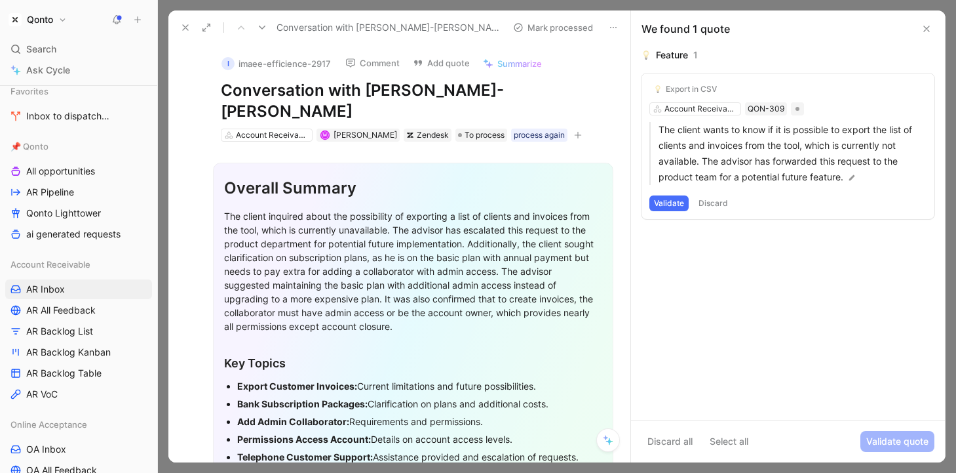
drag, startPoint x: 334, startPoint y: 190, endPoint x: 339, endPoint y: 368, distance: 177.7
click at [339, 368] on div "Overall Summary The client inquired about the possibility of exporting a list o…" at bounding box center [413, 318] width 400 height 311
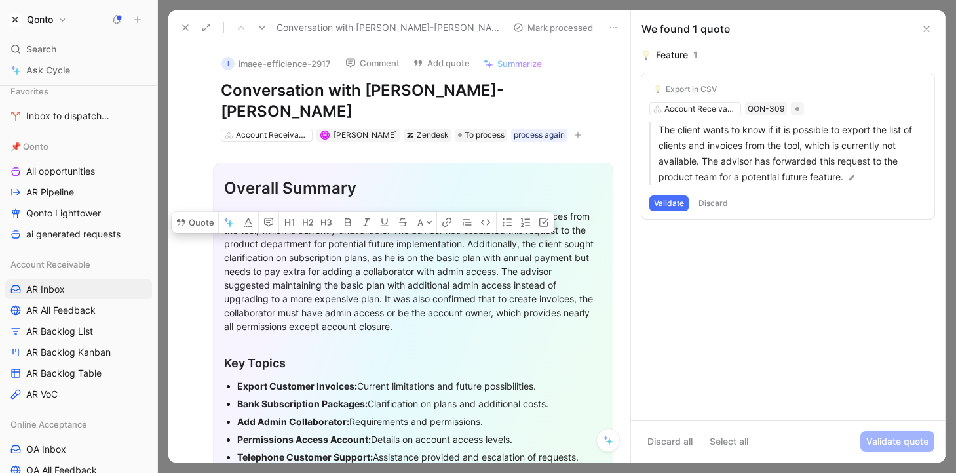
click at [339, 380] on strong "Export Customer Invoices:" at bounding box center [297, 385] width 120 height 11
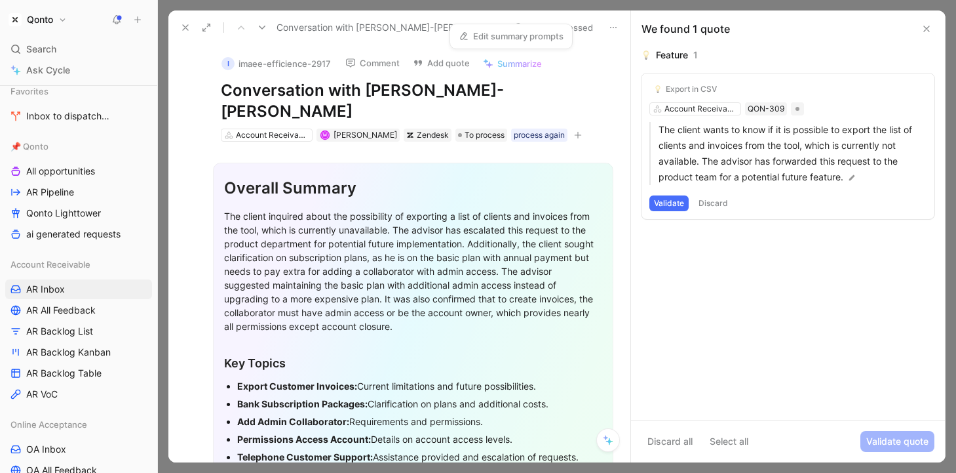
click at [493, 35] on link "Edit summary prompts" at bounding box center [511, 36] width 117 height 18
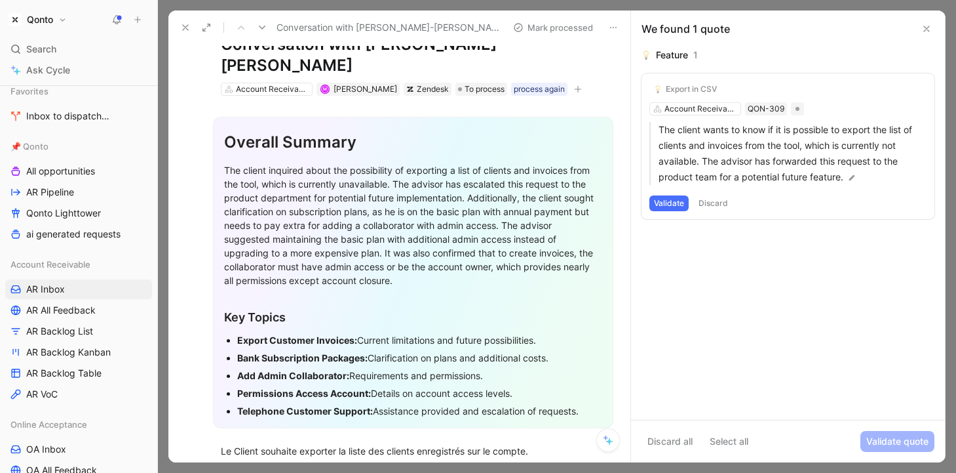
scroll to position [47, 0]
click at [612, 439] on icon at bounding box center [608, 440] width 10 height 10
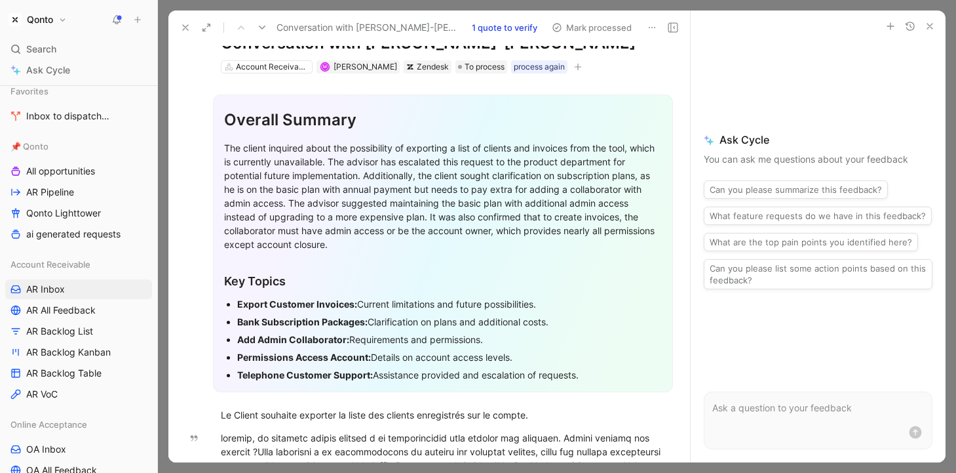
click at [729, 415] on p at bounding box center [818, 408] width 212 height 16
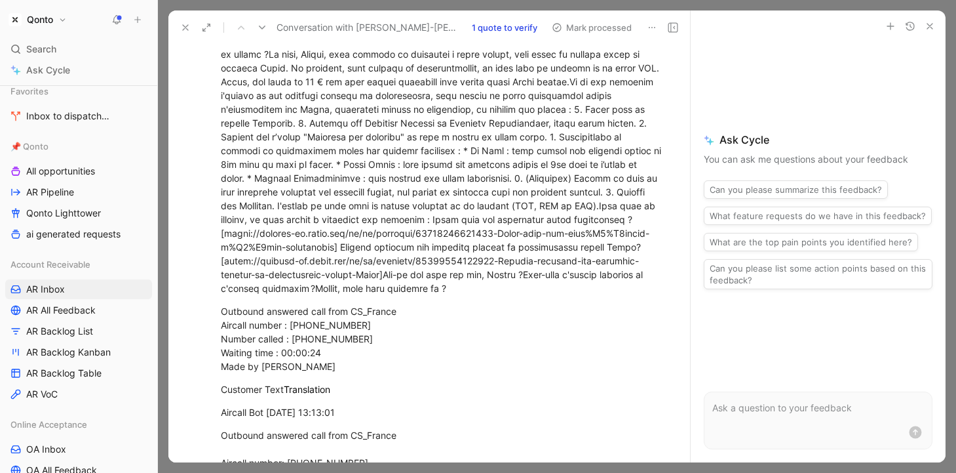
scroll to position [1205, 0]
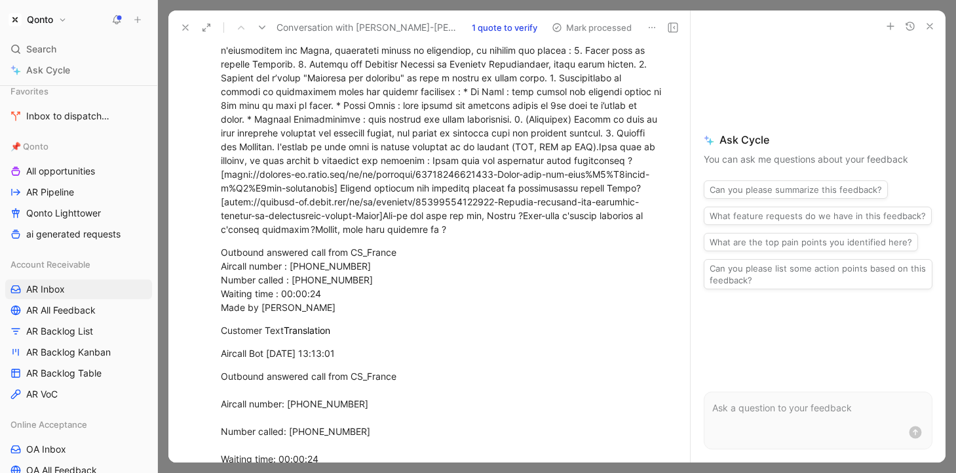
click at [787, 29] on icon "button" at bounding box center [930, 26] width 10 height 10
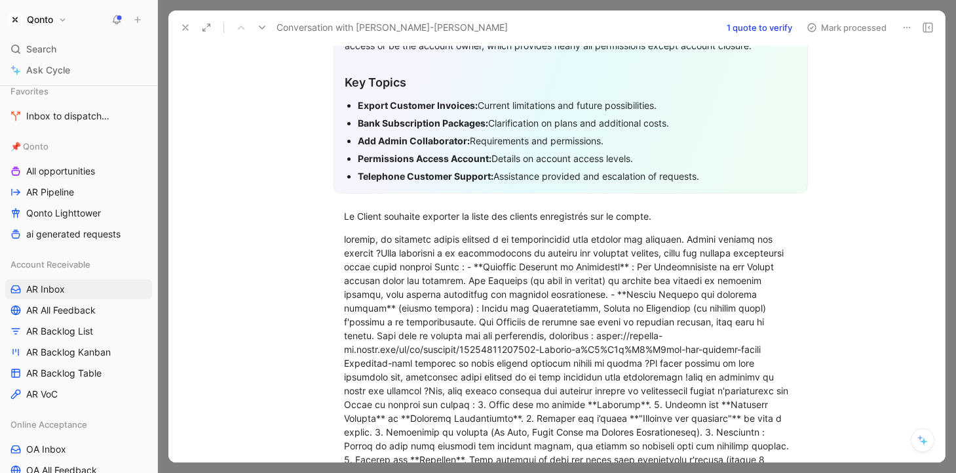
scroll to position [0, 0]
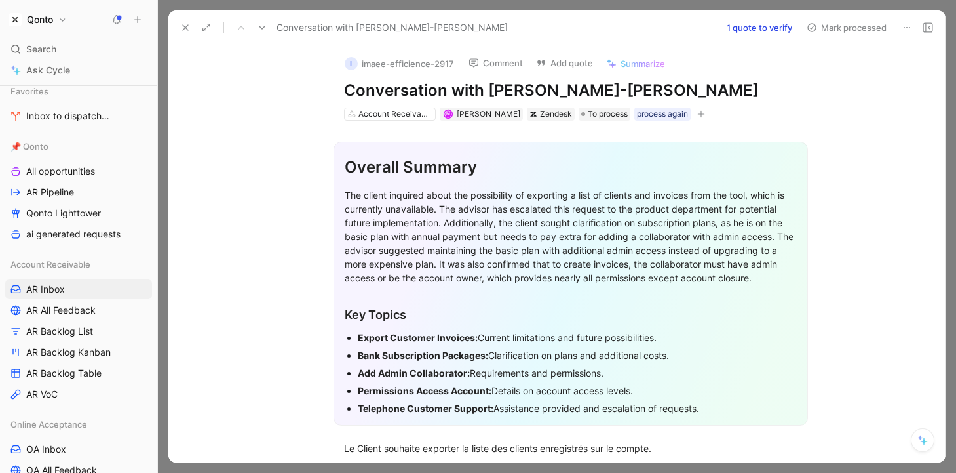
click at [757, 29] on button "1 quote to verify" at bounding box center [759, 27] width 77 height 18
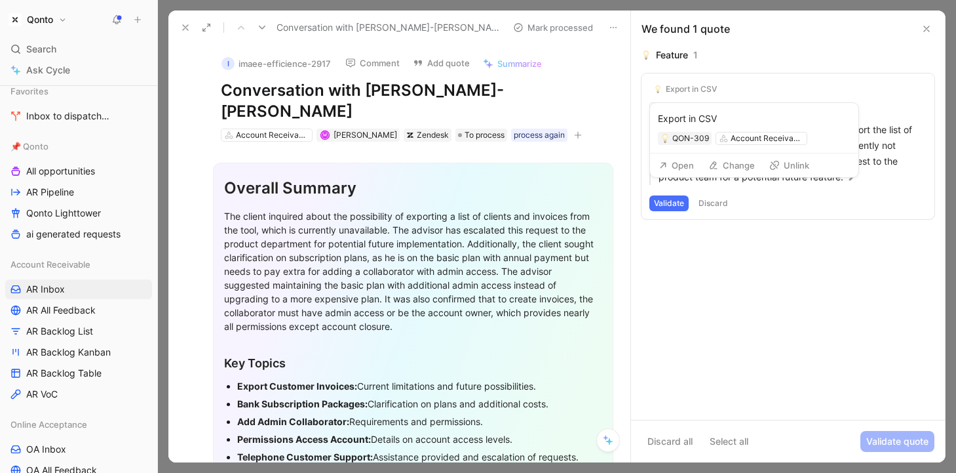
click at [673, 163] on button "Open" at bounding box center [676, 165] width 47 height 18
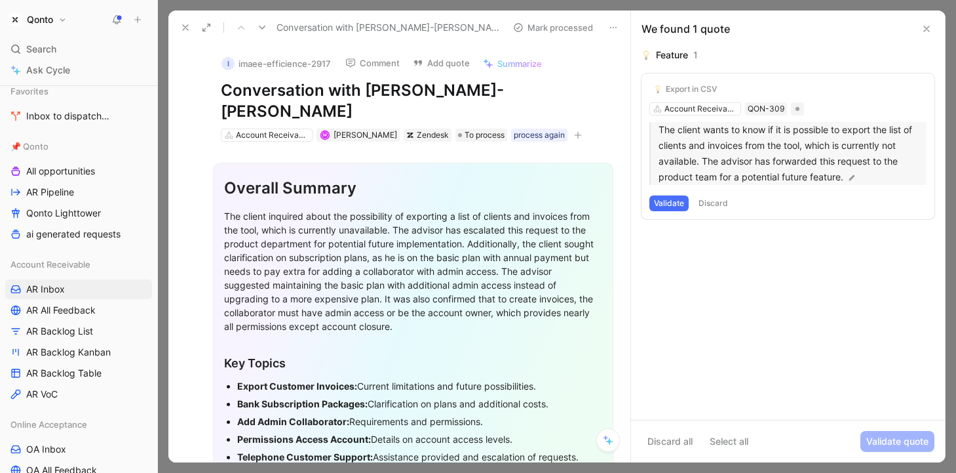
click at [771, 151] on p "The client wants to know if it is possible to export the list of clients and in…" at bounding box center [793, 153] width 268 height 63
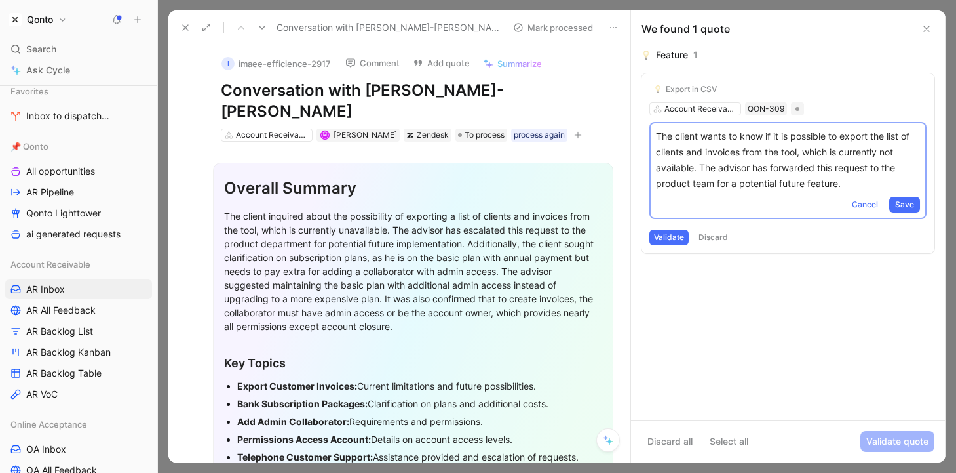
click at [787, 285] on div "Feature 1 Export in CSV Account Receivable QON-309 The client wants to know if …" at bounding box center [788, 233] width 314 height 372
click at [787, 209] on span "Cancel" at bounding box center [865, 204] width 26 height 13
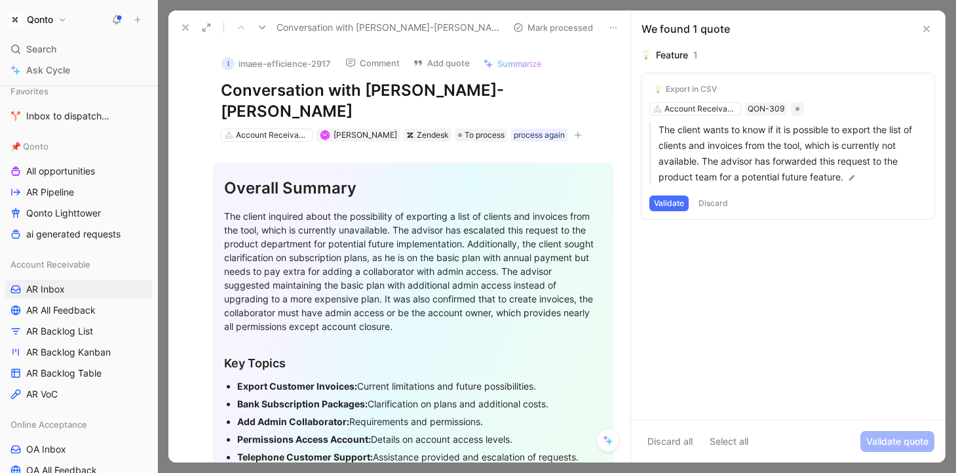
click at [727, 443] on button "Select all" at bounding box center [729, 441] width 50 height 21
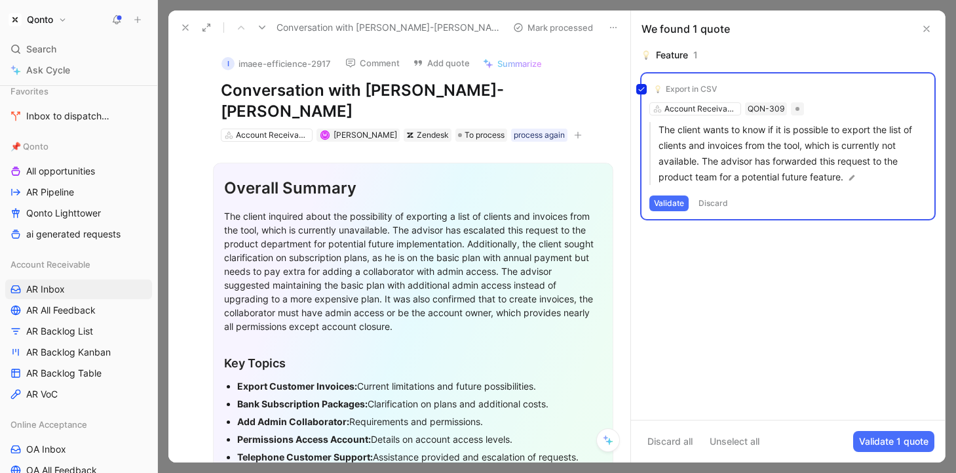
click at [703, 339] on div "Feature 1 Export in CSV Account Receivable QON-309 The client wants to know if …" at bounding box center [788, 233] width 314 height 372
click at [638, 89] on icon at bounding box center [642, 89] width 8 height 8
click at [636, 84] on input "checkbox" at bounding box center [636, 84] width 0 height 0
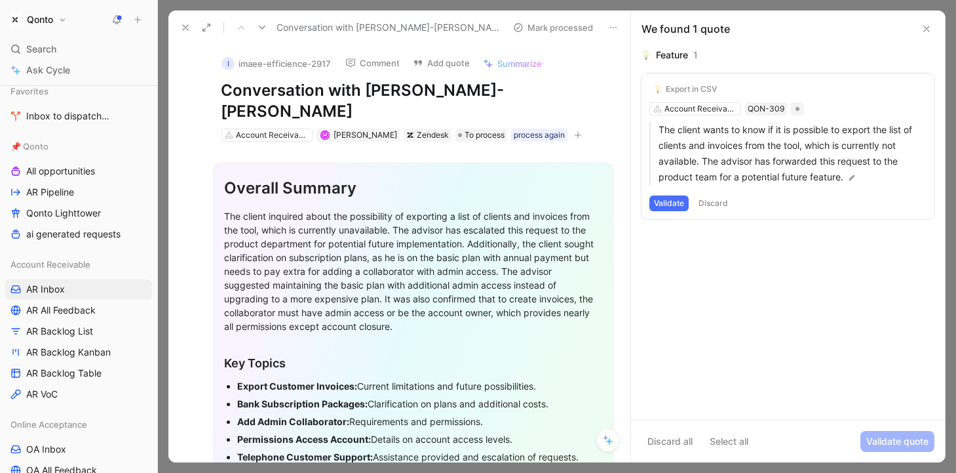
click at [787, 27] on icon at bounding box center [927, 29] width 10 height 10
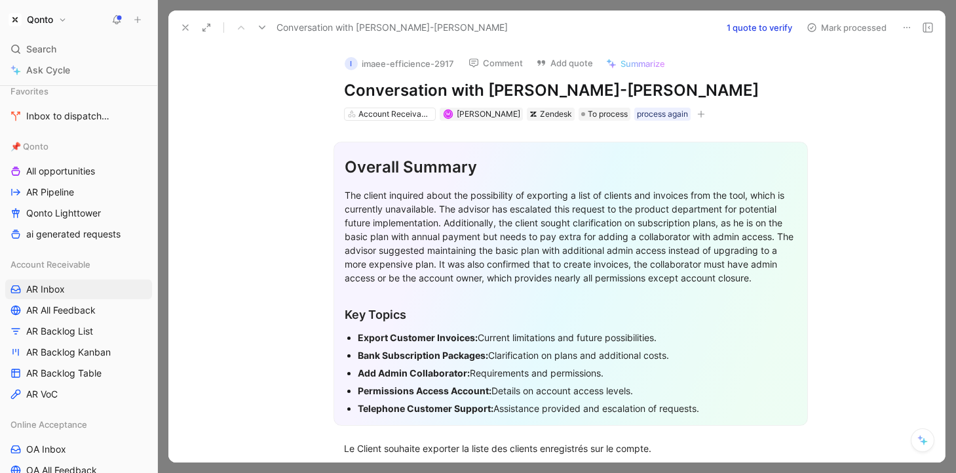
click at [178, 31] on button at bounding box center [185, 27] width 18 height 18
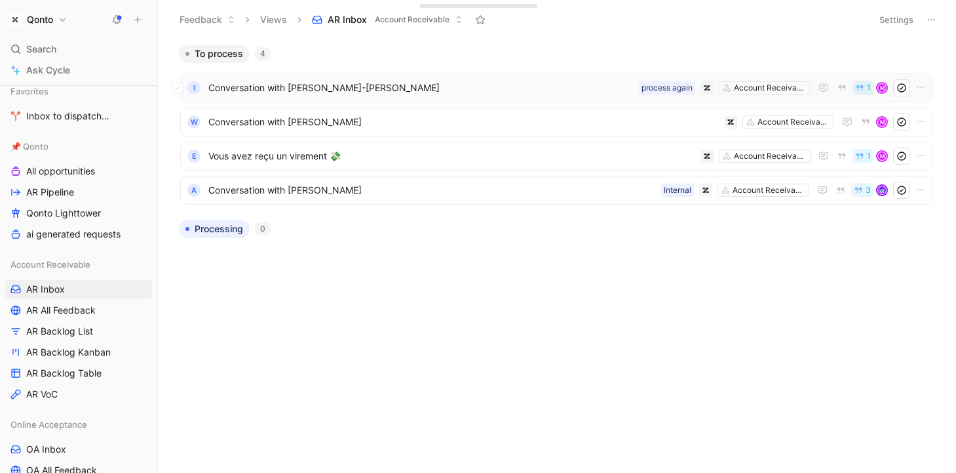
click at [380, 92] on span "Conversation with [PERSON_NAME]-[PERSON_NAME]" at bounding box center [420, 88] width 425 height 16
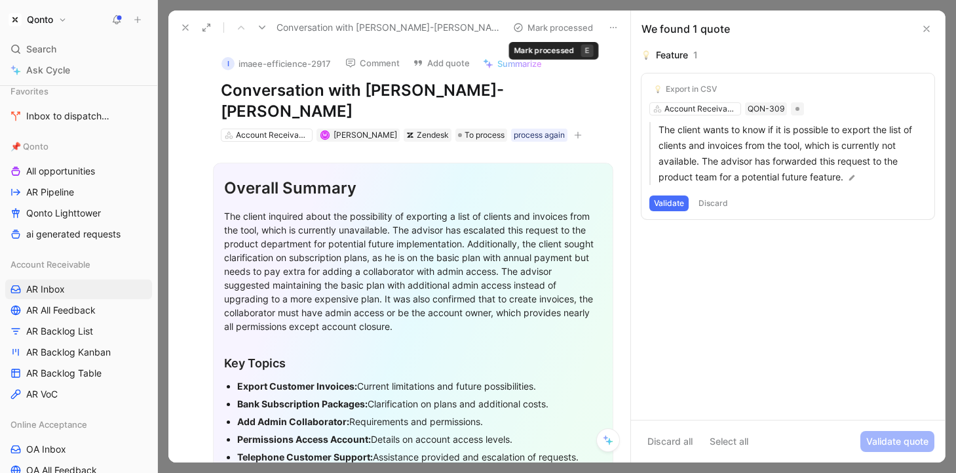
click at [554, 27] on button "Mark processed" at bounding box center [553, 27] width 92 height 18
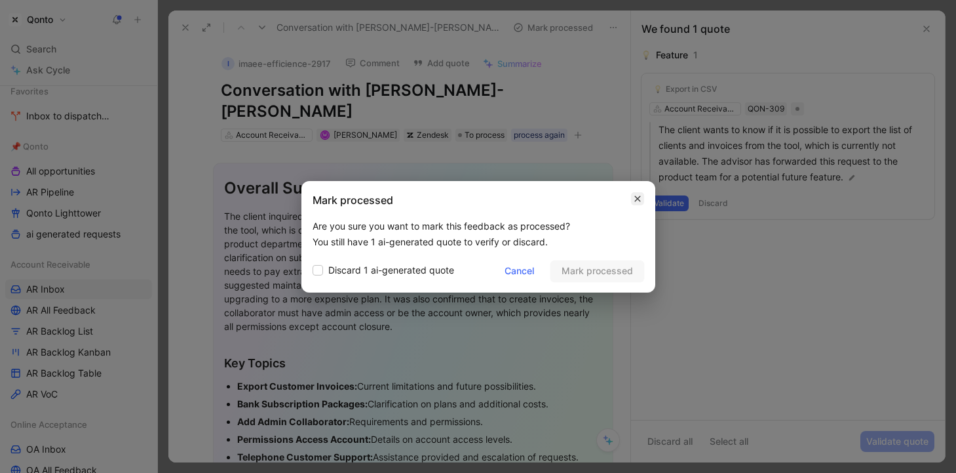
click at [640, 198] on icon "button" at bounding box center [638, 198] width 8 height 10
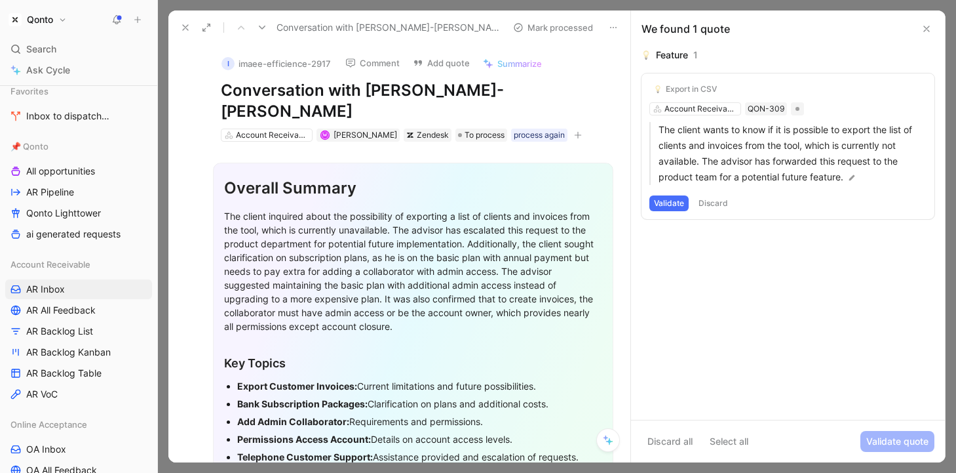
click at [787, 26] on icon at bounding box center [927, 29] width 10 height 10
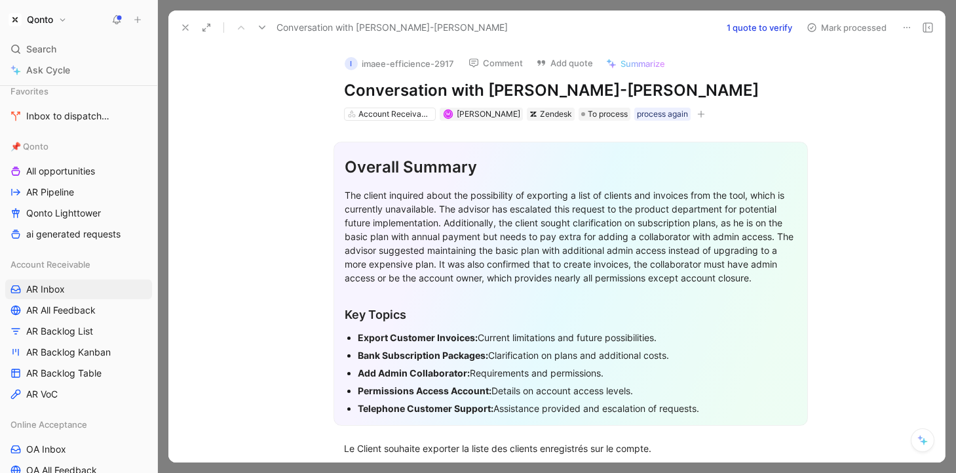
click at [766, 33] on button "1 quote to verify" at bounding box center [759, 27] width 77 height 18
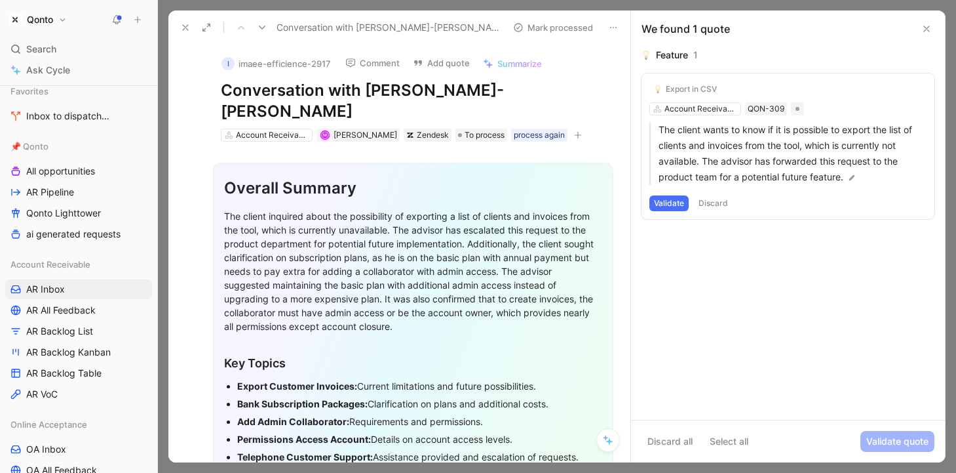
click at [673, 202] on button "Validate" at bounding box center [669, 203] width 39 height 16
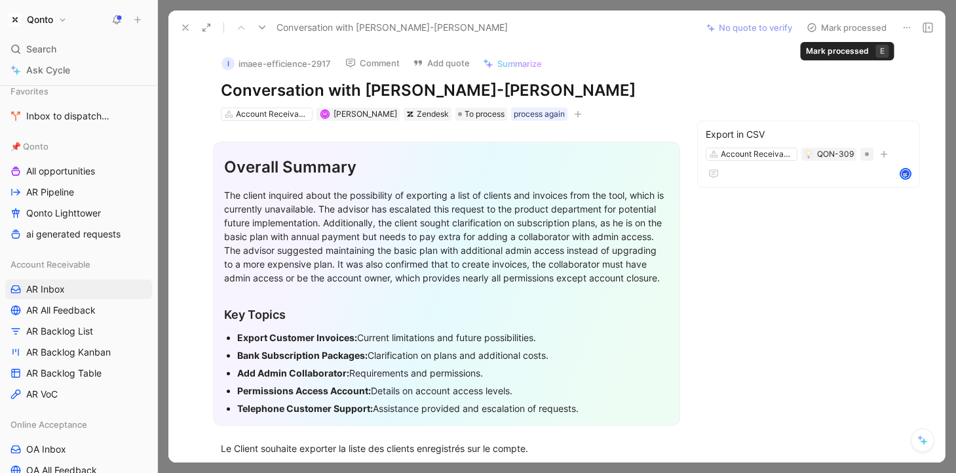
click at [787, 24] on button "Mark processed" at bounding box center [847, 27] width 92 height 18
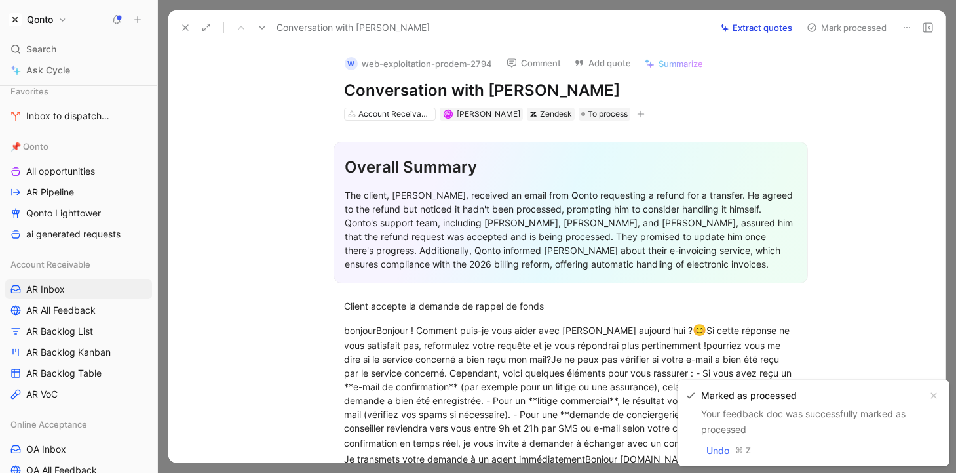
click at [181, 35] on button at bounding box center [185, 27] width 18 height 18
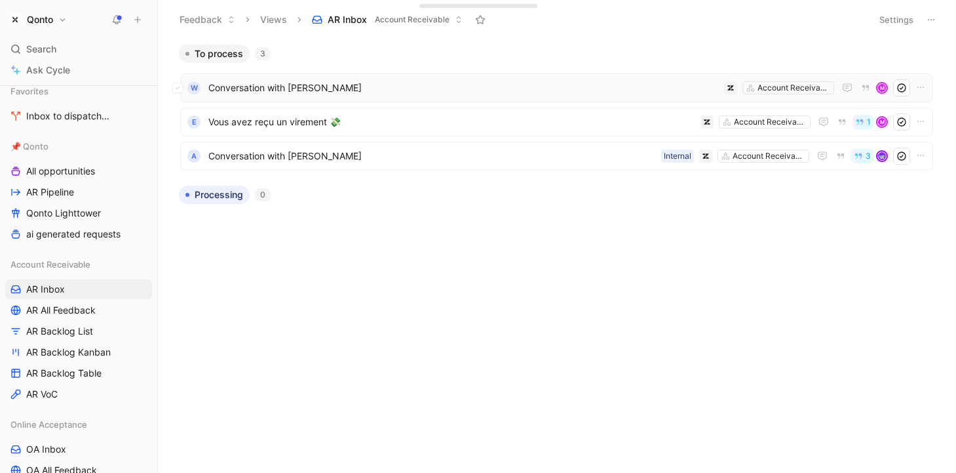
click at [388, 94] on span "Conversation with [PERSON_NAME]" at bounding box center [463, 88] width 511 height 16
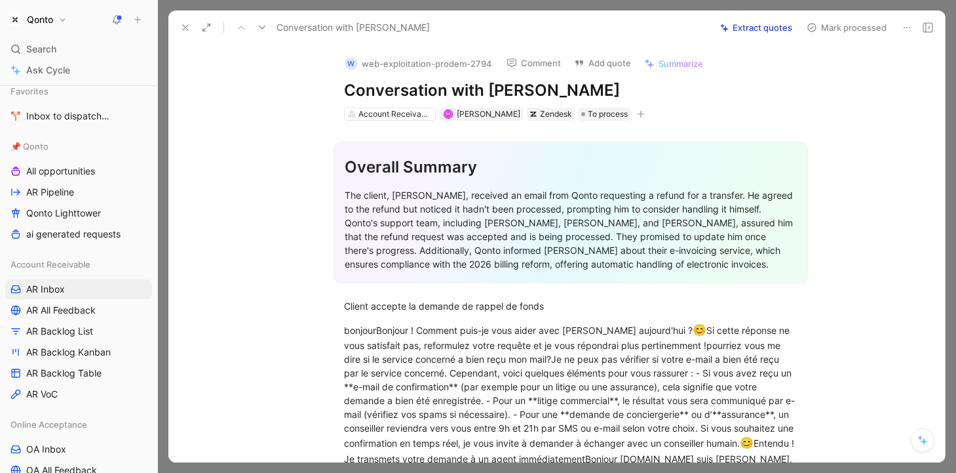
click at [184, 27] on icon at bounding box center [185, 27] width 10 height 10
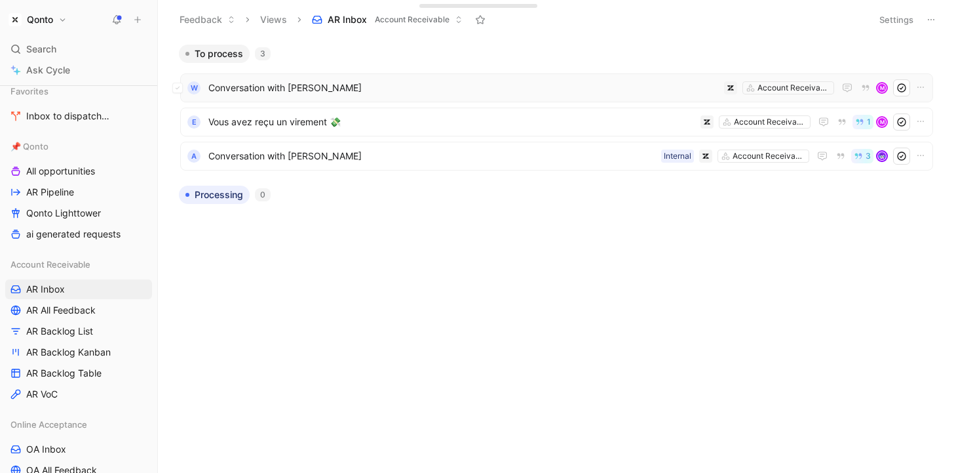
click at [634, 87] on span "Conversation with [PERSON_NAME]" at bounding box center [463, 88] width 511 height 16
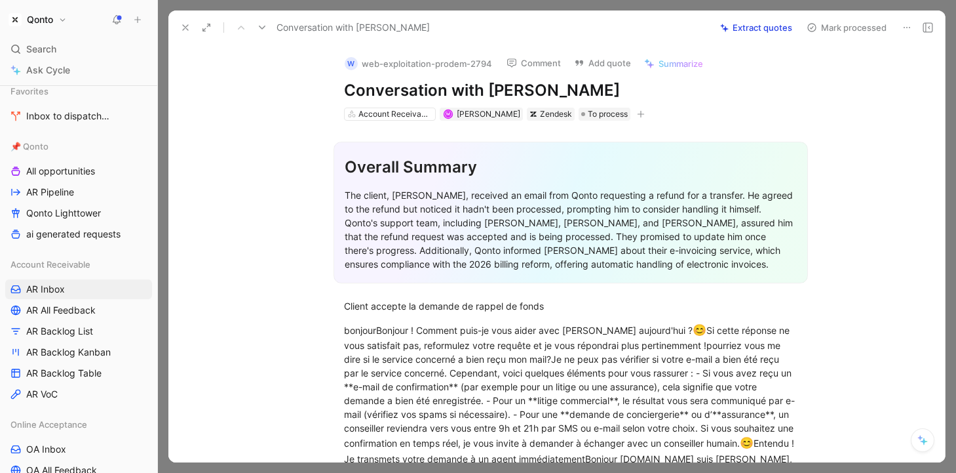
click at [768, 26] on button "Extract quotes" at bounding box center [756, 27] width 84 height 18
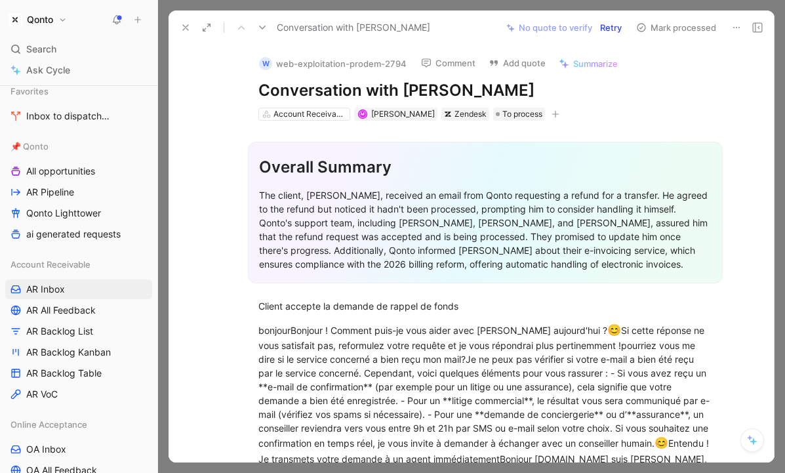
click at [190, 31] on icon at bounding box center [185, 27] width 10 height 10
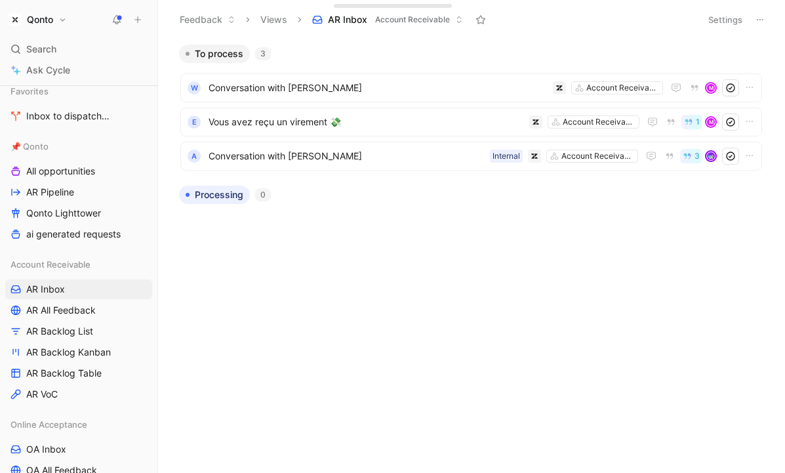
scroll to position [207, 0]
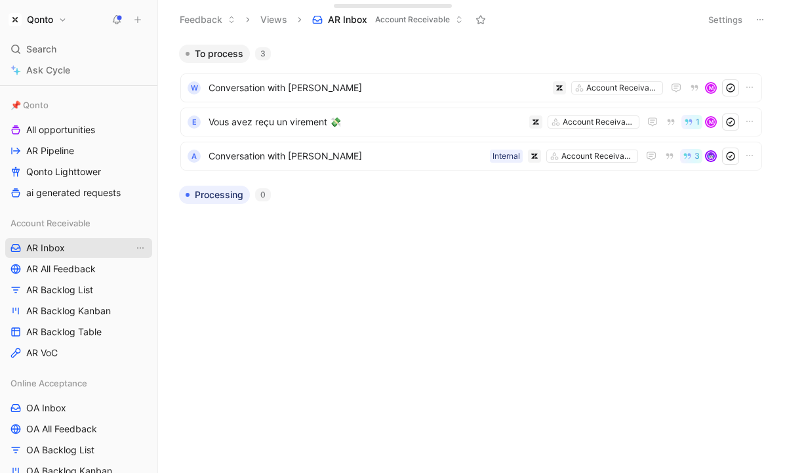
click at [66, 254] on link "AR Inbox" at bounding box center [78, 248] width 147 height 20
click at [261, 154] on span "Conversation with [PERSON_NAME]" at bounding box center [346, 156] width 276 height 16
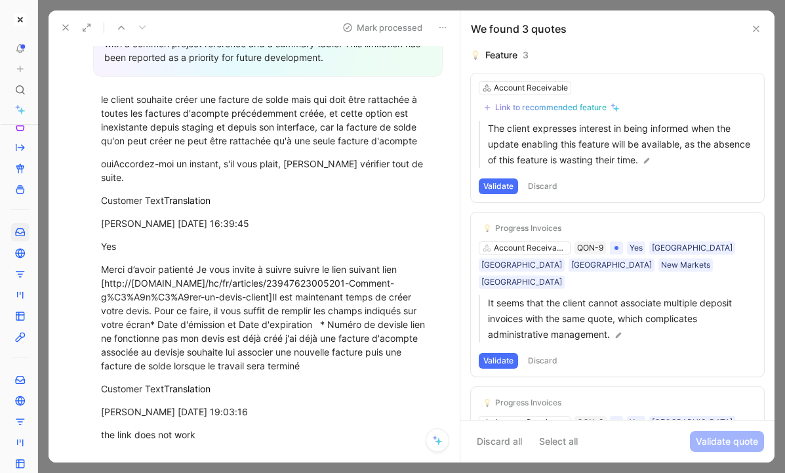
scroll to position [259, 0]
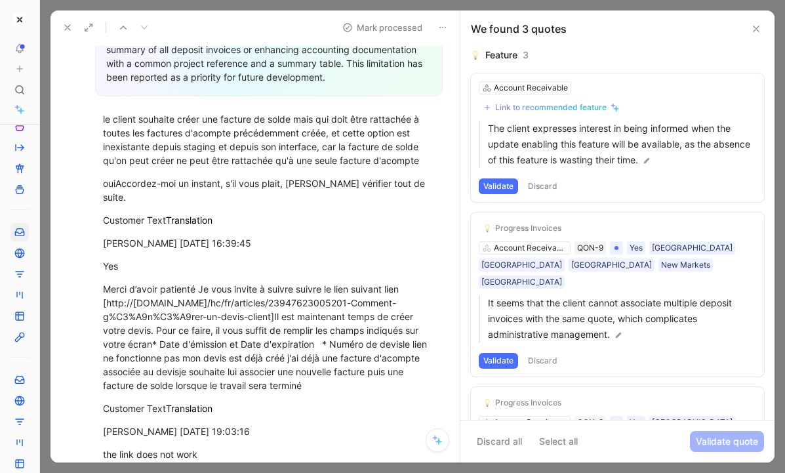
drag, startPoint x: 157, startPoint y: 7, endPoint x: 60, endPoint y: 11, distance: 97.7
click at [60, 11] on div "To pick up a draggable item, press the space bar. While dragging, use the arrow…" at bounding box center [392, 236] width 785 height 473
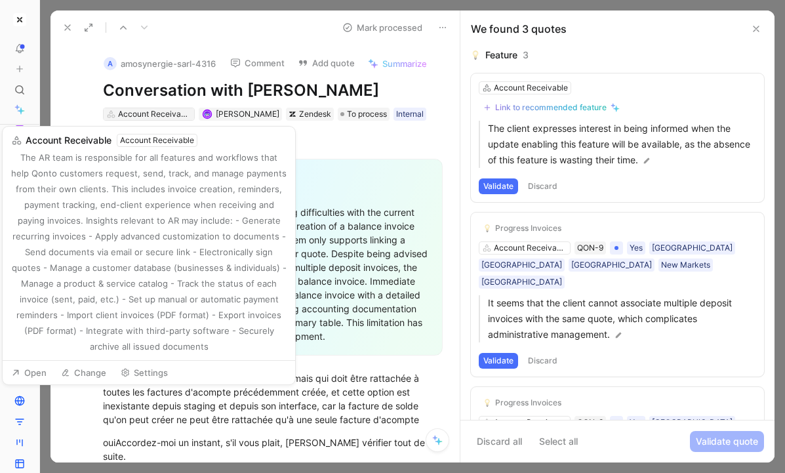
click at [182, 118] on div "Account Receivable" at bounding box center [154, 113] width 73 height 13
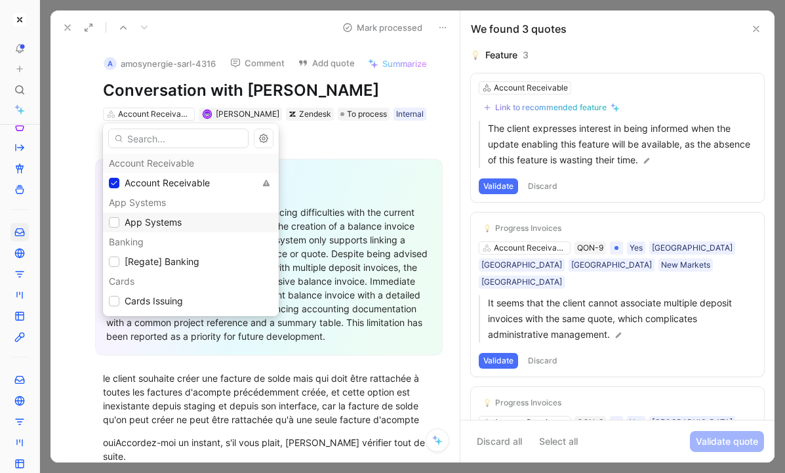
click at [146, 225] on span "App Systems" at bounding box center [153, 221] width 57 height 11
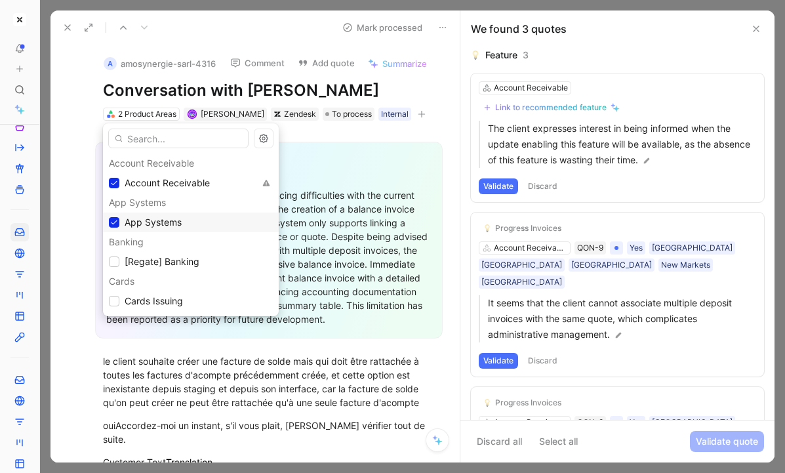
click at [147, 221] on span "App Systems" at bounding box center [153, 221] width 57 height 11
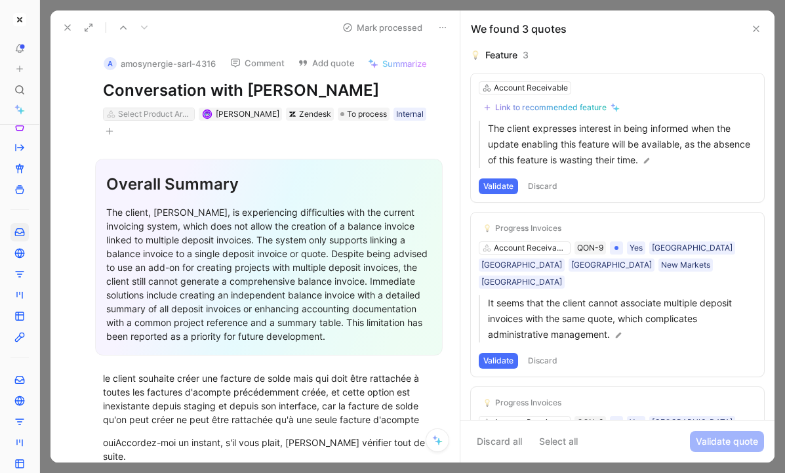
click at [165, 111] on div "Select Product Areas" at bounding box center [154, 113] width 73 height 13
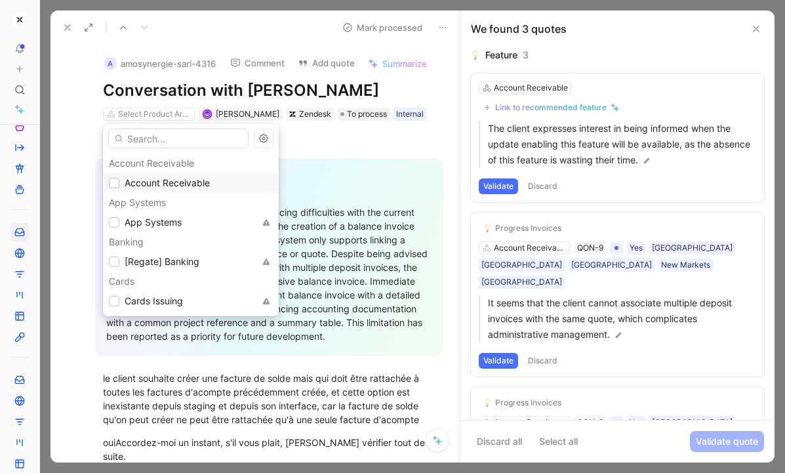
click at [153, 186] on span "Account Receivable" at bounding box center [167, 182] width 85 height 11
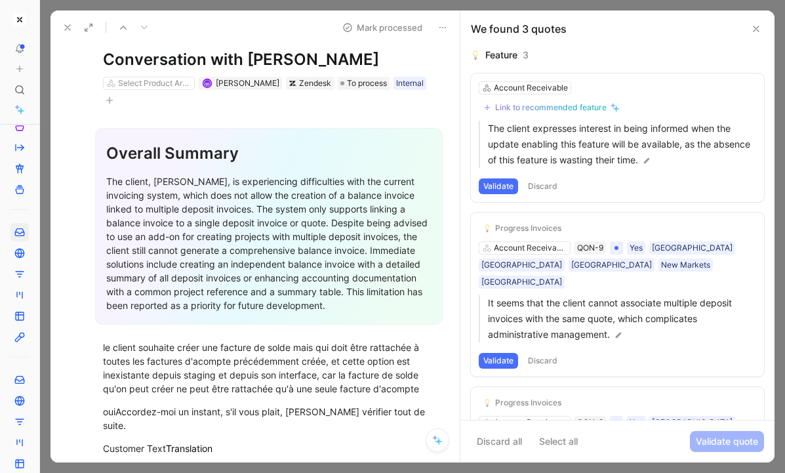
scroll to position [22, 0]
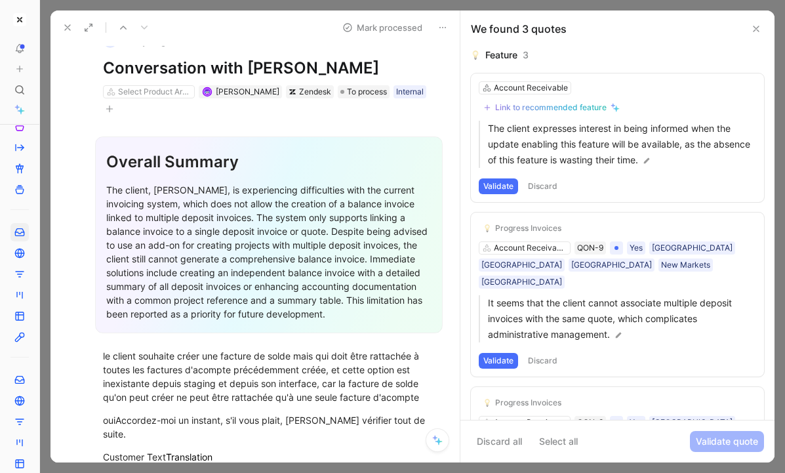
drag, startPoint x: 209, startPoint y: 160, endPoint x: 222, endPoint y: 294, distance: 134.3
click at [221, 294] on div "Overall Summary The client, Michaël Ghenassia, is experiencing difficulties wit…" at bounding box center [268, 234] width 347 height 197
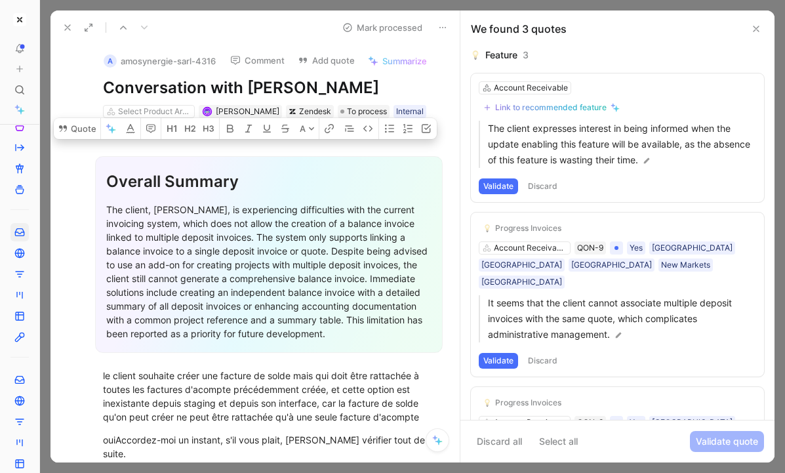
scroll to position [0, 0]
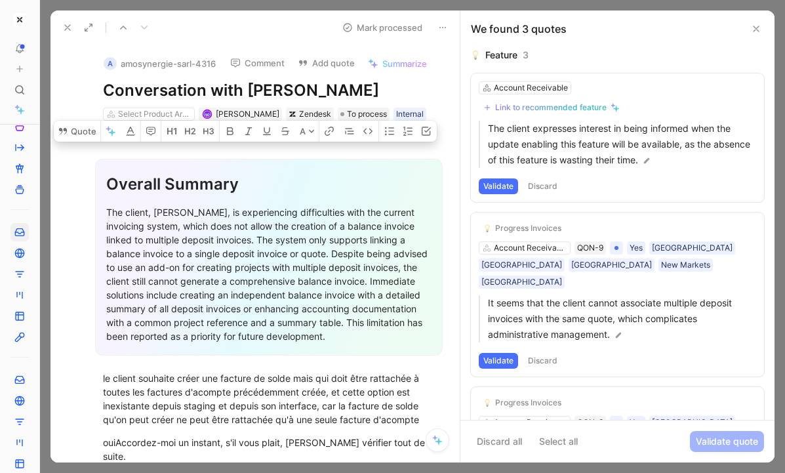
click at [222, 294] on div "The client, Michaël Ghenassia, is experiencing difficulties with the current in…" at bounding box center [268, 274] width 325 height 138
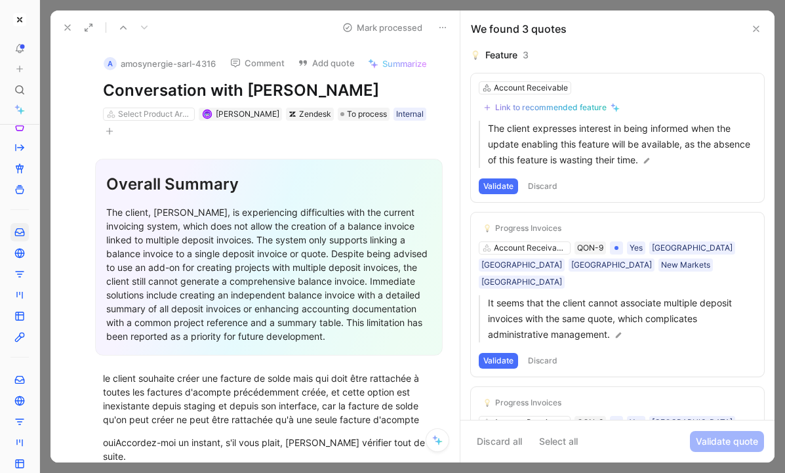
drag, startPoint x: 174, startPoint y: 176, endPoint x: 178, endPoint y: 296, distance: 120.0
click at [178, 296] on div "Overall Summary The client, Michaël Ghenassia, is experiencing difficulties wit…" at bounding box center [268, 257] width 347 height 197
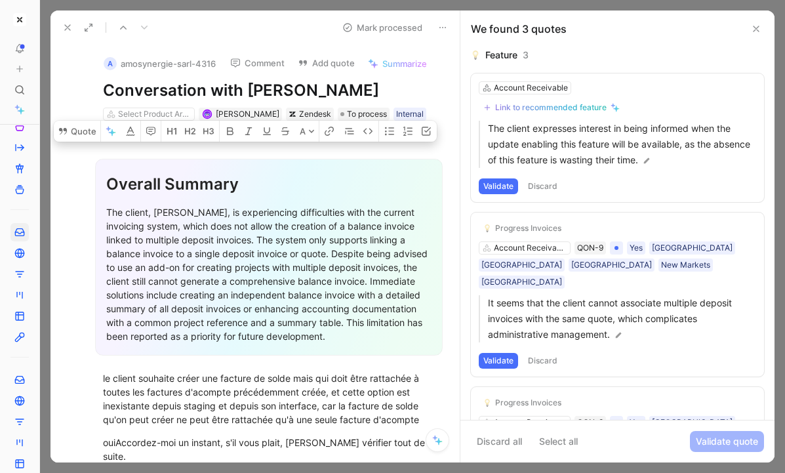
click at [178, 296] on div "The client, Michaël Ghenassia, is experiencing difficulties with the current in…" at bounding box center [268, 274] width 325 height 138
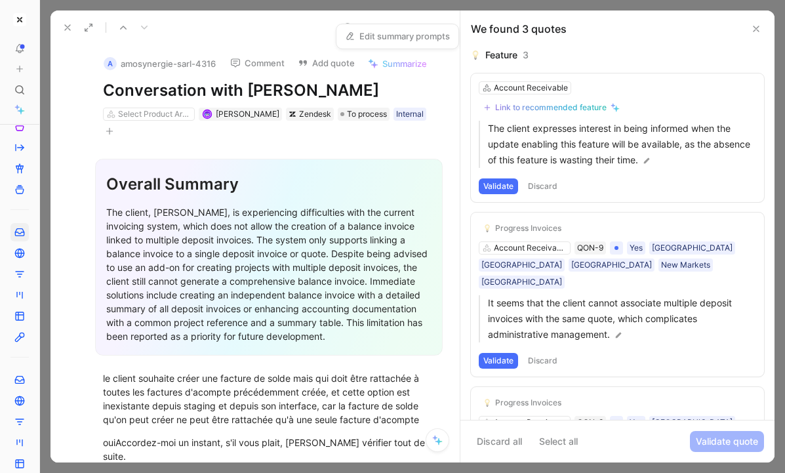
click at [402, 33] on link "Edit summary prompts" at bounding box center [397, 36] width 117 height 18
drag, startPoint x: 270, startPoint y: 221, endPoint x: 270, endPoint y: 288, distance: 66.9
click at [270, 288] on div "The client, Michaël Ghenassia, is experiencing difficulties with the current in…" at bounding box center [268, 274] width 325 height 138
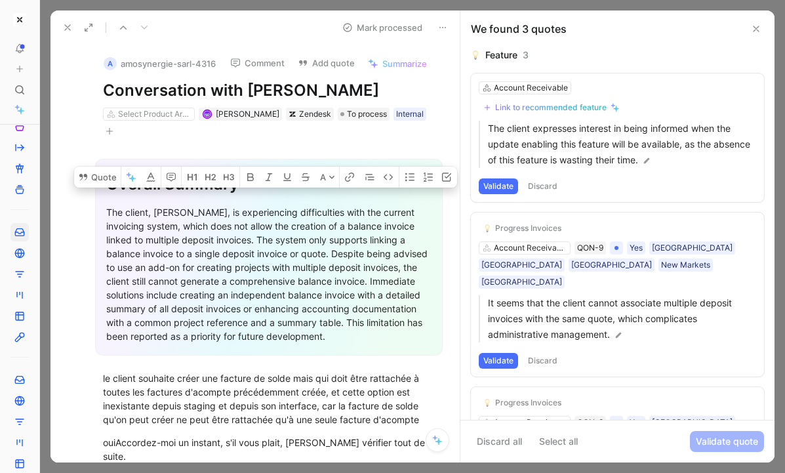
click at [270, 287] on div "The client, Michaël Ghenassia, is experiencing difficulties with the current in…" at bounding box center [268, 274] width 325 height 138
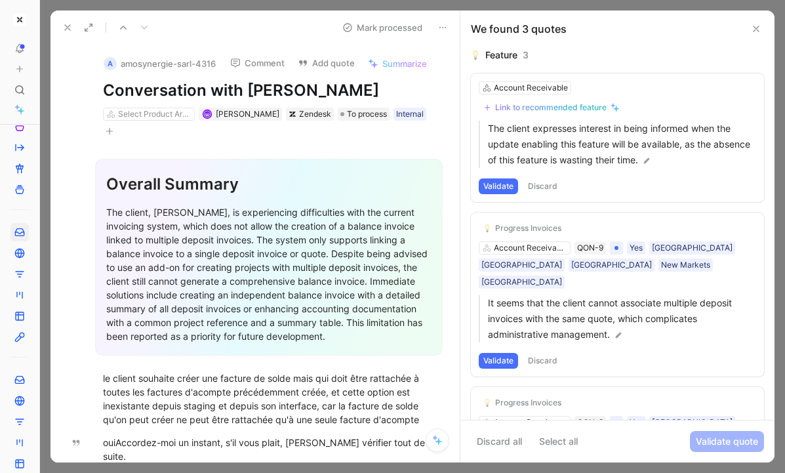
click at [437, 439] on icon at bounding box center [437, 440] width 10 height 10
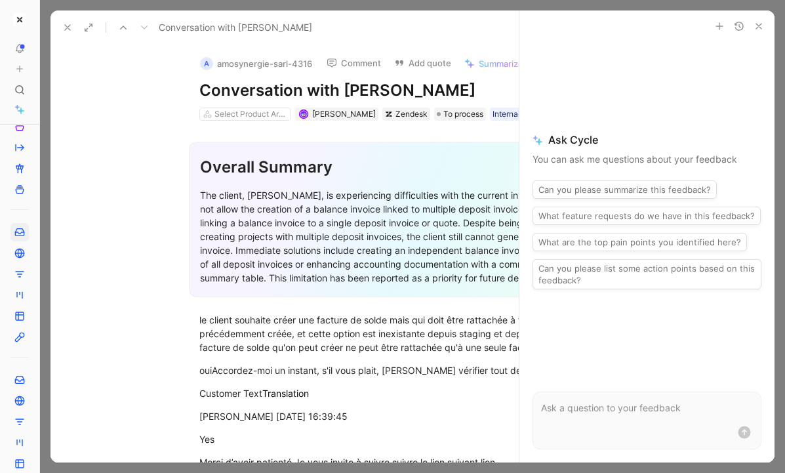
scroll to position [191, 0]
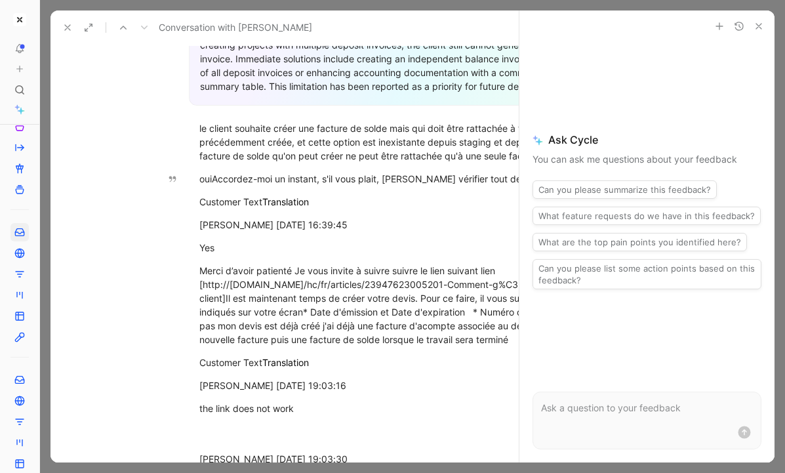
click at [759, 25] on use "button" at bounding box center [758, 26] width 5 height 5
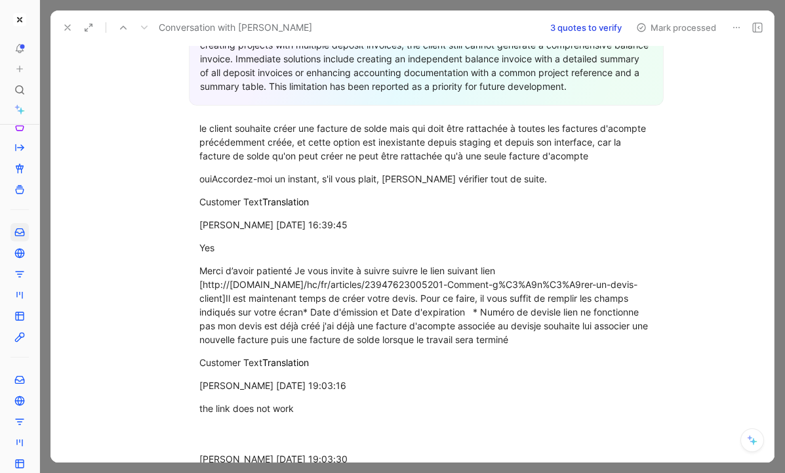
scroll to position [0, 0]
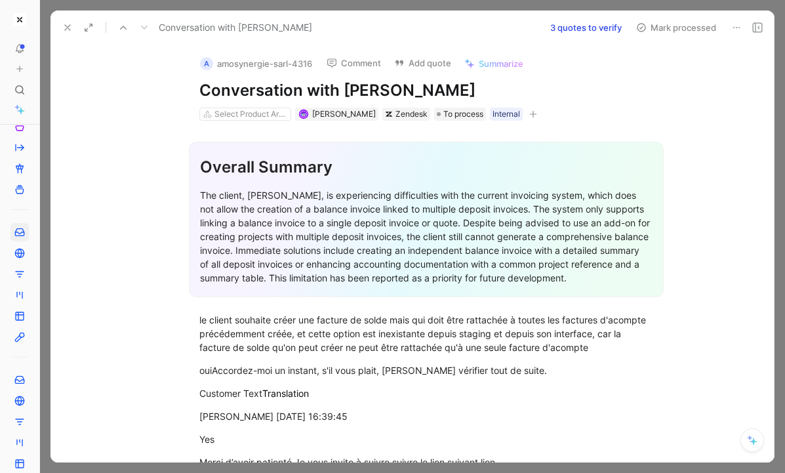
click at [577, 30] on button "3 quotes to verify" at bounding box center [585, 27] width 83 height 18
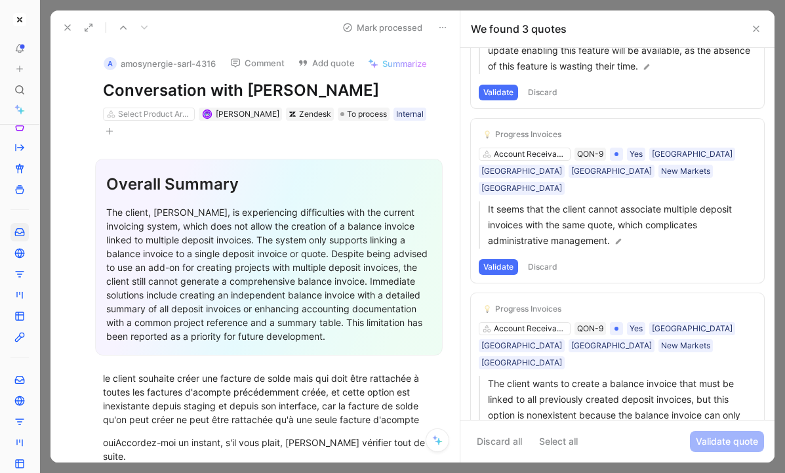
scroll to position [124, 0]
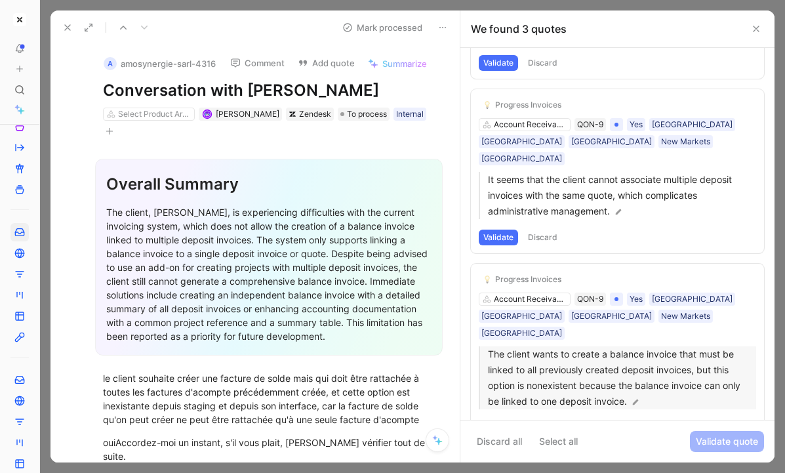
click at [591, 346] on p "The client wants to create a balance invoice that must be linked to all previou…" at bounding box center [622, 377] width 268 height 63
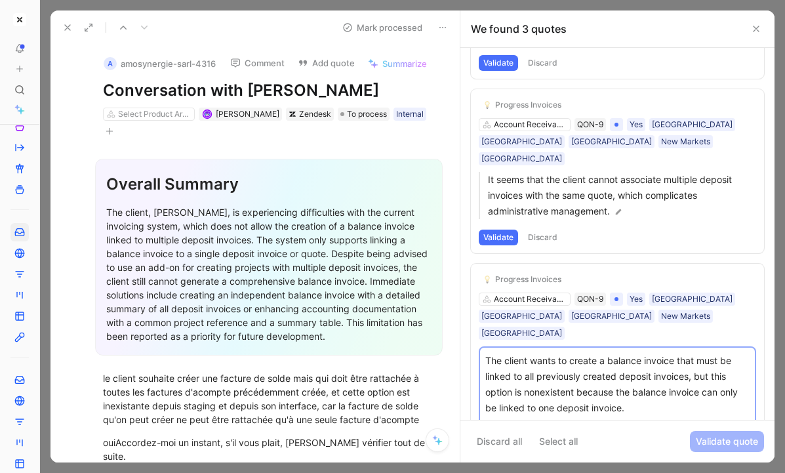
click at [696, 422] on span "Cancel" at bounding box center [694, 428] width 26 height 13
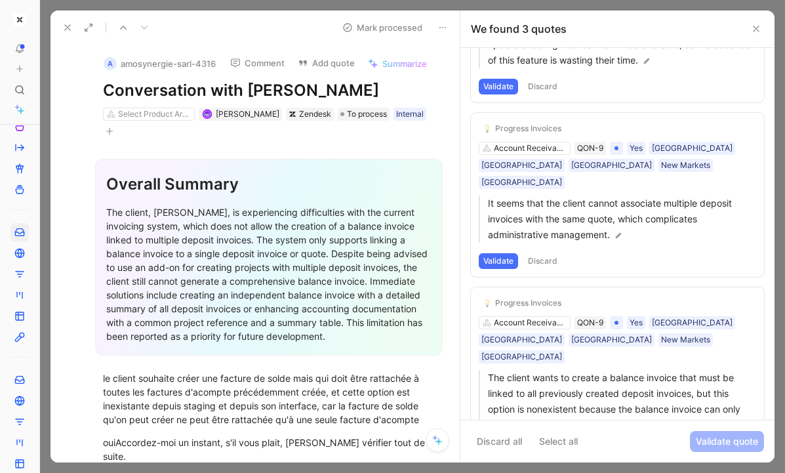
scroll to position [0, 0]
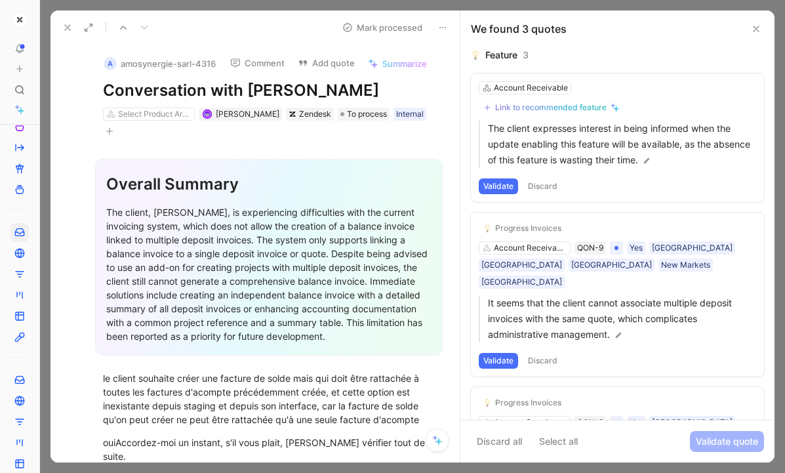
click at [541, 184] on button "Discard" at bounding box center [542, 186] width 39 height 16
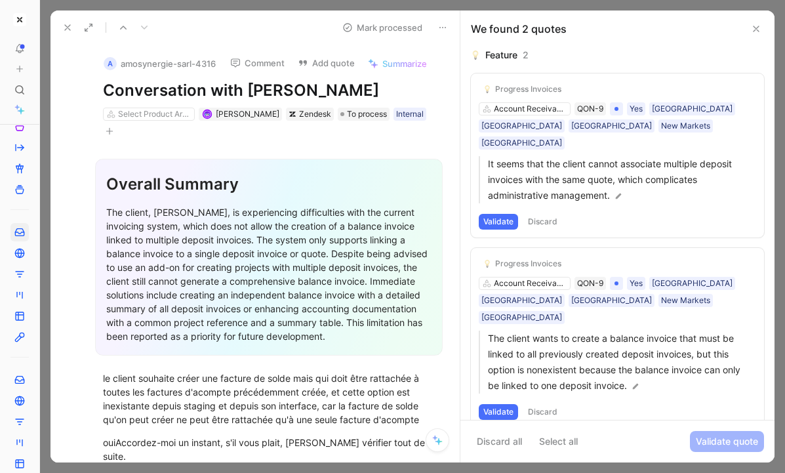
click at [544, 214] on button "Discard" at bounding box center [542, 222] width 39 height 16
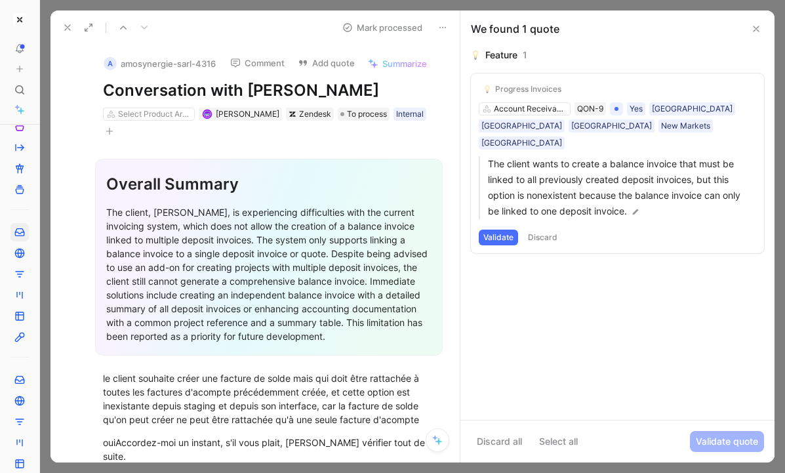
click at [508, 229] on button "Validate" at bounding box center [497, 237] width 39 height 16
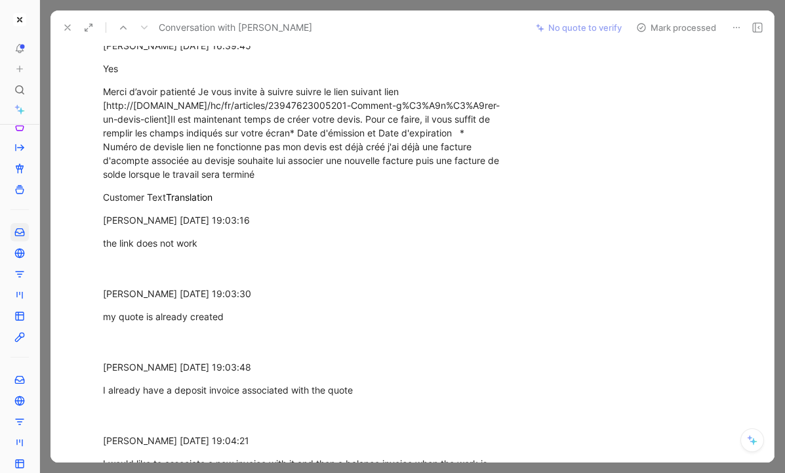
scroll to position [414, 0]
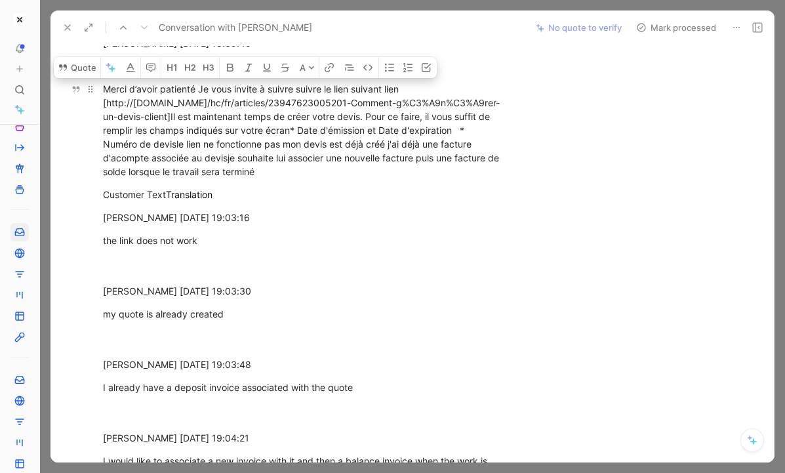
drag, startPoint x: 236, startPoint y: 163, endPoint x: 109, endPoint y: 95, distance: 144.3
click at [109, 95] on div "Merci d’avoir patienté Je vous invite à suivre suivre le lien suivant lien [htt…" at bounding box center [302, 130] width 399 height 96
click at [117, 117] on div "Merci d’avoir patienté Je vous invite à suivre suivre le lien suivant lien [htt…" at bounding box center [302, 130] width 399 height 96
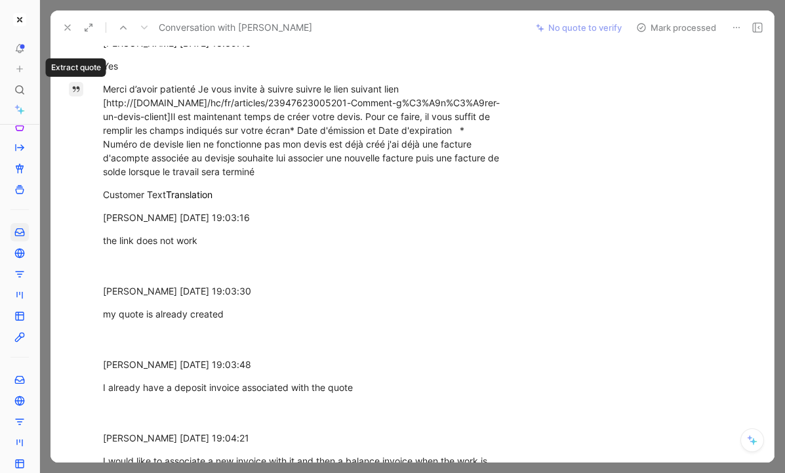
click at [77, 90] on icon "button" at bounding box center [75, 89] width 9 height 9
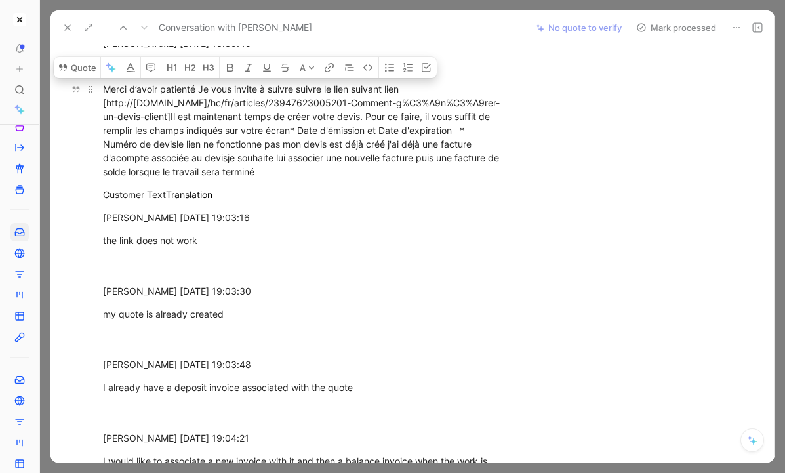
drag, startPoint x: 237, startPoint y: 180, endPoint x: 105, endPoint y: 90, distance: 159.1
click at [105, 90] on p "Merci d’avoir patienté Je vous invite à suivre suivre le lien suivant lien [htt…" at bounding box center [302, 130] width 448 height 104
click at [148, 70] on icon "button" at bounding box center [150, 68] width 9 height 9
drag, startPoint x: 229, startPoint y: 170, endPoint x: 106, endPoint y: 94, distance: 145.7
click at [106, 94] on div "Merci d’avoir patienté Je vous invite à suivre suivre le lien suivant lien [htt…" at bounding box center [302, 130] width 399 height 96
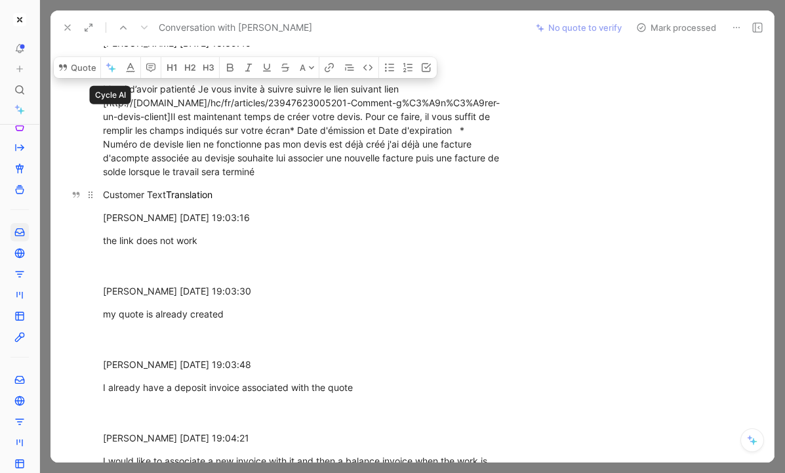
click at [323, 199] on div "Customer Text Translation" at bounding box center [302, 194] width 399 height 14
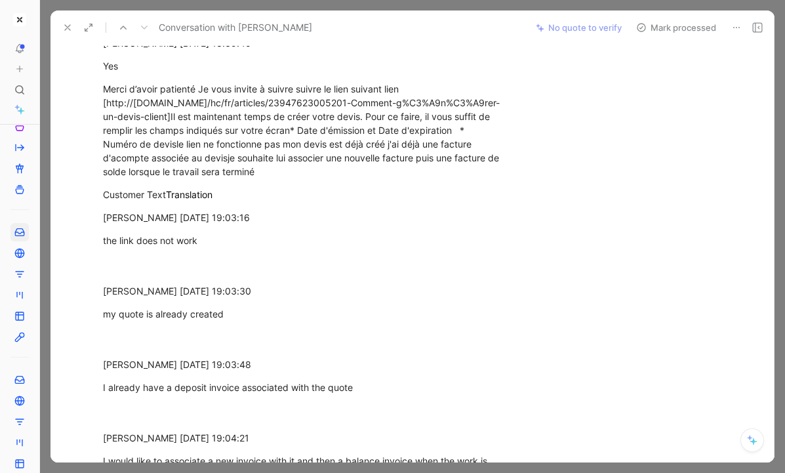
scroll to position [0, 0]
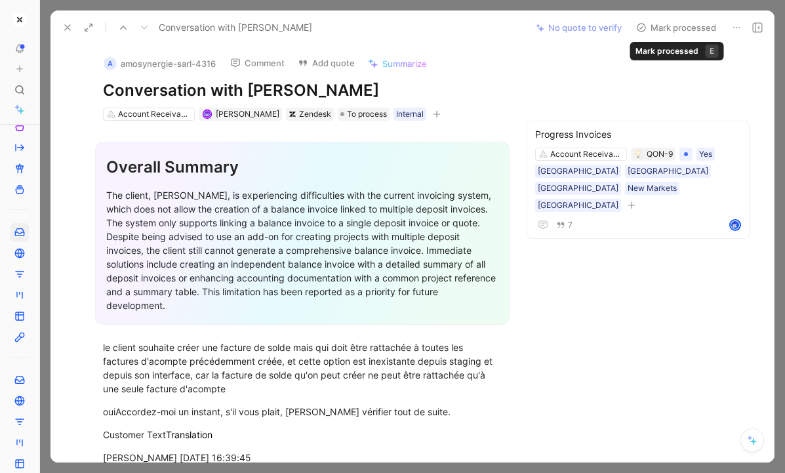
click at [690, 24] on button "Mark processed" at bounding box center [676, 27] width 92 height 18
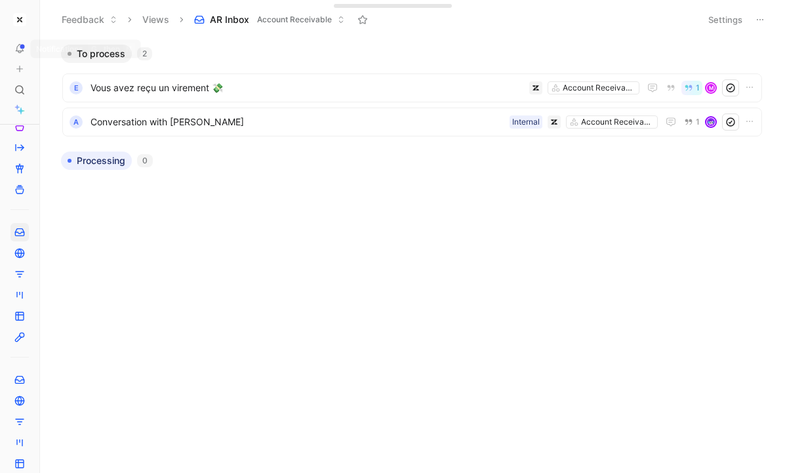
click at [20, 24] on img "button" at bounding box center [19, 19] width 13 height 13
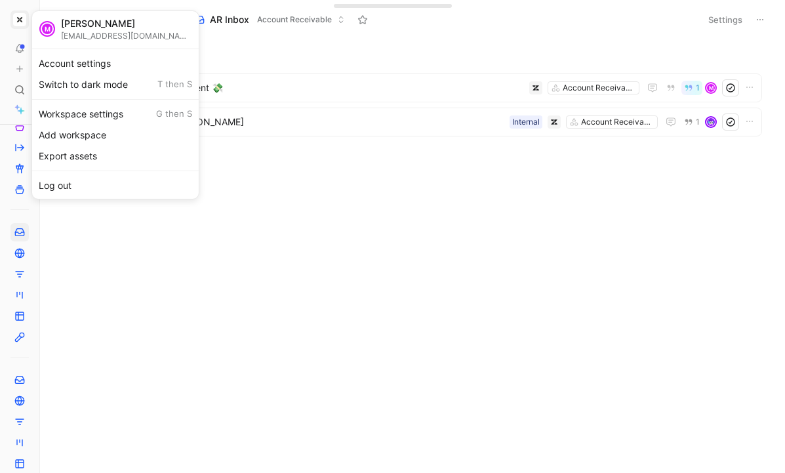
click at [26, 37] on div at bounding box center [392, 236] width 785 height 473
click at [14, 53] on icon at bounding box center [19, 48] width 10 height 10
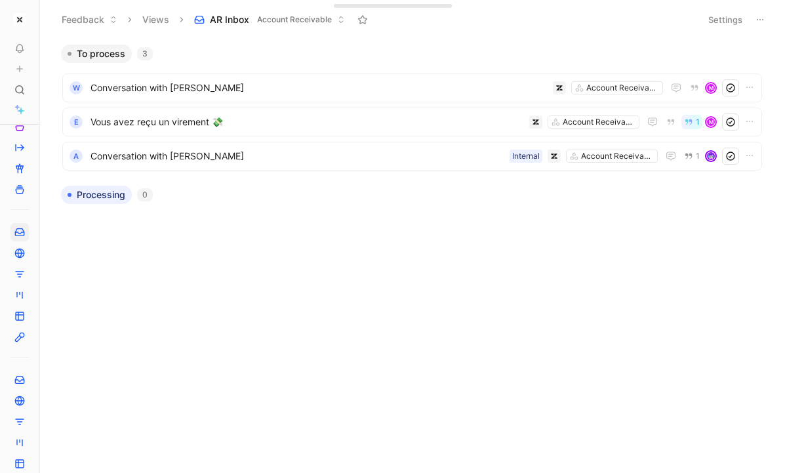
click at [22, 22] on img "button" at bounding box center [19, 19] width 13 height 13
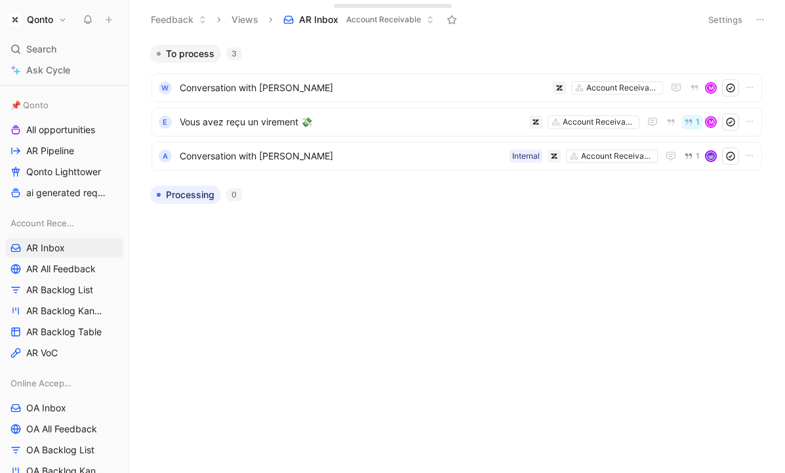
drag, startPoint x: 39, startPoint y: 220, endPoint x: 130, endPoint y: 222, distance: 90.5
click at [130, 222] on div at bounding box center [128, 236] width 5 height 473
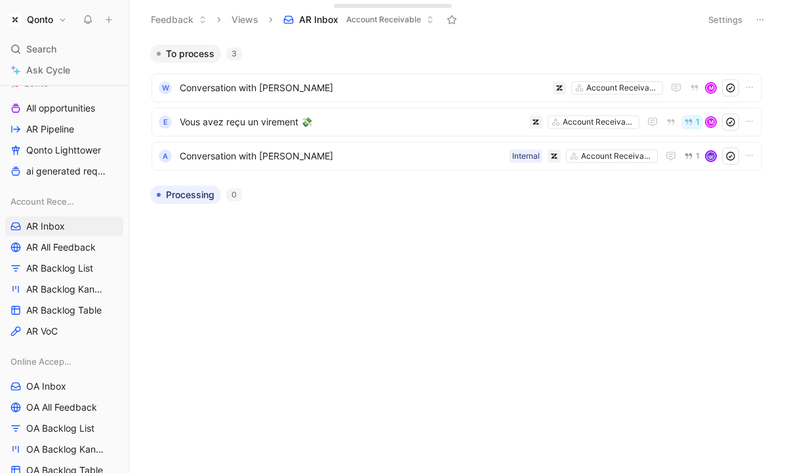
scroll to position [244, 0]
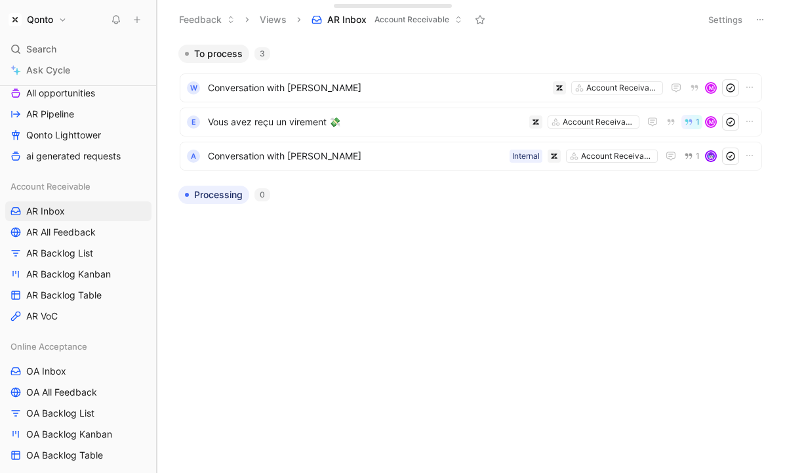
drag, startPoint x: 125, startPoint y: 256, endPoint x: 157, endPoint y: 256, distance: 31.5
click at [157, 256] on nav "Qonto Search ⌘ K Ask Cycle Workspace Home G then H Feedback G then F Requests G…" at bounding box center [78, 236] width 157 height 473
click at [82, 211] on link "AR Inbox" at bounding box center [79, 211] width 149 height 20
click at [62, 17] on button "Qonto" at bounding box center [37, 19] width 65 height 18
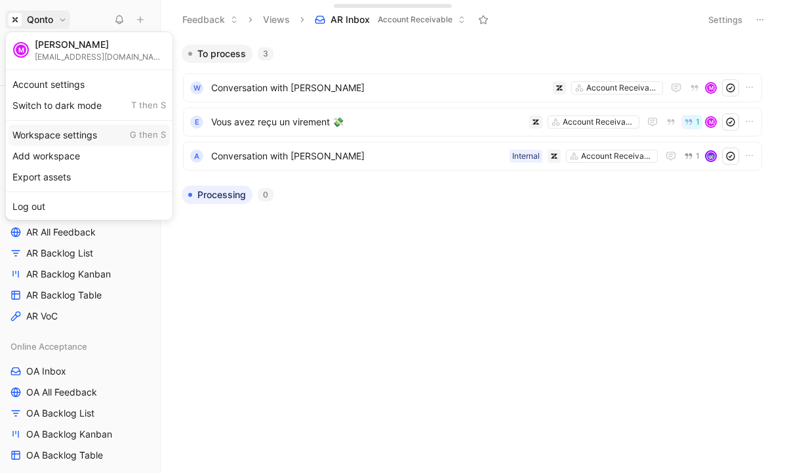
click at [103, 139] on div "Workspace settings G then S" at bounding box center [89, 135] width 161 height 21
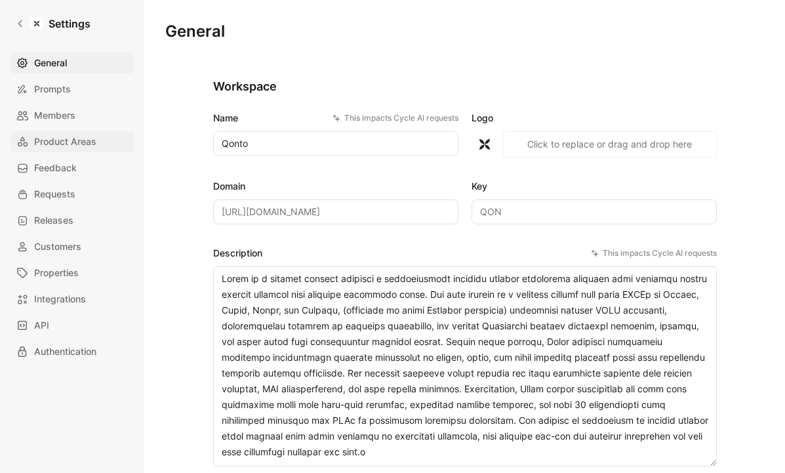
click at [85, 149] on span "Product Areas" at bounding box center [65, 142] width 62 height 16
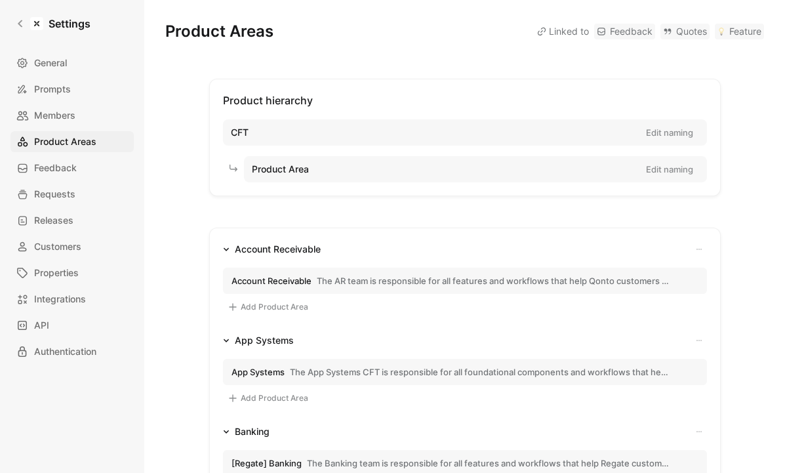
drag, startPoint x: 231, startPoint y: 132, endPoint x: 250, endPoint y: 133, distance: 19.0
click at [250, 133] on div "CFT Edit naming" at bounding box center [465, 132] width 484 height 26
click at [269, 168] on span "Product Area" at bounding box center [280, 169] width 57 height 16
drag, startPoint x: 269, startPoint y: 168, endPoint x: 296, endPoint y: 168, distance: 26.9
click at [296, 168] on span "Product Area" at bounding box center [280, 169] width 57 height 16
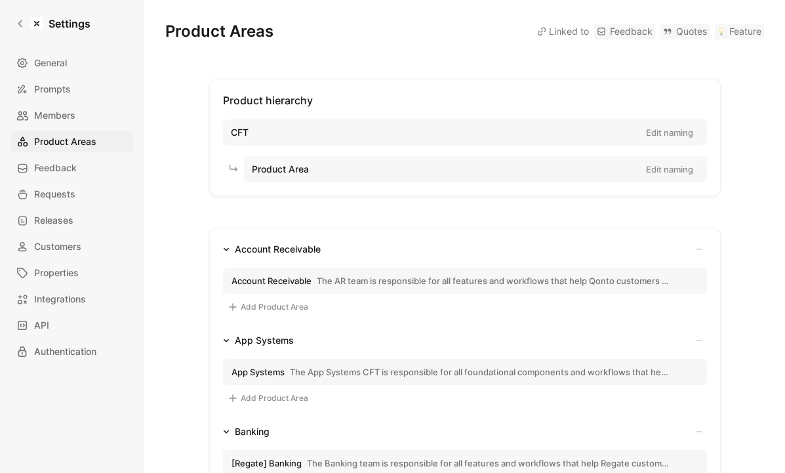
click at [296, 168] on span "Product Area" at bounding box center [280, 169] width 57 height 16
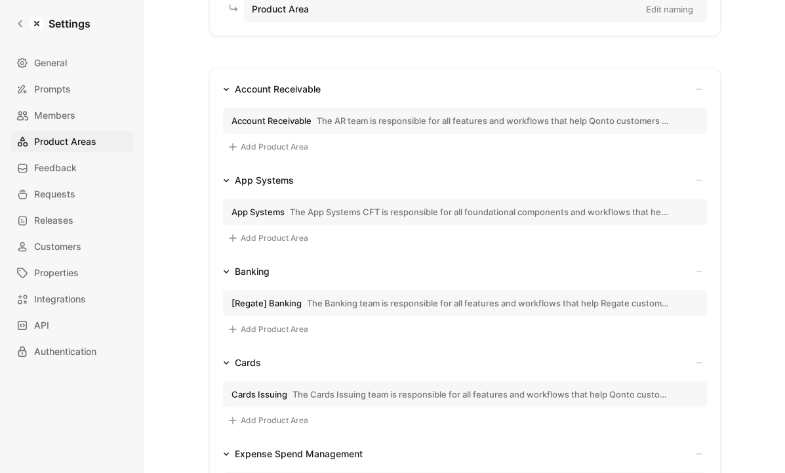
scroll to position [71, 0]
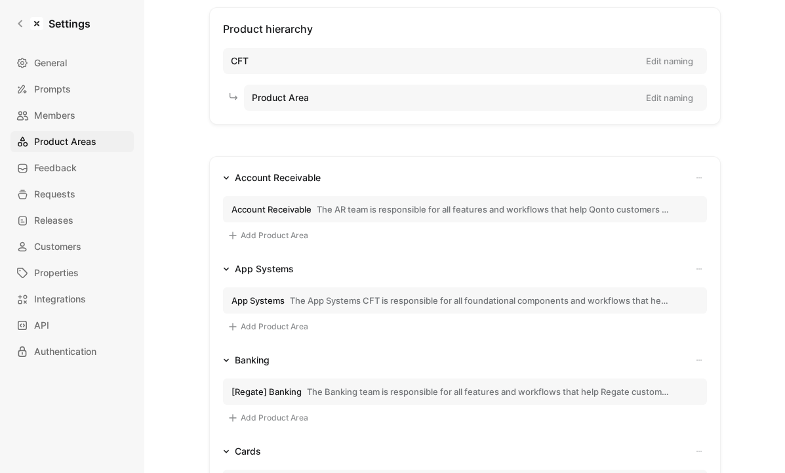
click at [363, 212] on span "The AR team is responsible for all features and workflows that help Qonto custo…" at bounding box center [493, 209] width 353 height 12
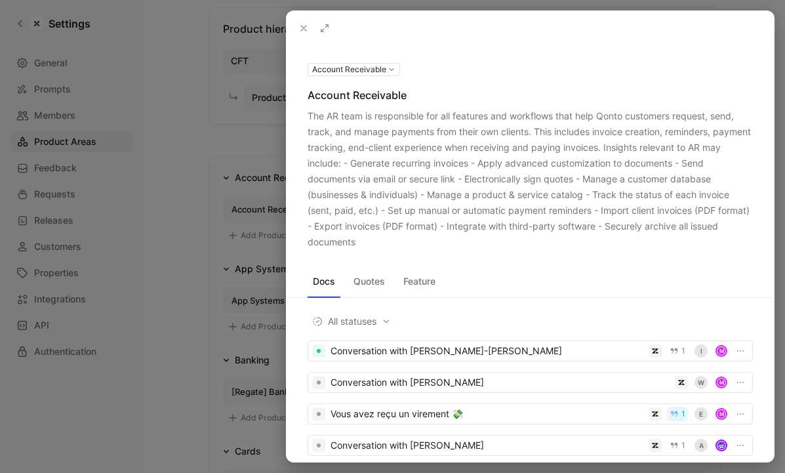
click at [313, 117] on div "The AR team is responsible for all features and workflows that help Qonto custo…" at bounding box center [529, 179] width 445 height 142
drag, startPoint x: 313, startPoint y: 117, endPoint x: 375, endPoint y: 241, distance: 138.4
click at [375, 241] on div "The AR team is responsible for all features and workflows that help Qonto custo…" at bounding box center [529, 179] width 445 height 142
click at [361, 200] on div "The AR team is responsible for all features and workflows that help Qonto custo…" at bounding box center [529, 179] width 445 height 142
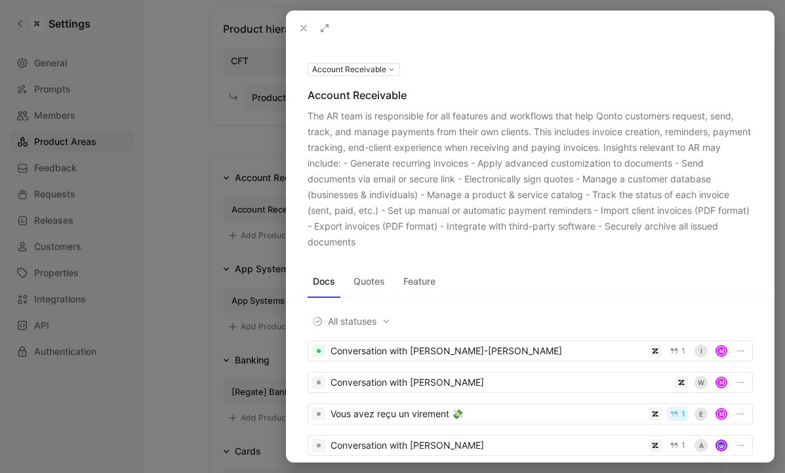
click at [242, 199] on div at bounding box center [392, 236] width 785 height 473
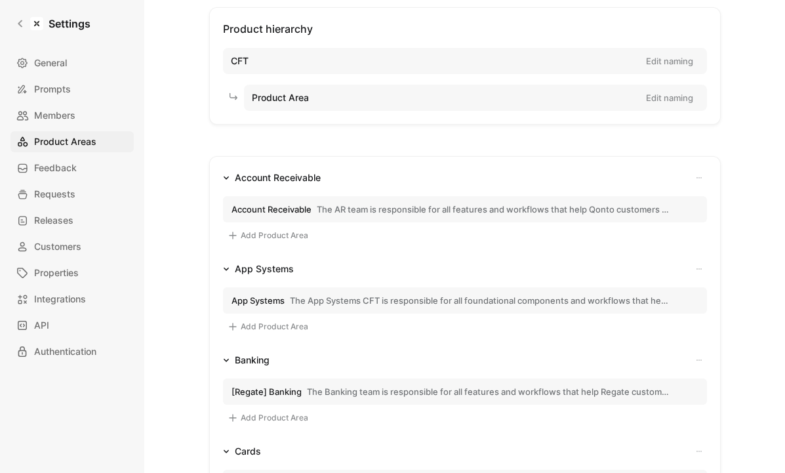
click at [392, 210] on span "The AR team is responsible for all features and workflows that help Qonto custo…" at bounding box center [493, 209] width 353 height 12
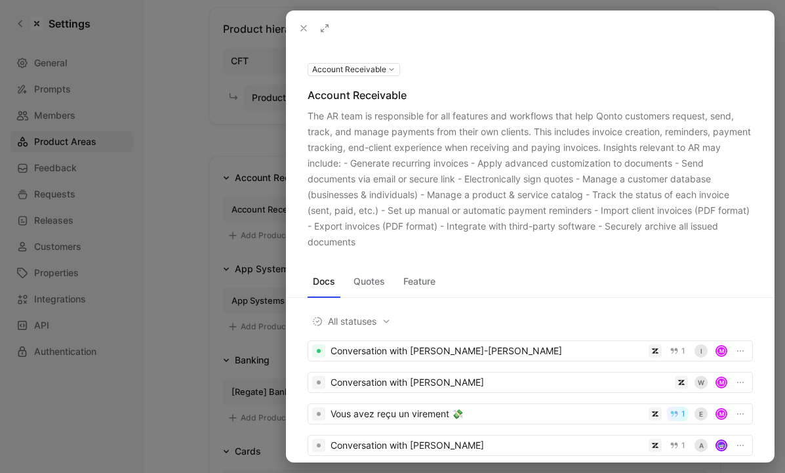
click at [220, 199] on div at bounding box center [392, 236] width 785 height 473
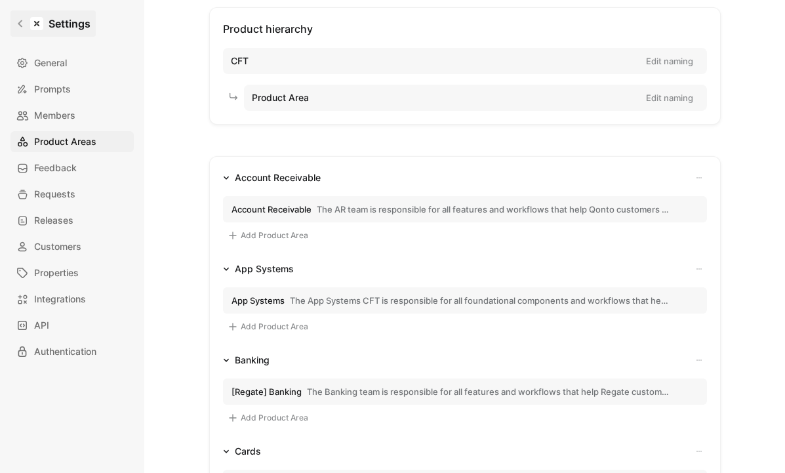
click at [12, 19] on link "Settings" at bounding box center [52, 23] width 85 height 26
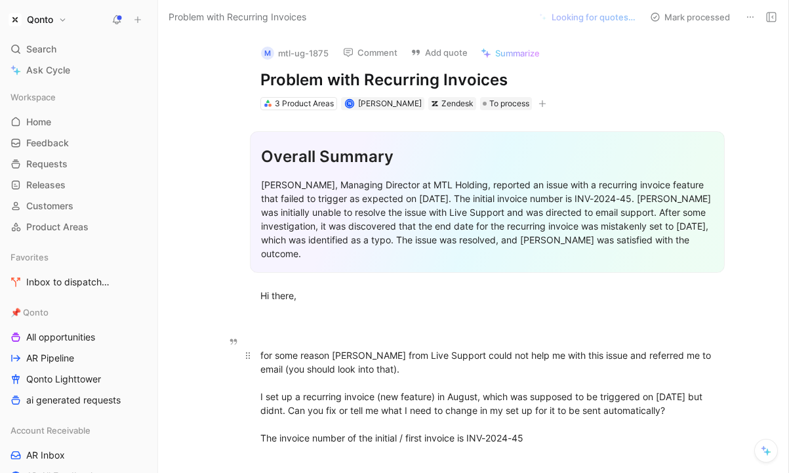
drag, startPoint x: 290, startPoint y: 300, endPoint x: 290, endPoint y: 408, distance: 108.2
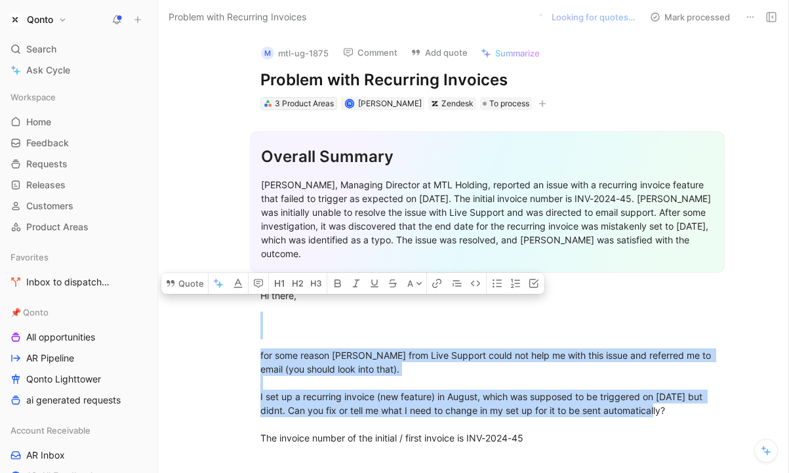
click at [305, 103] on div "3 Product Areas" at bounding box center [304, 103] width 59 height 13
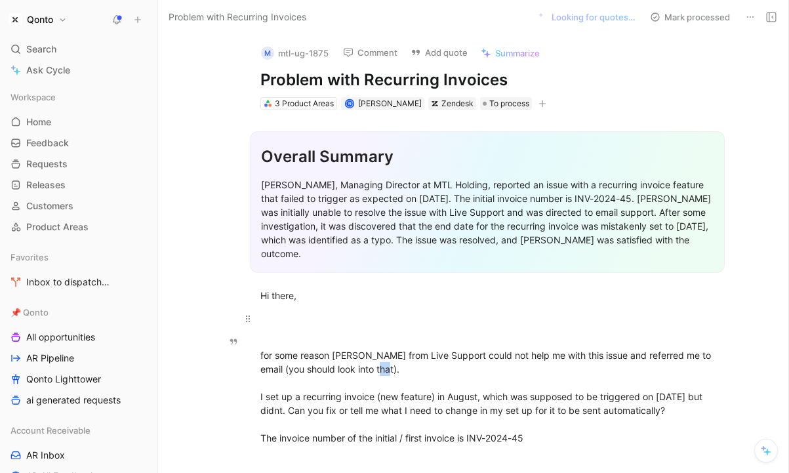
drag, startPoint x: 393, startPoint y: 358, endPoint x: 327, endPoint y: 300, distance: 87.7
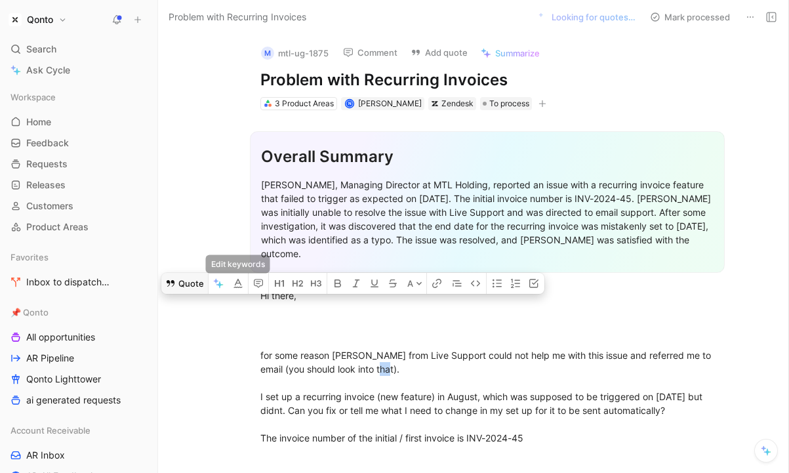
click at [198, 284] on button "Quote" at bounding box center [184, 283] width 47 height 21
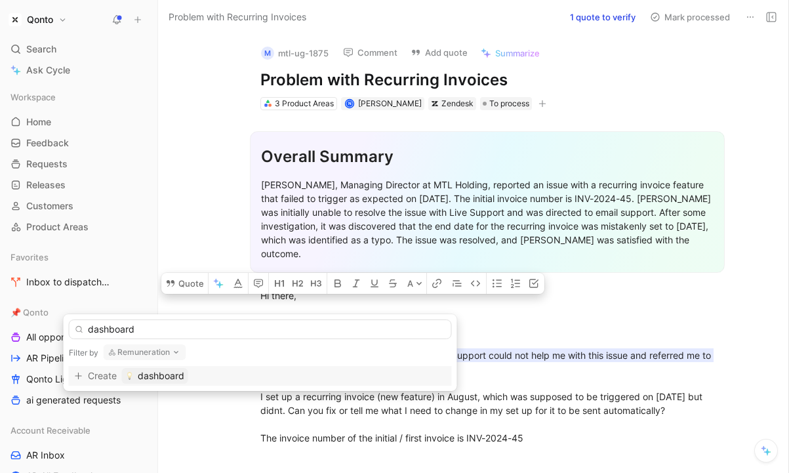
type input "dashboard"
click at [168, 352] on button "Remuneration" at bounding box center [145, 352] width 83 height 16
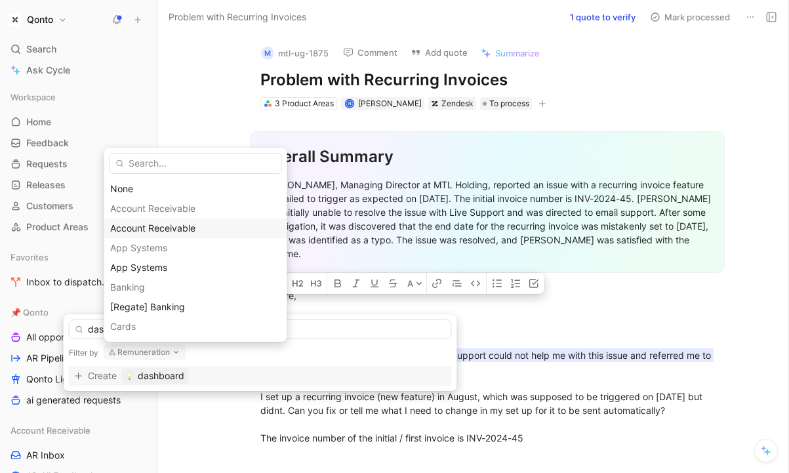
click at [166, 223] on span "Account Receivable" at bounding box center [152, 227] width 85 height 11
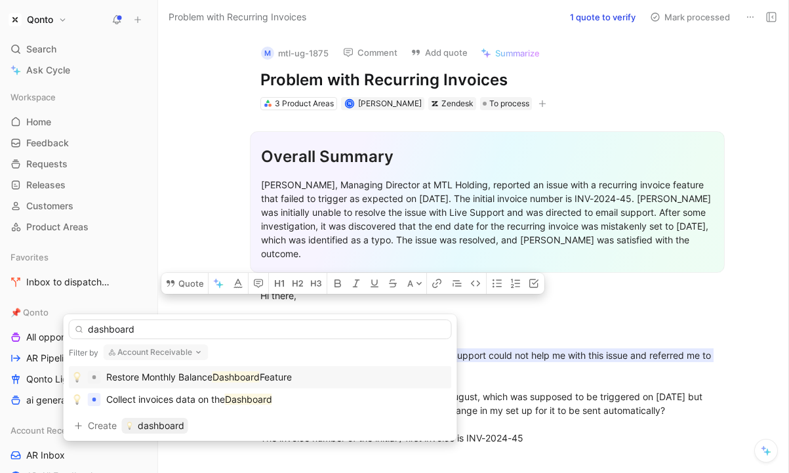
click at [169, 379] on span "Restore Monthly Balance" at bounding box center [159, 376] width 106 height 11
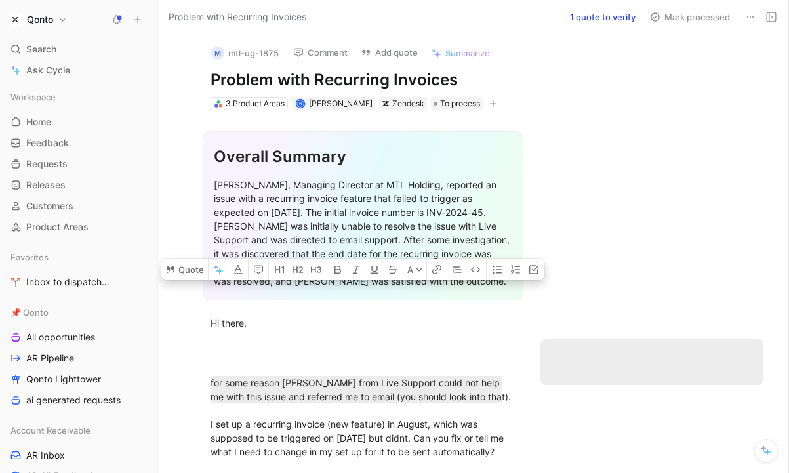
click at [606, 20] on button "1 quote to verify" at bounding box center [602, 17] width 77 height 18
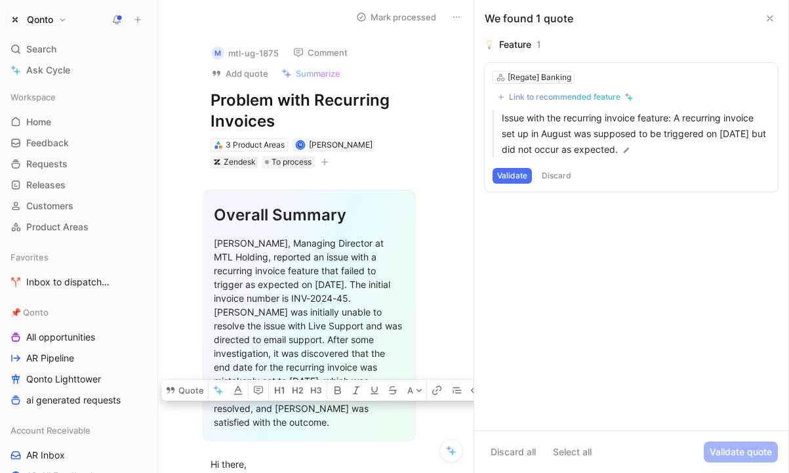
click at [555, 179] on button "Discard" at bounding box center [556, 176] width 39 height 16
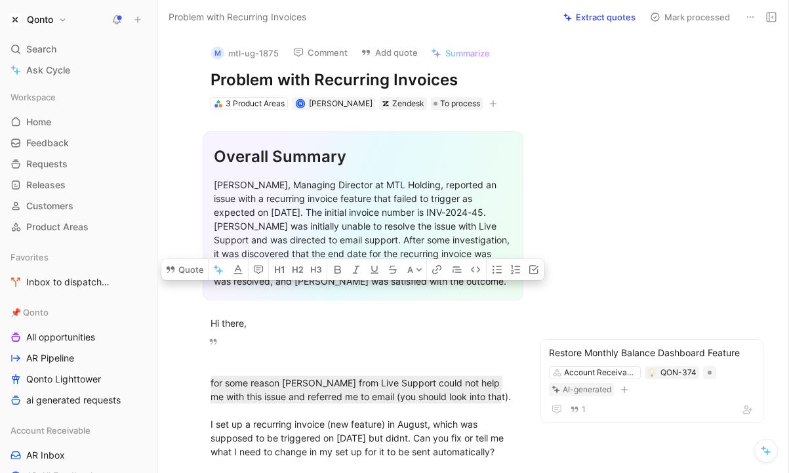
click at [689, 15] on button "Mark processed" at bounding box center [690, 17] width 92 height 18
click at [751, 14] on icon at bounding box center [750, 17] width 10 height 10
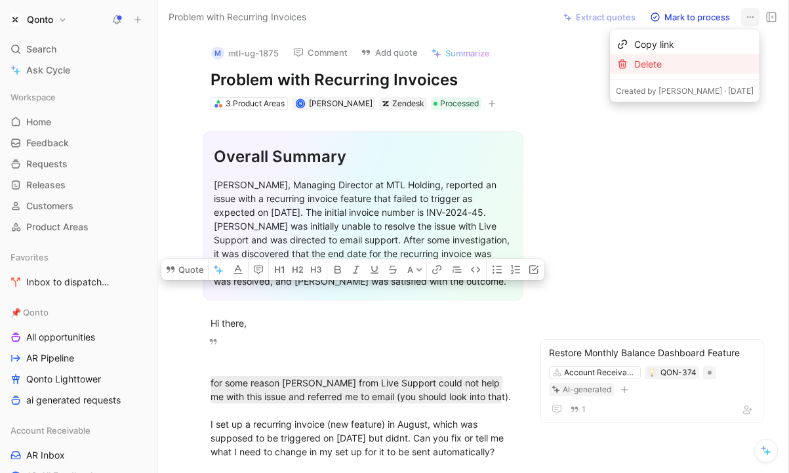
click at [684, 64] on div "Delete" at bounding box center [693, 64] width 119 height 16
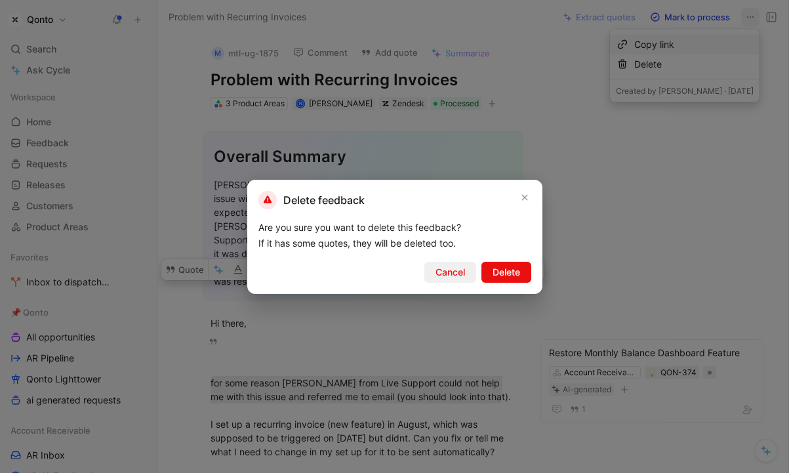
click at [462, 269] on span "Cancel" at bounding box center [449, 272] width 29 height 16
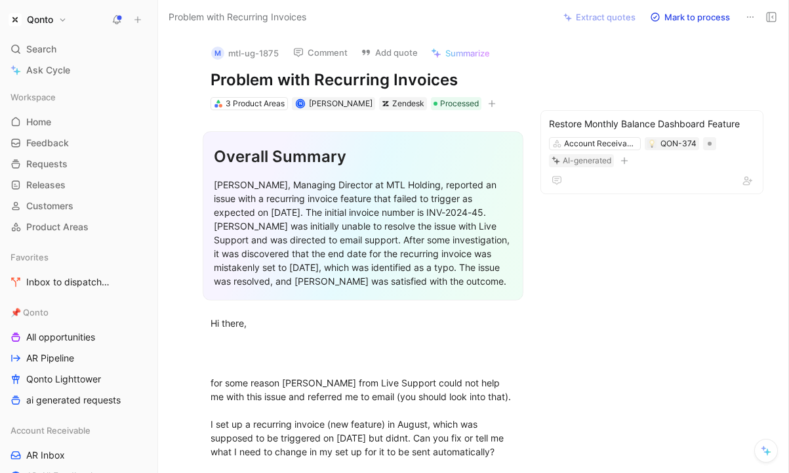
click at [752, 13] on icon at bounding box center [750, 17] width 10 height 10
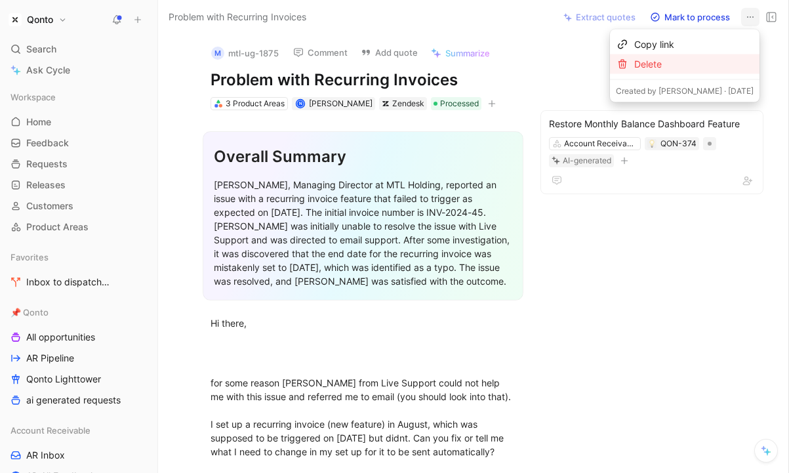
click at [701, 62] on div "Delete" at bounding box center [693, 64] width 119 height 16
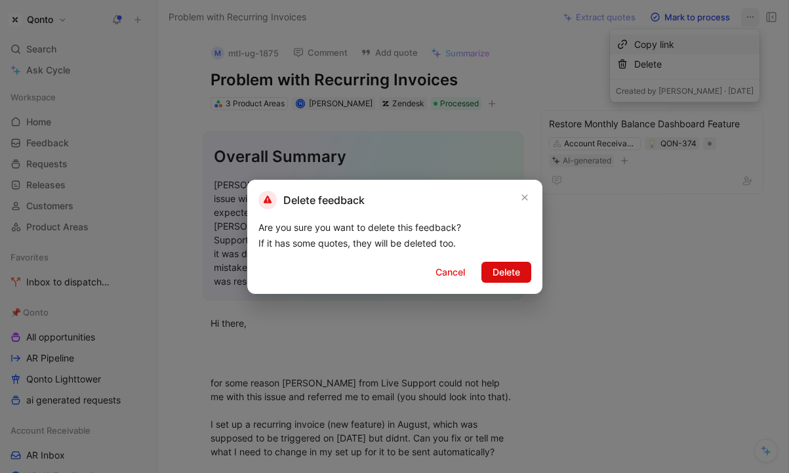
click at [518, 269] on span "Delete" at bounding box center [506, 272] width 28 height 16
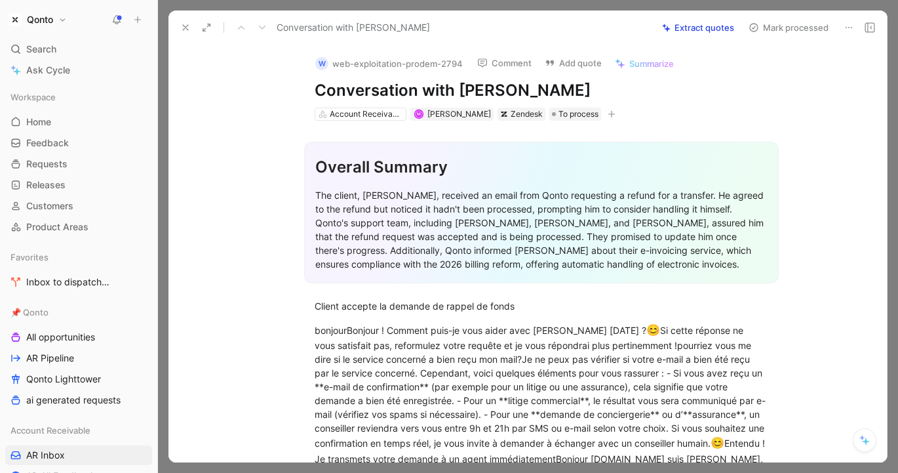
click at [705, 29] on button "Extract quotes" at bounding box center [698, 27] width 84 height 18
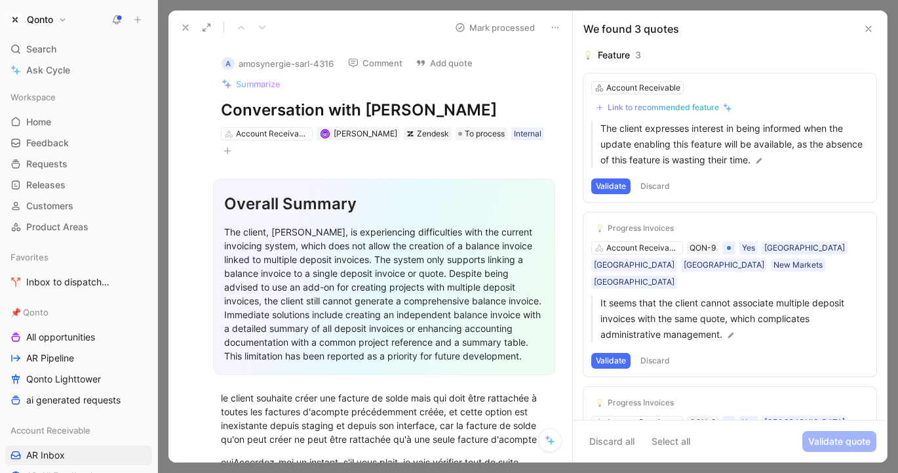
click at [185, 33] on button at bounding box center [185, 27] width 18 height 18
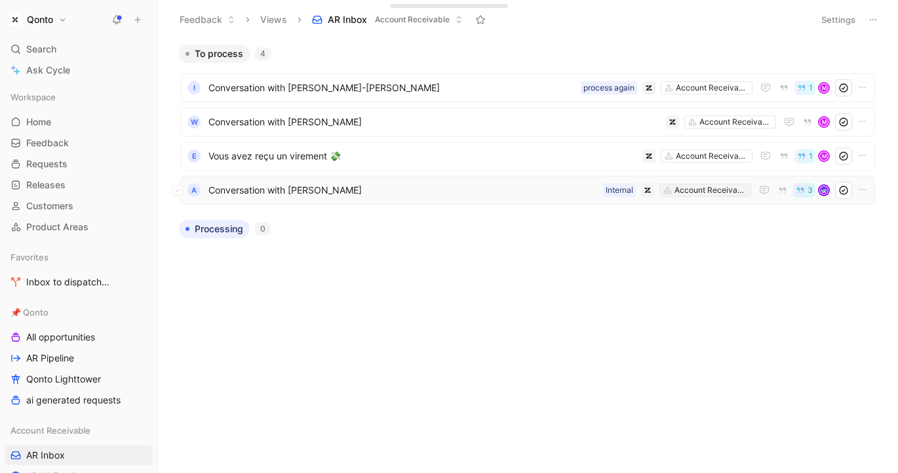
click at [685, 189] on div "Account Receivable" at bounding box center [710, 190] width 73 height 13
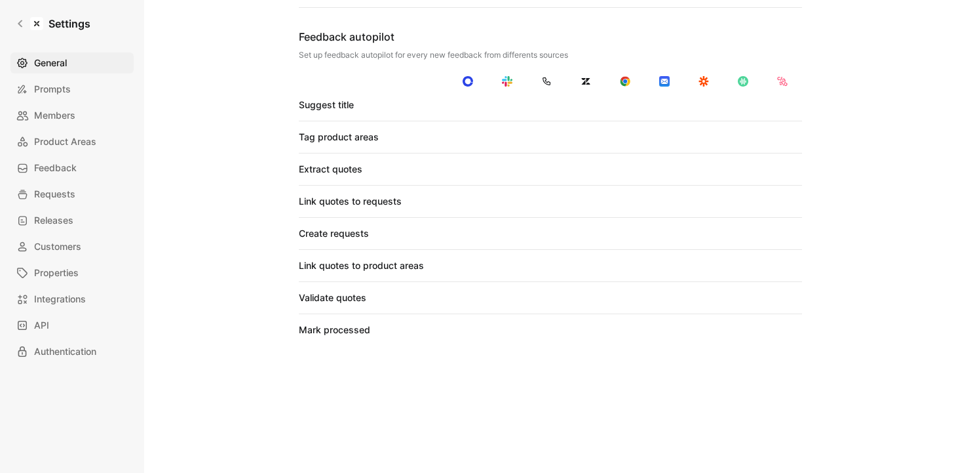
scroll to position [1129, 0]
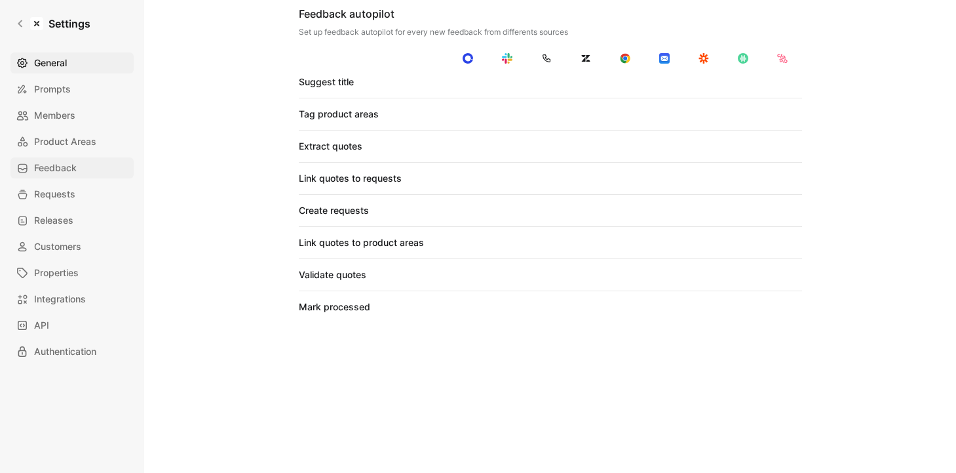
click at [65, 169] on span "Feedback" at bounding box center [55, 168] width 43 height 16
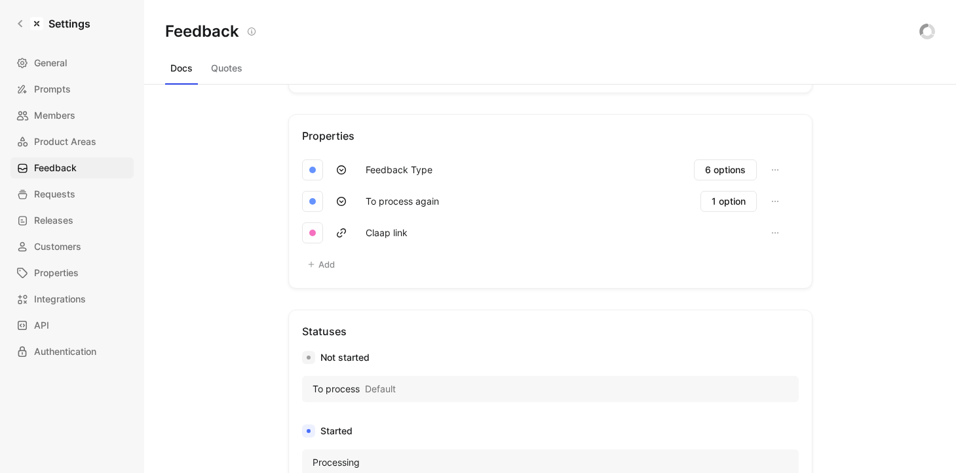
scroll to position [891, 0]
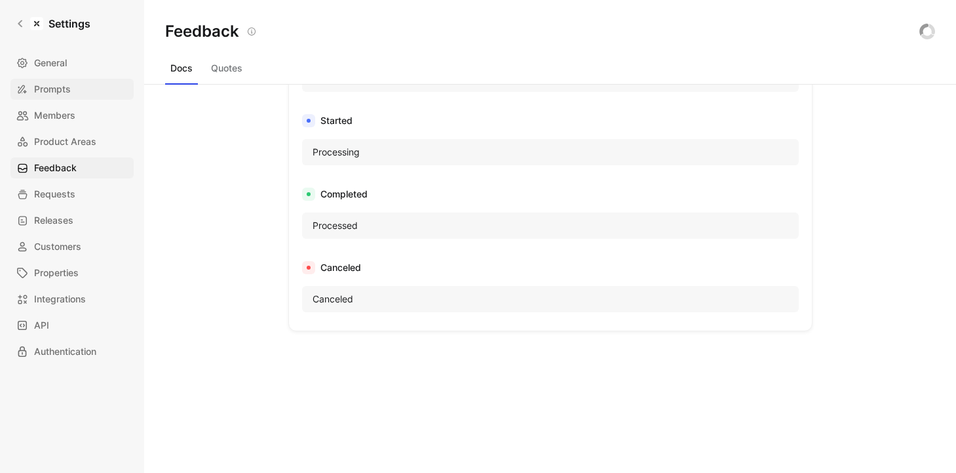
click at [81, 91] on link "Prompts" at bounding box center [71, 89] width 123 height 21
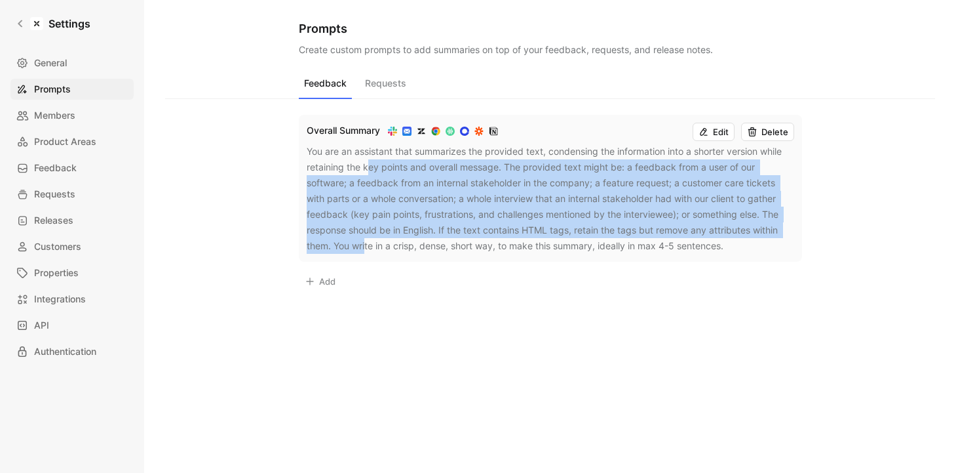
drag, startPoint x: 366, startPoint y: 168, endPoint x: 366, endPoint y: 250, distance: 81.9
click at [366, 251] on div "You are an assistant that summarizes the provided text, condensing the informat…" at bounding box center [551, 199] width 488 height 110
click at [370, 224] on div "You are an assistant that summarizes the provided text, condensing the informat…" at bounding box center [551, 199] width 488 height 110
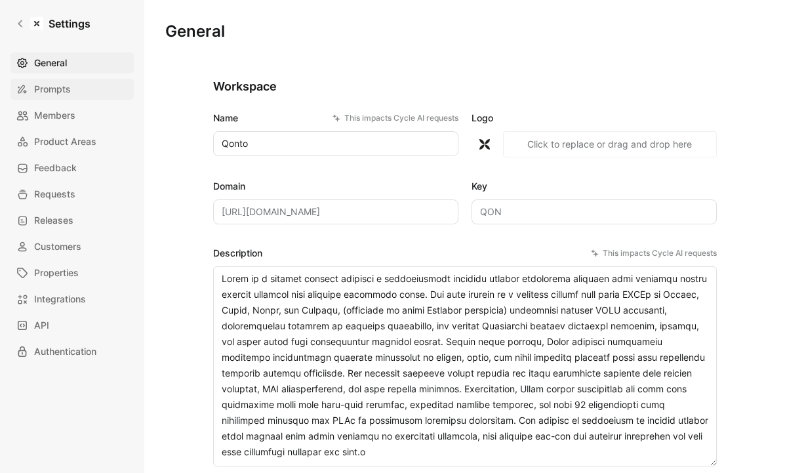
click at [87, 90] on link "Prompts" at bounding box center [71, 89] width 123 height 21
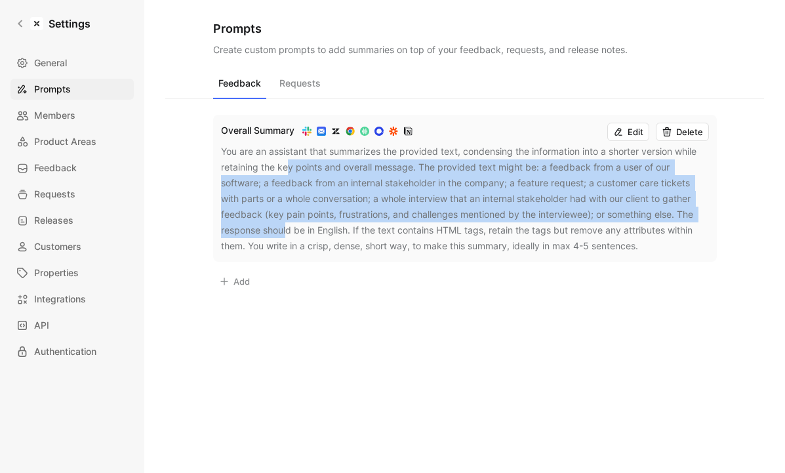
drag, startPoint x: 285, startPoint y: 174, endPoint x: 284, endPoint y: 233, distance: 59.7
click at [285, 234] on div "You are an assistant that summarizes the provided text, condensing the informat…" at bounding box center [465, 199] width 488 height 110
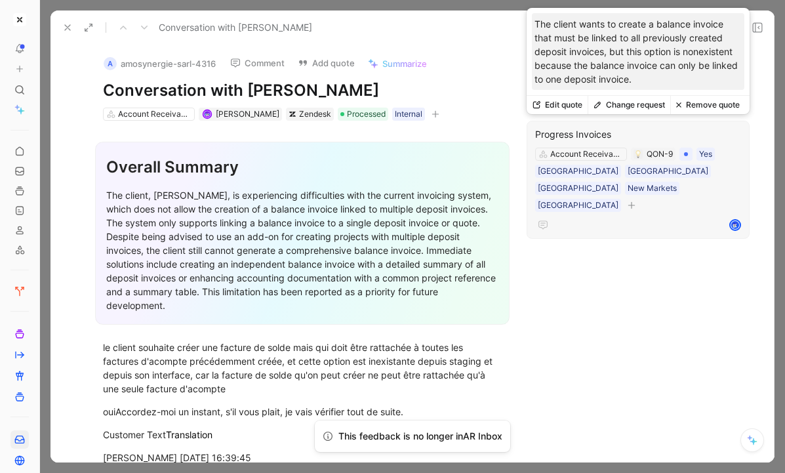
click at [576, 129] on div "Progress Invoices" at bounding box center [638, 135] width 206 height 16
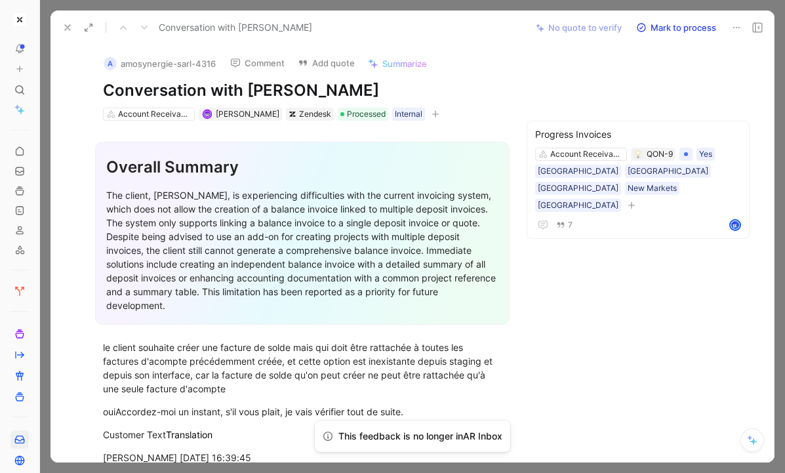
click at [68, 21] on button at bounding box center [67, 27] width 18 height 18
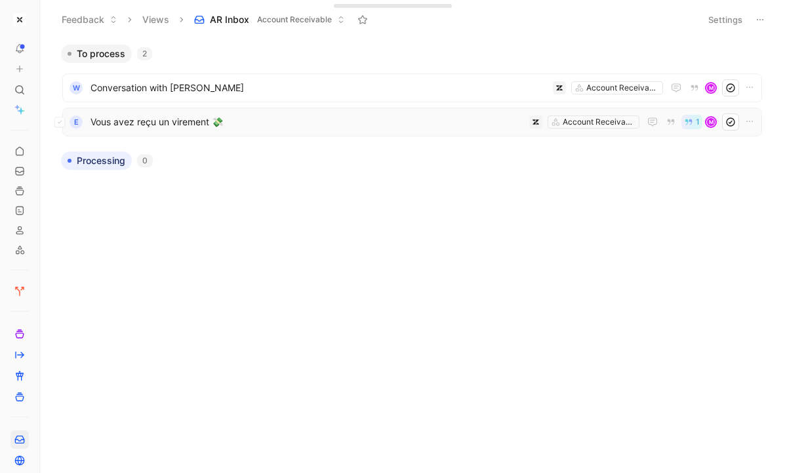
click at [292, 116] on span "Vous avez reçu un virement 💸" at bounding box center [306, 122] width 433 height 16
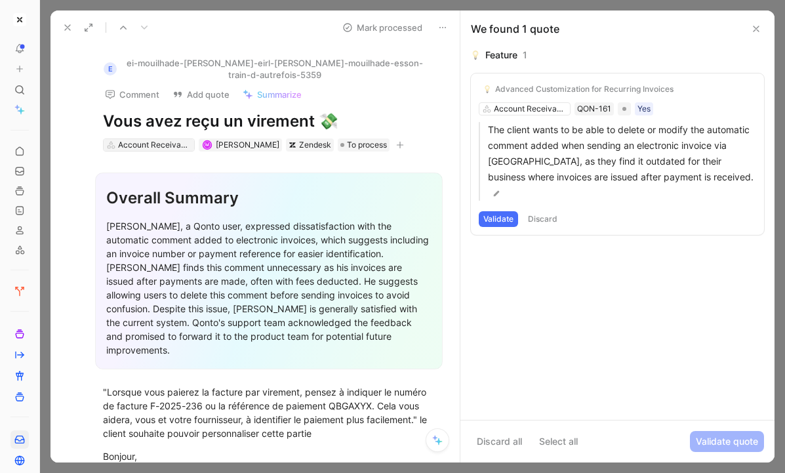
click at [174, 139] on div "Account Receivable" at bounding box center [154, 144] width 73 height 13
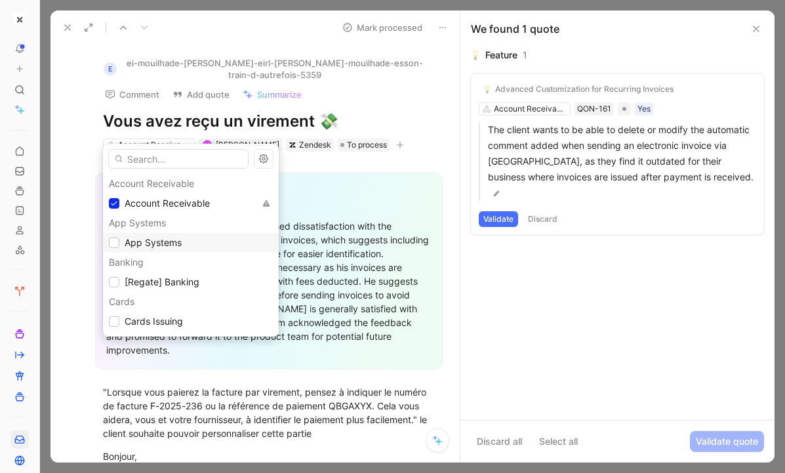
click at [153, 239] on span "App Systems" at bounding box center [153, 242] width 57 height 11
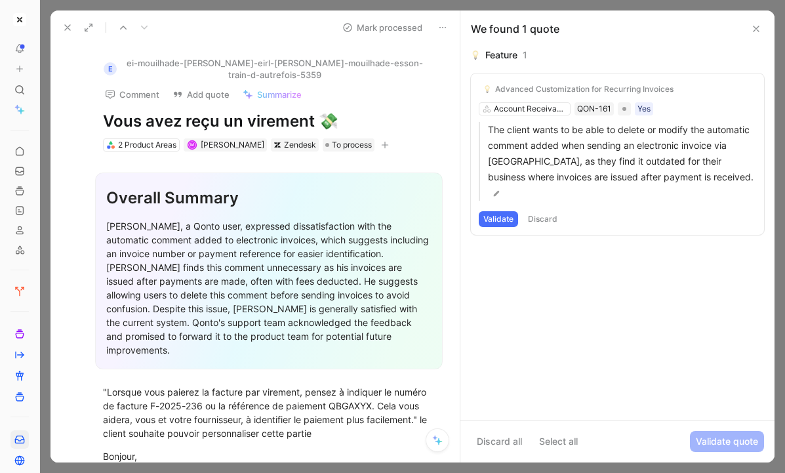
click at [63, 31] on icon at bounding box center [67, 27] width 10 height 10
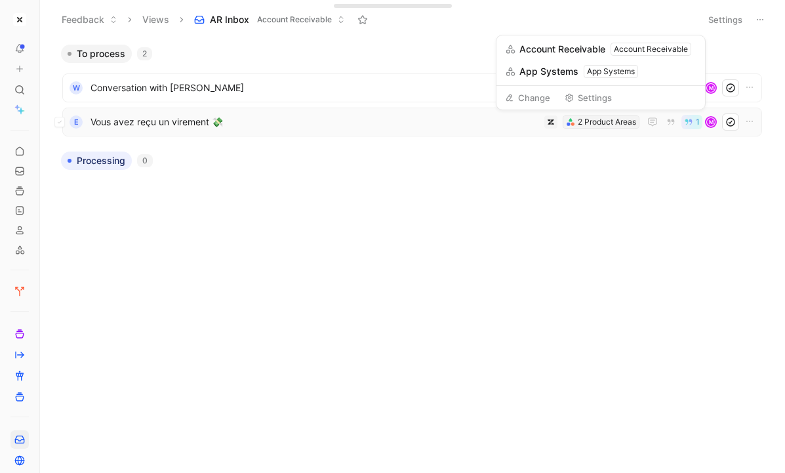
click at [620, 121] on div "2 Product Areas" at bounding box center [606, 121] width 58 height 13
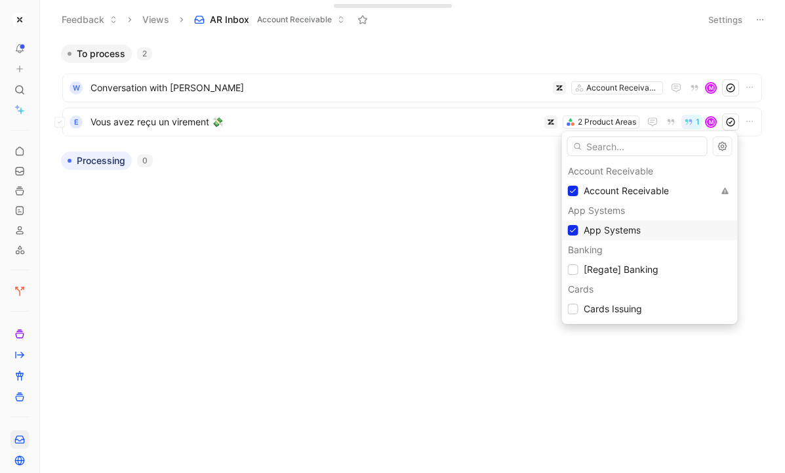
click at [612, 233] on span "App Systems" at bounding box center [611, 229] width 57 height 11
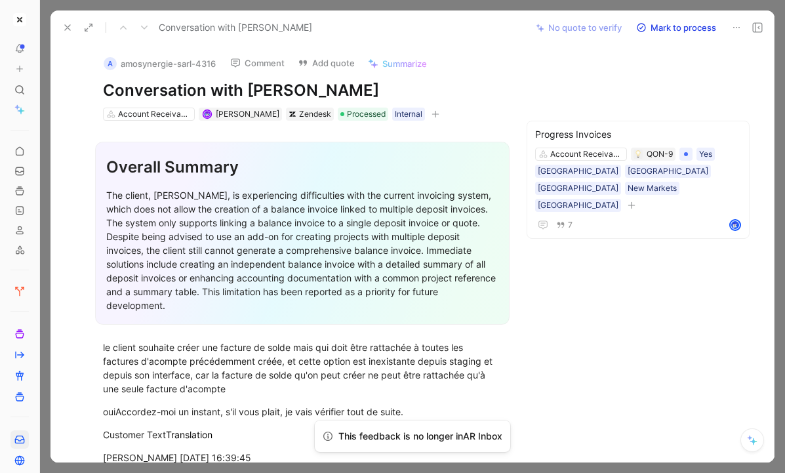
click at [691, 26] on button "Mark to process" at bounding box center [676, 27] width 92 height 18
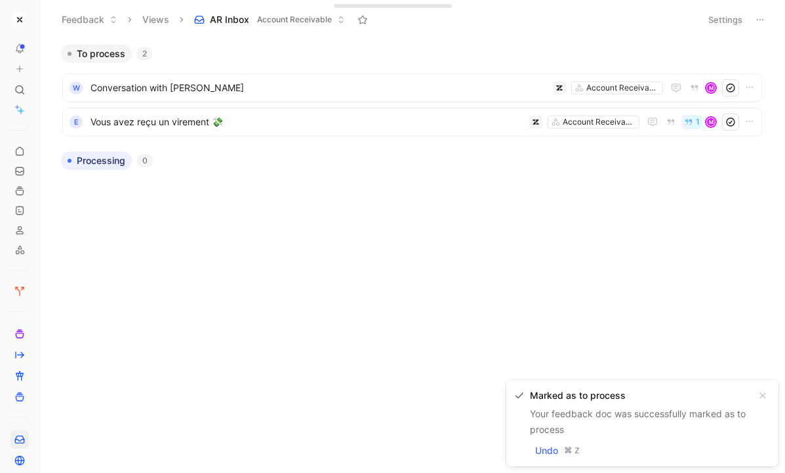
click at [617, 412] on span "Your feedback doc was successfully marked as to process" at bounding box center [638, 421] width 216 height 27
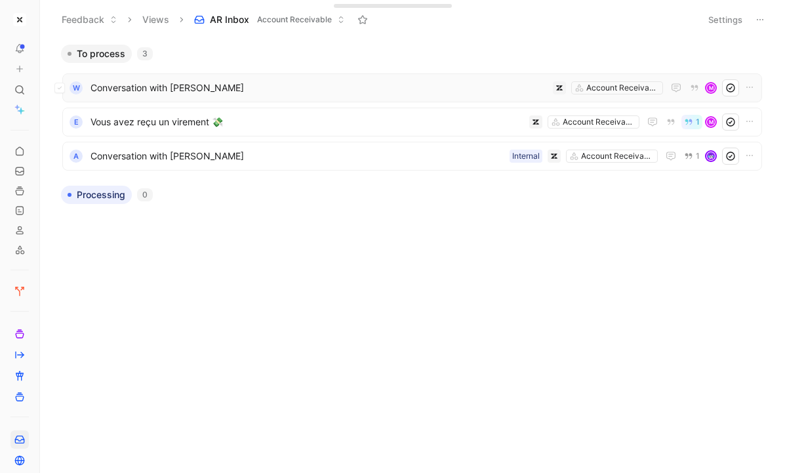
click at [323, 85] on span "Conversation with [PERSON_NAME]" at bounding box center [318, 88] width 457 height 16
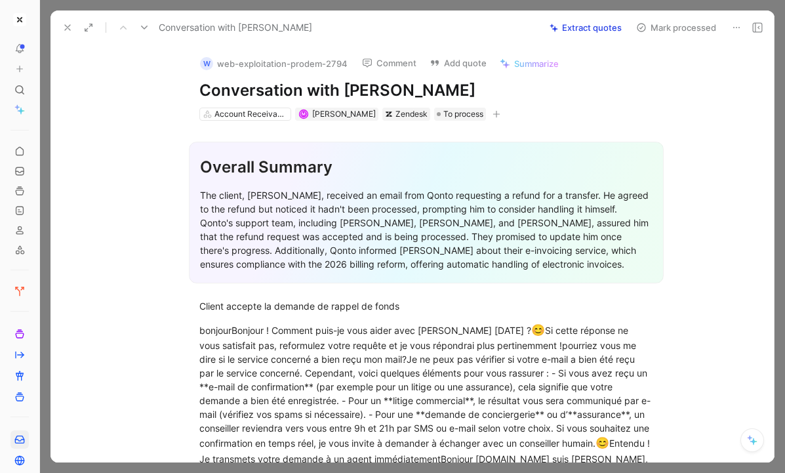
click at [587, 31] on button "Extract quotes" at bounding box center [585, 27] width 84 height 18
click at [243, 117] on div "Account Receivable" at bounding box center [250, 113] width 73 height 13
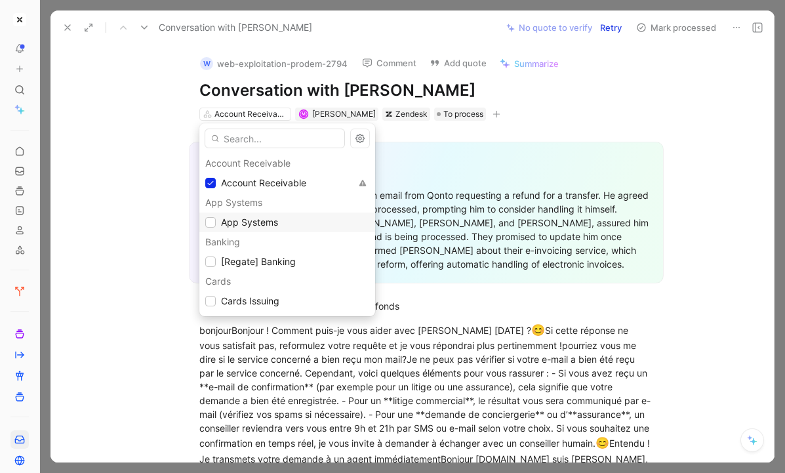
click at [298, 222] on div "App Systems" at bounding box center [287, 222] width 164 height 16
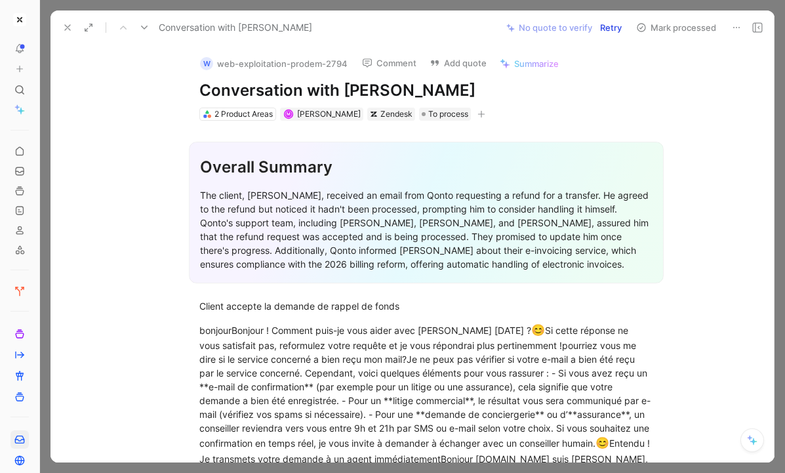
click at [65, 25] on use at bounding box center [67, 27] width 5 height 5
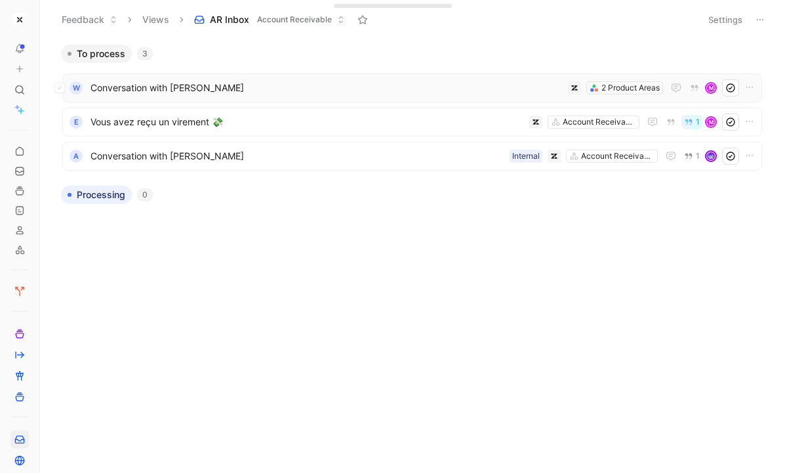
click at [425, 87] on span "Conversation with [PERSON_NAME]" at bounding box center [326, 88] width 472 height 16
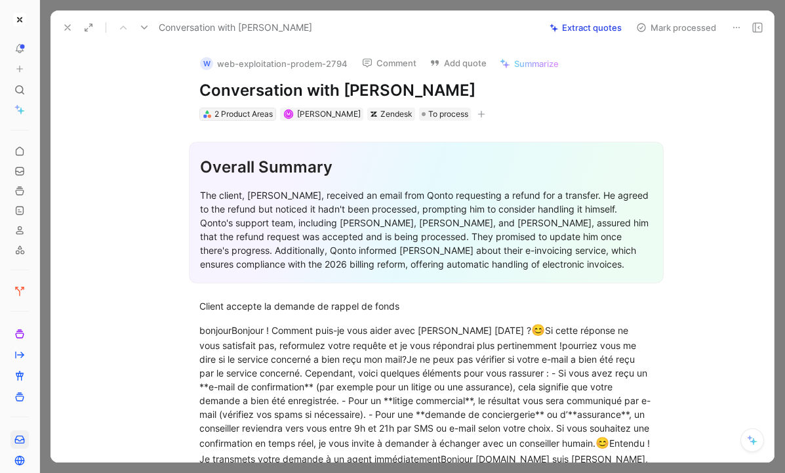
click at [244, 112] on div "2 Product Areas" at bounding box center [243, 113] width 58 height 13
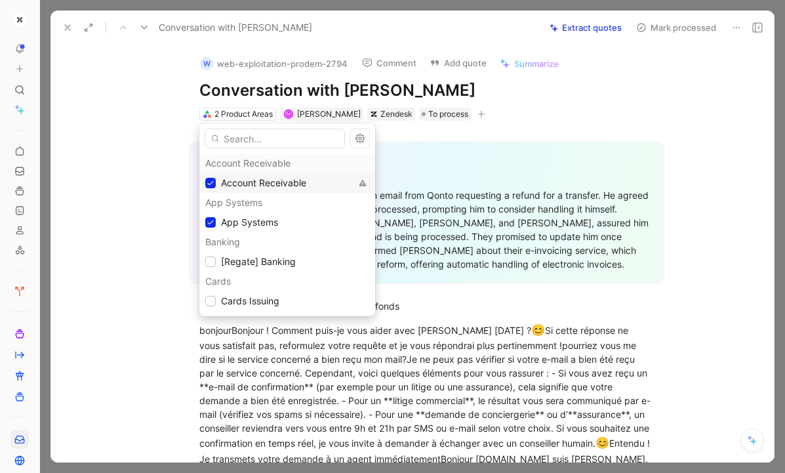
click at [242, 179] on span "Account Receivable" at bounding box center [263, 182] width 85 height 11
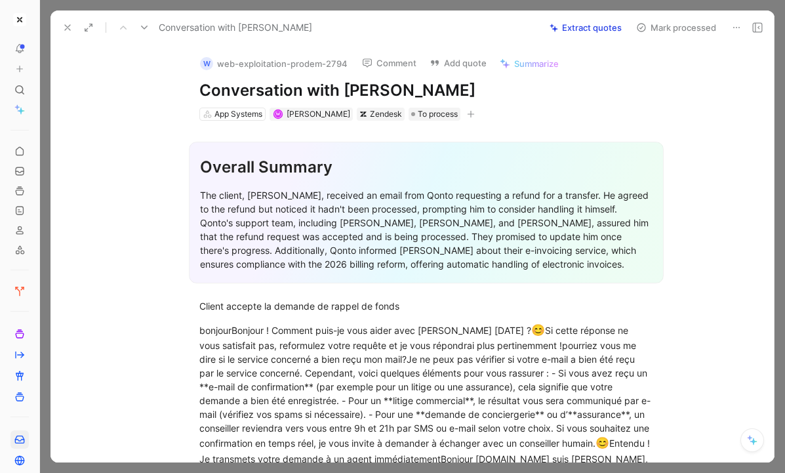
click at [64, 25] on icon at bounding box center [67, 27] width 10 height 10
click at [246, 114] on div "App Systems" at bounding box center [238, 113] width 48 height 13
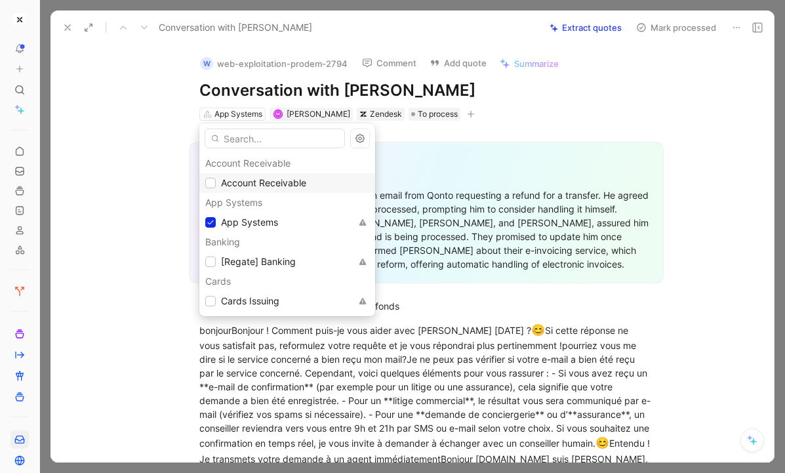
click at [253, 182] on span "Account Receivable" at bounding box center [263, 182] width 85 height 11
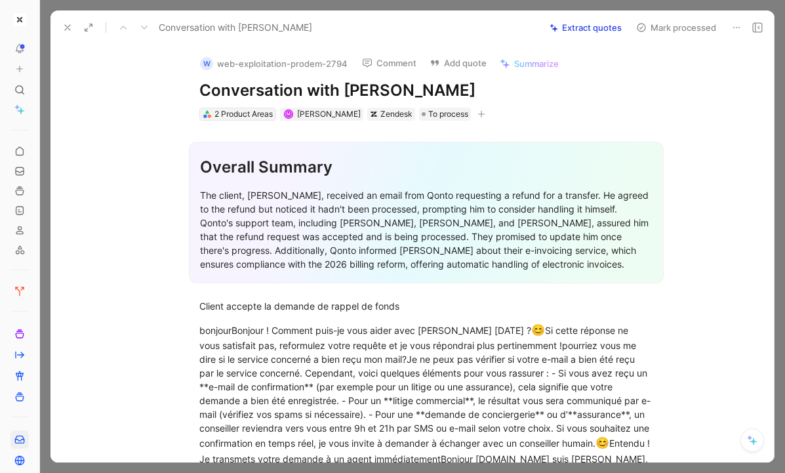
click at [247, 118] on div "2 Product Areas" at bounding box center [243, 113] width 58 height 13
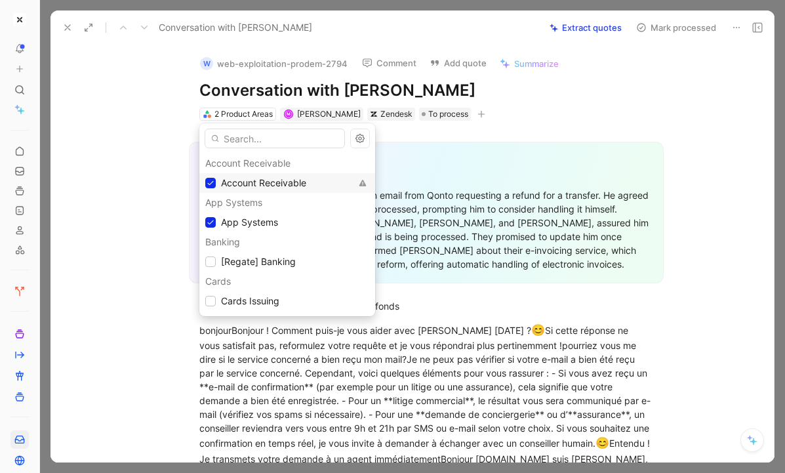
click at [222, 183] on span "Account Receivable" at bounding box center [263, 182] width 85 height 11
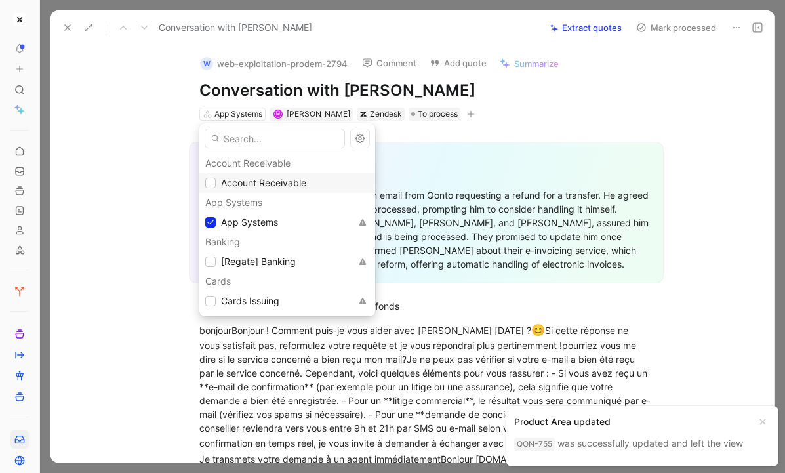
click at [274, 187] on span "Account Receivable" at bounding box center [263, 182] width 85 height 11
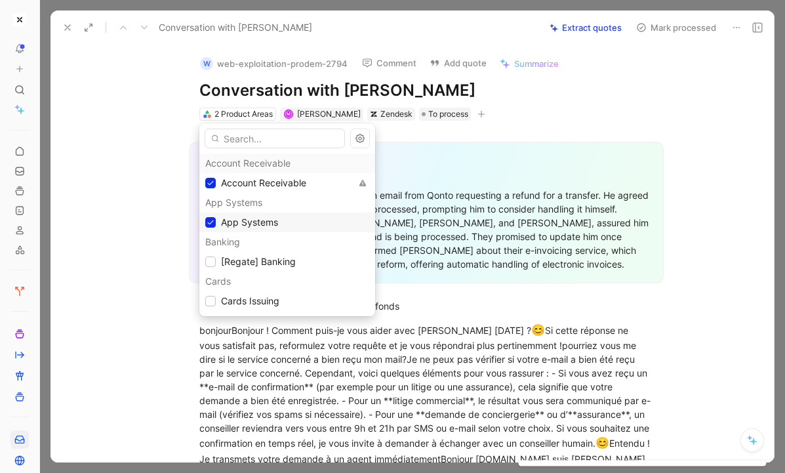
click at [263, 219] on span "App Systems" at bounding box center [249, 221] width 57 height 11
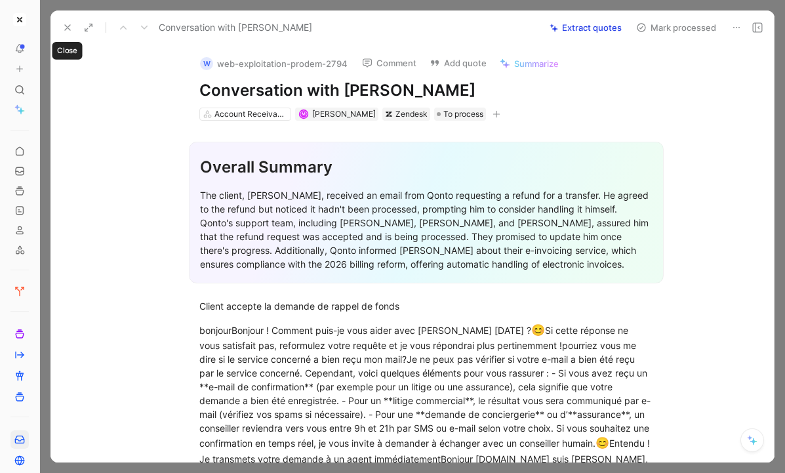
click at [62, 28] on icon at bounding box center [67, 27] width 10 height 10
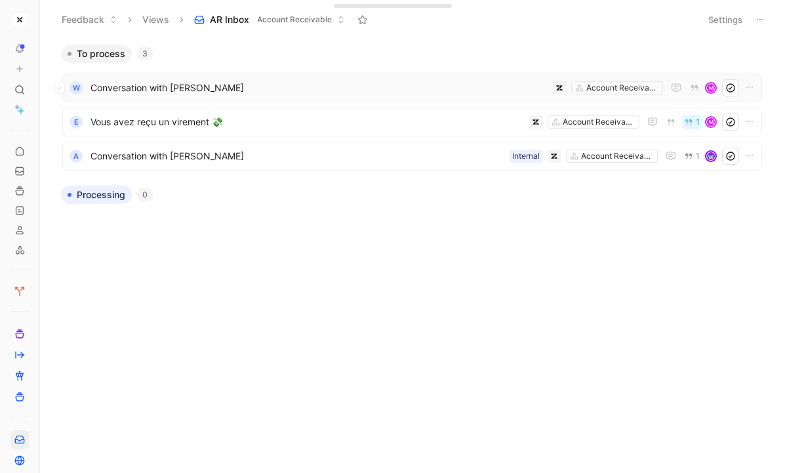
click at [343, 98] on div "w Conversation with DJAMELDINE BELGHARBI Account Receivable M" at bounding box center [411, 87] width 699 height 29
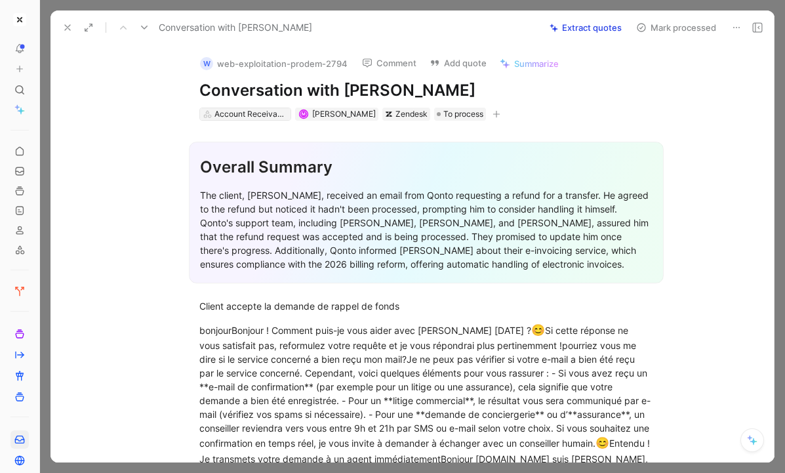
click at [271, 114] on div "Account Receivable" at bounding box center [250, 113] width 73 height 13
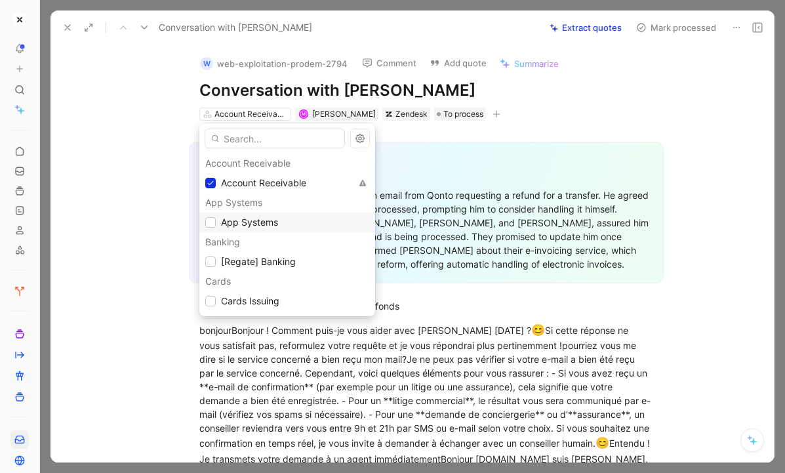
click at [241, 227] on span "App Systems" at bounding box center [249, 222] width 57 height 16
click at [244, 178] on span "Account Receivable" at bounding box center [263, 182] width 85 height 11
click at [246, 224] on span "App Systems" at bounding box center [249, 221] width 57 height 11
click at [245, 182] on span "Account Receivable" at bounding box center [263, 182] width 85 height 11
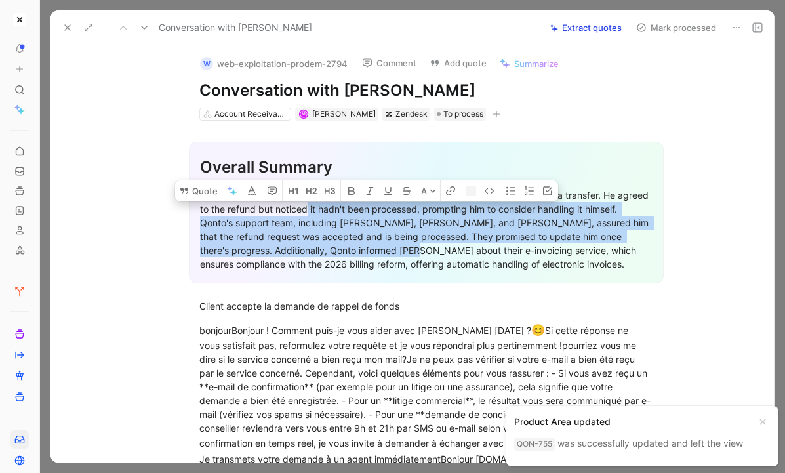
drag, startPoint x: 418, startPoint y: 250, endPoint x: 303, endPoint y: 203, distance: 123.4
click at [303, 204] on div "The client, [PERSON_NAME], received an email from Qonto requesting a refund for…" at bounding box center [426, 229] width 452 height 83
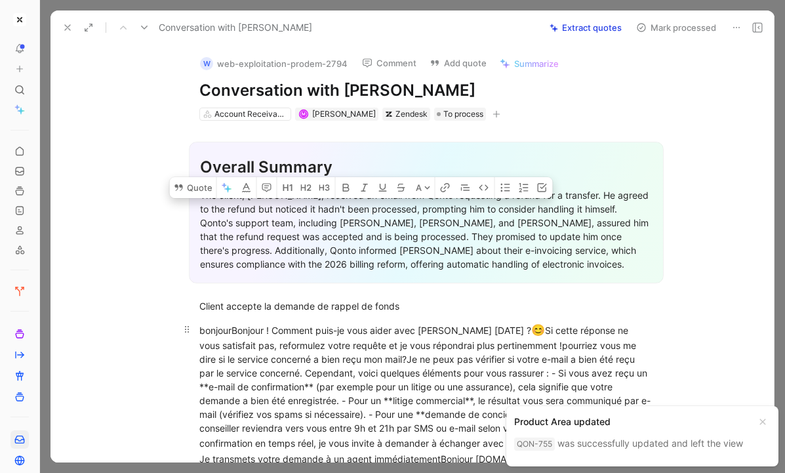
click at [300, 322] on div "bonjourBonjour ! Comment puis-je vous aider avec Qonto aujourd'hui ? 😊 Si cette…" at bounding box center [426, 414] width 454 height 185
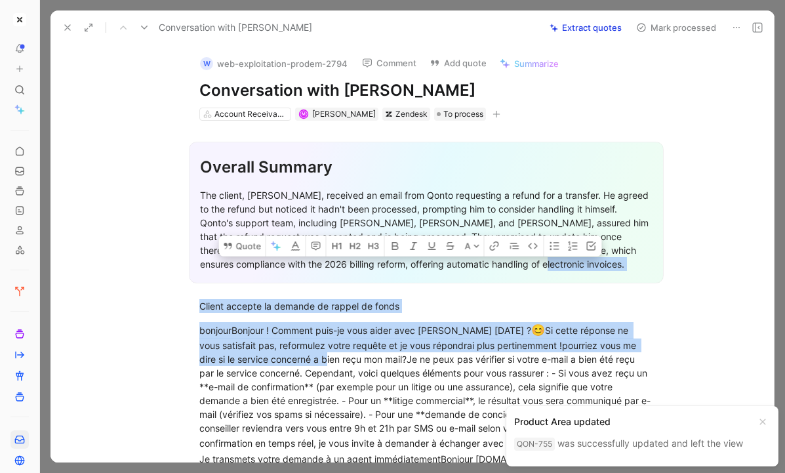
drag, startPoint x: 300, startPoint y: 361, endPoint x: 197, endPoint y: 294, distance: 123.6
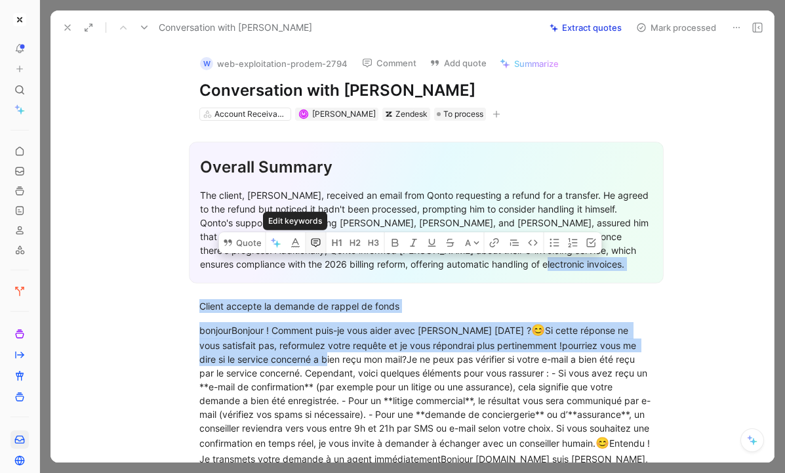
click at [307, 241] on button "button" at bounding box center [316, 242] width 20 height 21
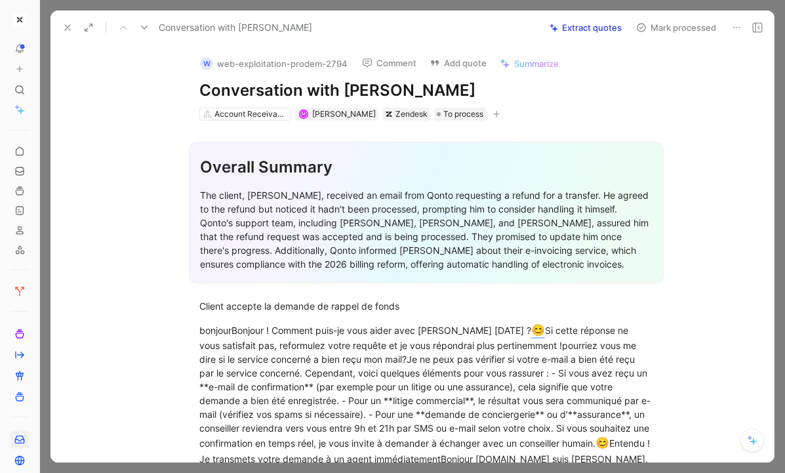
click at [385, 63] on button "Comment" at bounding box center [389, 63] width 66 height 18
click at [262, 117] on div "Account Receivable" at bounding box center [250, 113] width 73 height 13
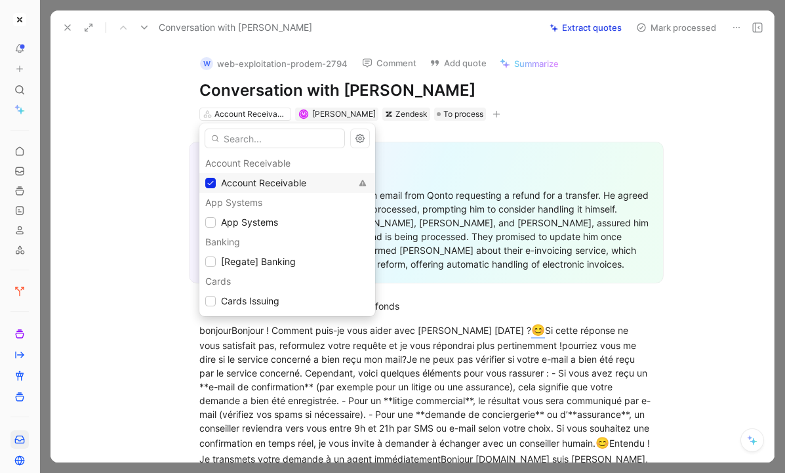
click at [231, 185] on span "Account Receivable" at bounding box center [263, 182] width 85 height 11
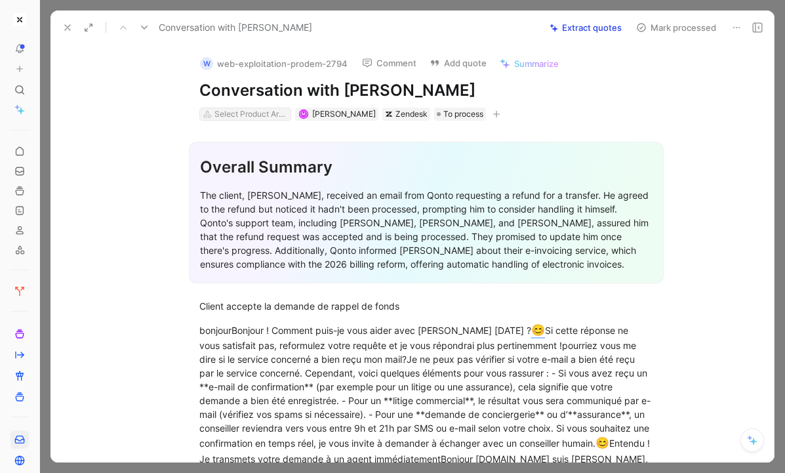
click at [250, 113] on div "Select Product Areas" at bounding box center [250, 113] width 73 height 13
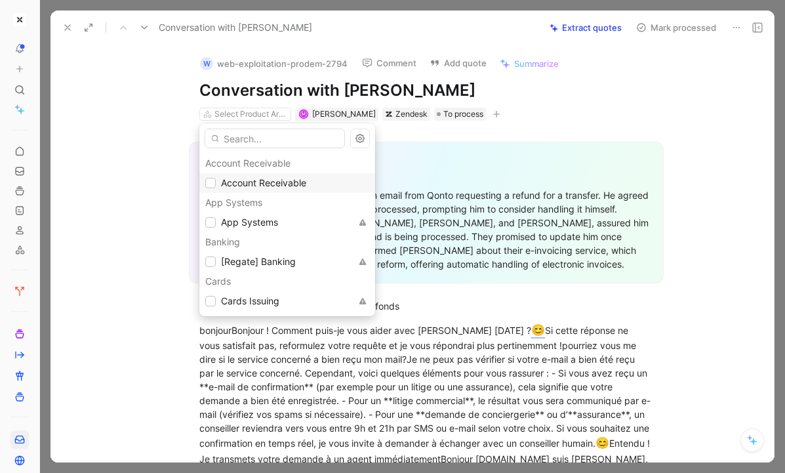
click at [268, 187] on span "Account Receivable" at bounding box center [263, 182] width 85 height 11
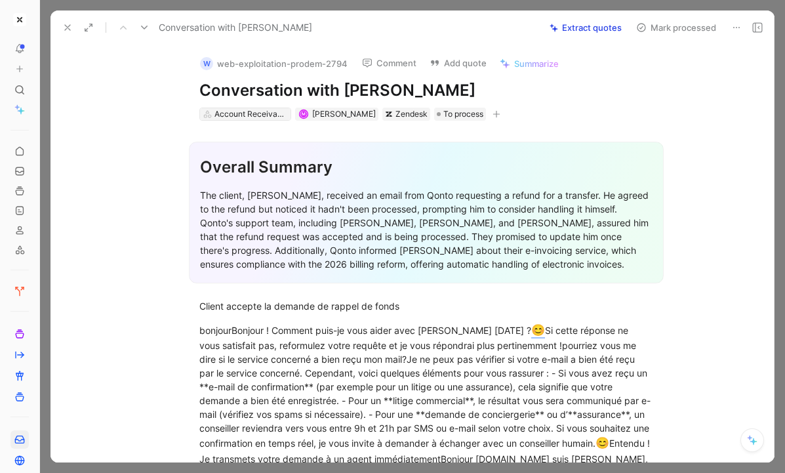
click at [227, 114] on div "Account Receivable" at bounding box center [250, 113] width 73 height 13
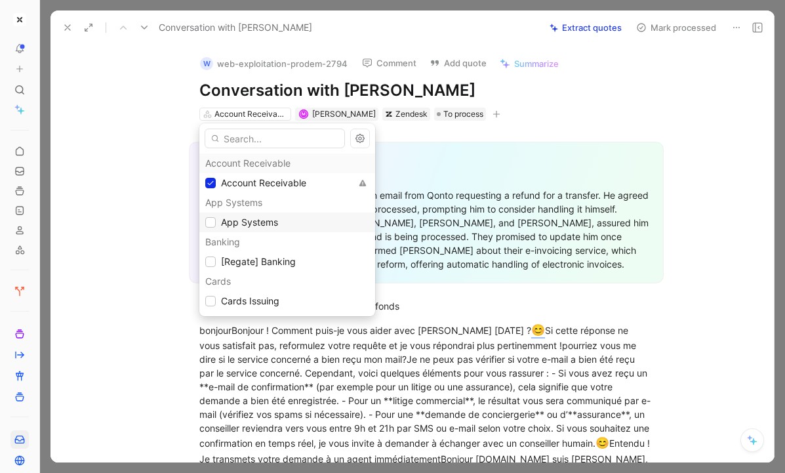
click at [251, 226] on span "App Systems" at bounding box center [249, 221] width 57 height 11
click at [251, 189] on span "Account Receivable" at bounding box center [263, 183] width 85 height 16
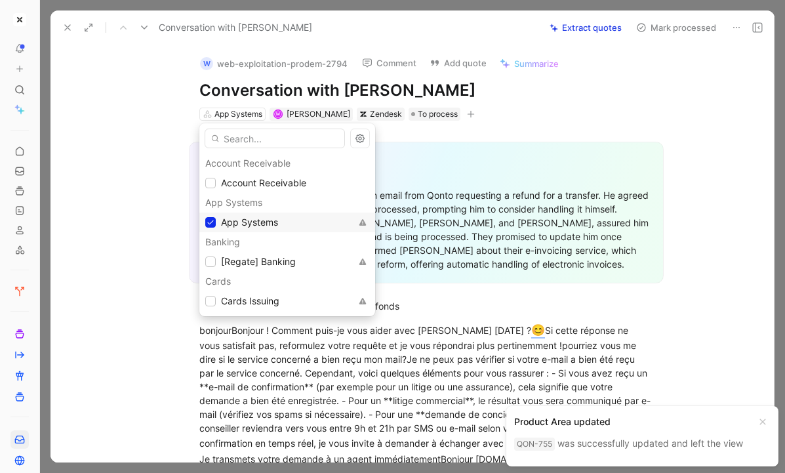
click at [258, 228] on span "App Systems" at bounding box center [249, 222] width 57 height 16
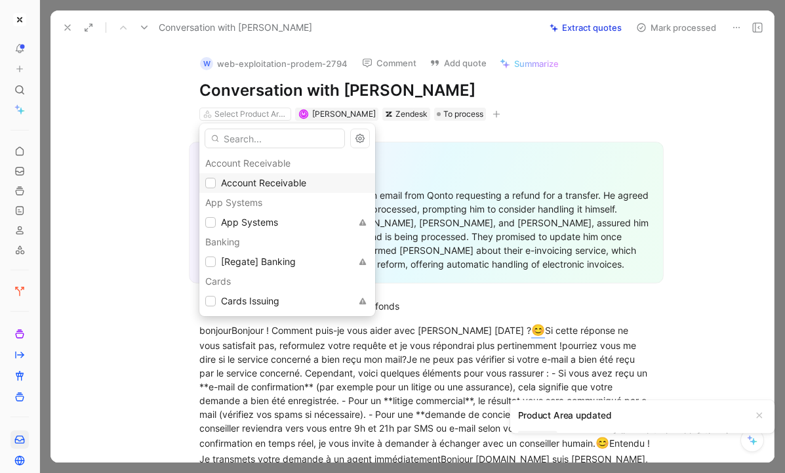
click at [256, 176] on span "Account Receivable" at bounding box center [263, 183] width 85 height 16
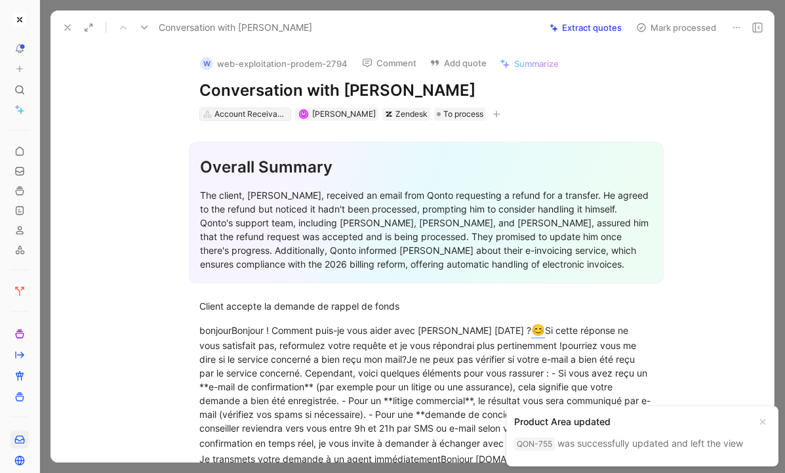
click at [227, 111] on div "Account Receivable" at bounding box center [250, 113] width 73 height 13
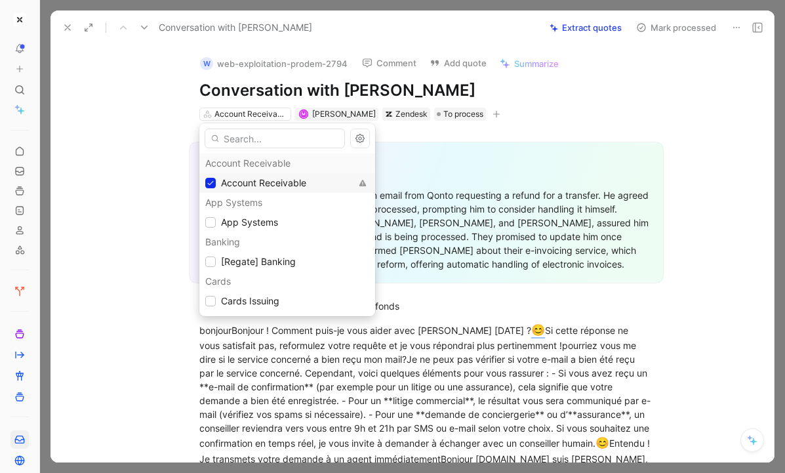
click at [237, 184] on span "Account Receivable" at bounding box center [263, 182] width 85 height 11
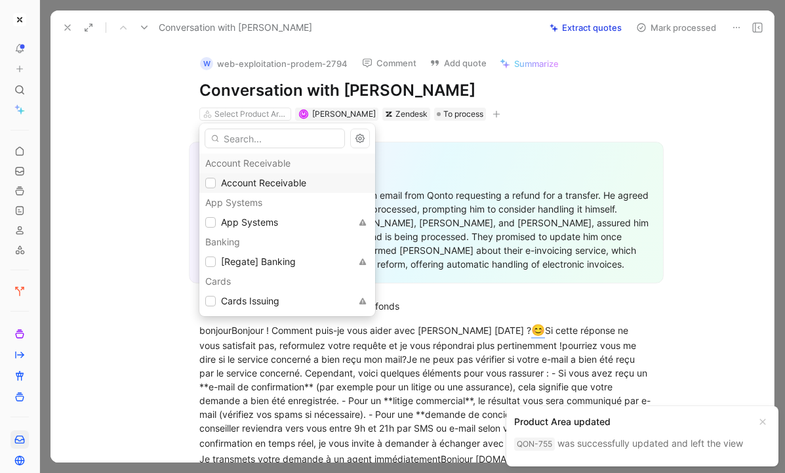
click at [237, 184] on span "Account Receivable" at bounding box center [263, 182] width 85 height 11
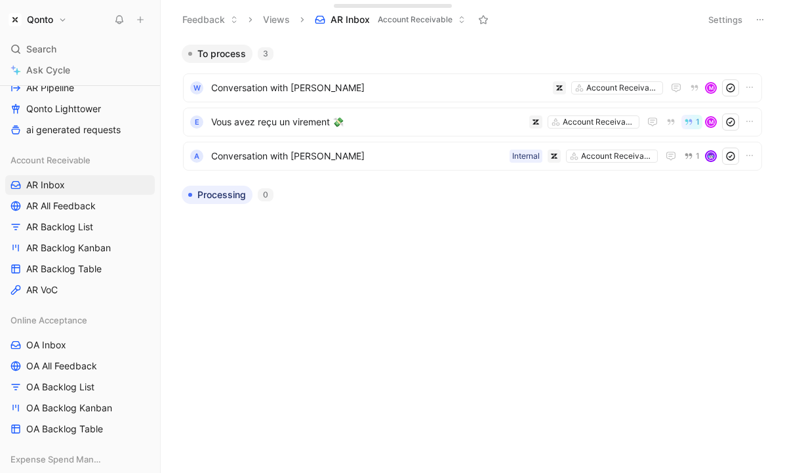
scroll to position [319, 0]
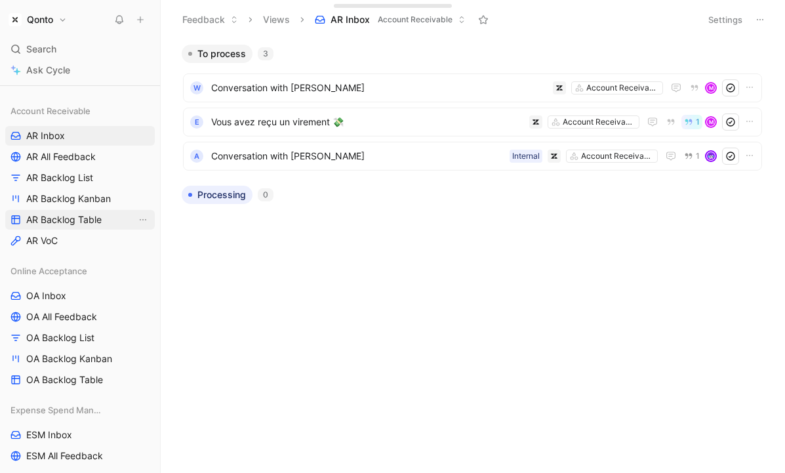
click at [92, 218] on span "AR Backlog Table" at bounding box center [63, 219] width 75 height 13
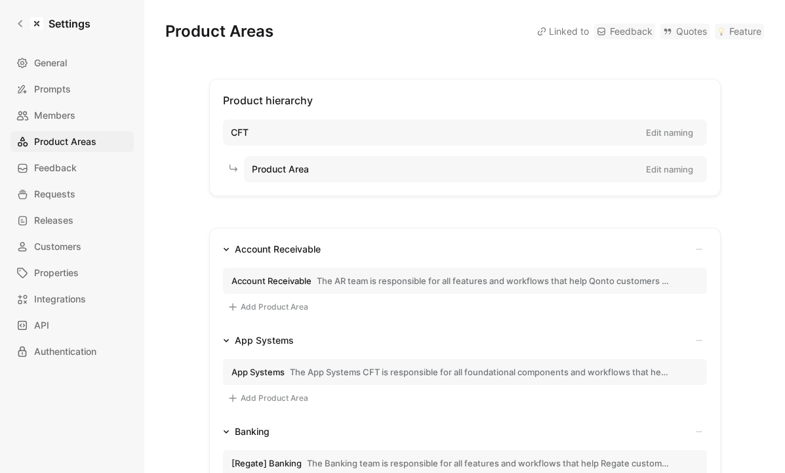
scroll to position [71, 0]
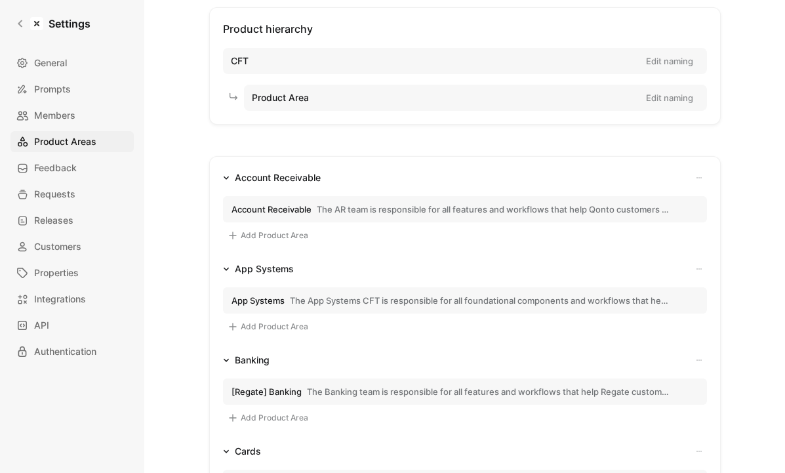
click at [342, 209] on span "The AR team is responsible for all features and workflows that help Qonto custo…" at bounding box center [493, 209] width 353 height 12
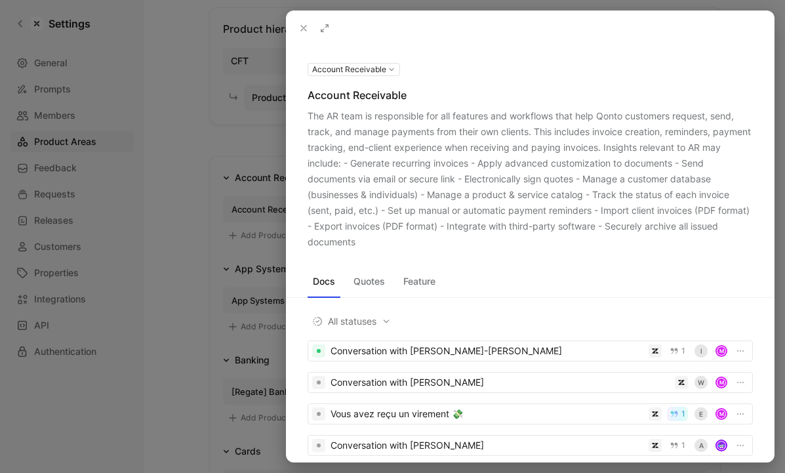
click at [311, 121] on div "The AR team is responsible for all features and workflows that help Qonto custo…" at bounding box center [529, 179] width 445 height 142
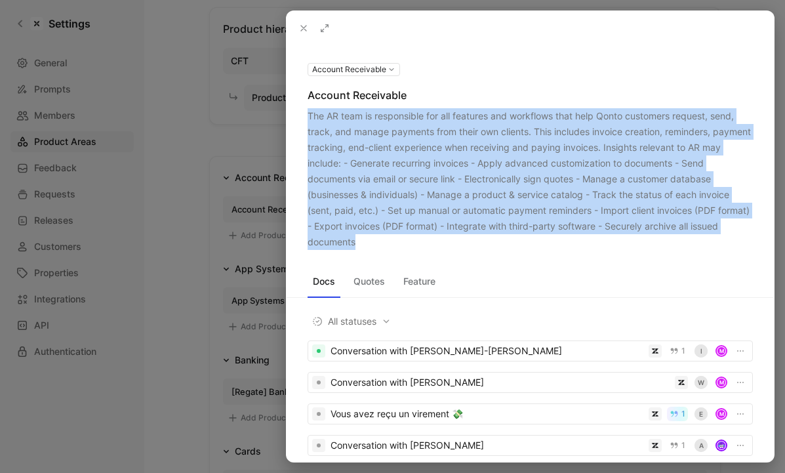
drag, startPoint x: 311, startPoint y: 121, endPoint x: 378, endPoint y: 239, distance: 135.9
click at [378, 239] on div "The AR team is responsible for all features and workflows that help Qonto custo…" at bounding box center [529, 179] width 445 height 142
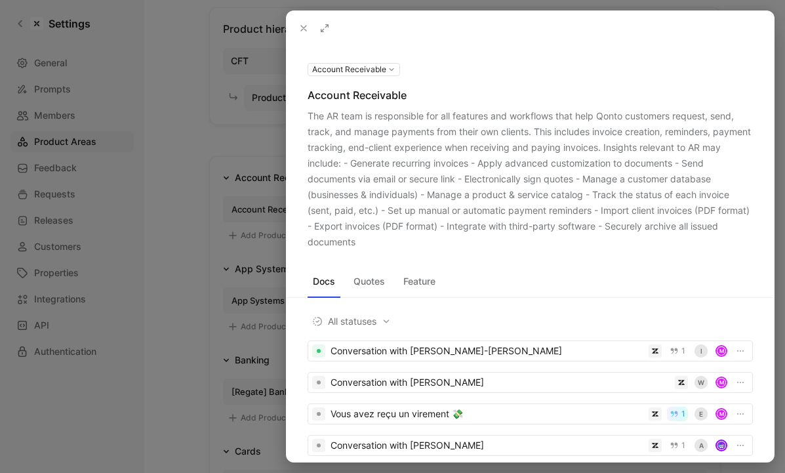
click at [199, 201] on div at bounding box center [392, 236] width 785 height 473
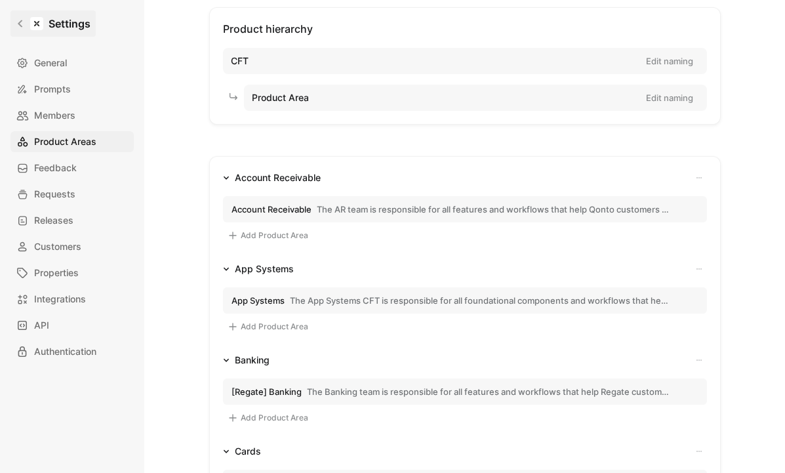
click at [27, 28] on link "Settings" at bounding box center [52, 23] width 85 height 26
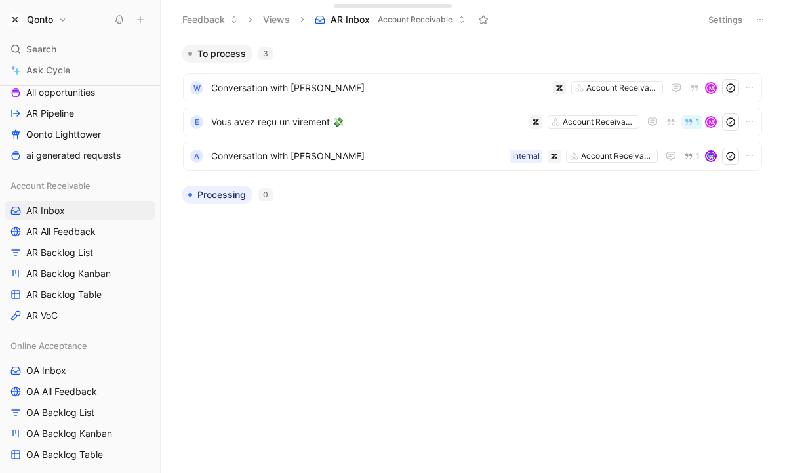
scroll to position [247, 0]
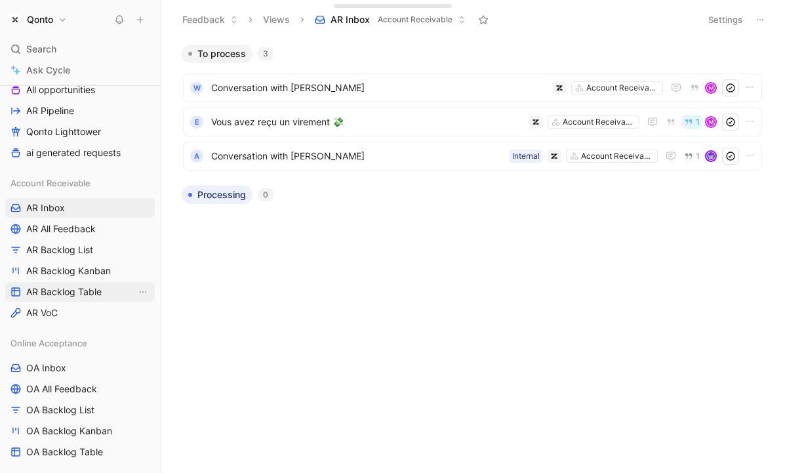
click at [72, 286] on span "AR Backlog Table" at bounding box center [63, 291] width 75 height 13
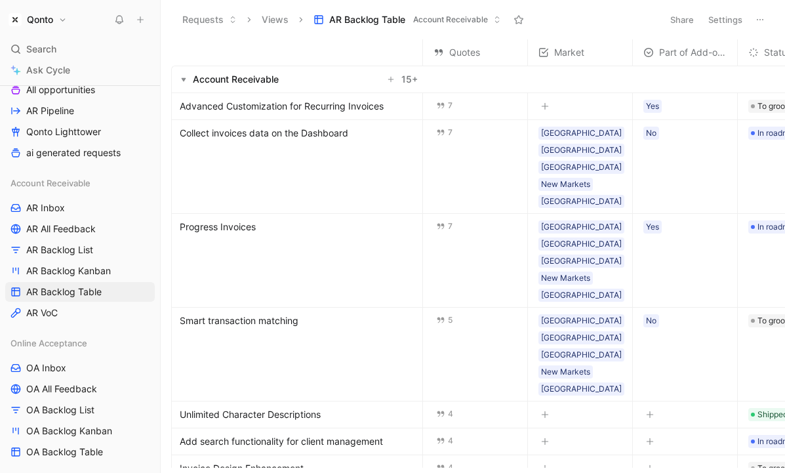
click at [231, 219] on span "Progress Invoices" at bounding box center [218, 227] width 76 height 16
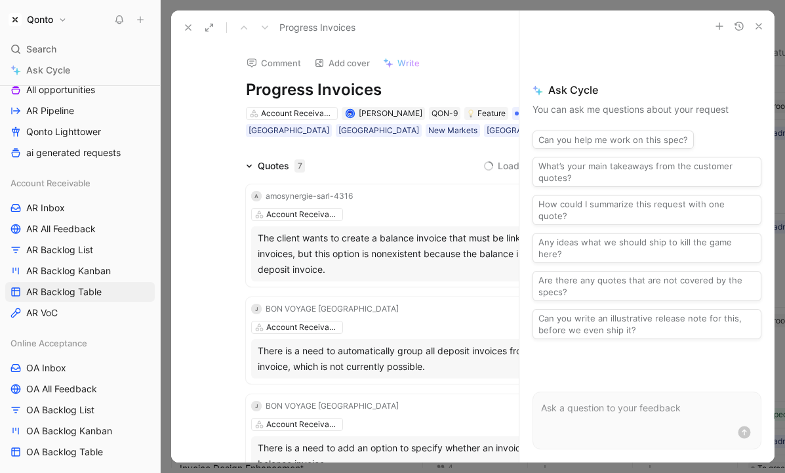
scroll to position [760, 0]
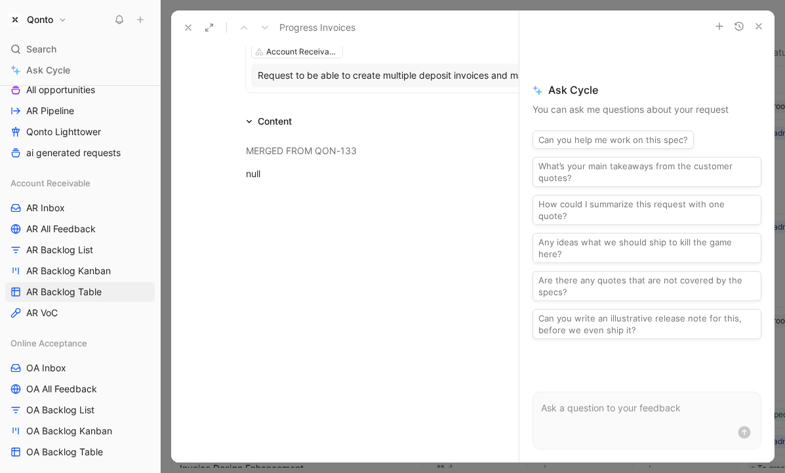
click at [305, 199] on div at bounding box center [472, 266] width 603 height 142
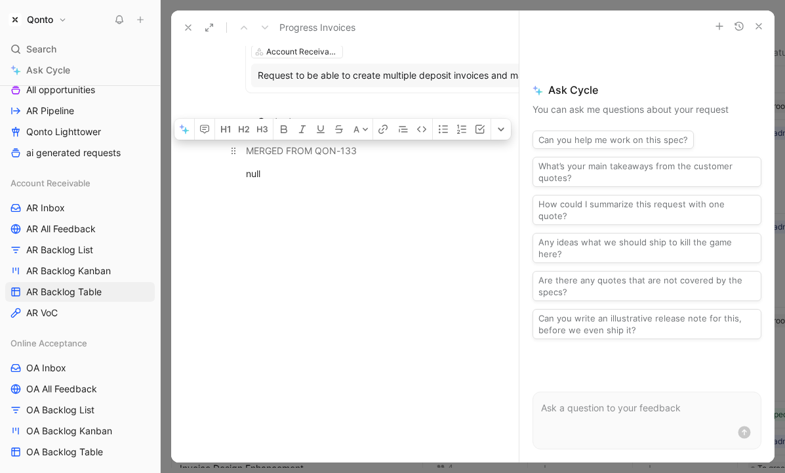
drag, startPoint x: 269, startPoint y: 171, endPoint x: 252, endPoint y: 148, distance: 29.0
click at [252, 148] on div "MERGED FROM QON-133 null" at bounding box center [472, 162] width 603 height 66
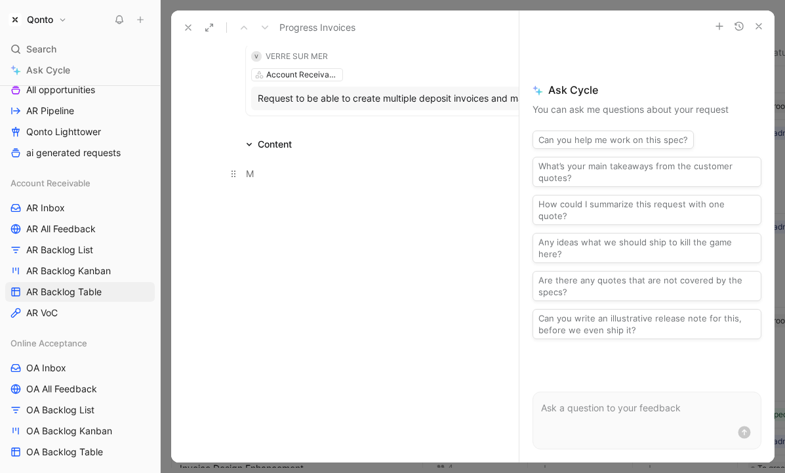
scroll to position [737, 0]
click at [187, 26] on use at bounding box center [187, 27] width 5 height 5
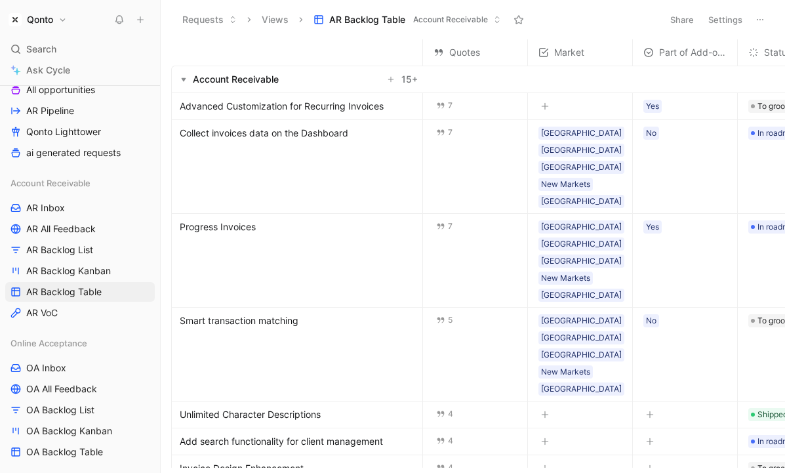
click at [182, 79] on use "button" at bounding box center [184, 80] width 5 height 4
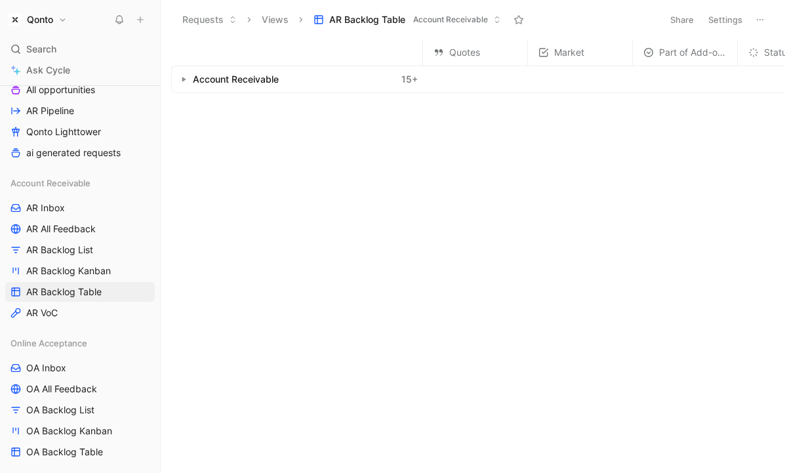
click at [185, 81] on icon "button" at bounding box center [183, 79] width 5 height 5
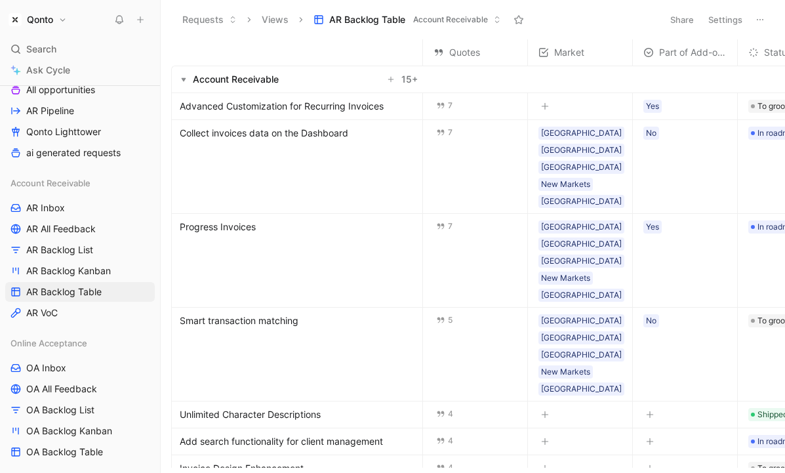
click at [61, 14] on button "Qonto" at bounding box center [37, 19] width 65 height 18
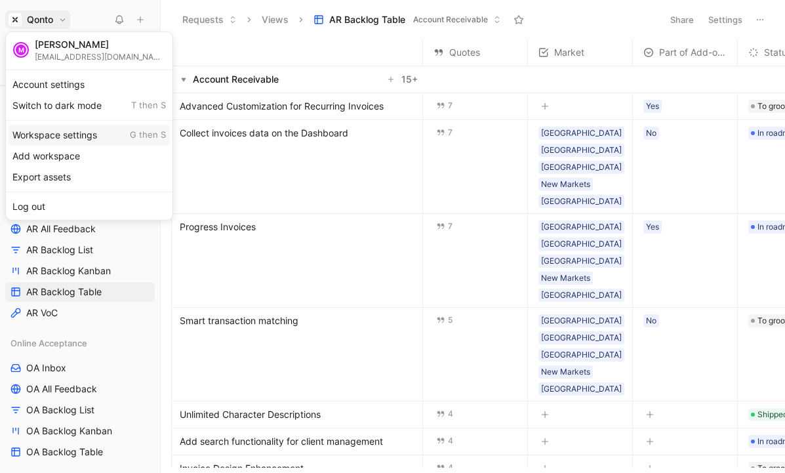
click at [84, 132] on div "Workspace settings G then S" at bounding box center [89, 135] width 161 height 21
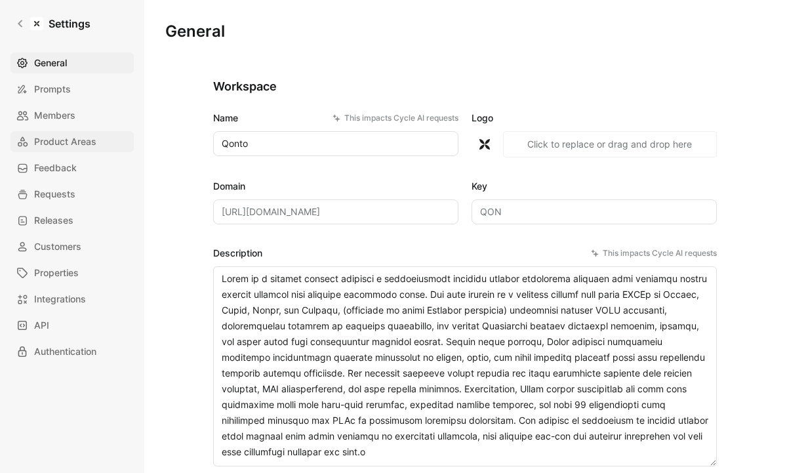
click at [85, 143] on span "Product Areas" at bounding box center [65, 142] width 62 height 16
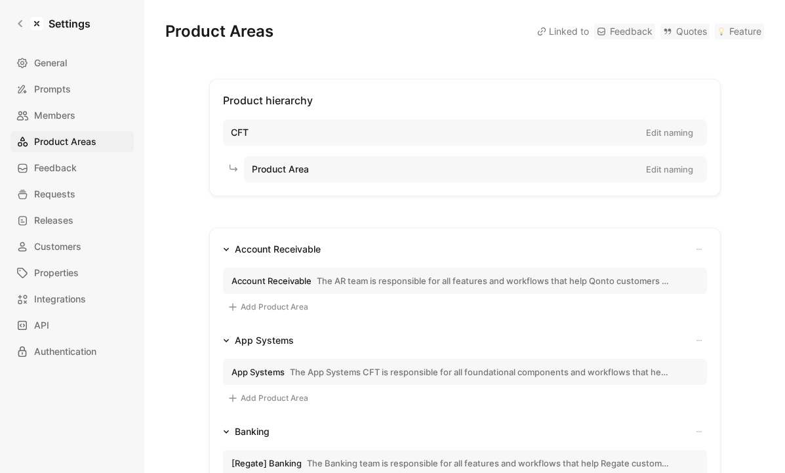
click at [307, 281] on span "Account Receivable" at bounding box center [271, 281] width 80 height 12
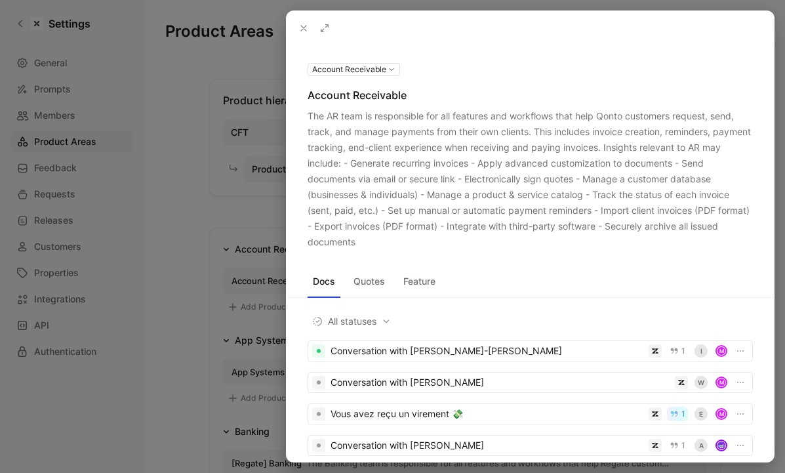
drag, startPoint x: 461, startPoint y: 133, endPoint x: 462, endPoint y: 262, distance: 129.1
click at [461, 263] on div "Account Receivable Account Receivable The AR team is responsible for all featur…" at bounding box center [529, 253] width 487 height 416
click at [425, 203] on div "The AR team is responsible for all features and workflows that help Qonto custo…" at bounding box center [529, 179] width 445 height 142
click at [214, 197] on div at bounding box center [392, 236] width 785 height 473
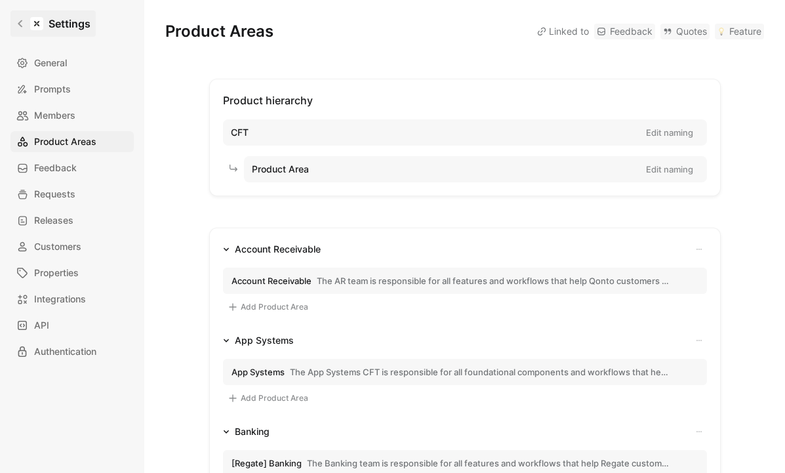
click at [18, 22] on icon at bounding box center [20, 23] width 5 height 7
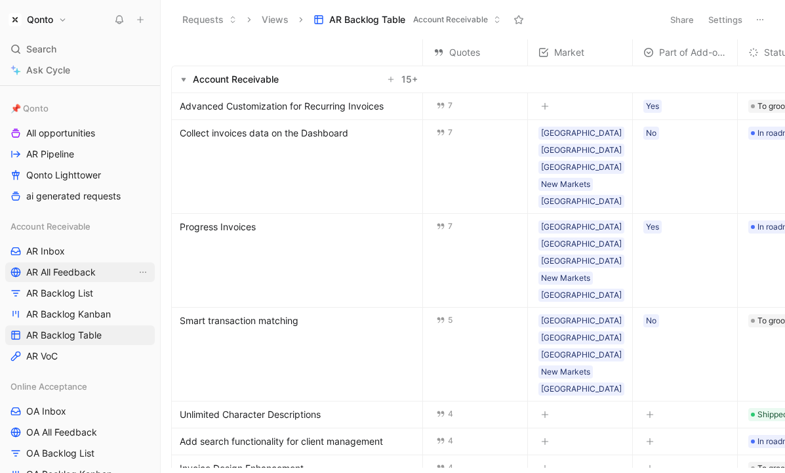
scroll to position [205, 0]
click at [121, 328] on link "AR Backlog Table" at bounding box center [79, 334] width 149 height 20
click at [303, 136] on span "Collect invoices data on the Dashboard" at bounding box center [264, 133] width 168 height 16
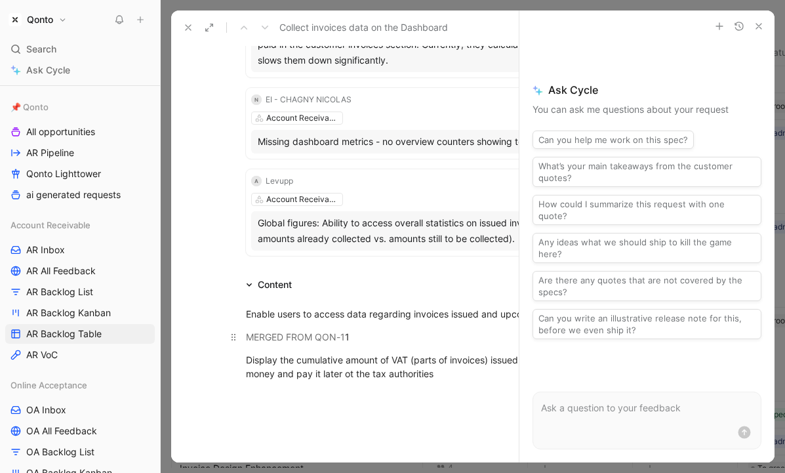
scroll to position [617, 0]
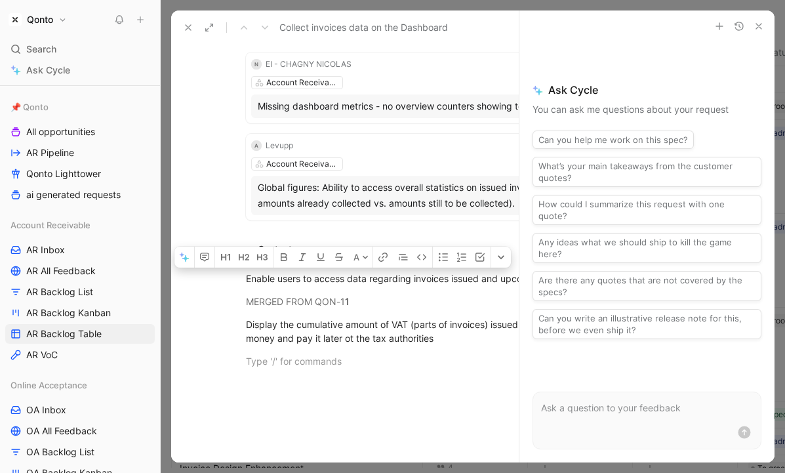
drag, startPoint x: 313, startPoint y: 353, endPoint x: 313, endPoint y: 246, distance: 106.2
click at [313, 246] on div "Content A Enable users to access data regarding invoices issued and upcoming pa…" at bounding box center [472, 416] width 603 height 351
click at [184, 24] on icon at bounding box center [188, 27] width 10 height 10
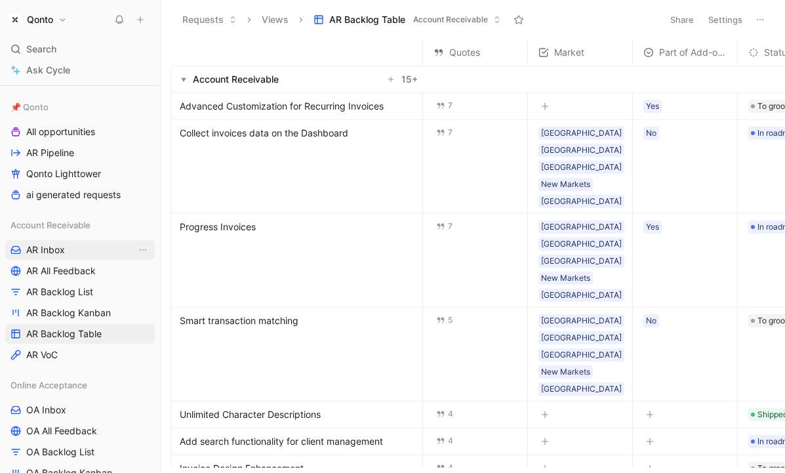
click at [46, 241] on link "AR Inbox" at bounding box center [79, 250] width 149 height 20
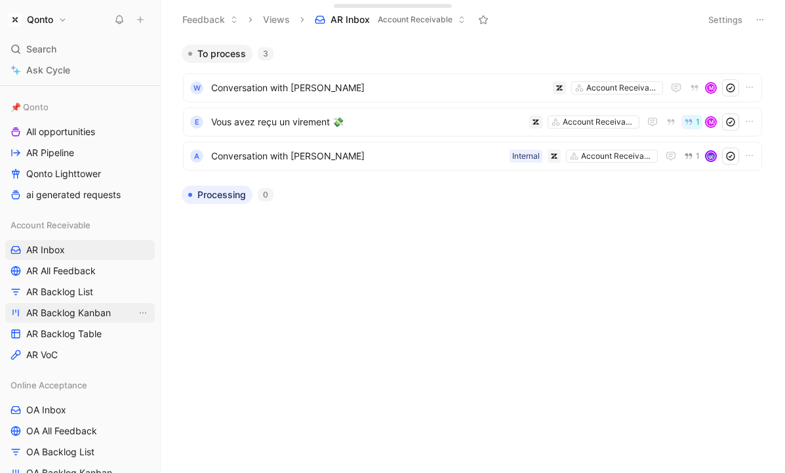
click at [93, 319] on span "AR Backlog Kanban" at bounding box center [68, 312] width 85 height 13
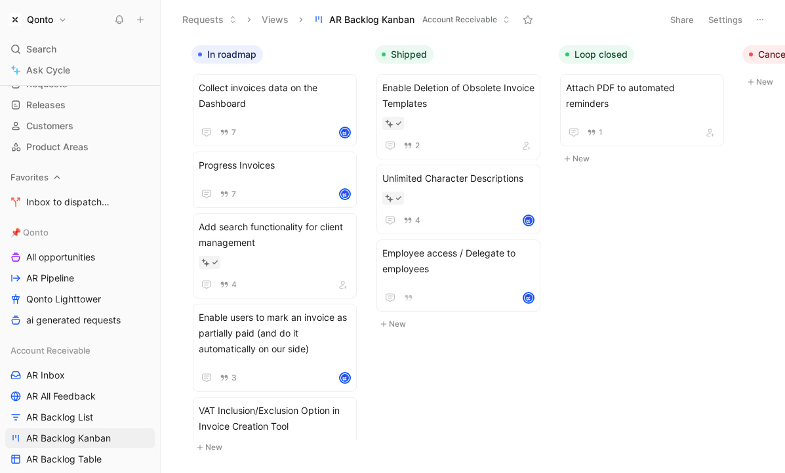
scroll to position [271, 0]
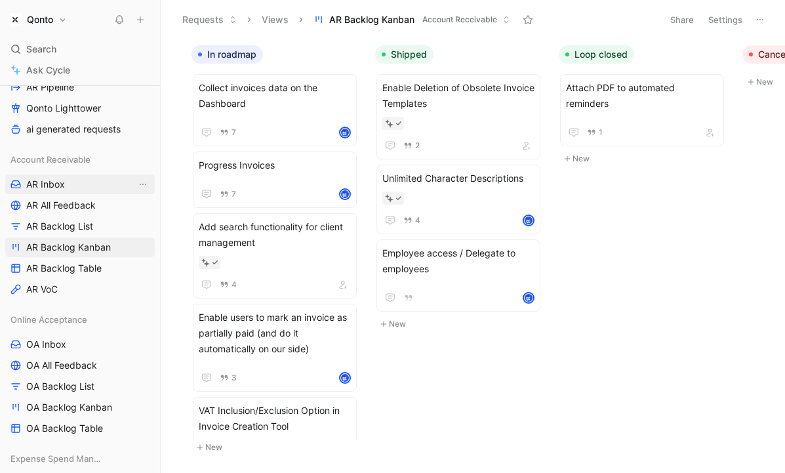
click at [83, 189] on link "AR Inbox" at bounding box center [79, 184] width 149 height 20
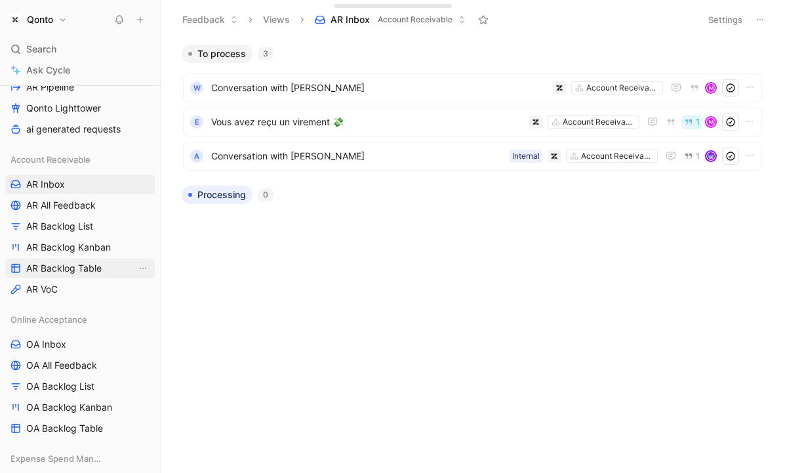
click at [81, 271] on span "AR Backlog Table" at bounding box center [63, 268] width 75 height 13
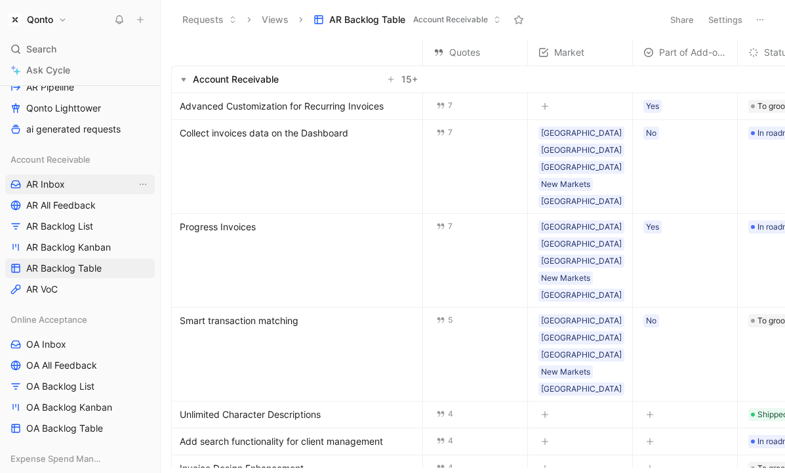
click at [77, 181] on link "AR Inbox" at bounding box center [79, 184] width 149 height 20
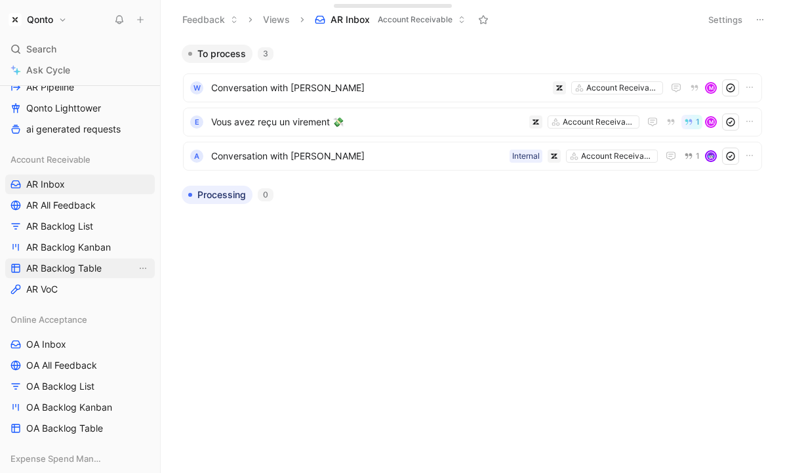
click at [99, 270] on span "AR Backlog Table" at bounding box center [63, 268] width 75 height 13
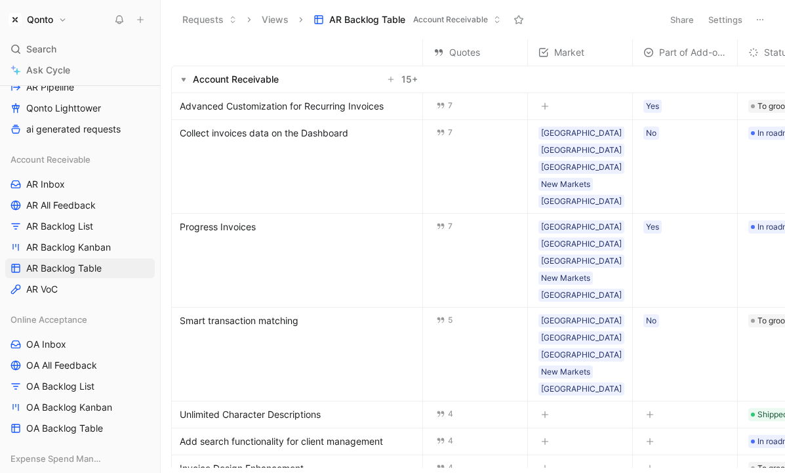
drag, startPoint x: 458, startPoint y: 157, endPoint x: 380, endPoint y: 46, distance: 136.4
click at [380, 46] on table "Quotes Market Part of Add-on? Status Assignee Account Receivable 15 + Advanced …" at bounding box center [569, 455] width 797 height 832
click at [380, 46] on th at bounding box center [297, 52] width 252 height 26
